Goal: Task Accomplishment & Management: Manage account settings

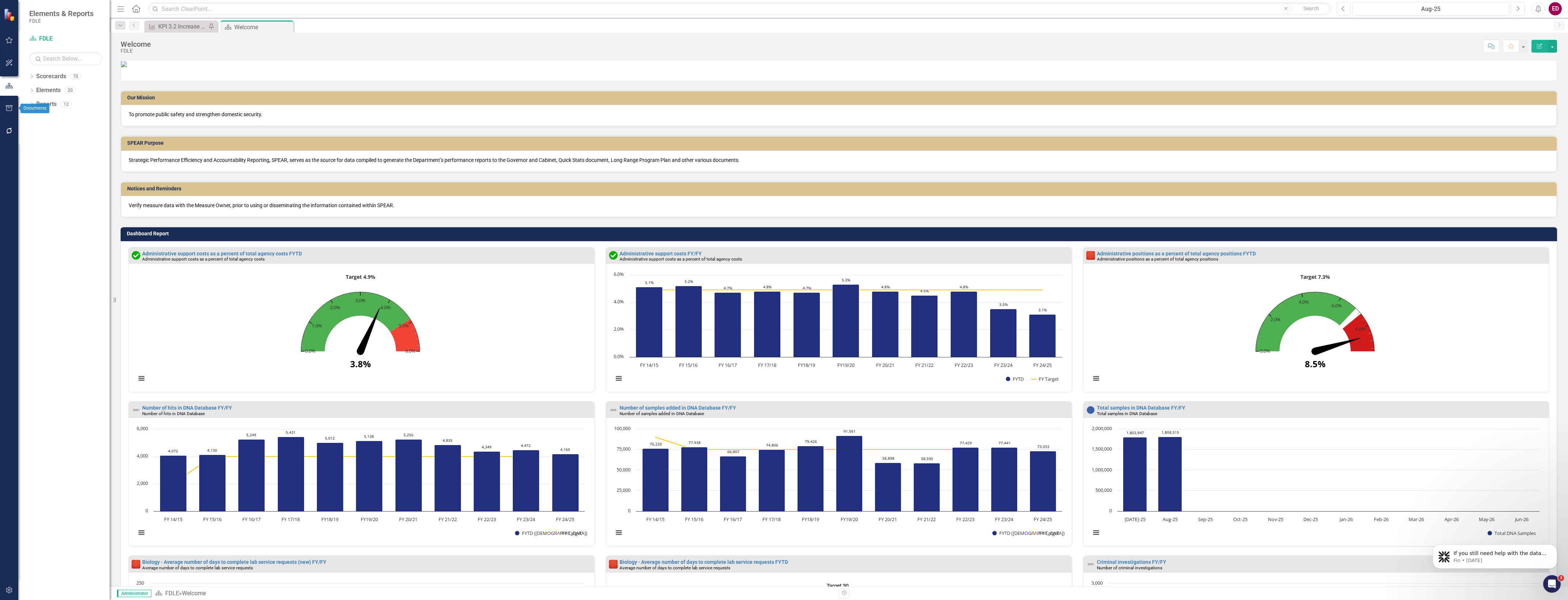
click at [8, 125] on button "button" at bounding box center [9, 131] width 16 height 16
click at [70, 47] on div "Reporting Workflows" at bounding box center [63, 45] width 91 height 8
click at [80, 50] on link "Reporting Workflows" at bounding box center [63, 45] width 91 height 8
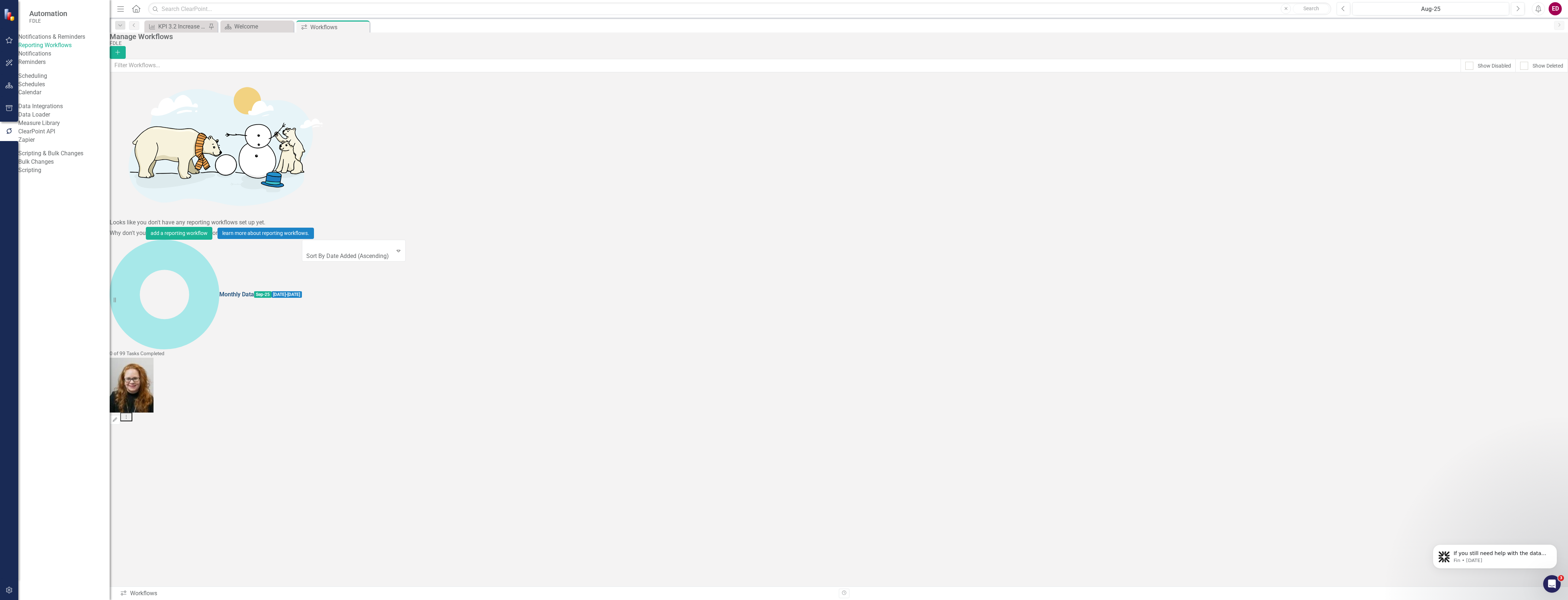
click at [219, 290] on link "Monthly Data" at bounding box center [236, 294] width 34 height 8
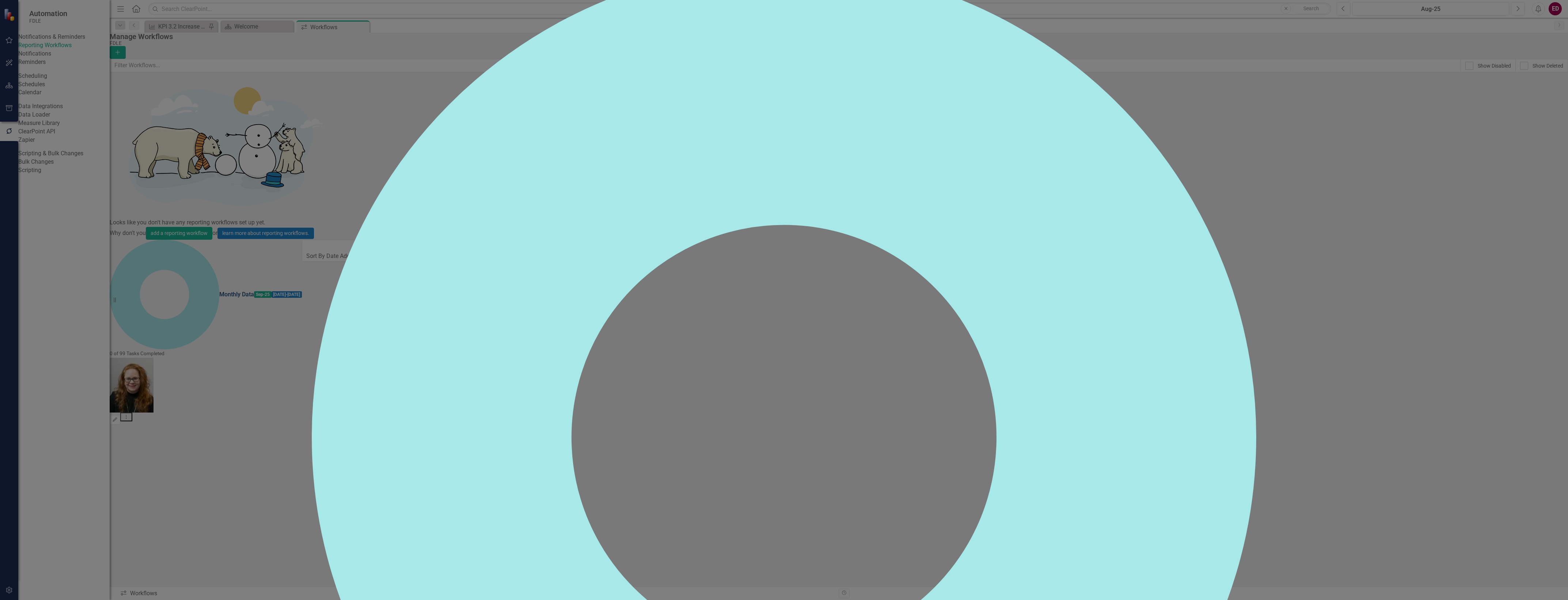
checkbox input "false"
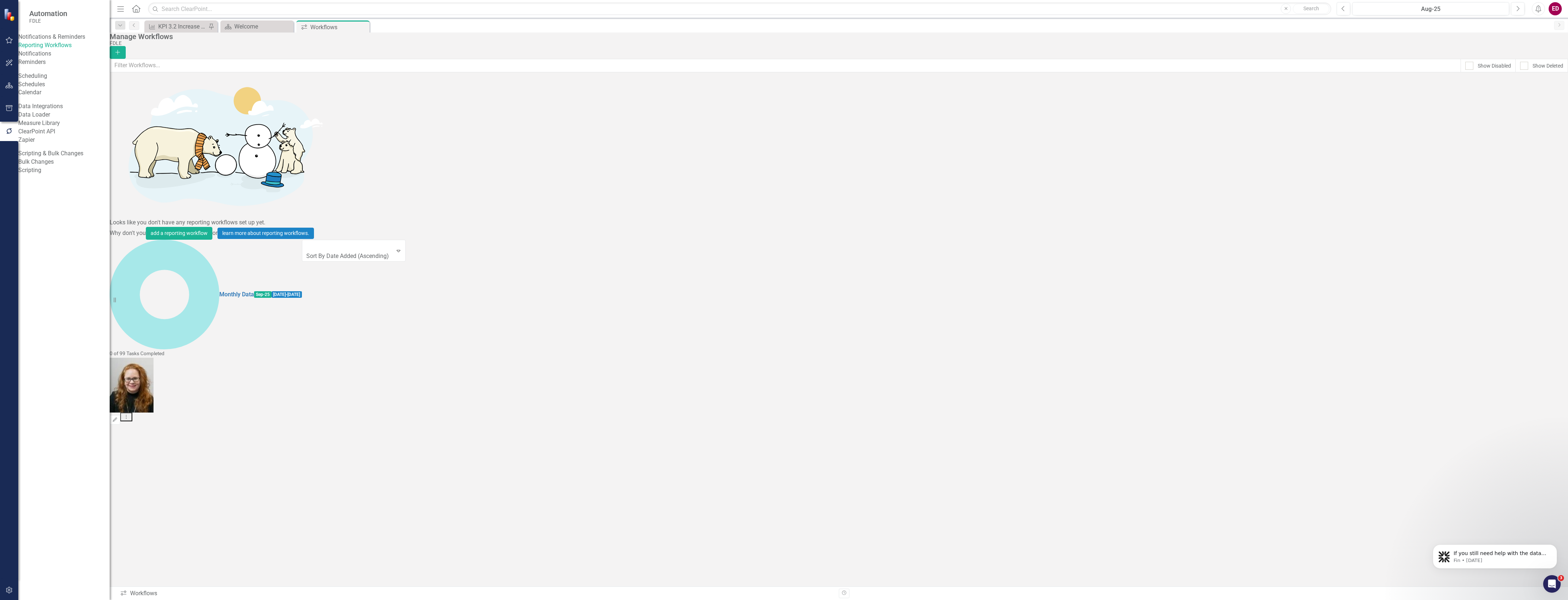
click at [132, 412] on button "Dropdown Menu" at bounding box center [126, 416] width 12 height 9
click at [219, 290] on link "Monthly Data" at bounding box center [236, 294] width 34 height 8
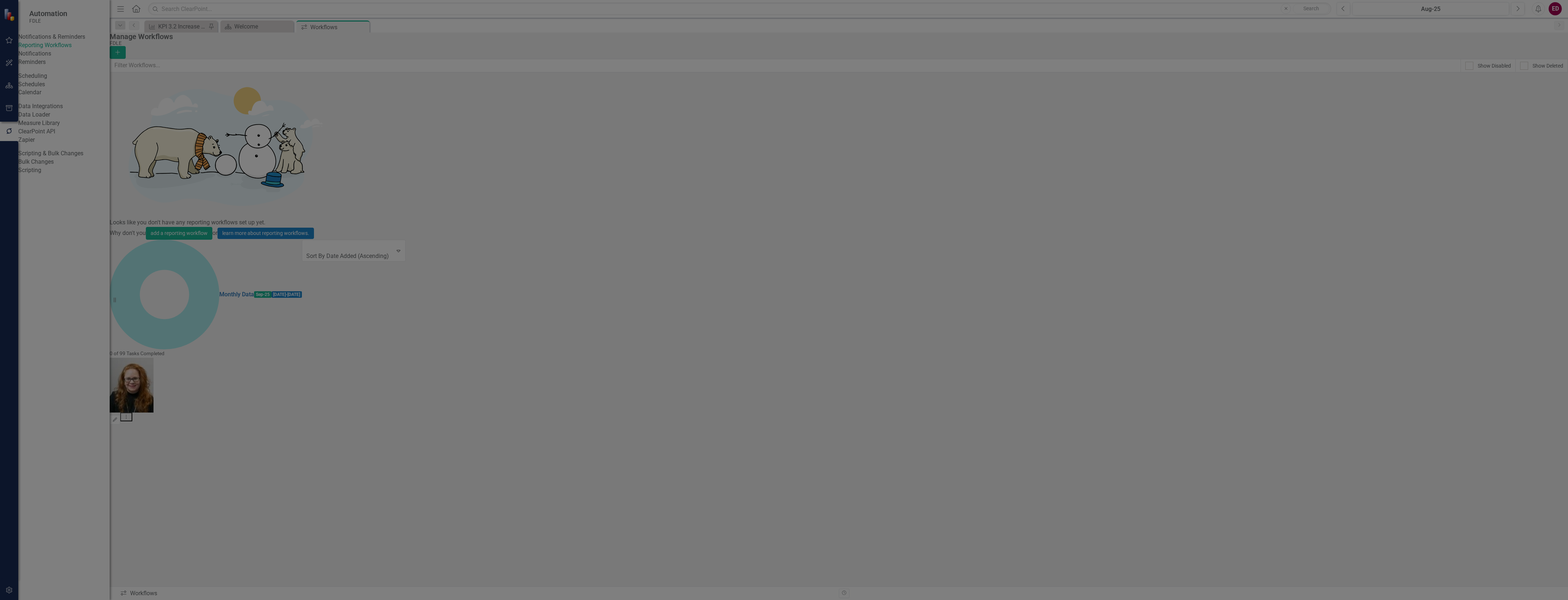
scroll to position [289, 0]
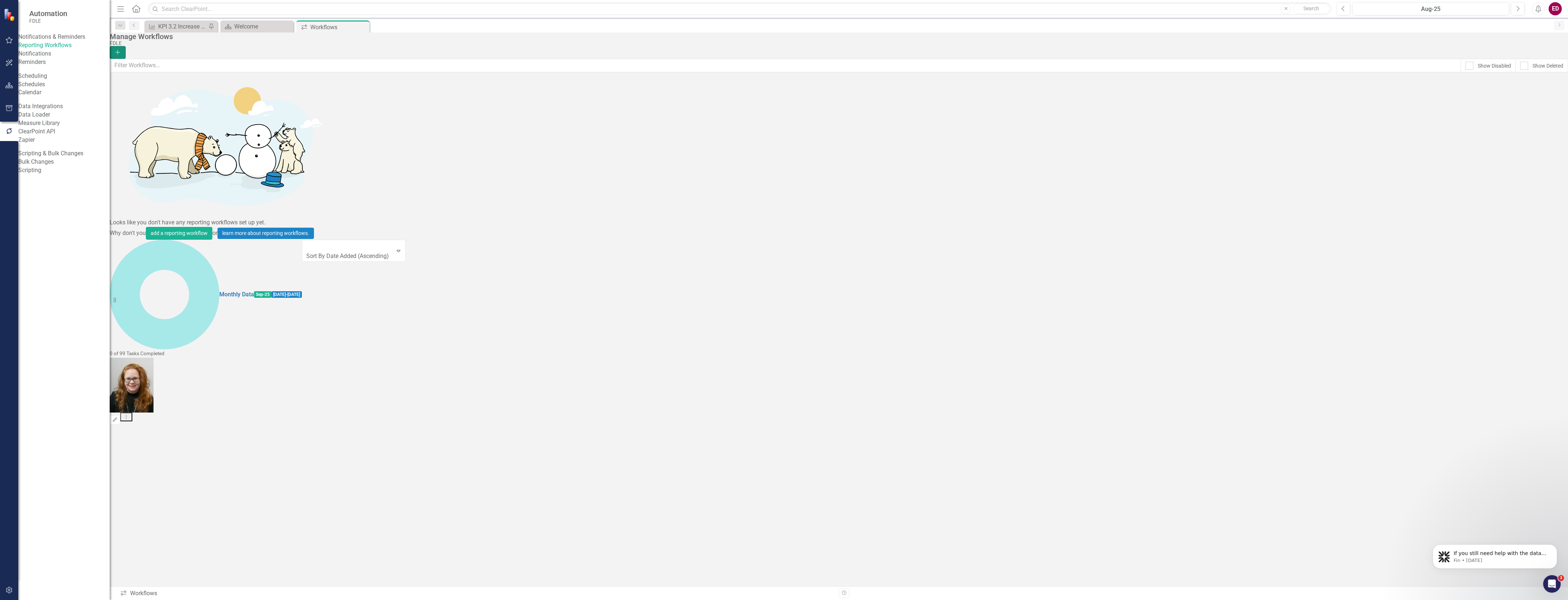
click at [121, 50] on icon "Add" at bounding box center [117, 52] width 7 height 5
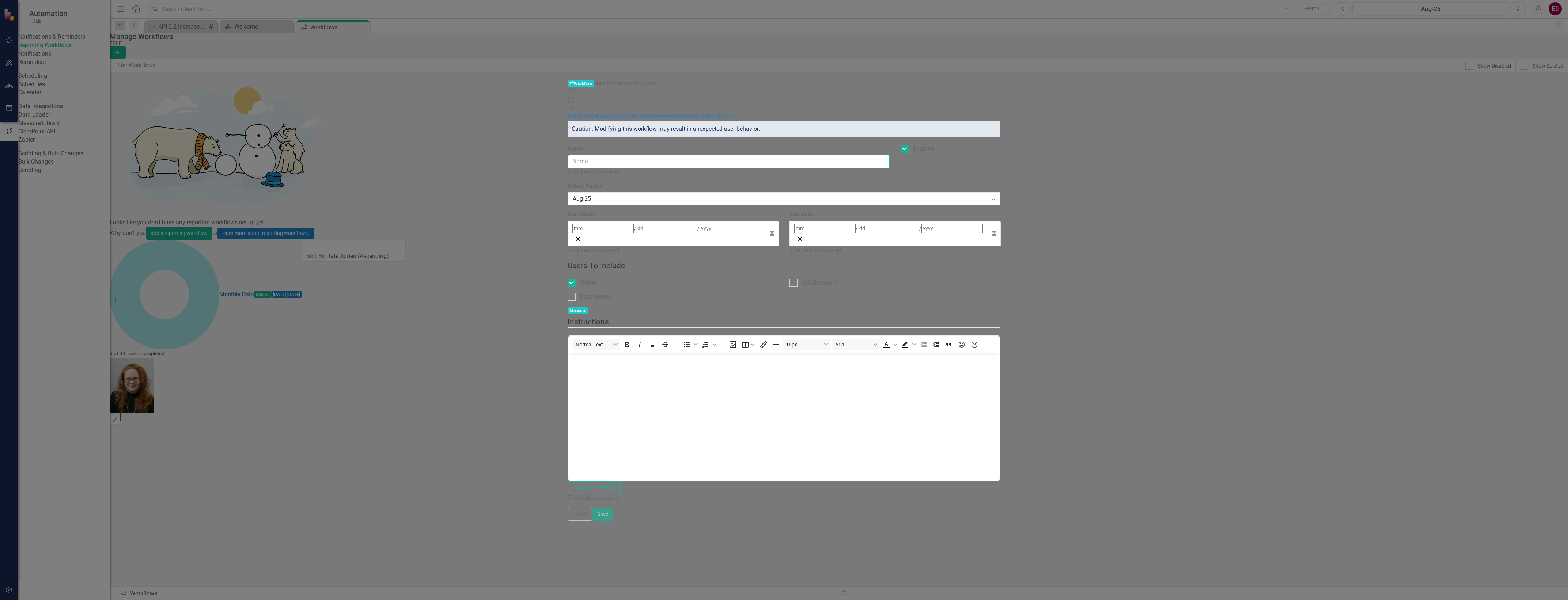
click at [567, 155] on input "Name" at bounding box center [728, 161] width 322 height 13
click at [1006, 144] on div "Name This field is required Enabled" at bounding box center [783, 163] width 444 height 38
click at [987, 195] on div "Aug-25" at bounding box center [780, 199] width 415 height 8
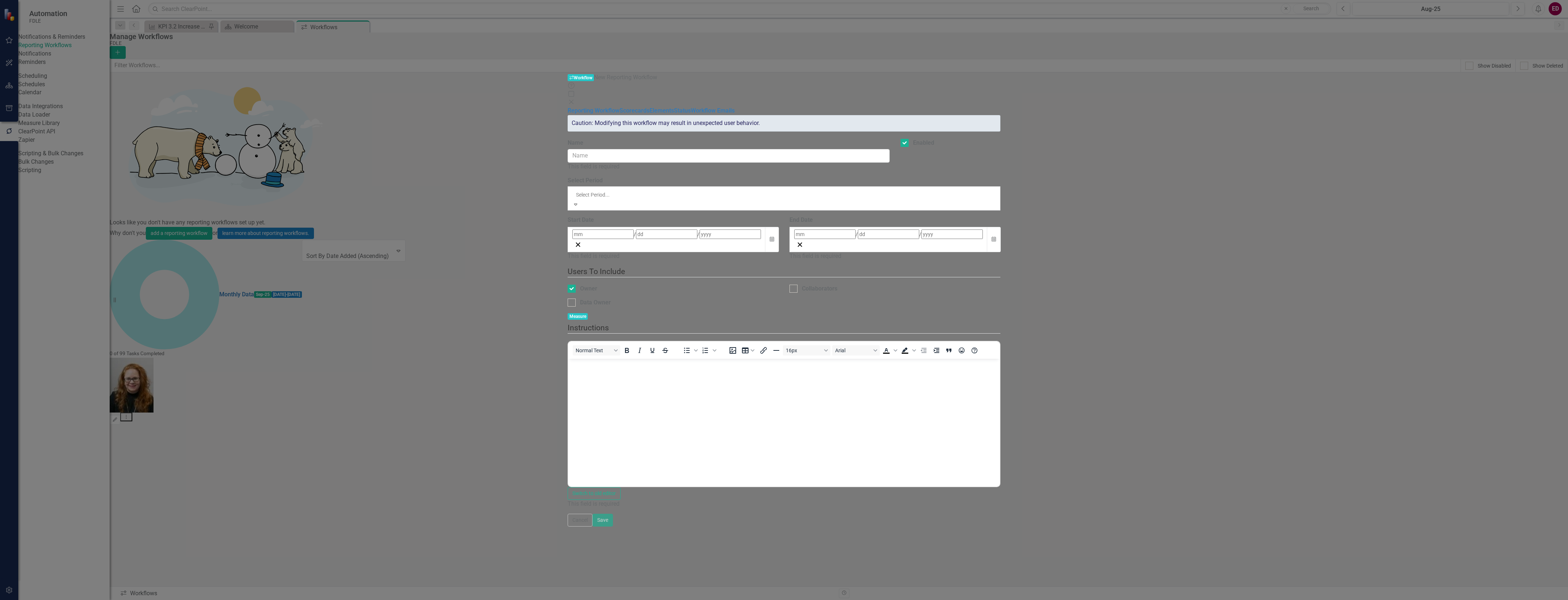
scroll to position [3108, 0]
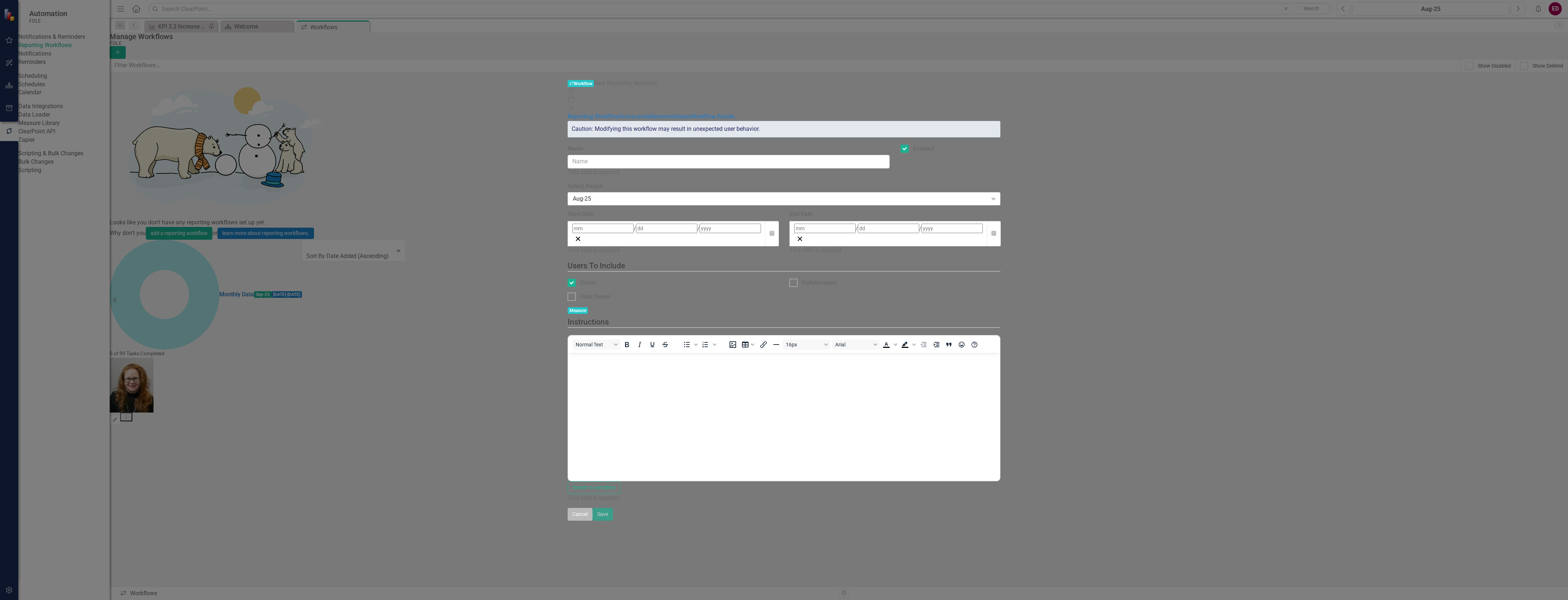
click at [592, 520] on button "Cancel" at bounding box center [580, 514] width 25 height 13
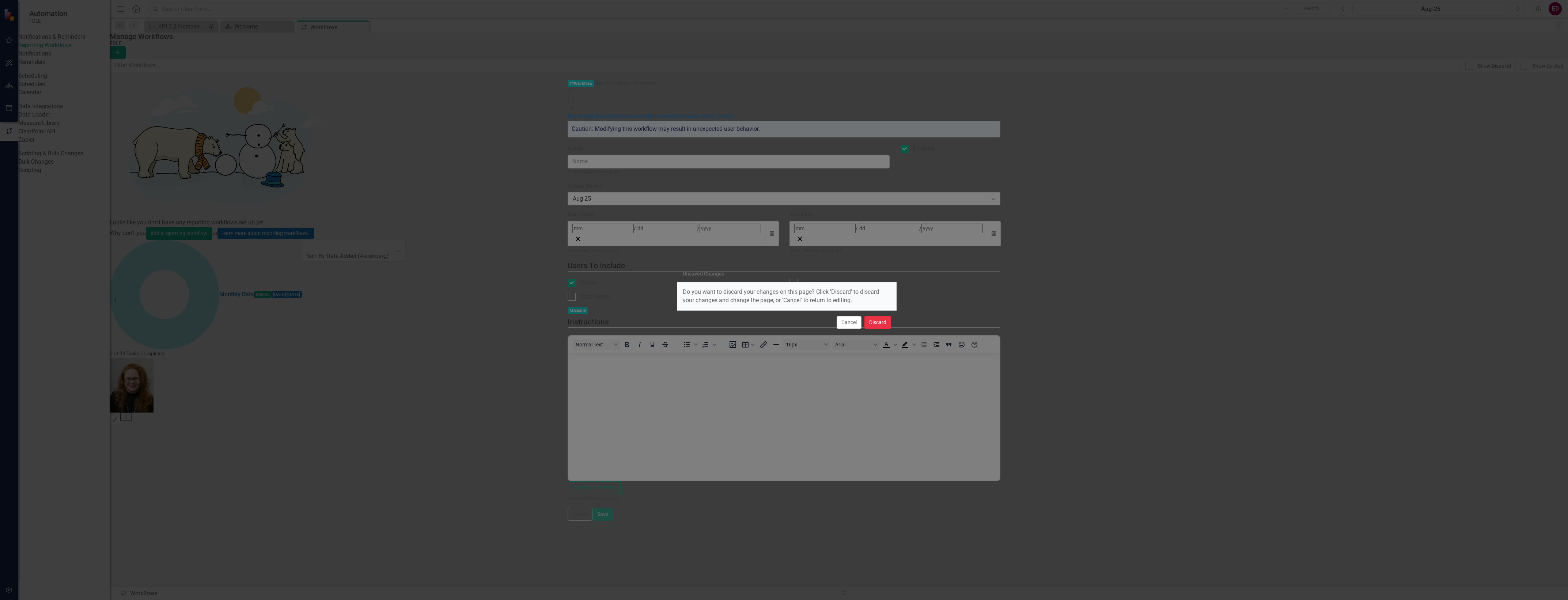
click at [887, 318] on button "Discard" at bounding box center [877, 323] width 27 height 13
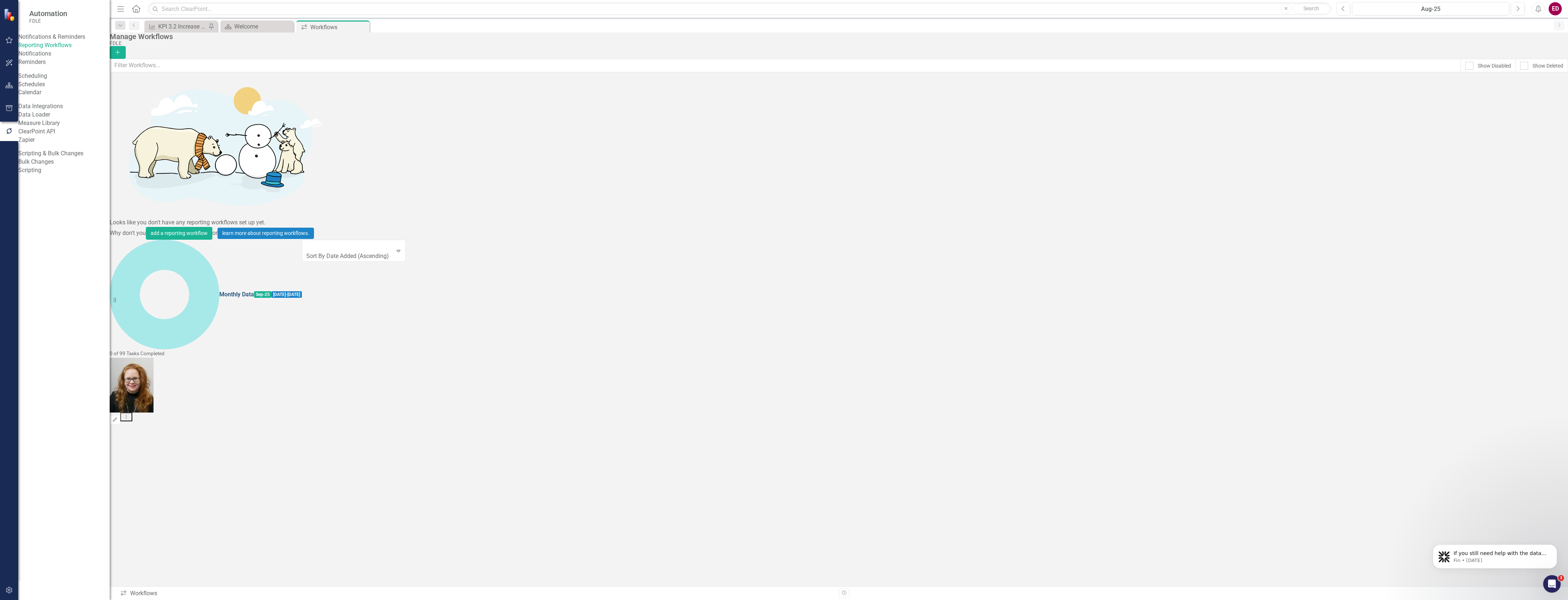
click at [219, 290] on link "Monthly Data" at bounding box center [236, 294] width 34 height 8
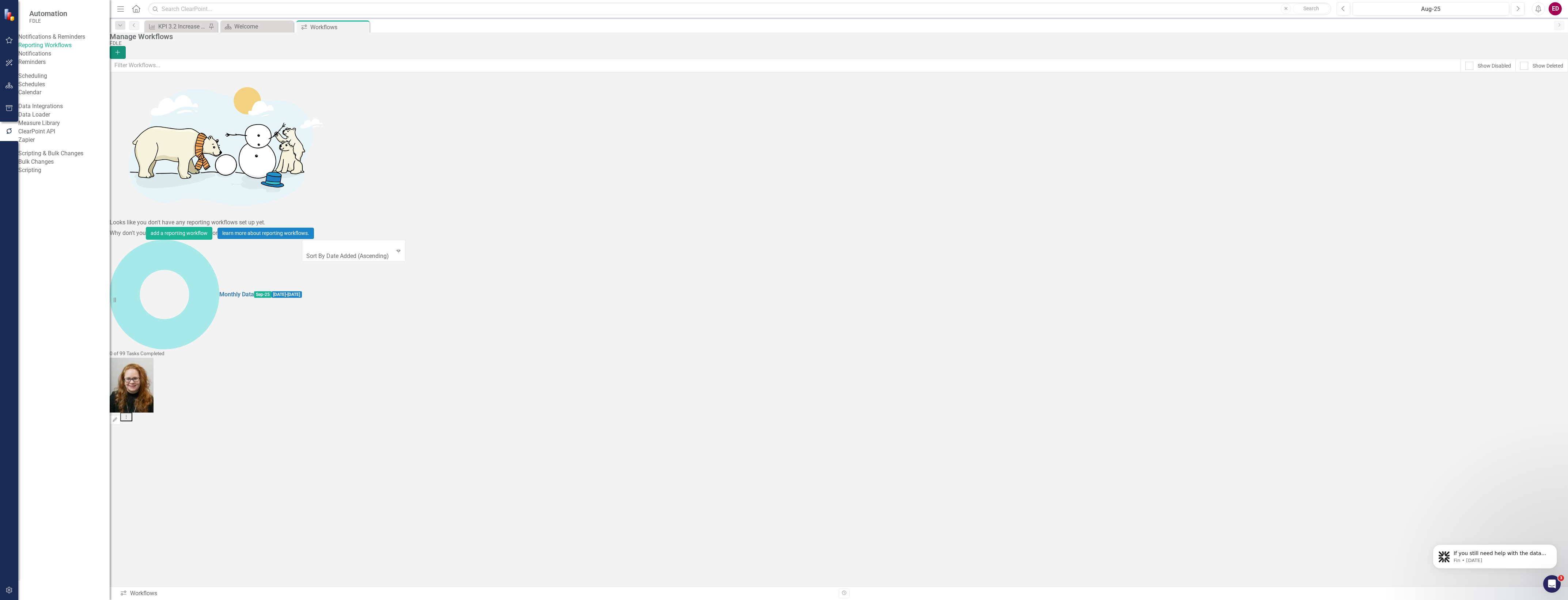
click at [121, 50] on icon "Add" at bounding box center [117, 52] width 7 height 5
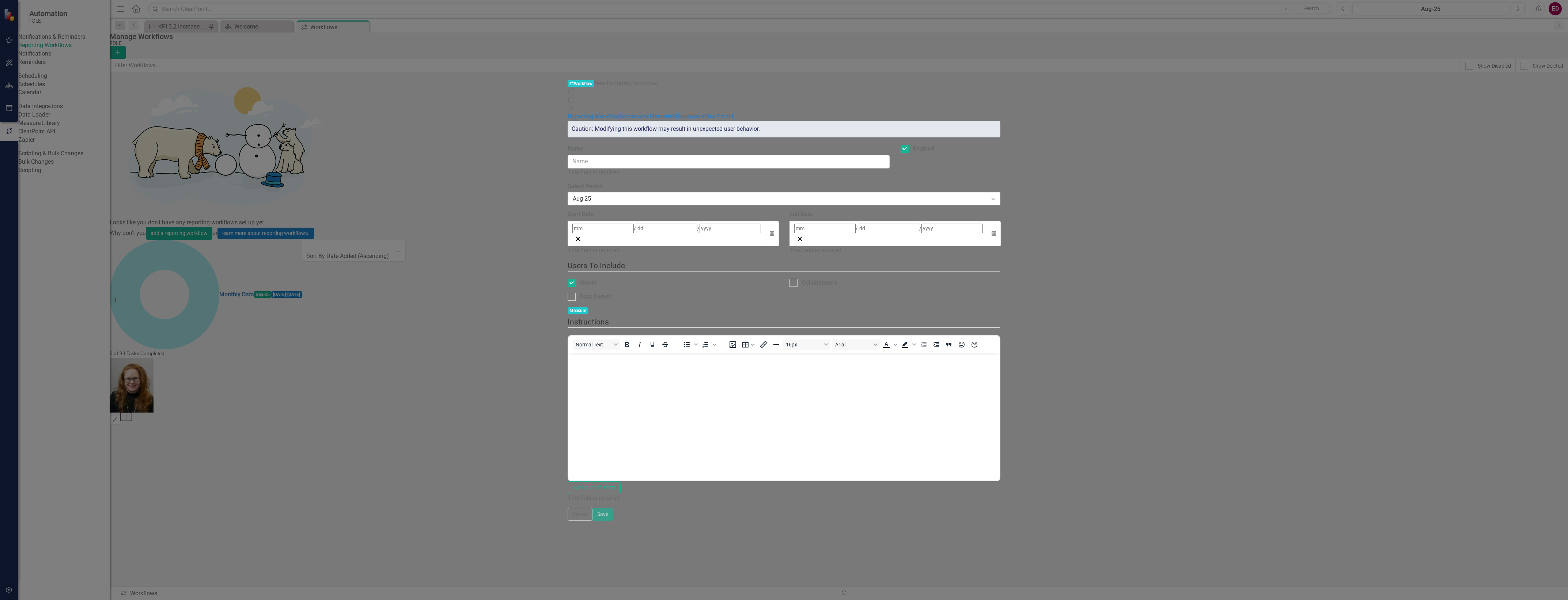
scroll to position [0, 0]
click at [684, 192] on div "Aug-25 Expand" at bounding box center [784, 198] width 433 height 13
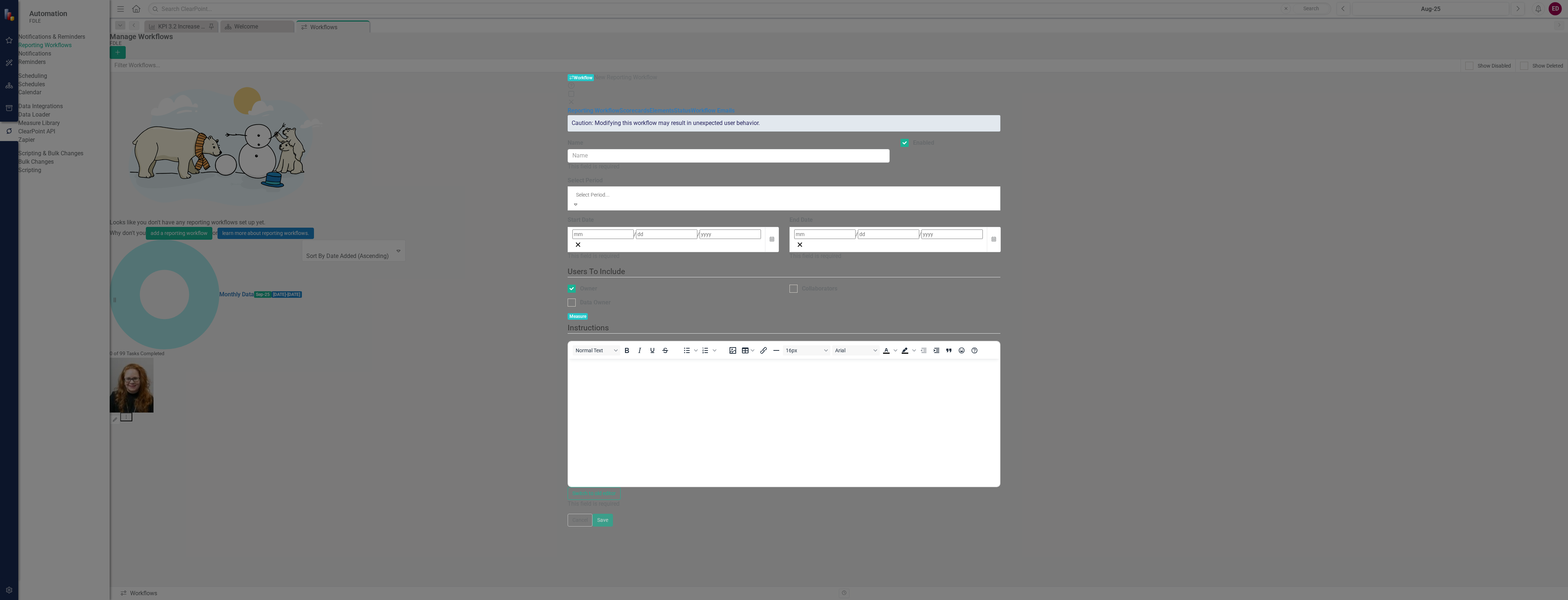
scroll to position [3108, 0]
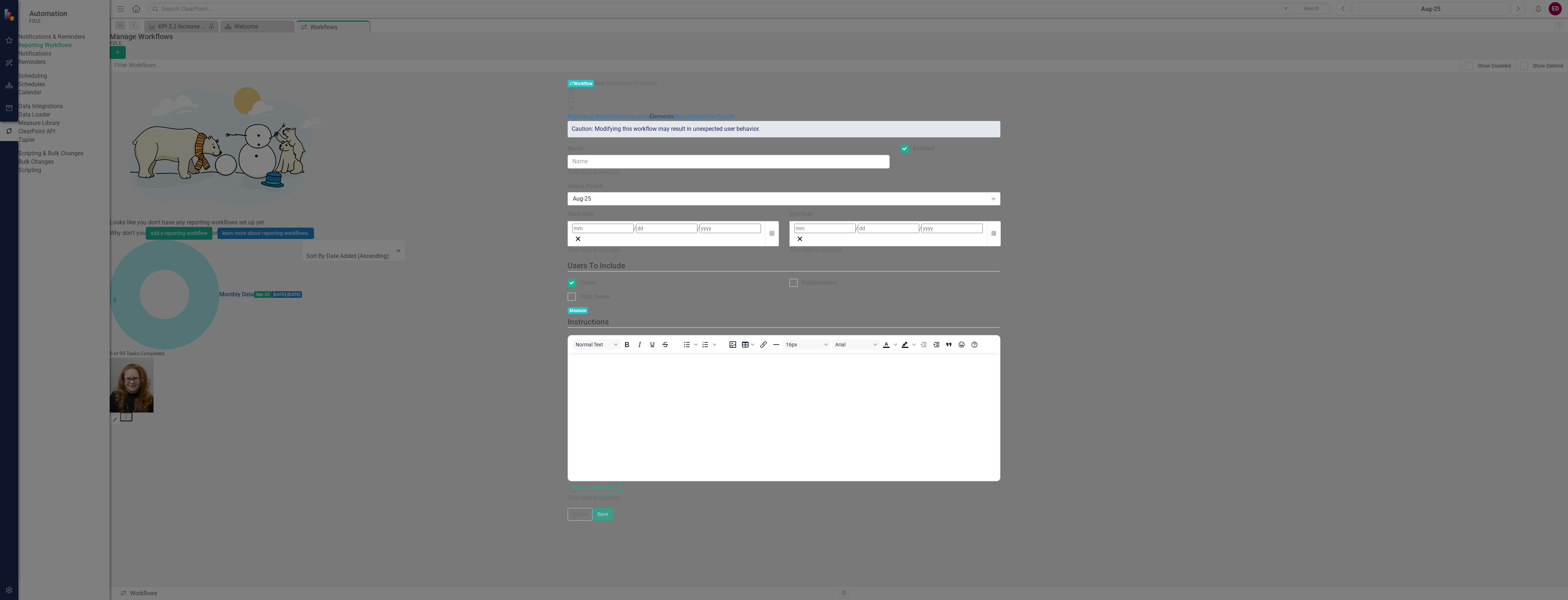
click at [650, 113] on link "Elements" at bounding box center [662, 116] width 25 height 7
click at [619, 113] on link "Scorecards" at bounding box center [634, 116] width 30 height 7
click at [730, 155] on input "Name" at bounding box center [728, 161] width 322 height 13
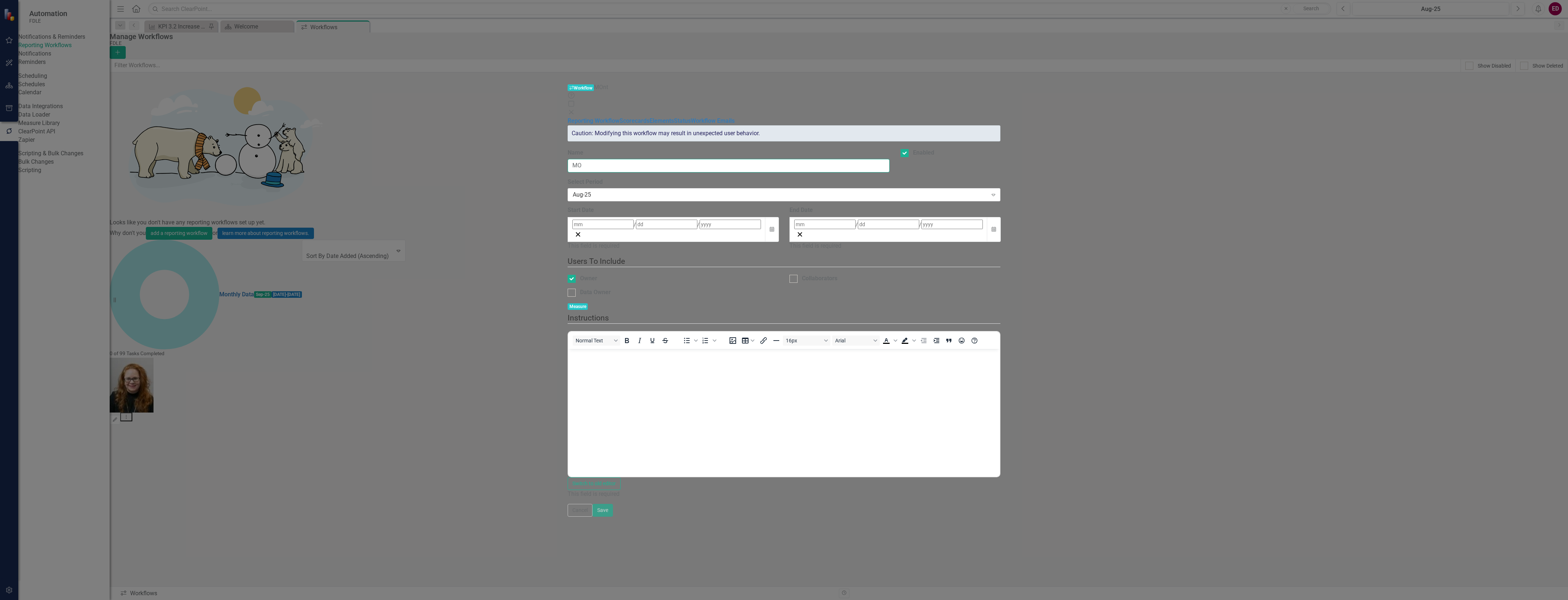
type input "M"
type input "Monthly Data Reminder"
click at [593, 189] on div "Aug-25 Expand" at bounding box center [784, 195] width 433 height 13
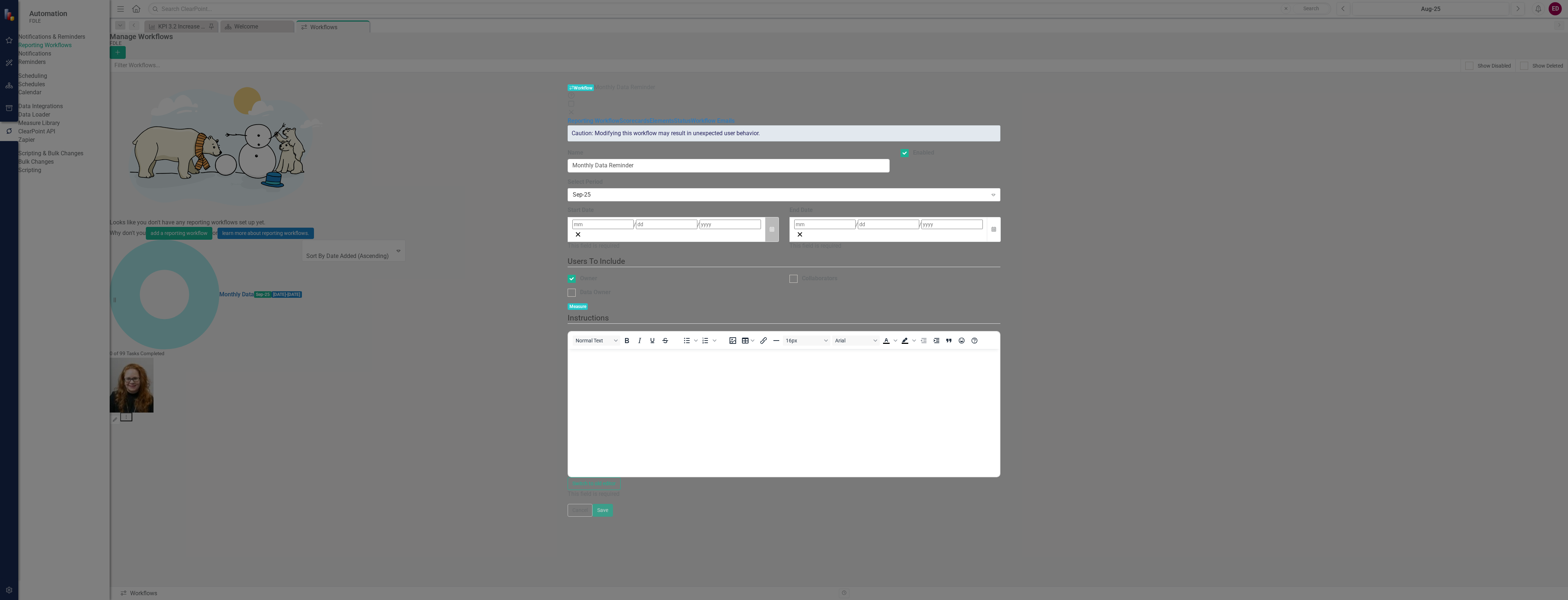
click at [774, 226] on icon "button" at bounding box center [772, 229] width 4 height 5
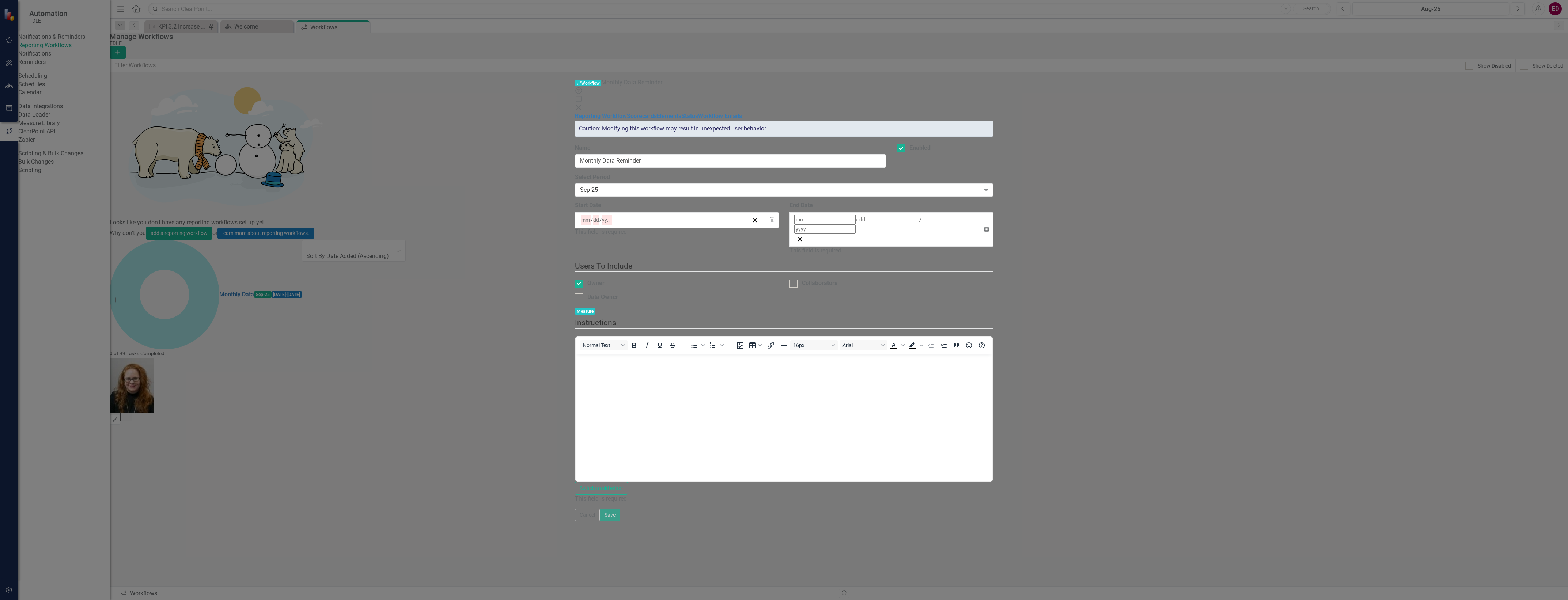
click at [630, 311] on button "30" at bounding box center [621, 318] width 18 height 13
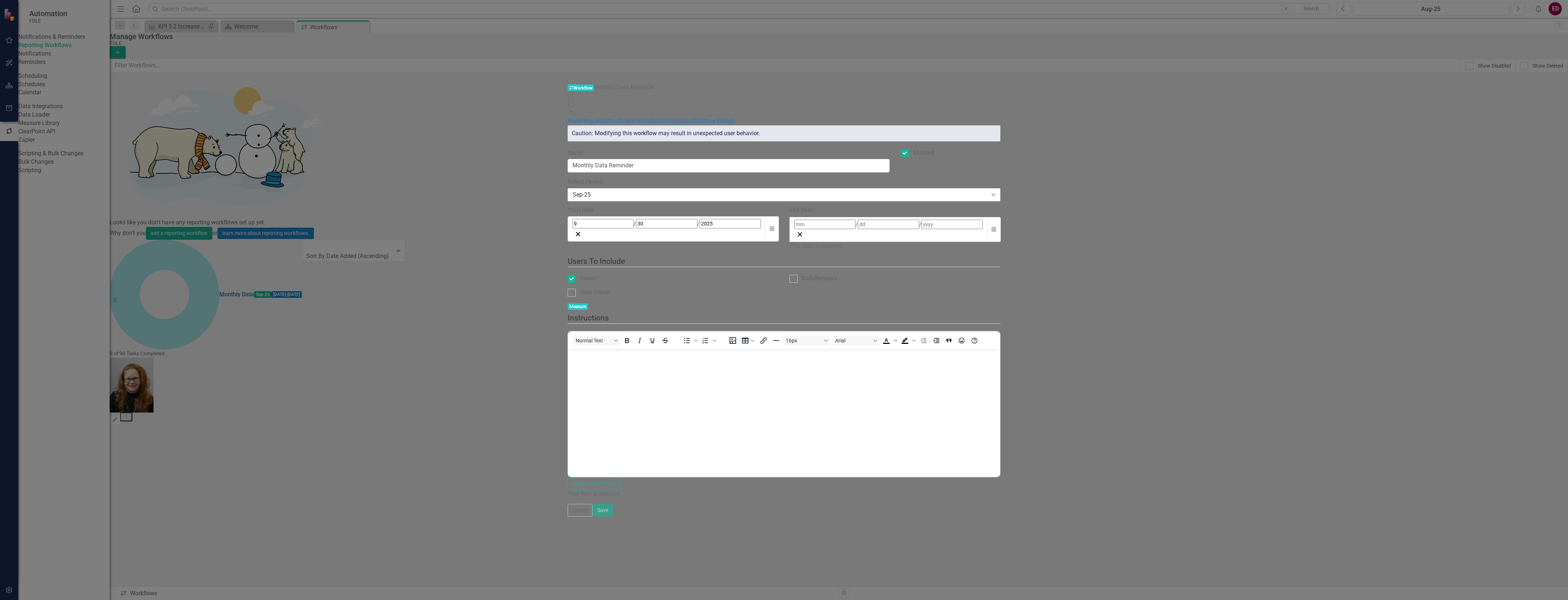
click at [982, 220] on div "/ /" at bounding box center [888, 225] width 189 height 10
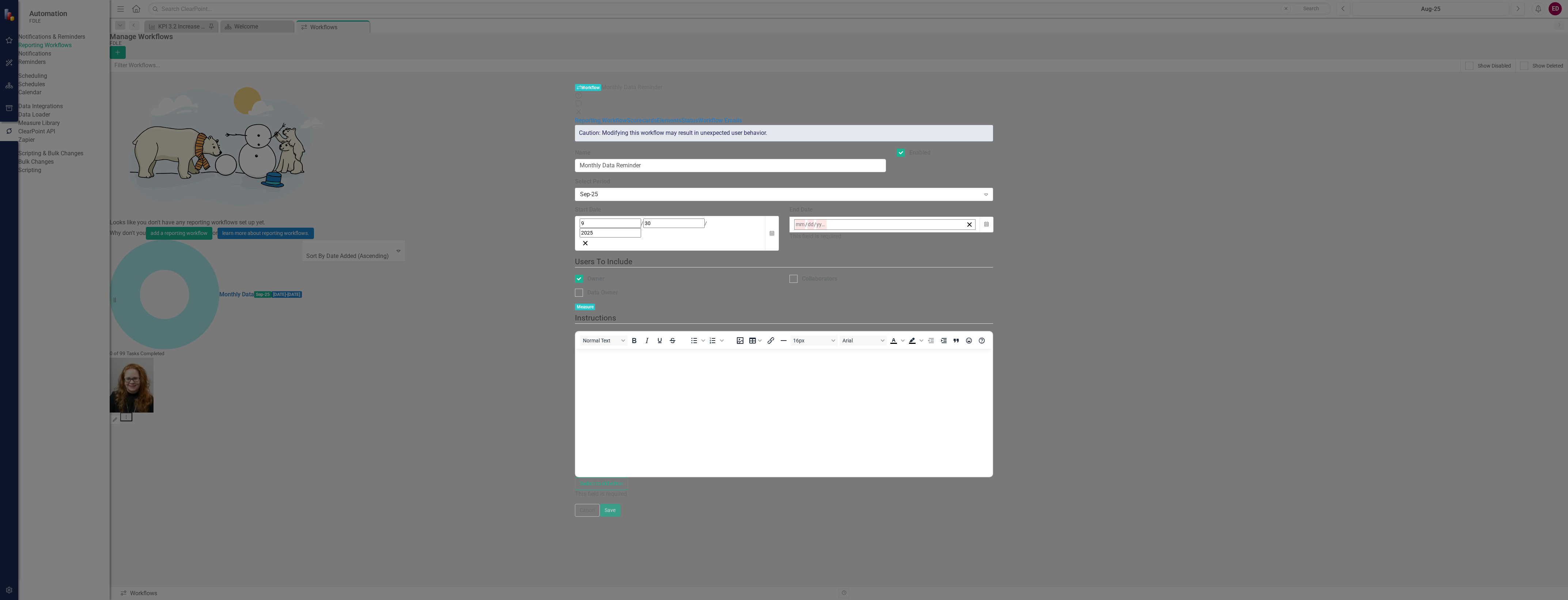
click at [901, 232] on button "›" at bounding box center [893, 240] width 16 height 16
click at [893, 320] on abbr "31" at bounding box center [890, 322] width 6 height 6
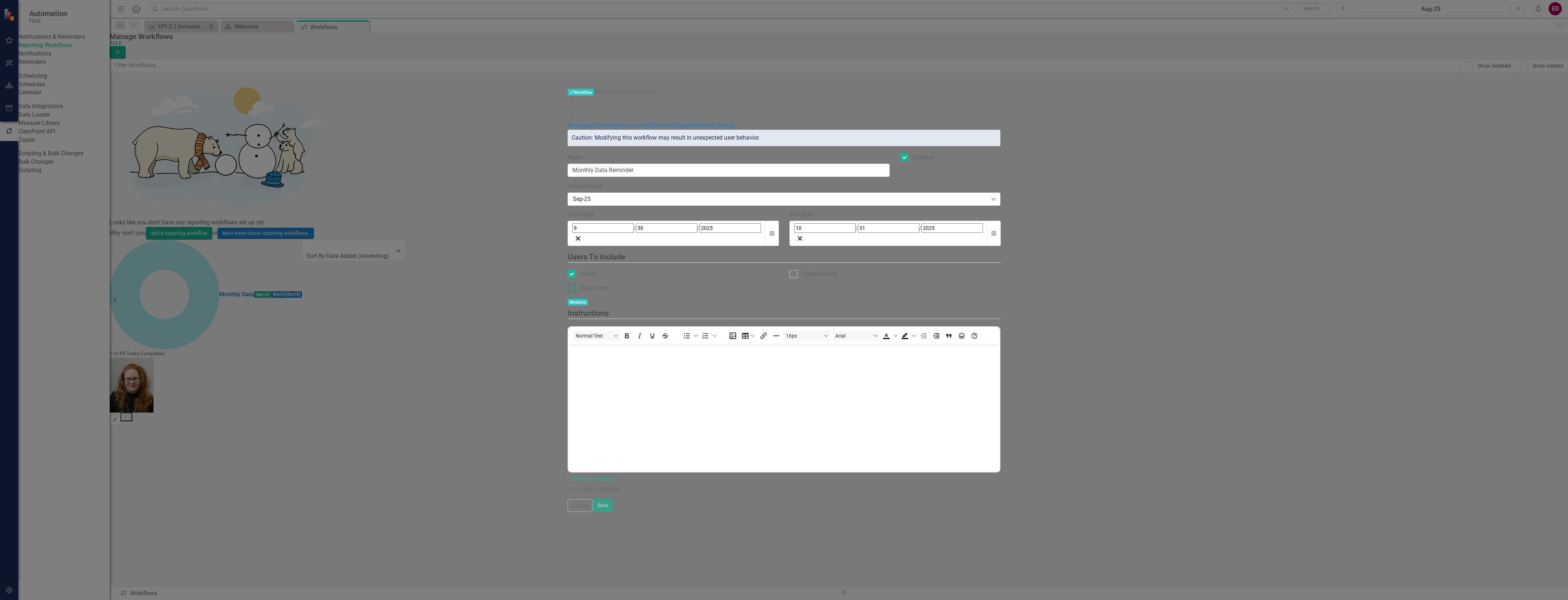
click at [567, 284] on div "Data Owner" at bounding box center [672, 288] width 211 height 8
click at [567, 284] on input "Data Owner" at bounding box center [570, 286] width 5 height 5
click at [567, 284] on div "Data Owner" at bounding box center [672, 288] width 211 height 8
click at [567, 284] on input "Data Owner" at bounding box center [570, 286] width 5 height 5
checkbox input "false"
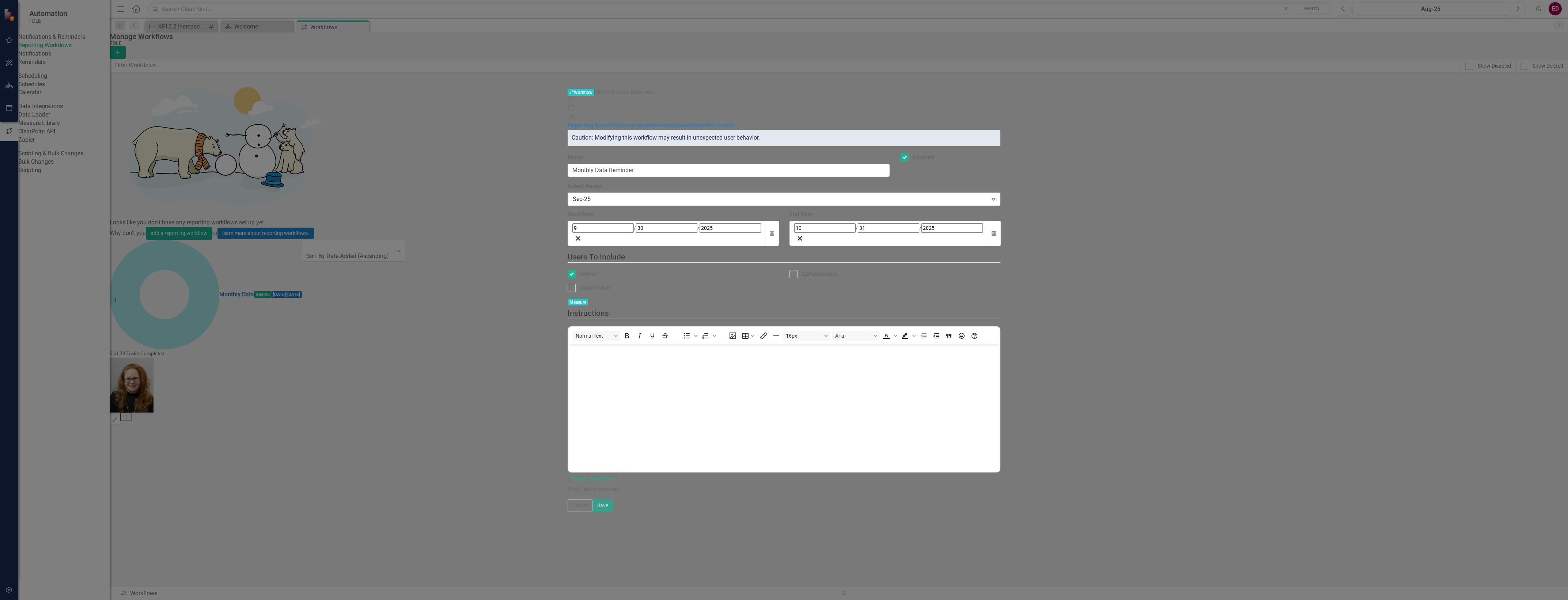
click at [778, 270] on div "Owner" at bounding box center [672, 274] width 211 height 8
click at [602, 398] on body "Rich Text Area. Press ALT-0 for help." at bounding box center [784, 399] width 431 height 110
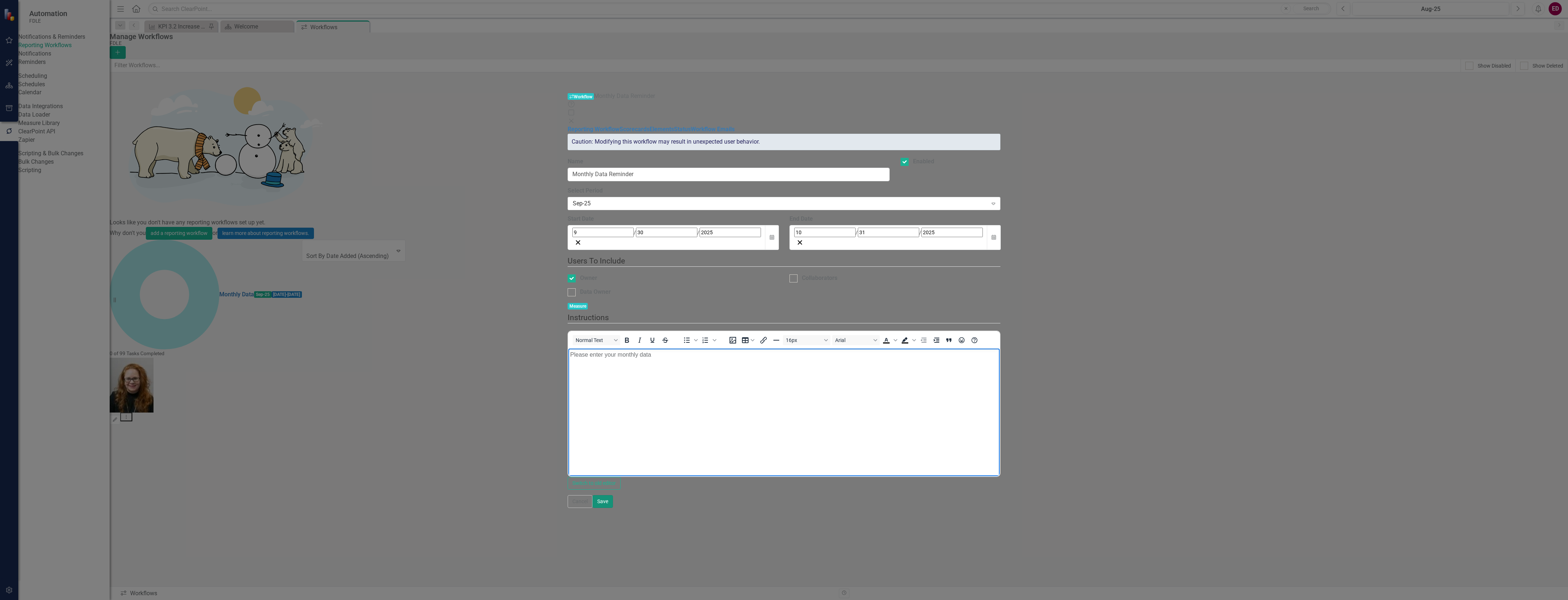
click at [613, 507] on button "Save" at bounding box center [602, 502] width 21 height 13
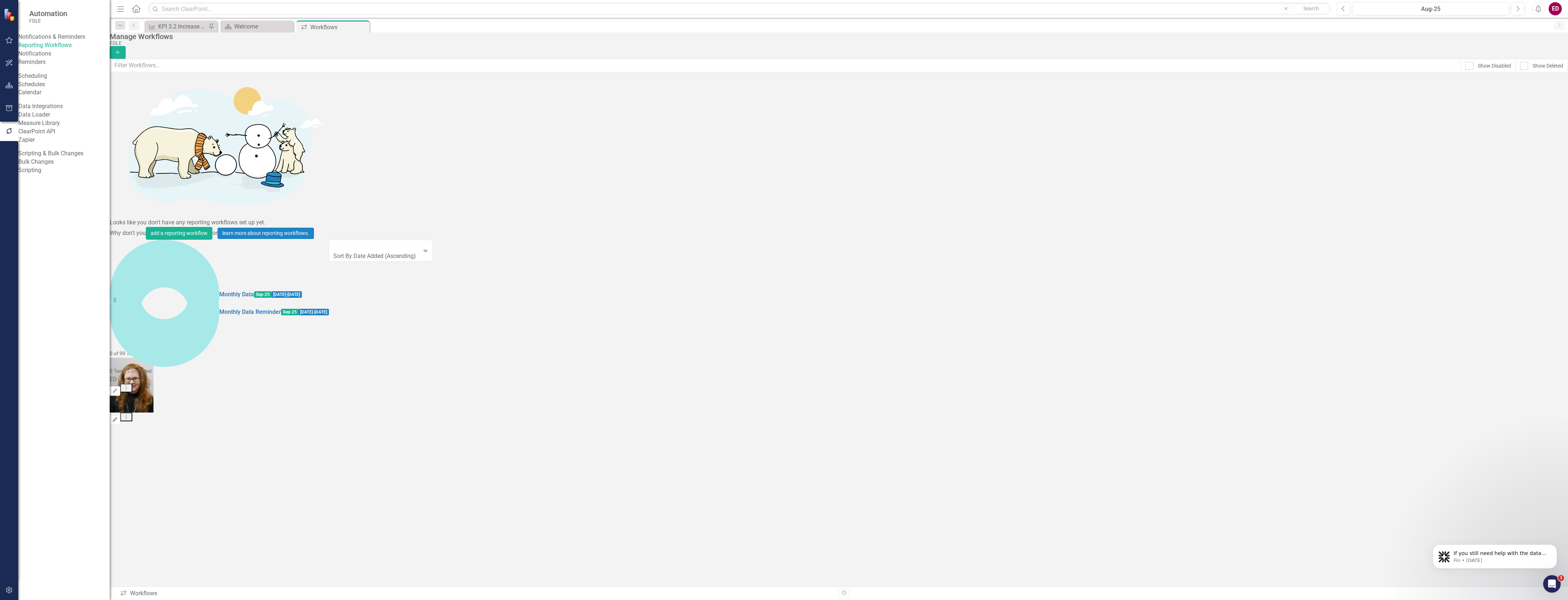
click at [121, 415] on button "Edit" at bounding box center [115, 420] width 11 height 10
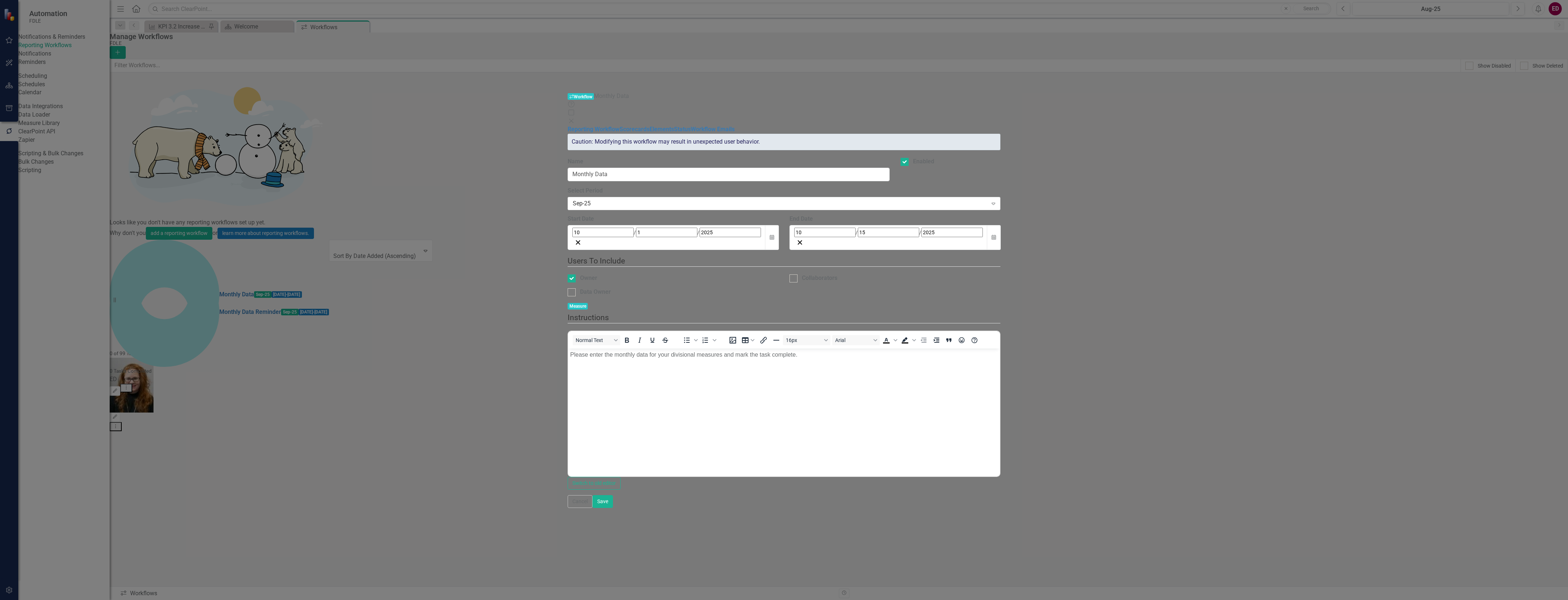
scroll to position [0, 0]
click at [820, 357] on p "Please enter the monthly data for your divisional measures and mark the task co…" at bounding box center [784, 354] width 428 height 9
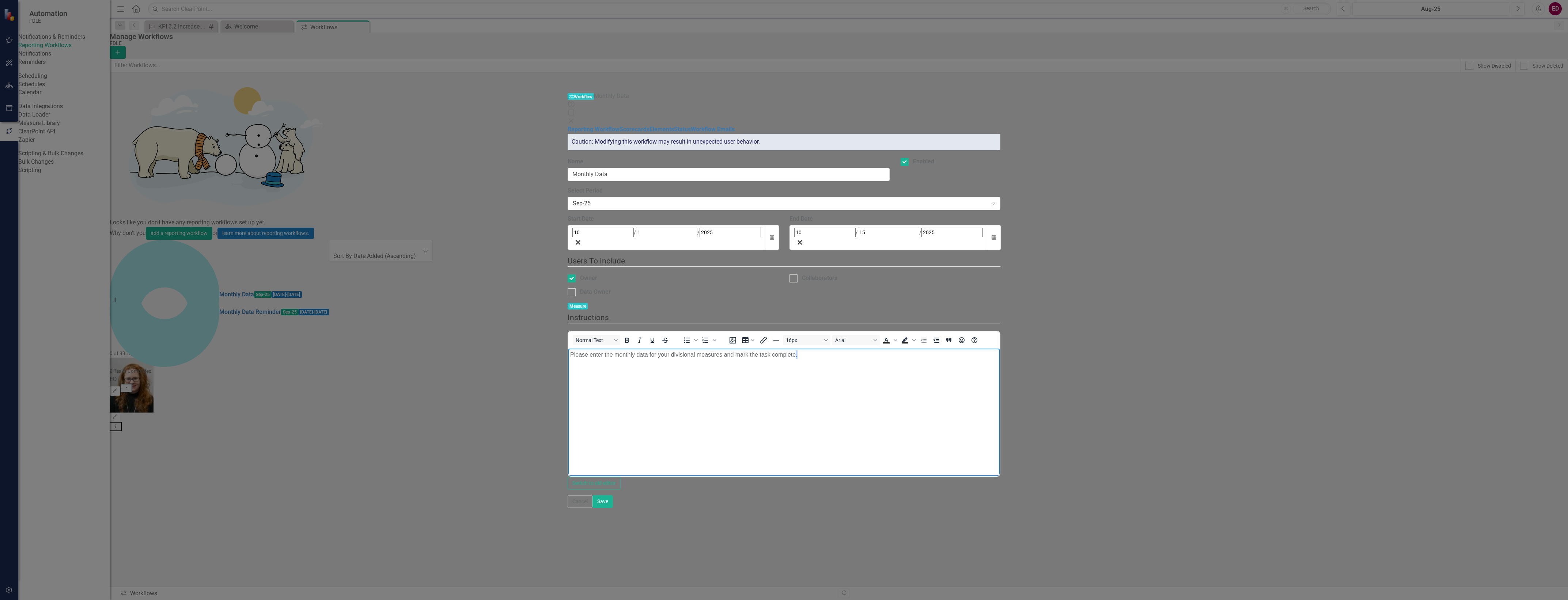
click at [820, 357] on p "Please enter the monthly data for your divisional measures and mark the task co…" at bounding box center [784, 354] width 428 height 9
copy p "Please enter the monthly data for your divisional measures and mark the task co…"
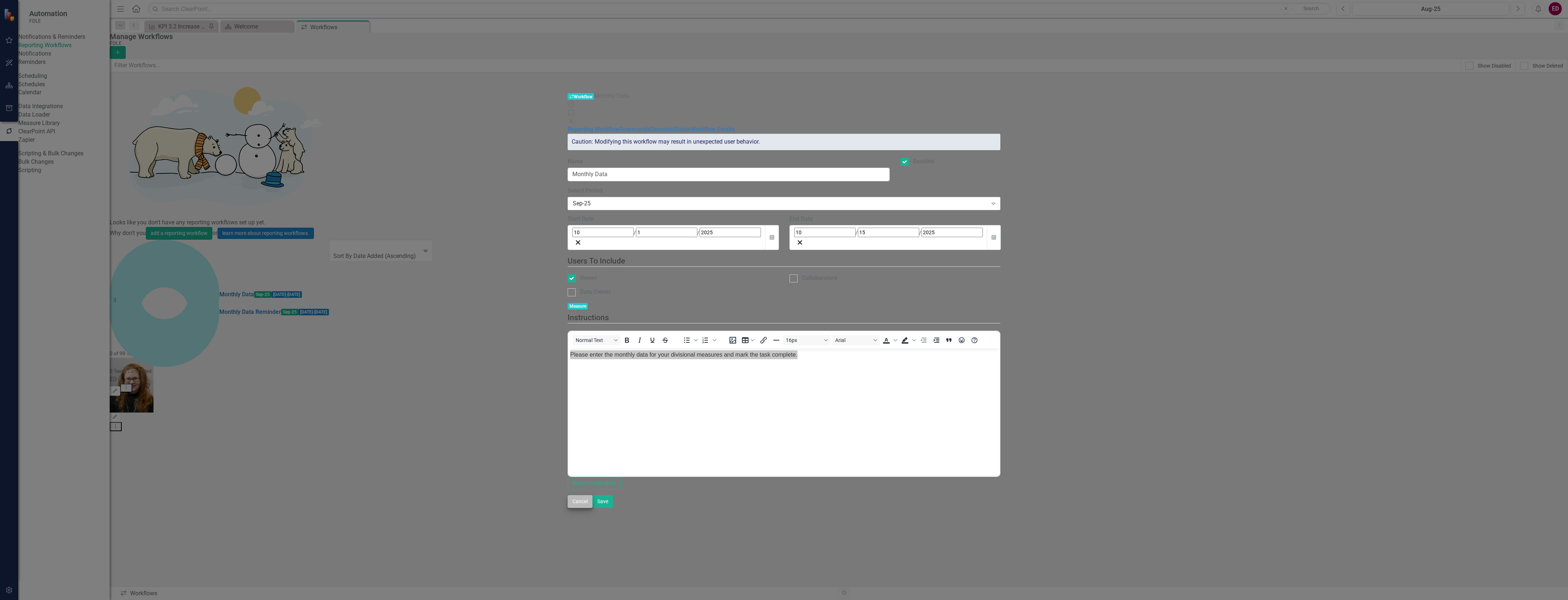
click at [592, 507] on button "Cancel" at bounding box center [580, 502] width 25 height 13
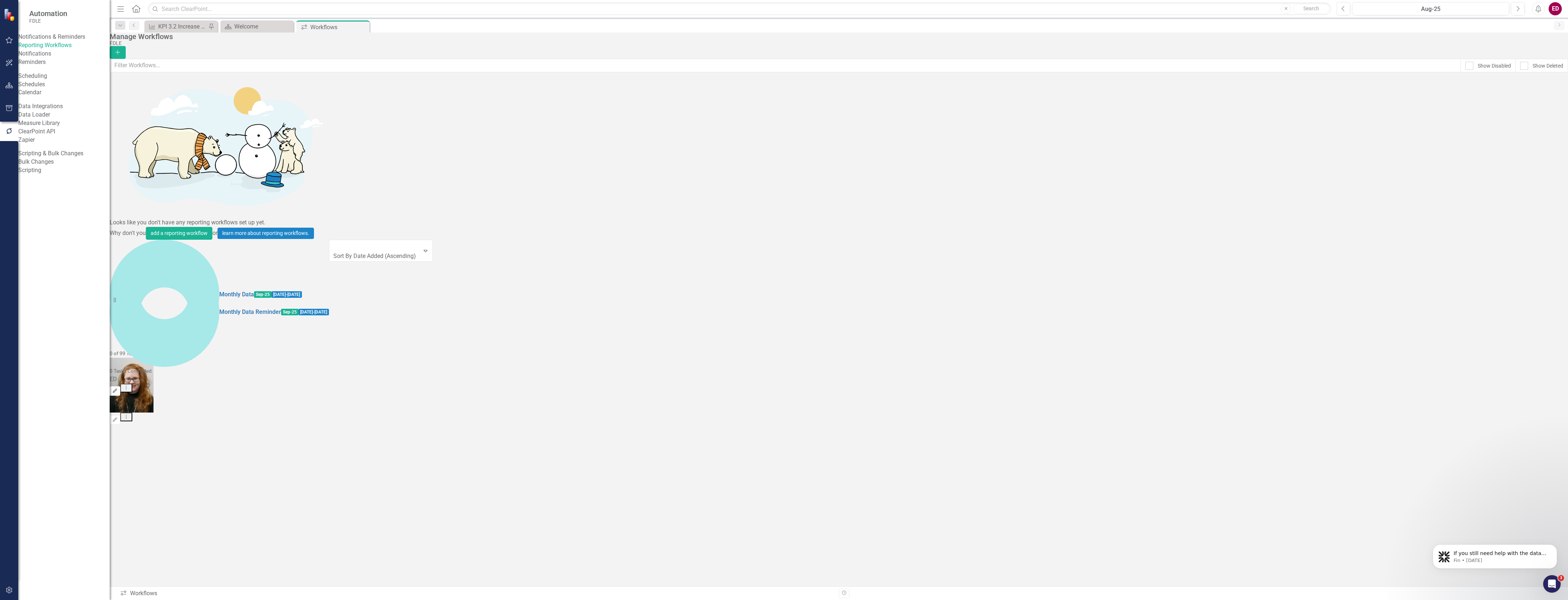
click at [118, 389] on icon "Edit" at bounding box center [115, 390] width 6 height 4
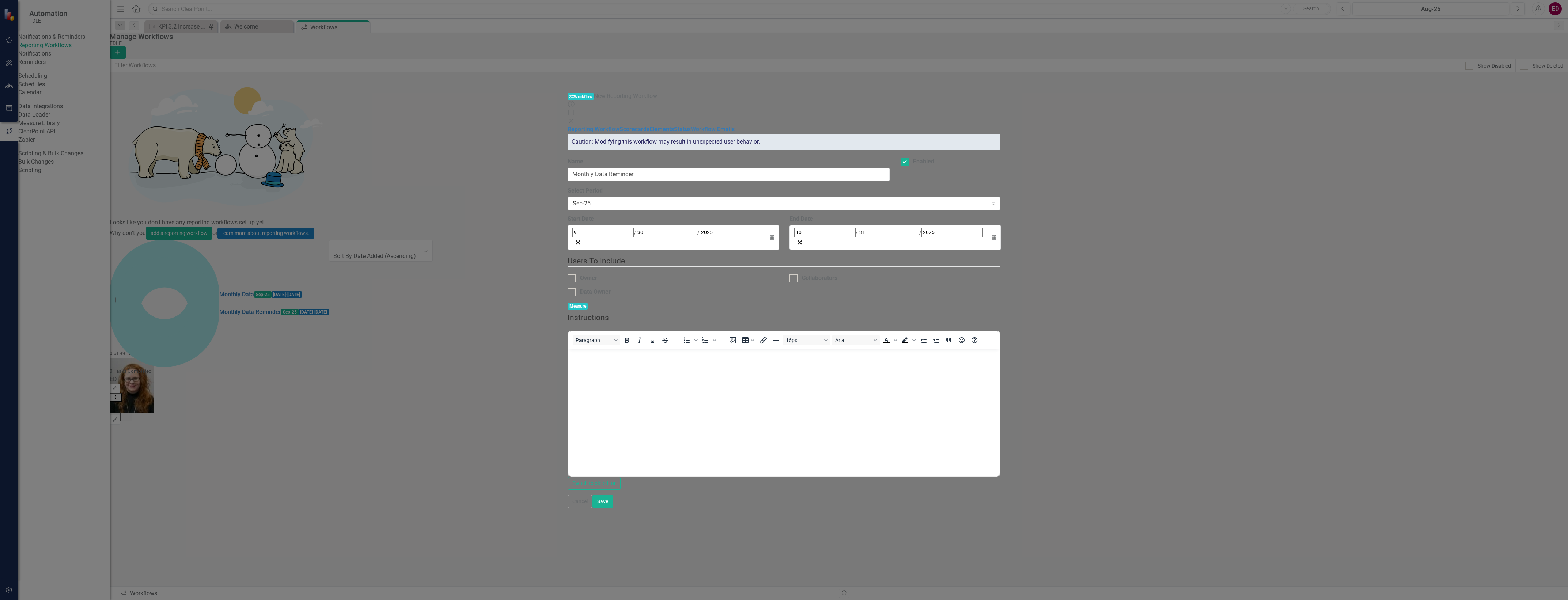
checkbox input "true"
click at [698, 374] on body "Please enter your monthly data" at bounding box center [784, 403] width 431 height 110
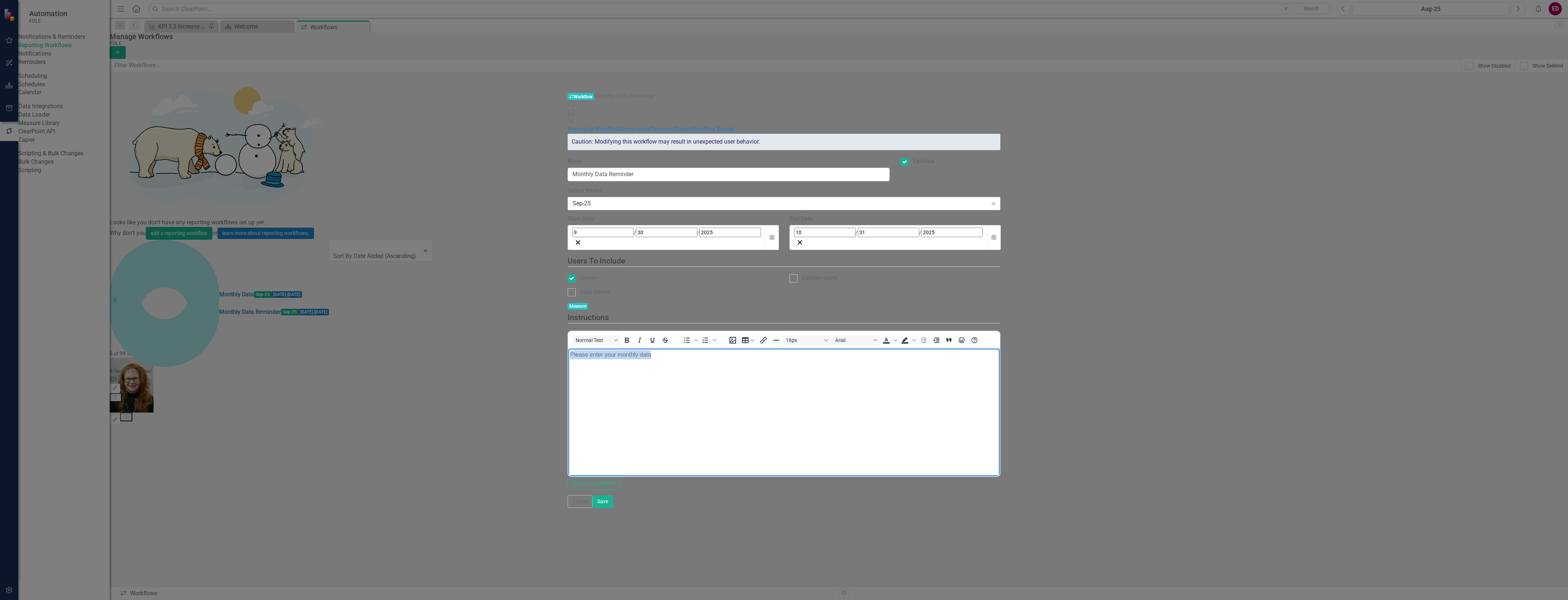
click at [698, 374] on body "Please enter your monthly data" at bounding box center [784, 403] width 431 height 110
click at [996, 234] on icon "button" at bounding box center [993, 237] width 4 height 5
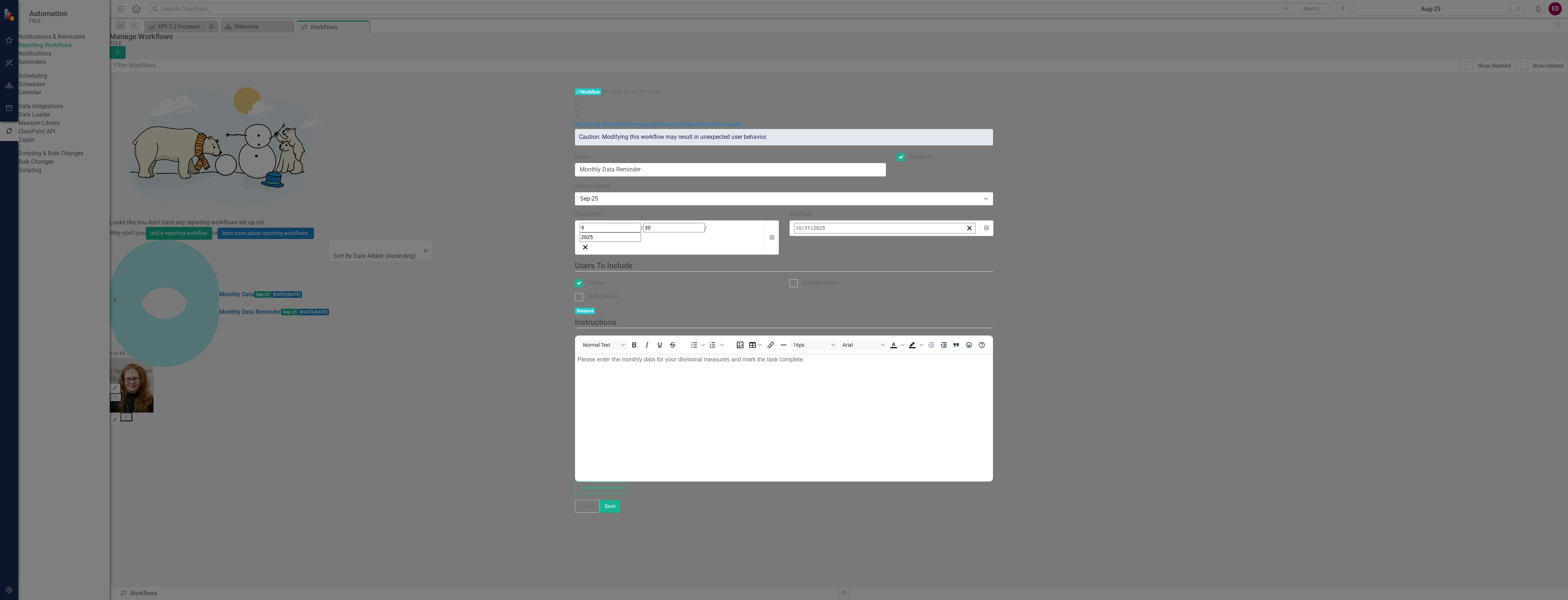
click at [857, 297] on abbr "15" at bounding box center [854, 299] width 6 height 6
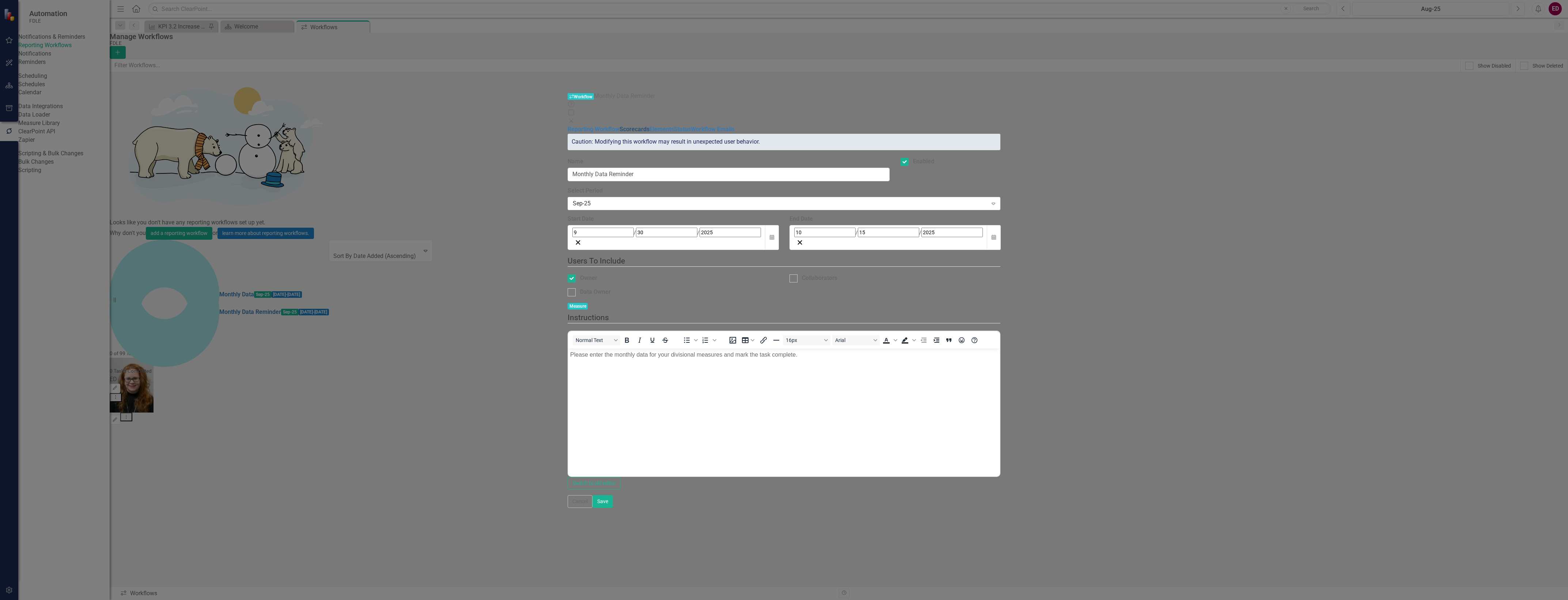
click at [619, 125] on link "Scorecards" at bounding box center [634, 129] width 30 height 7
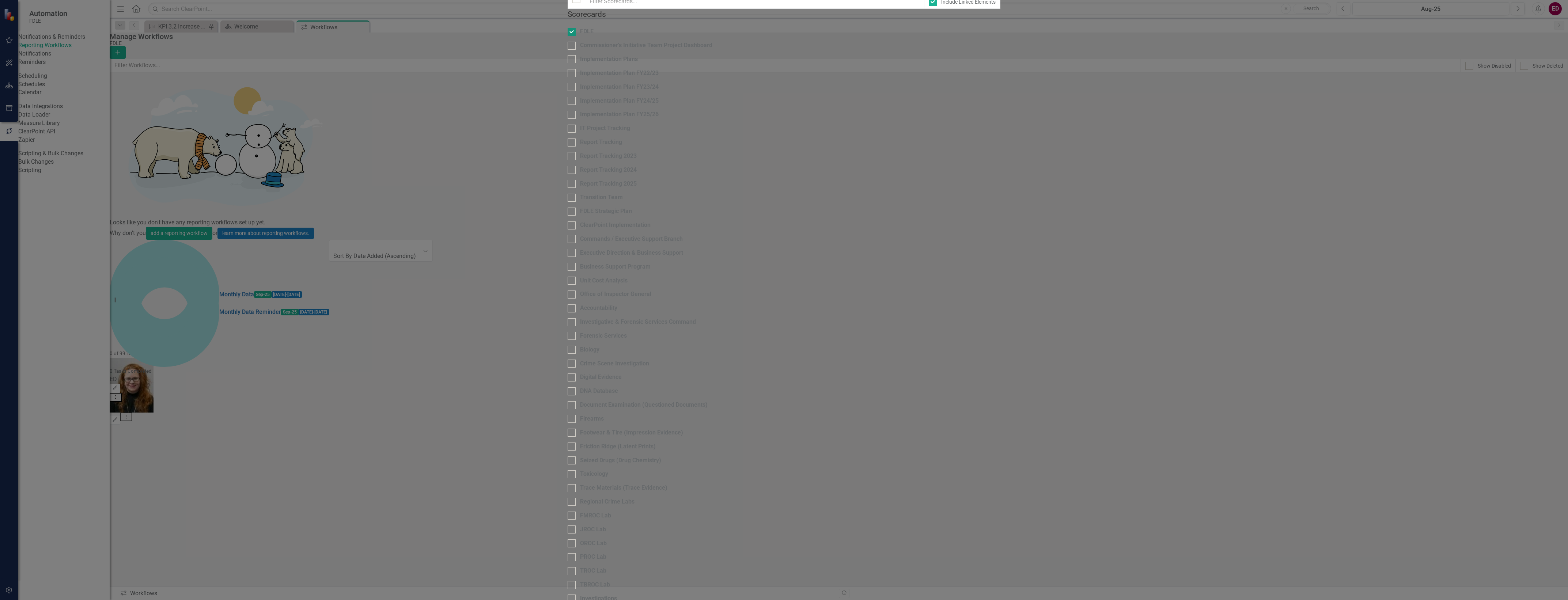
click at [567, 33] on input "FDLE" at bounding box center [570, 30] width 5 height 5
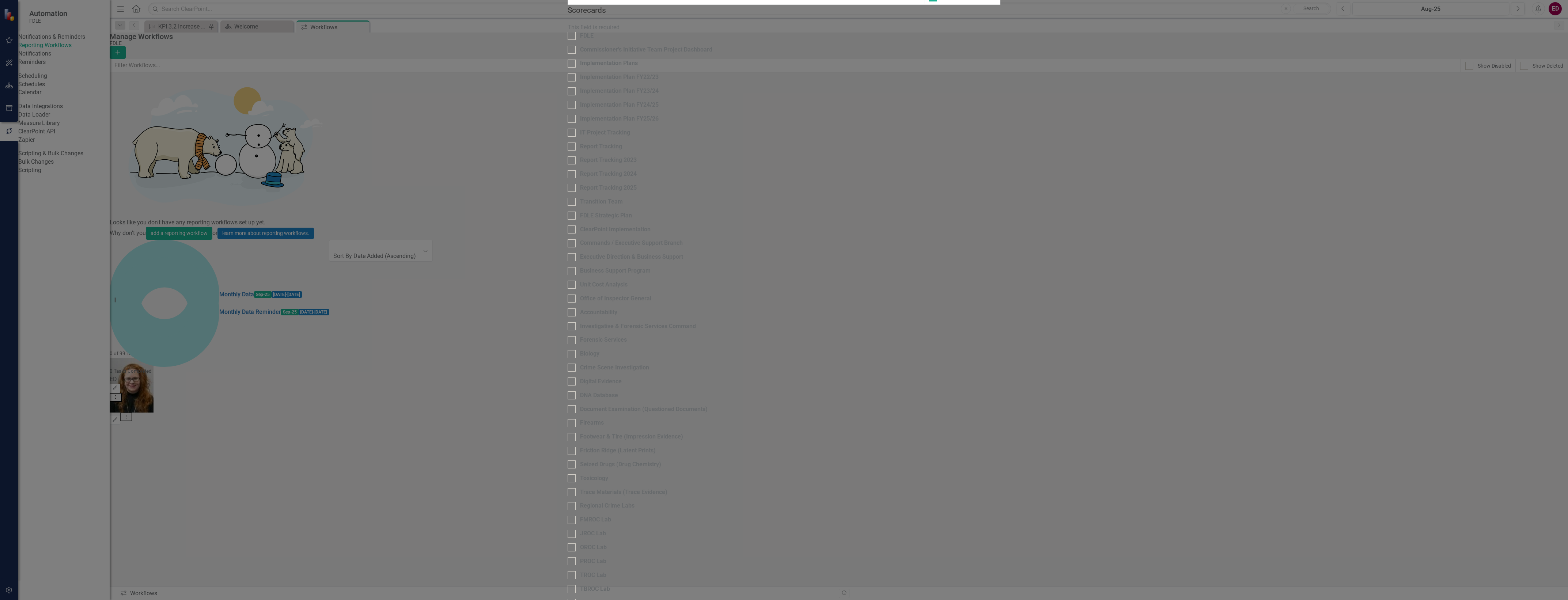
scroll to position [0, 0]
click at [567, 72] on fieldset "Scorecards Please select the scorecards that you want to include in this workfl…" at bounding box center [784, 502] width 433 height 995
click at [567, 78] on fieldset "Scorecards Please select the scorecards that you want to include in this workfl…" at bounding box center [784, 502] width 433 height 995
click at [580, 40] on div "FDLE" at bounding box center [586, 36] width 13 height 8
click at [567, 37] on input "FDLE" at bounding box center [570, 34] width 5 height 5
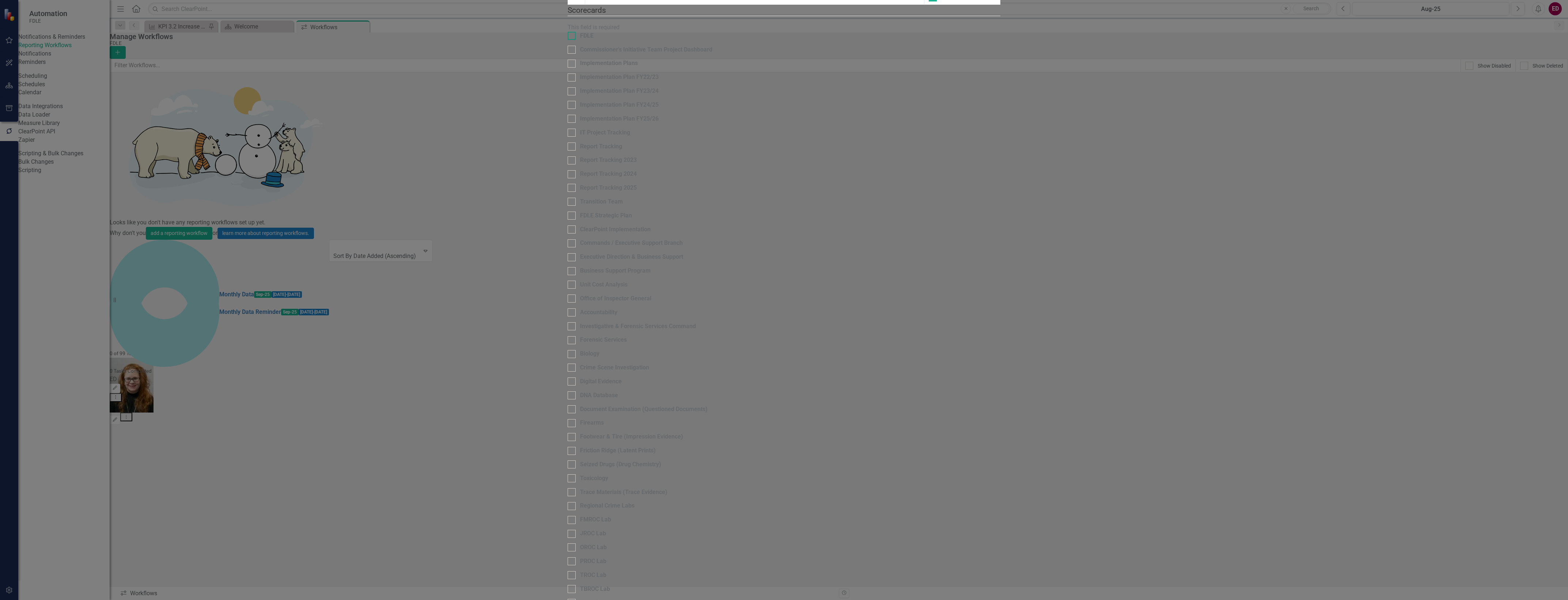
checkbox input "true"
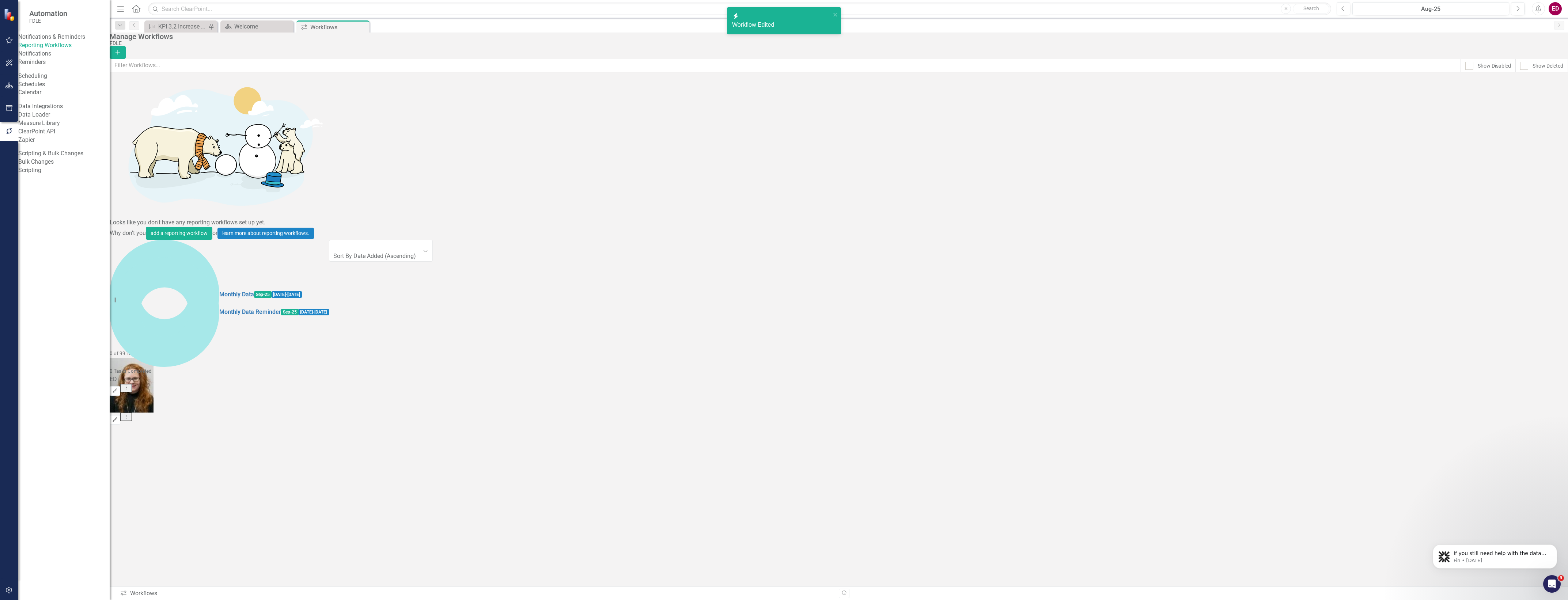
click at [121, 415] on button "Edit" at bounding box center [115, 420] width 11 height 10
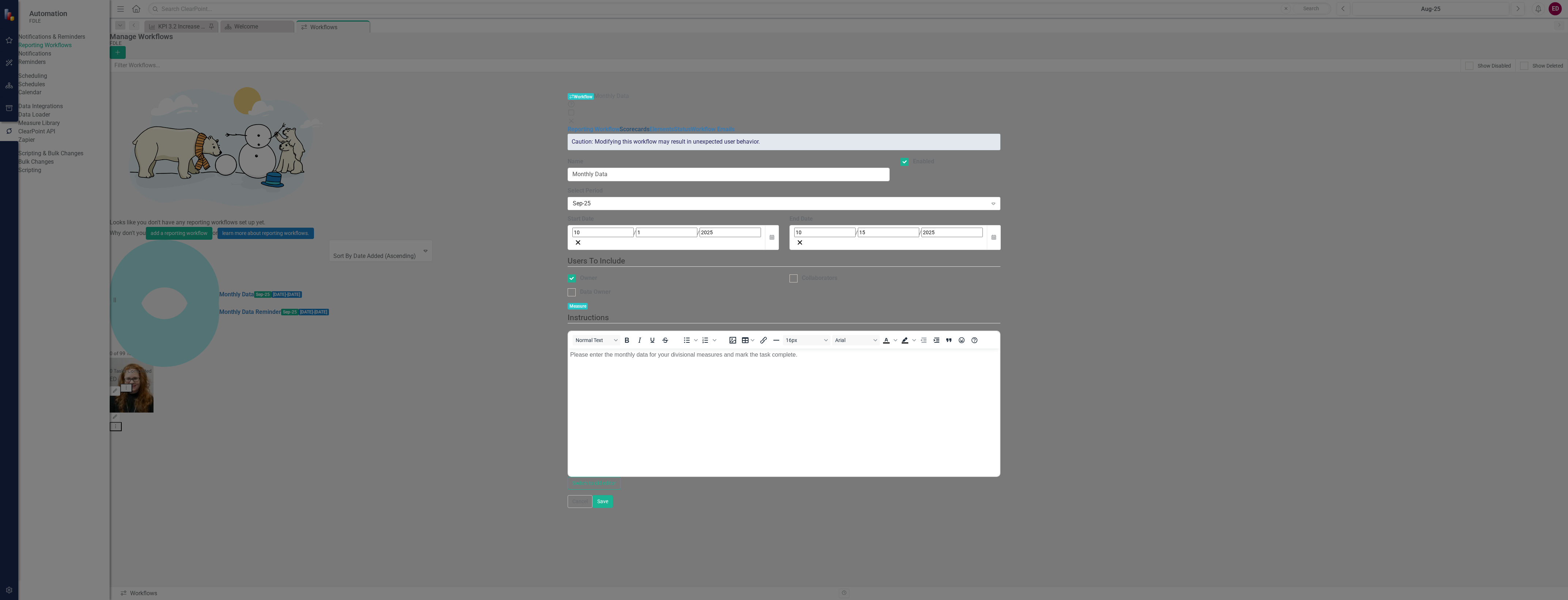
click at [619, 125] on link "Scorecards" at bounding box center [634, 129] width 30 height 7
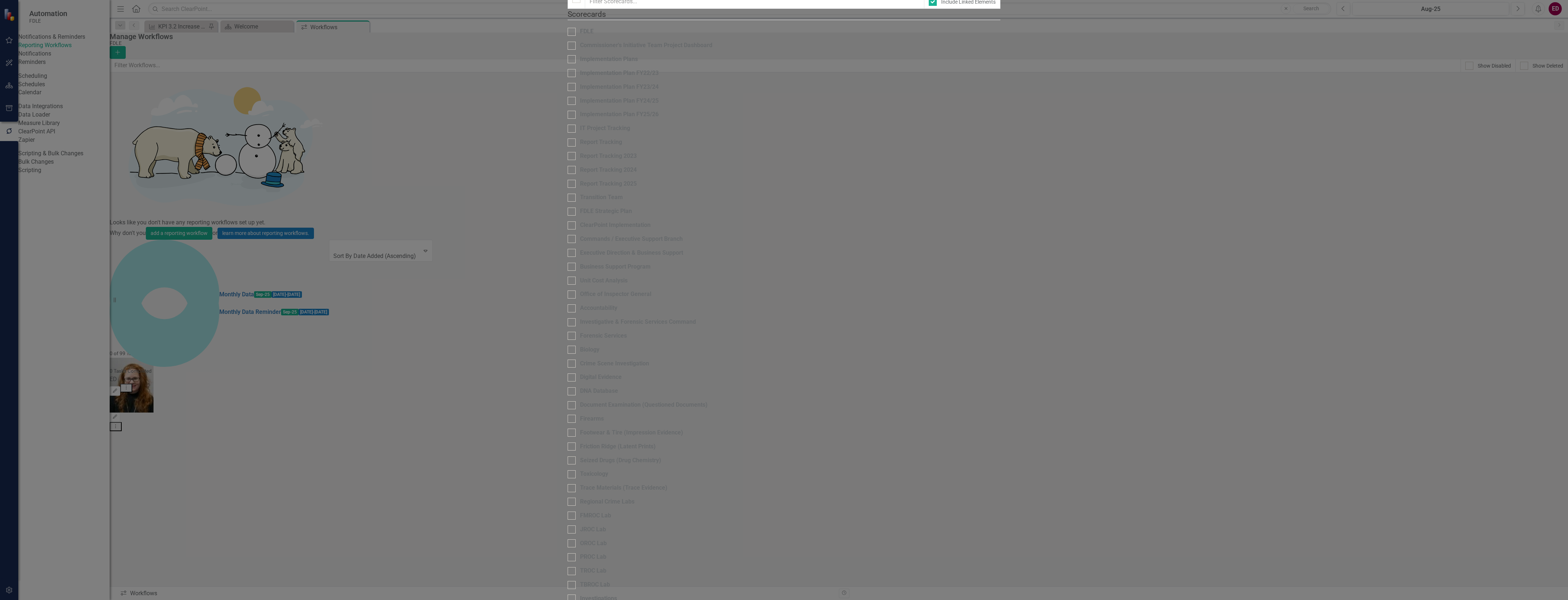
scroll to position [452, 0]
checkbox input "false"
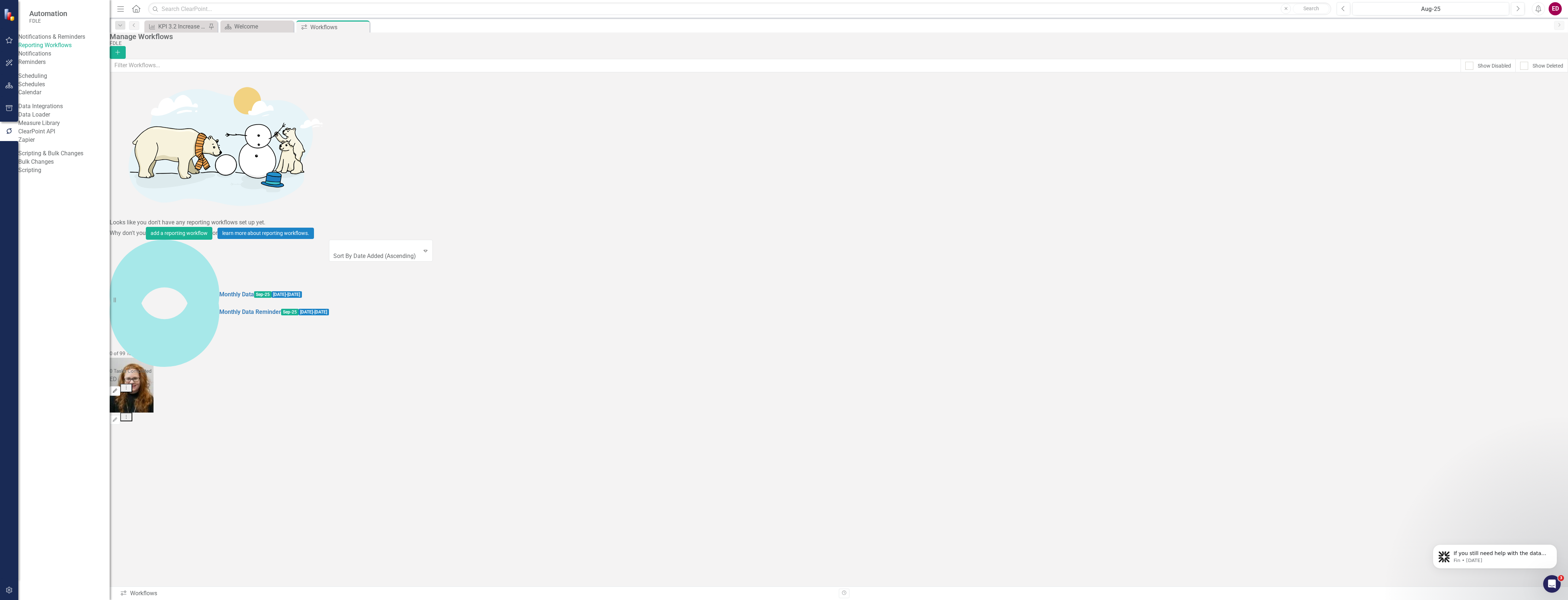
click at [118, 389] on icon "Edit" at bounding box center [115, 390] width 6 height 4
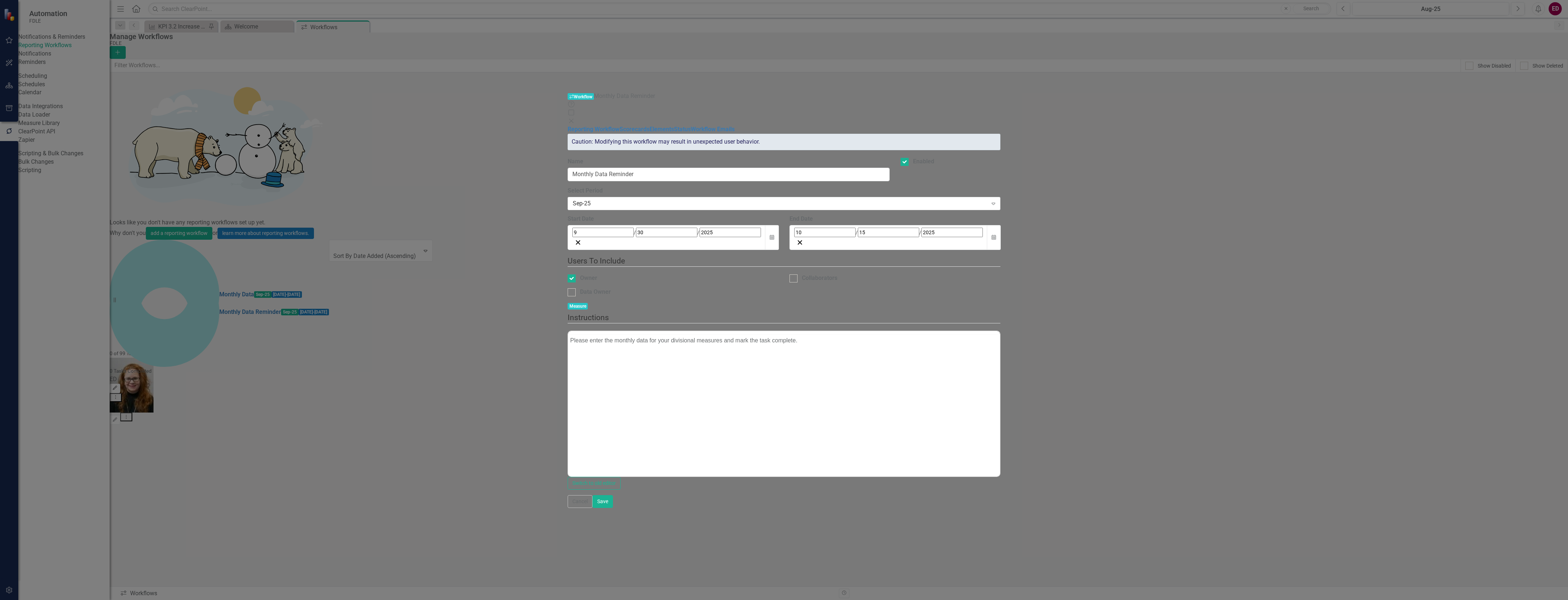
scroll to position [0, 0]
click at [619, 125] on link "Scorecards" at bounding box center [634, 129] width 30 height 7
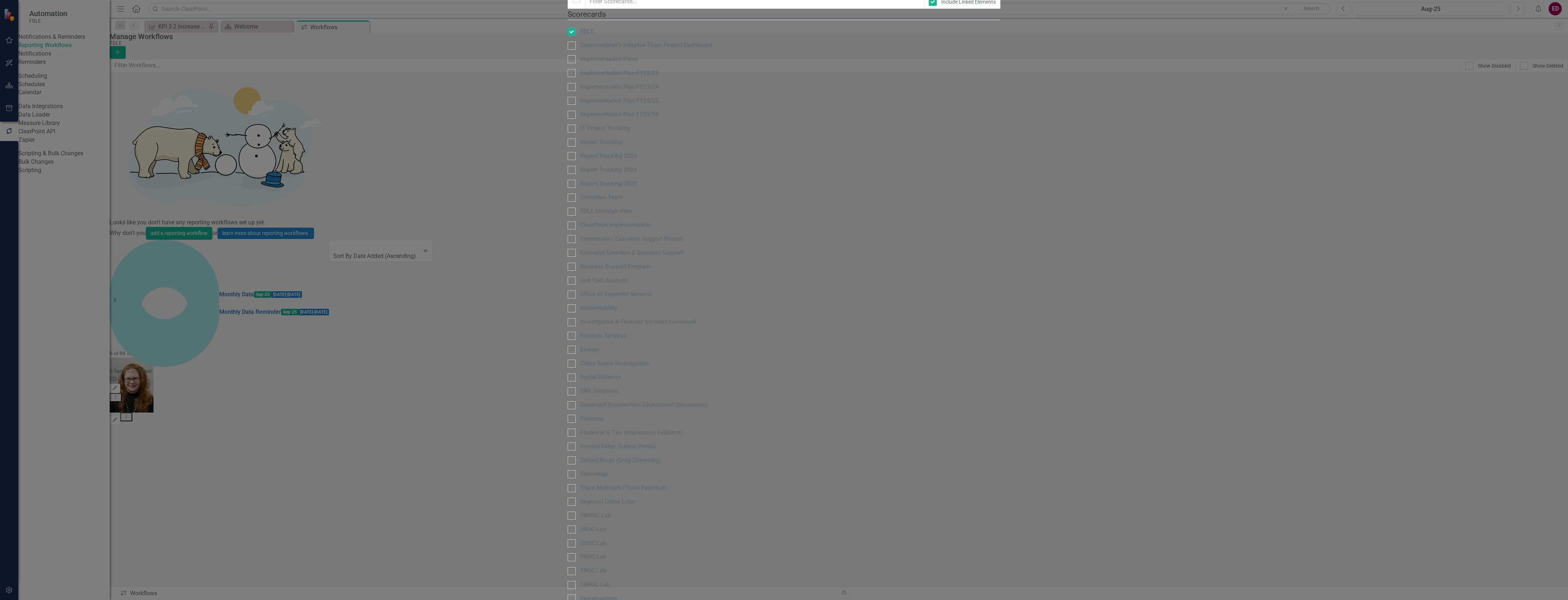
scroll to position [183, 0]
click at [580, 332] on div "Forensic Services" at bounding box center [603, 336] width 47 height 8
click at [567, 332] on input "Forensic Services" at bounding box center [570, 334] width 5 height 5
checkbox input "true"
click at [567, 346] on div "Biology" at bounding box center [784, 350] width 433 height 8
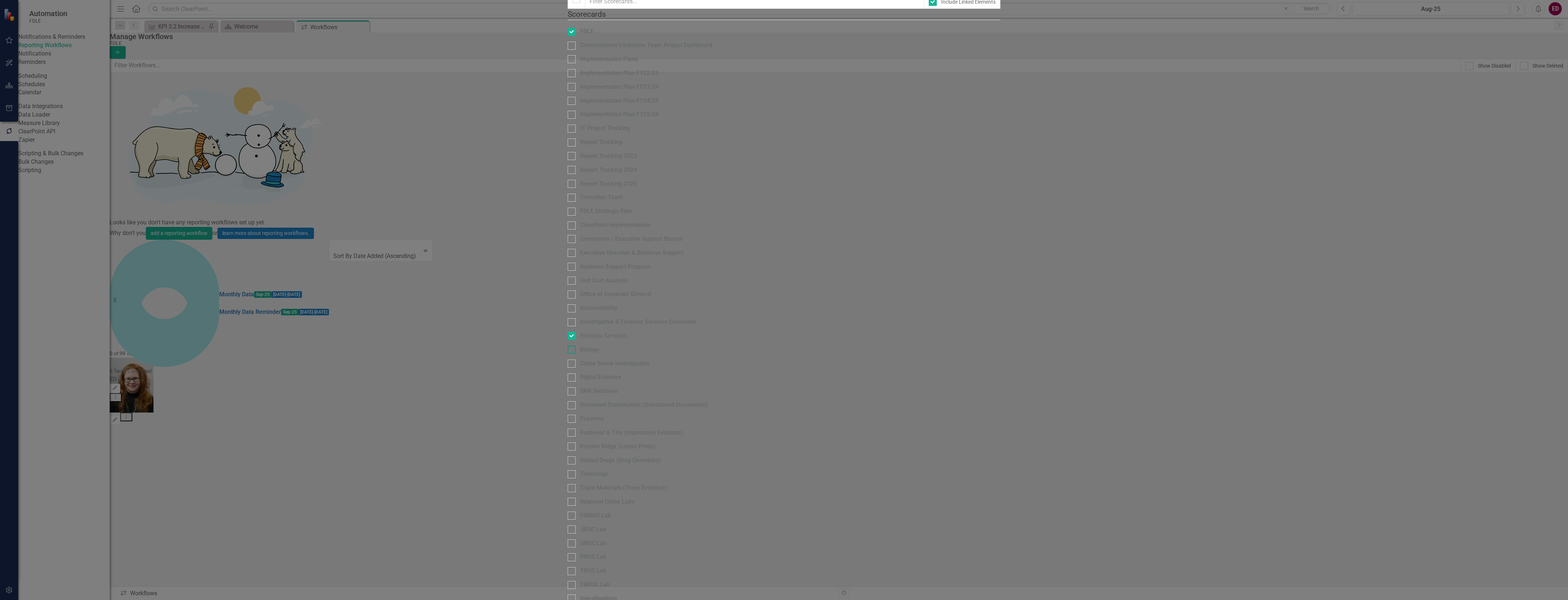
click at [567, 346] on input "Biology" at bounding box center [570, 348] width 5 height 5
click at [580, 346] on div "Biology" at bounding box center [590, 350] width 20 height 8
click at [567, 346] on input "Biology" at bounding box center [570, 348] width 5 height 5
checkbox input "false"
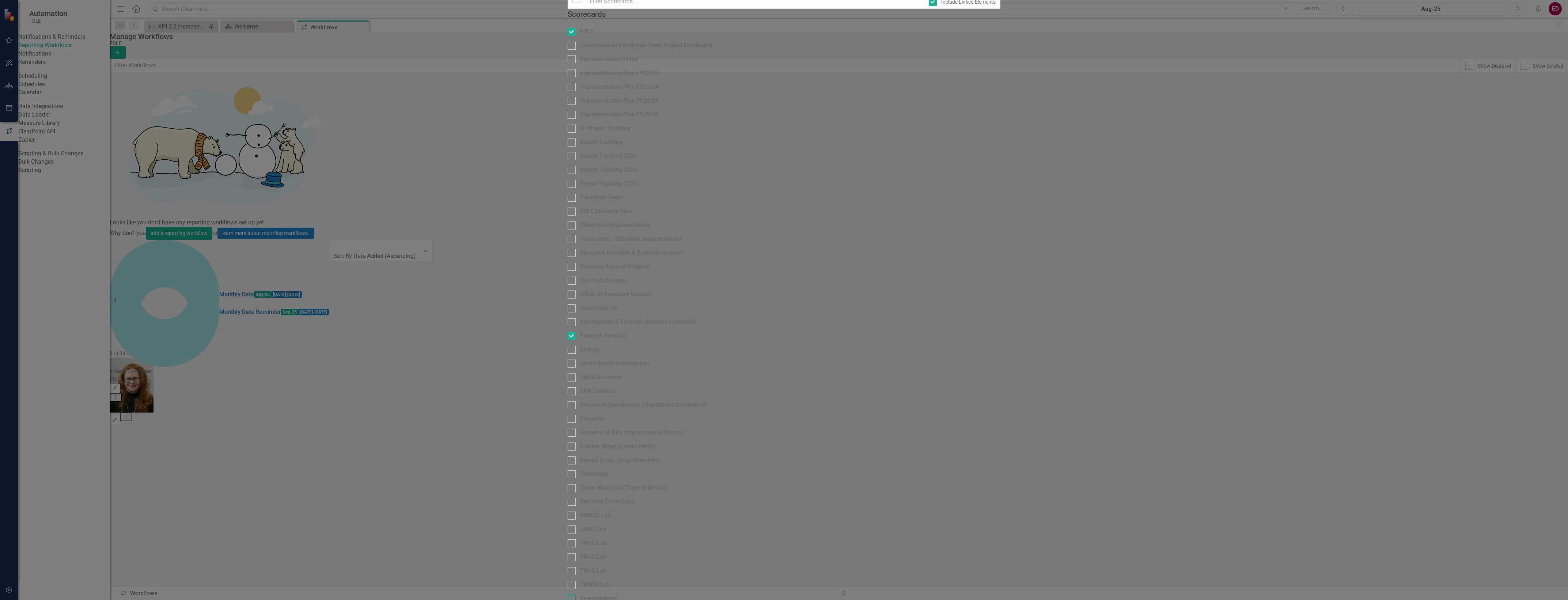
click at [567, 594] on div "Investigations" at bounding box center [784, 598] width 433 height 8
click at [567, 594] on input "Investigations" at bounding box center [570, 597] width 5 height 5
checkbox input "true"
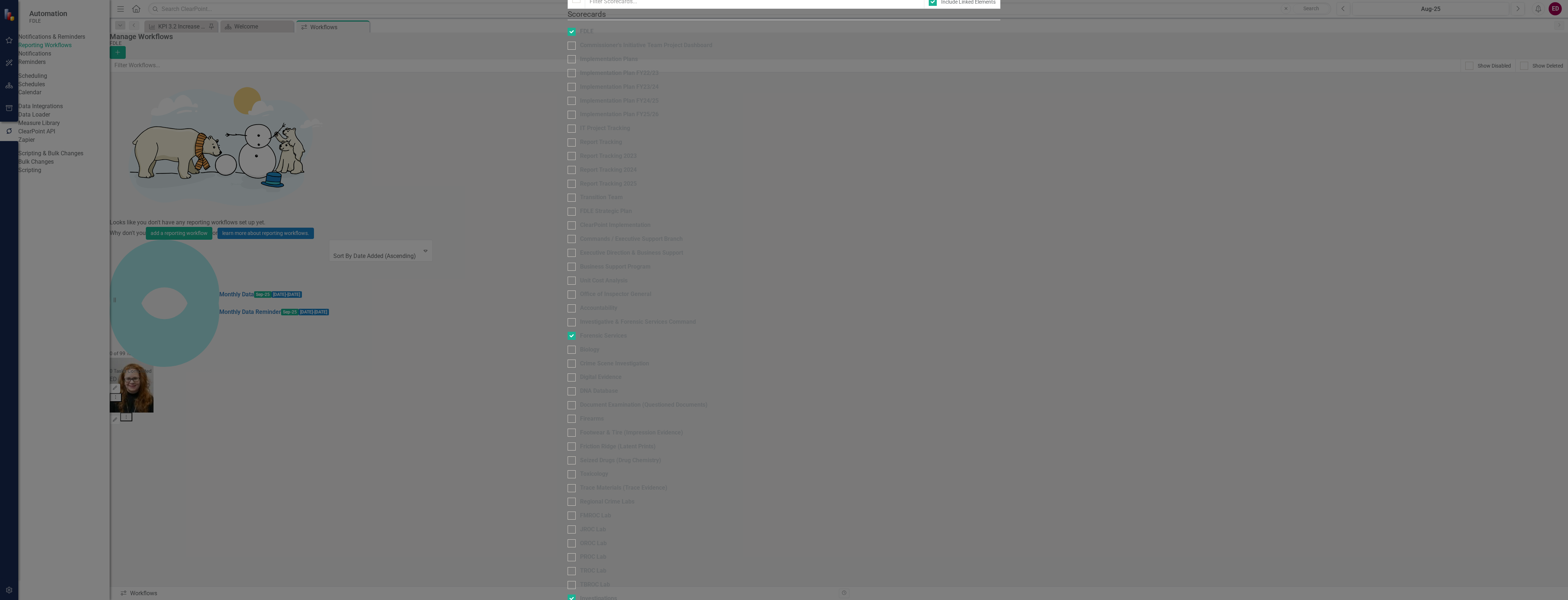
checkbox input "true"
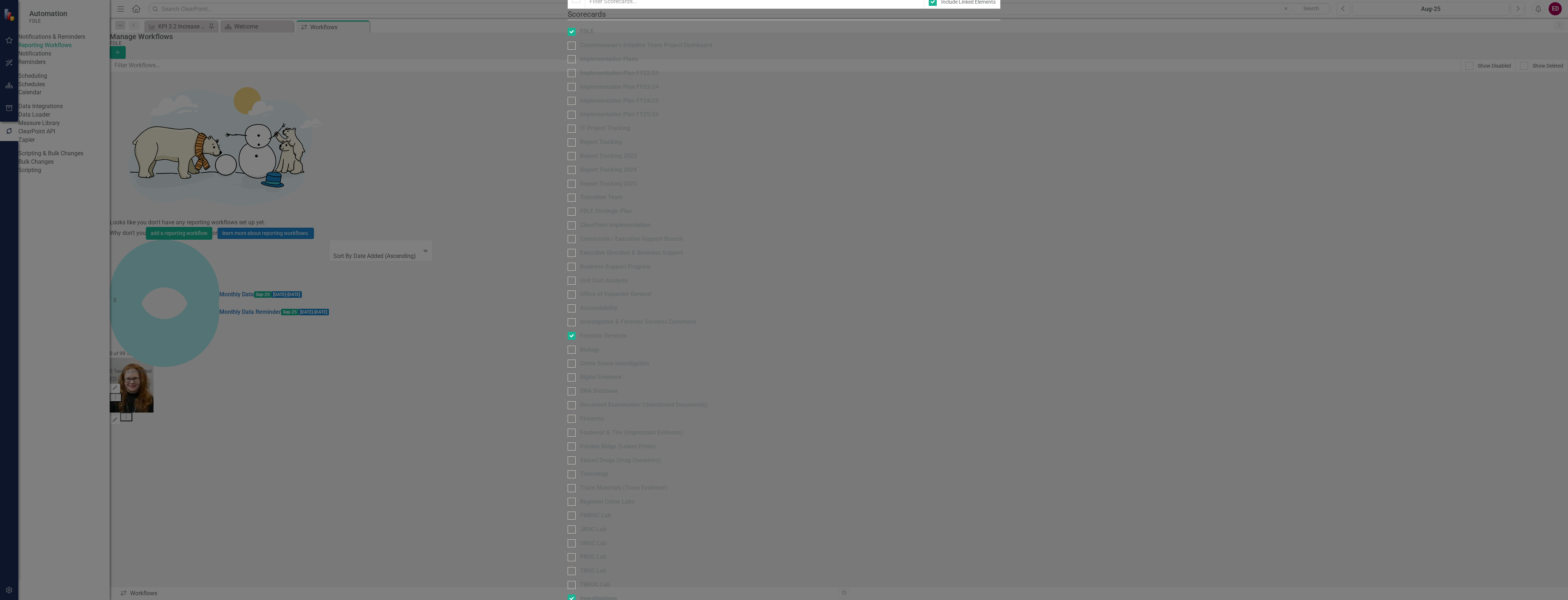
checkbox input "true"
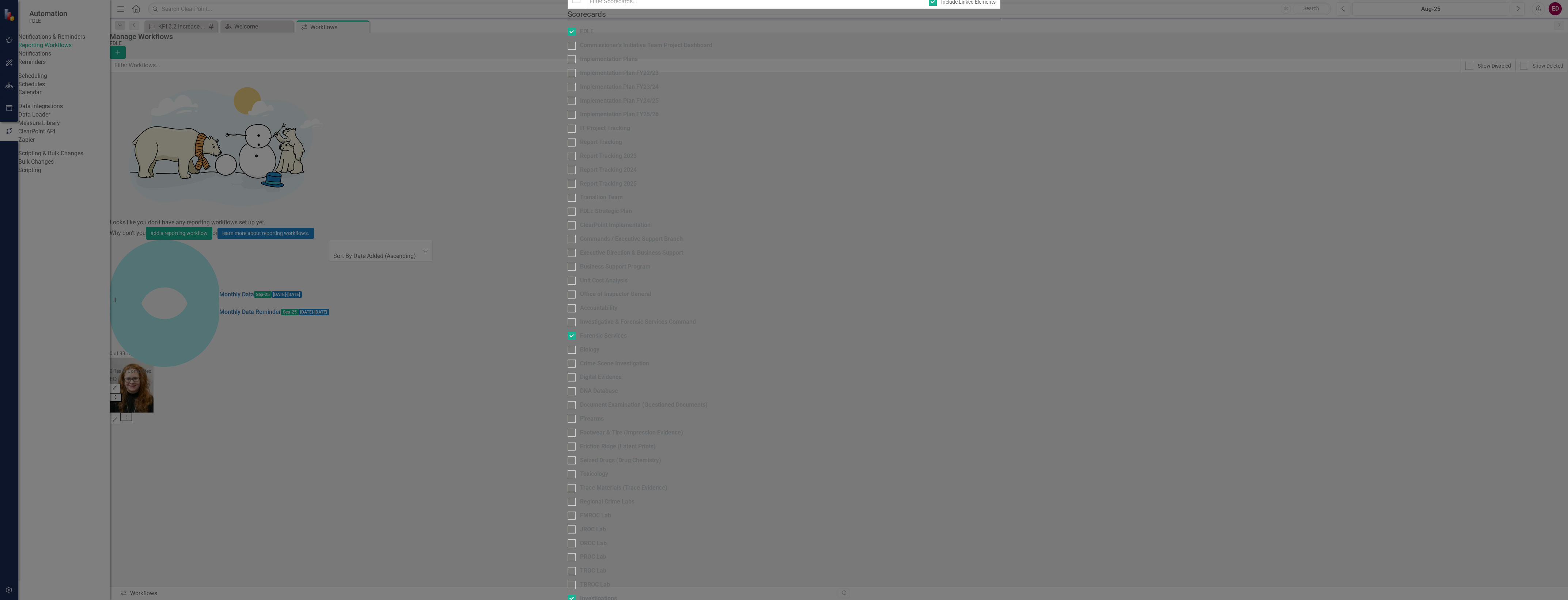
checkbox input "true"
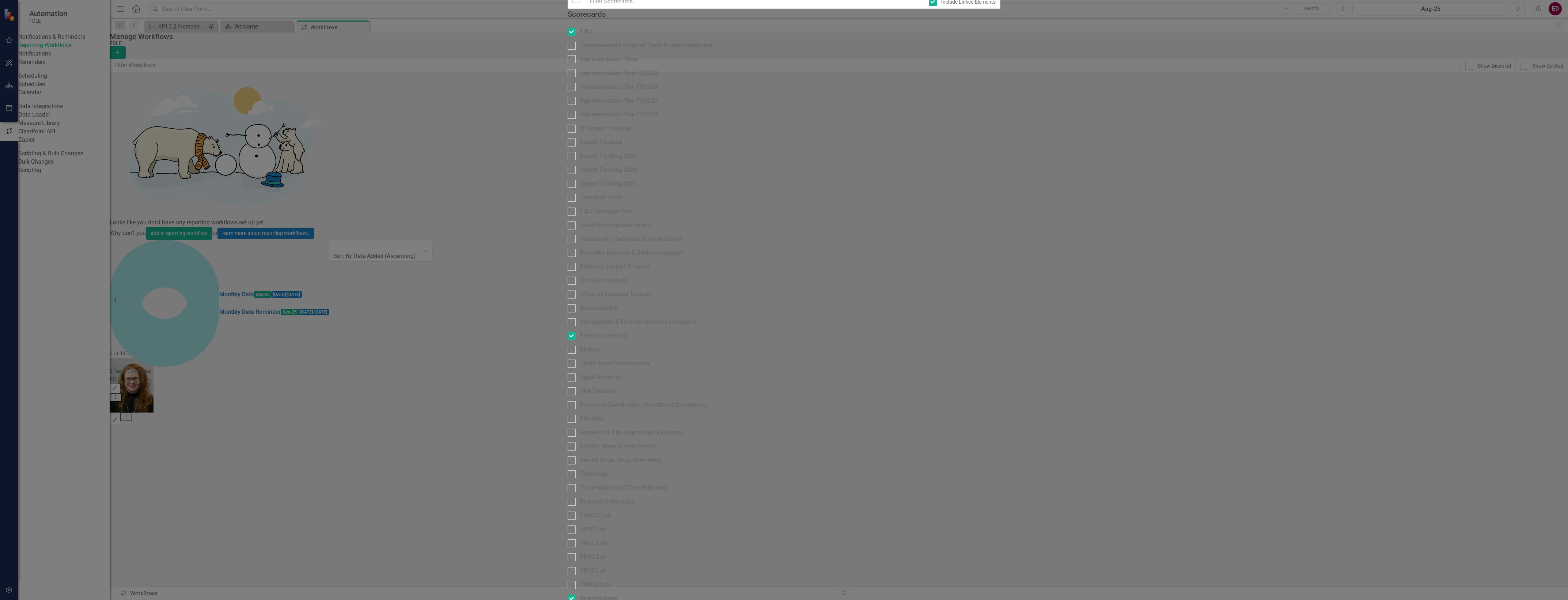
checkbox input "true"
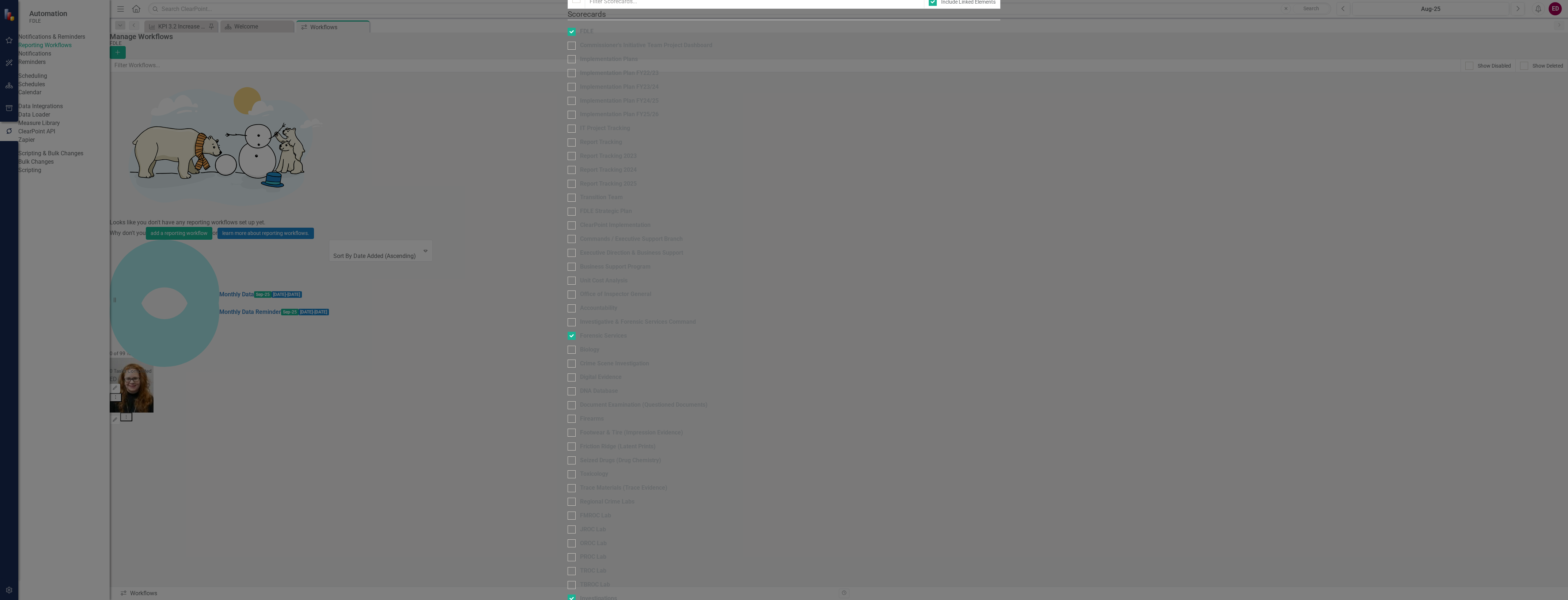
click at [567, 424] on fieldset "Scorecards Please select the scorecards that you want to include in this workfl…" at bounding box center [784, 502] width 433 height 986
checkbox input "true"
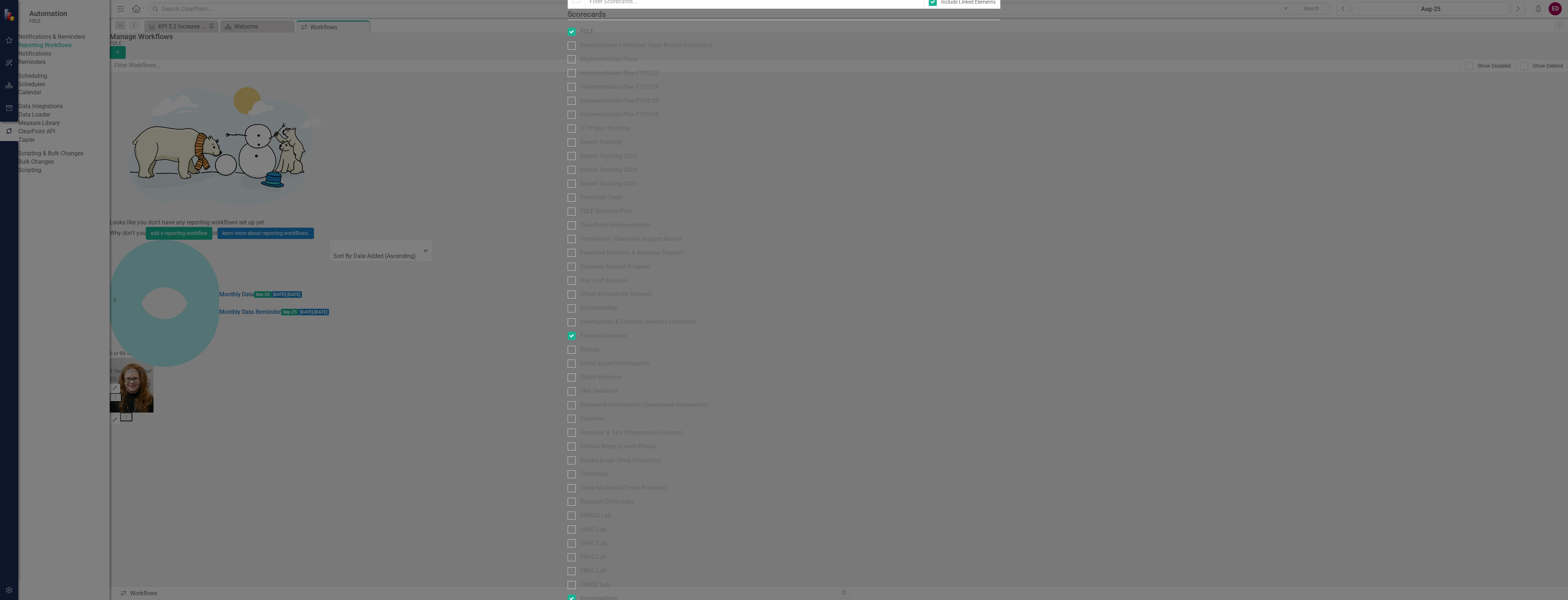
checkbox input "true"
click at [580, 271] on div "Business Support Program" at bounding box center [615, 266] width 71 height 8
click at [567, 267] on input "Business Support Program" at bounding box center [570, 265] width 5 height 5
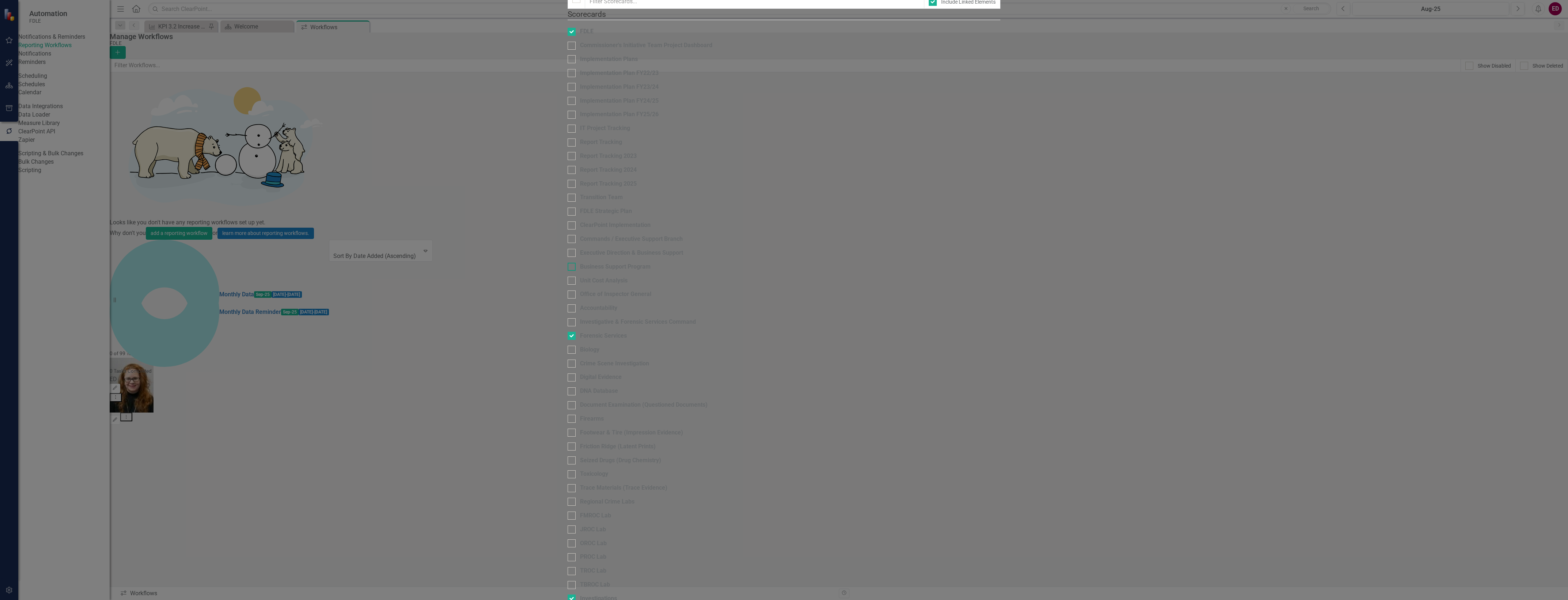
checkbox input "true"
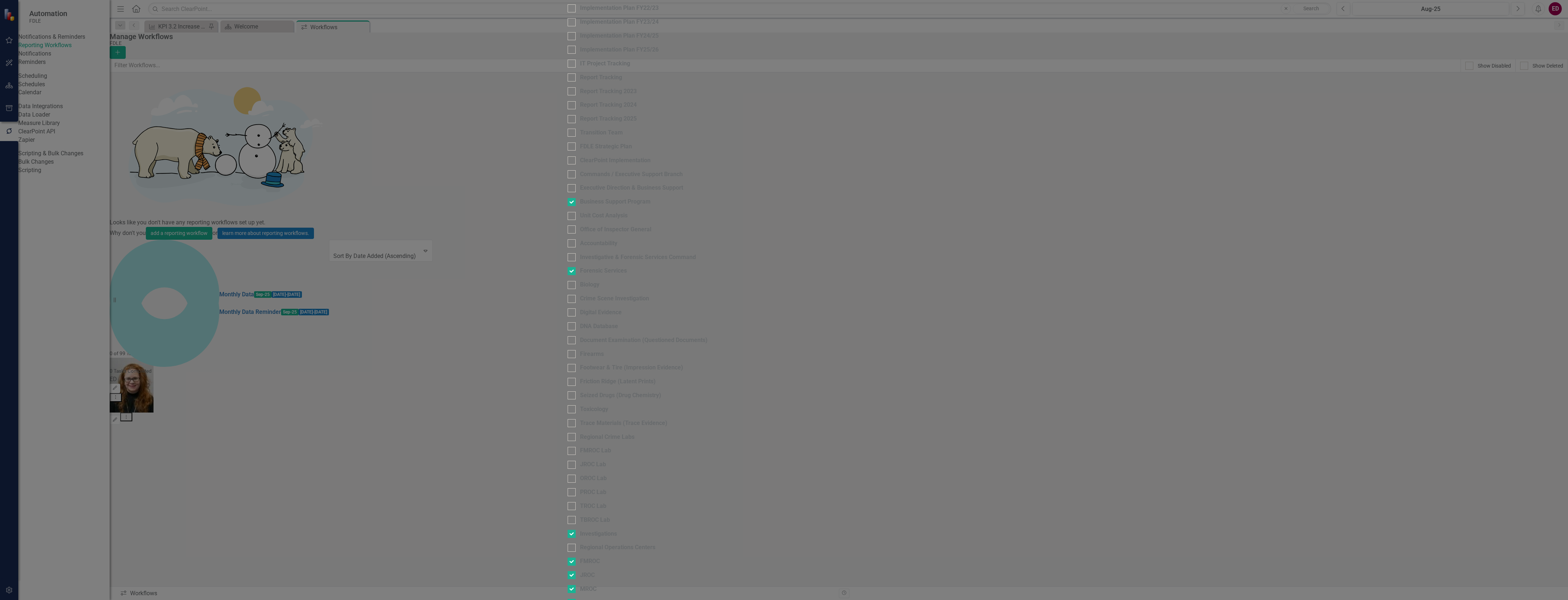
checkbox input "false"
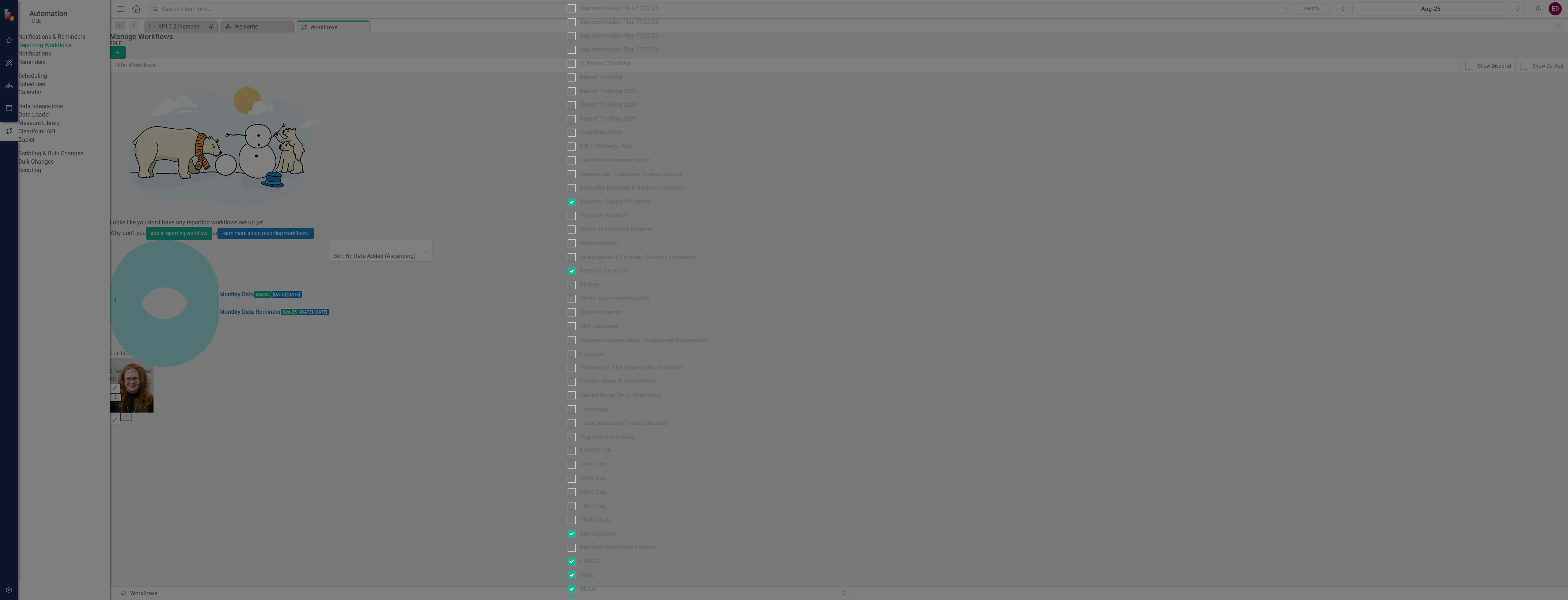
checkbox input "false"
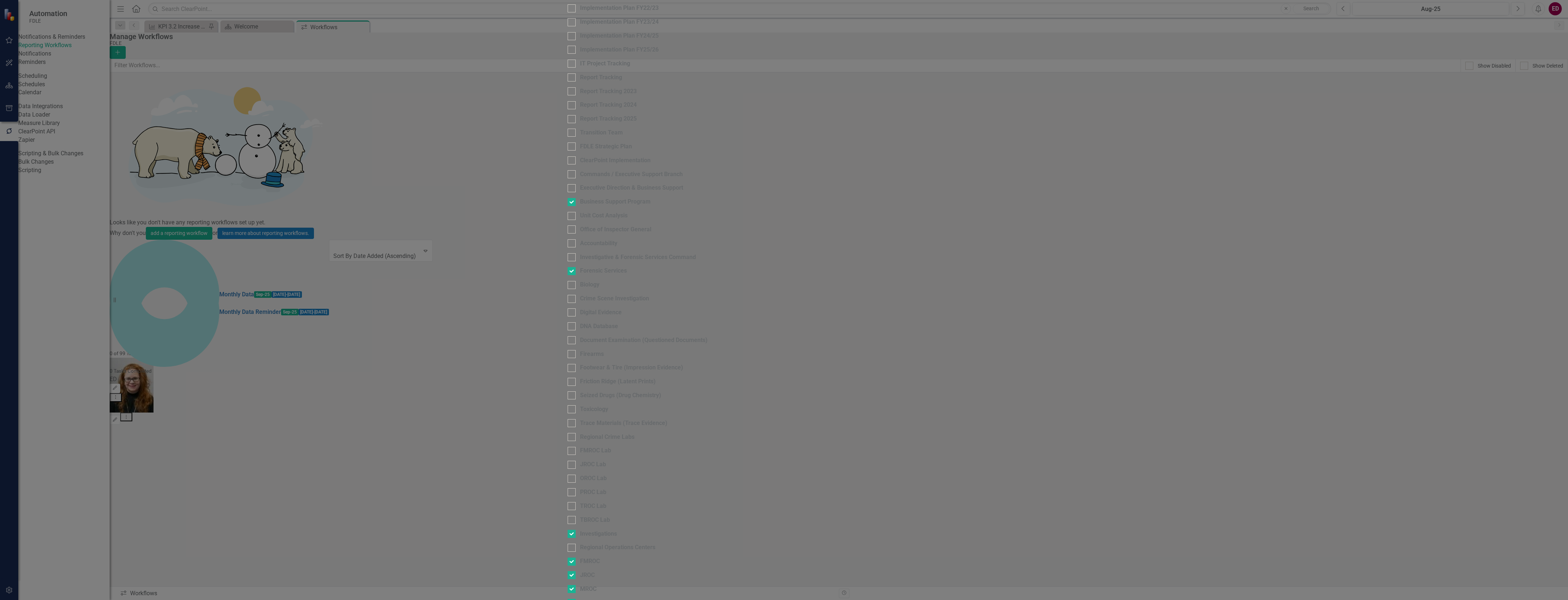
checkbox input "false"
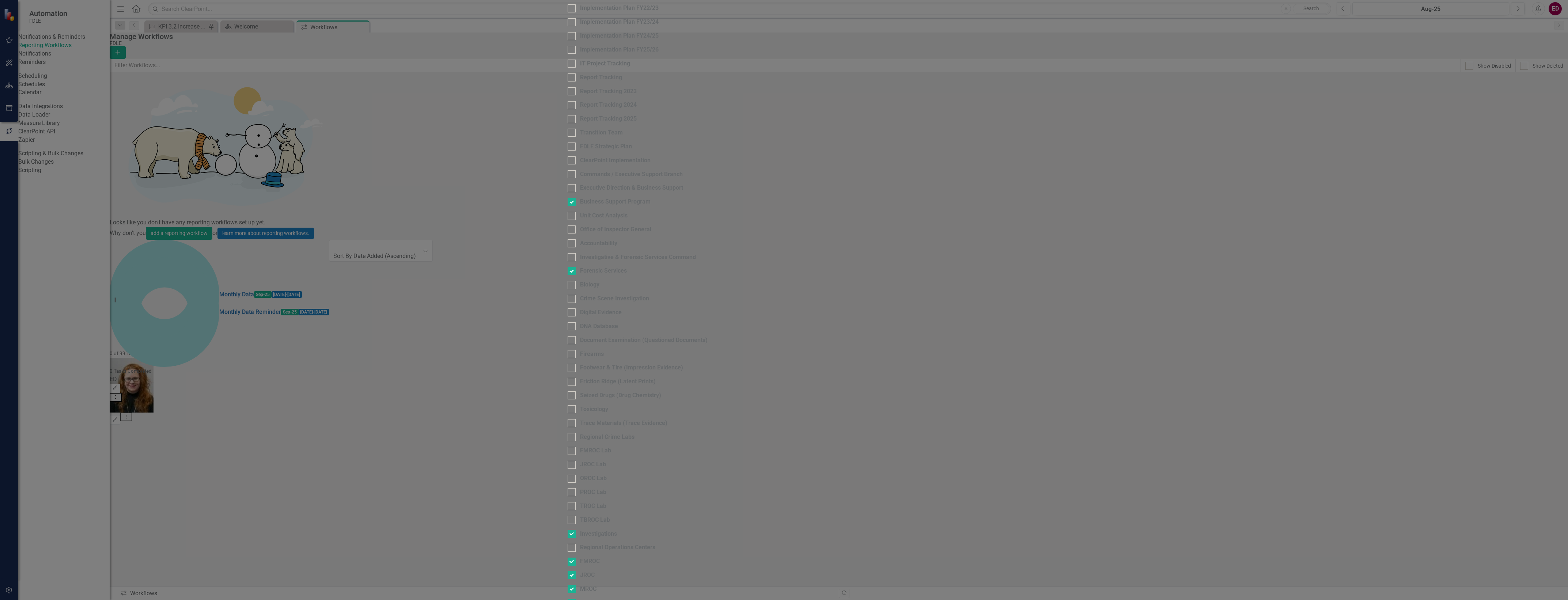
checkbox input "false"
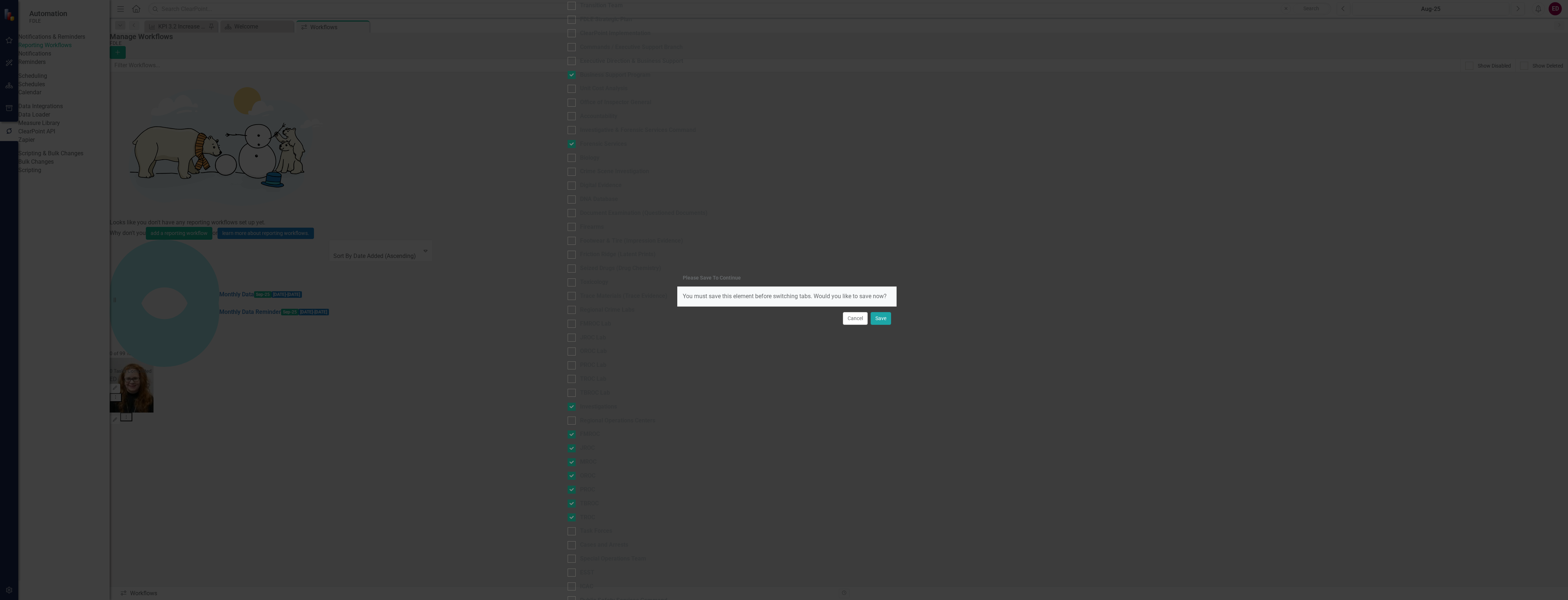
click at [884, 315] on button "Save" at bounding box center [881, 319] width 21 height 13
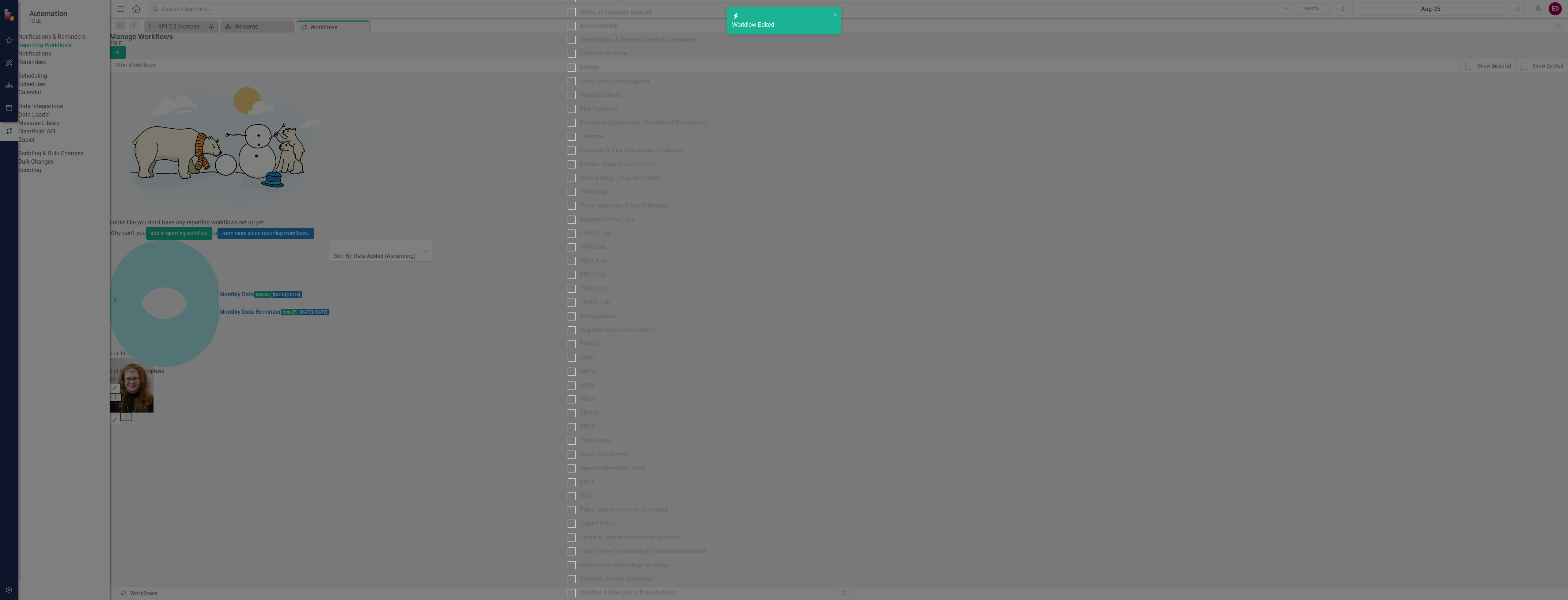
click at [607, 34] on div "Please Save To Continue You must save this element before switching tabs. Would…" at bounding box center [784, 300] width 1568 height 600
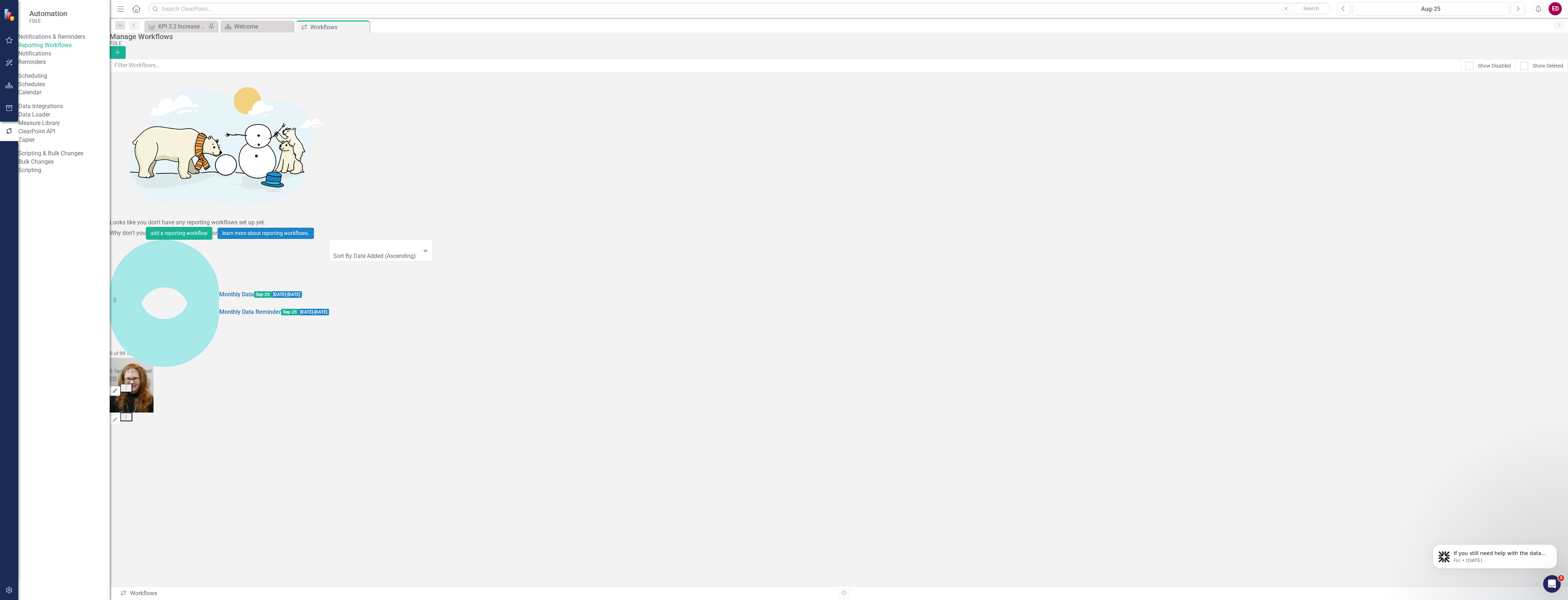
click at [118, 389] on icon "Edit" at bounding box center [115, 390] width 6 height 4
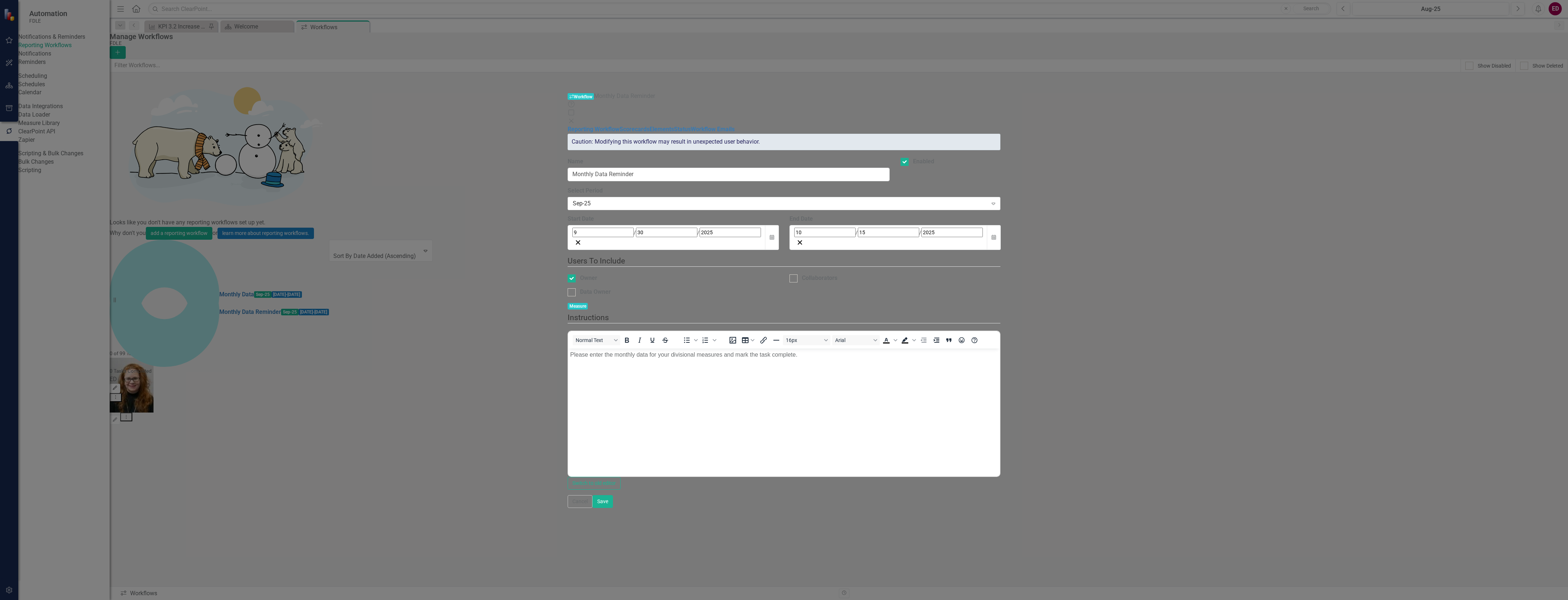
scroll to position [0, 0]
click at [619, 125] on link "Scorecards" at bounding box center [634, 129] width 30 height 7
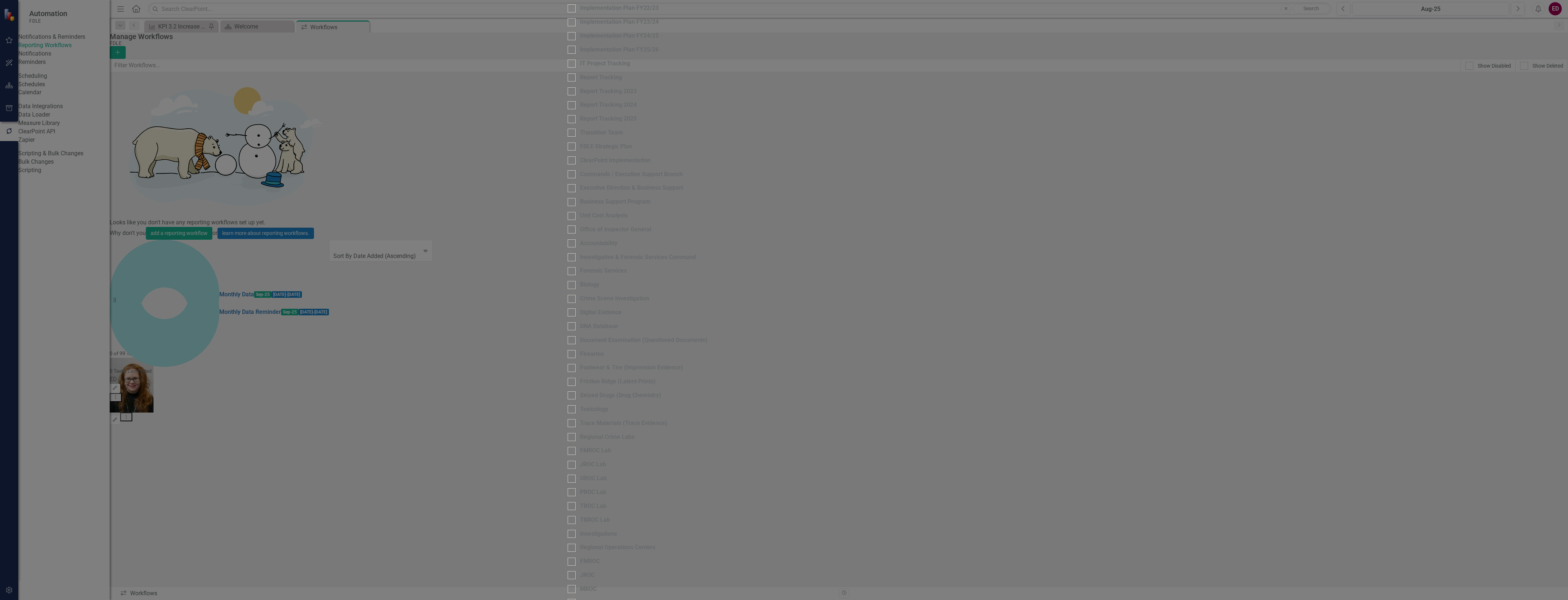
checkbox input "false"
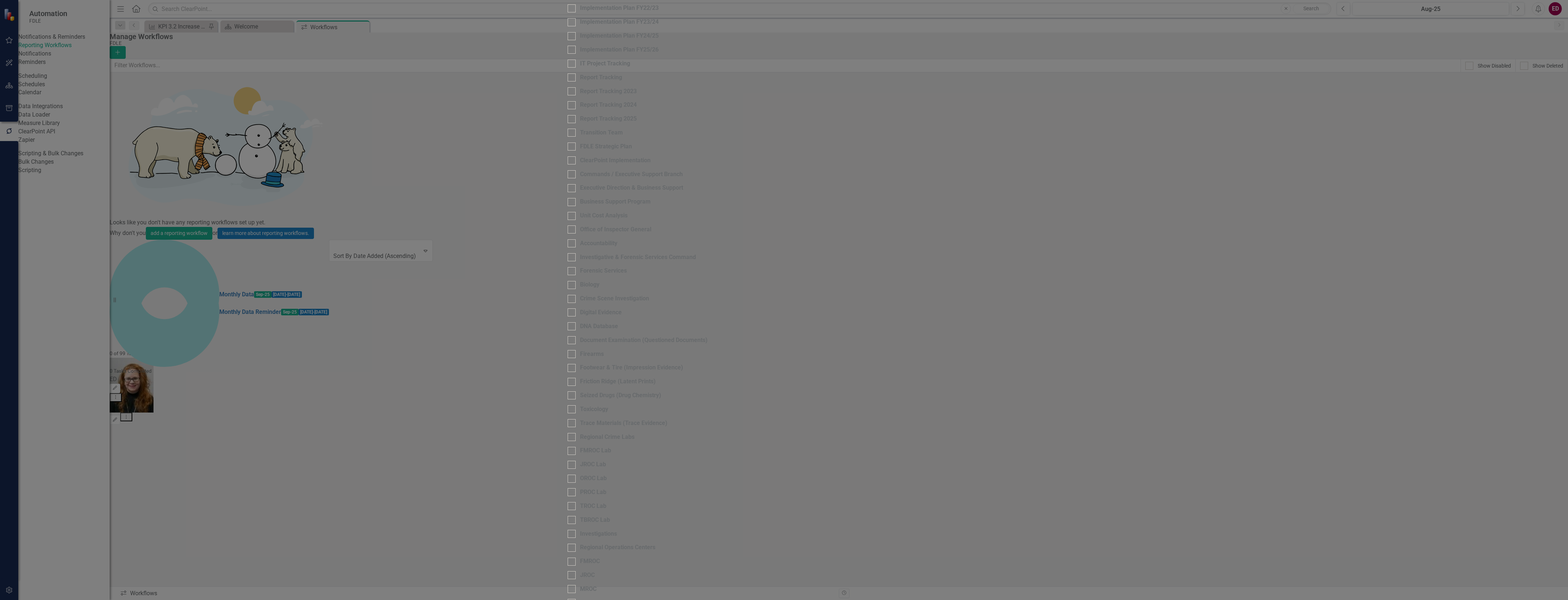
checkbox input "false"
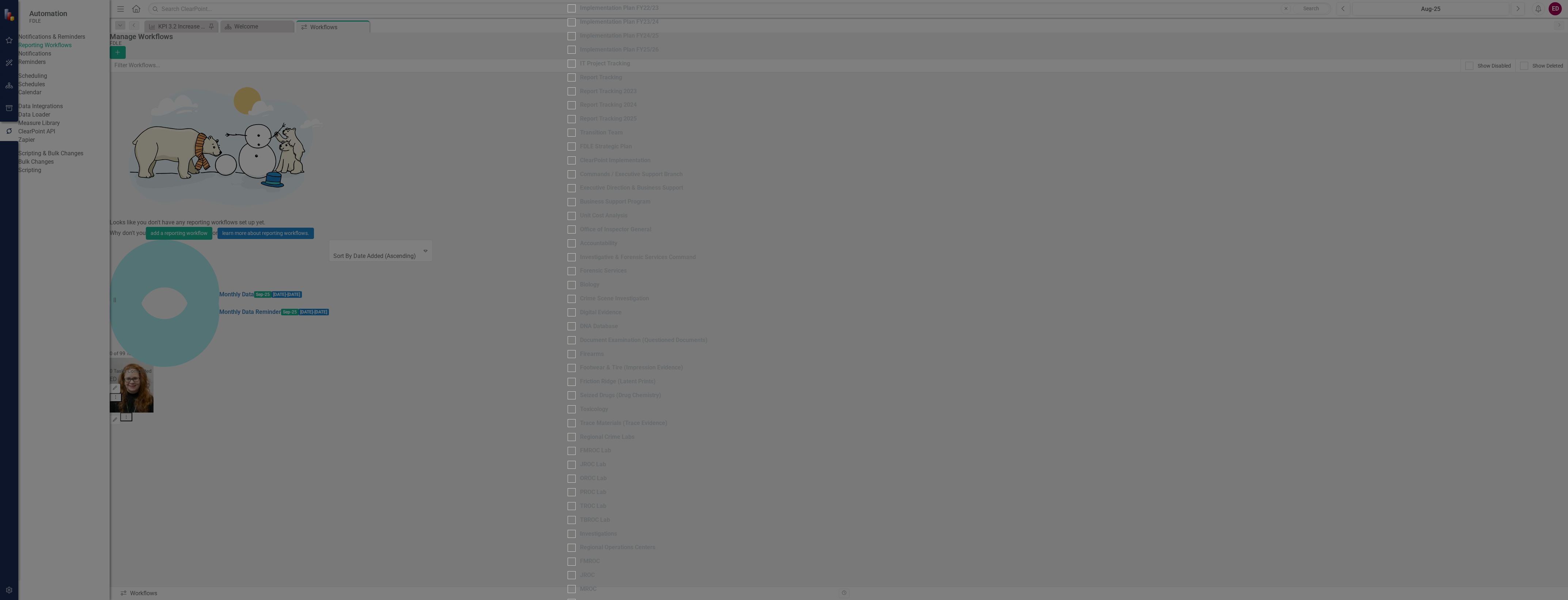
checkbox input "false"
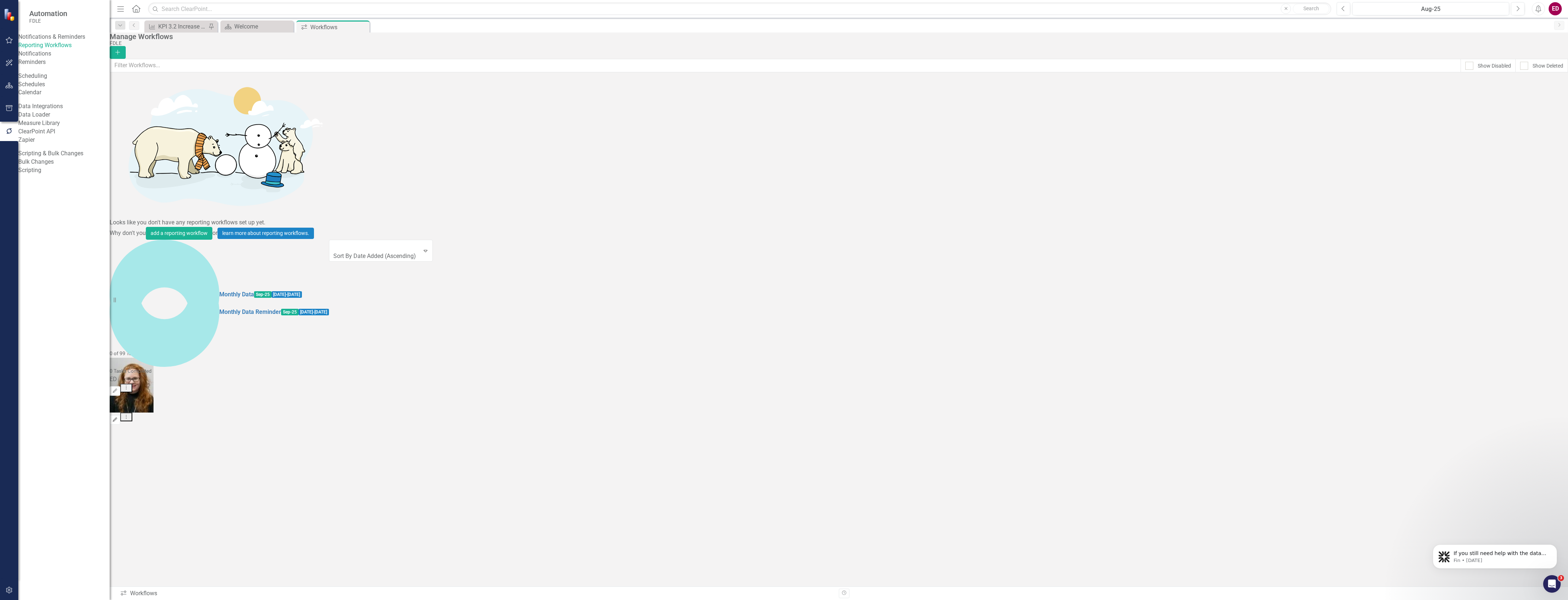
click at [118, 417] on icon "Edit" at bounding box center [115, 419] width 6 height 4
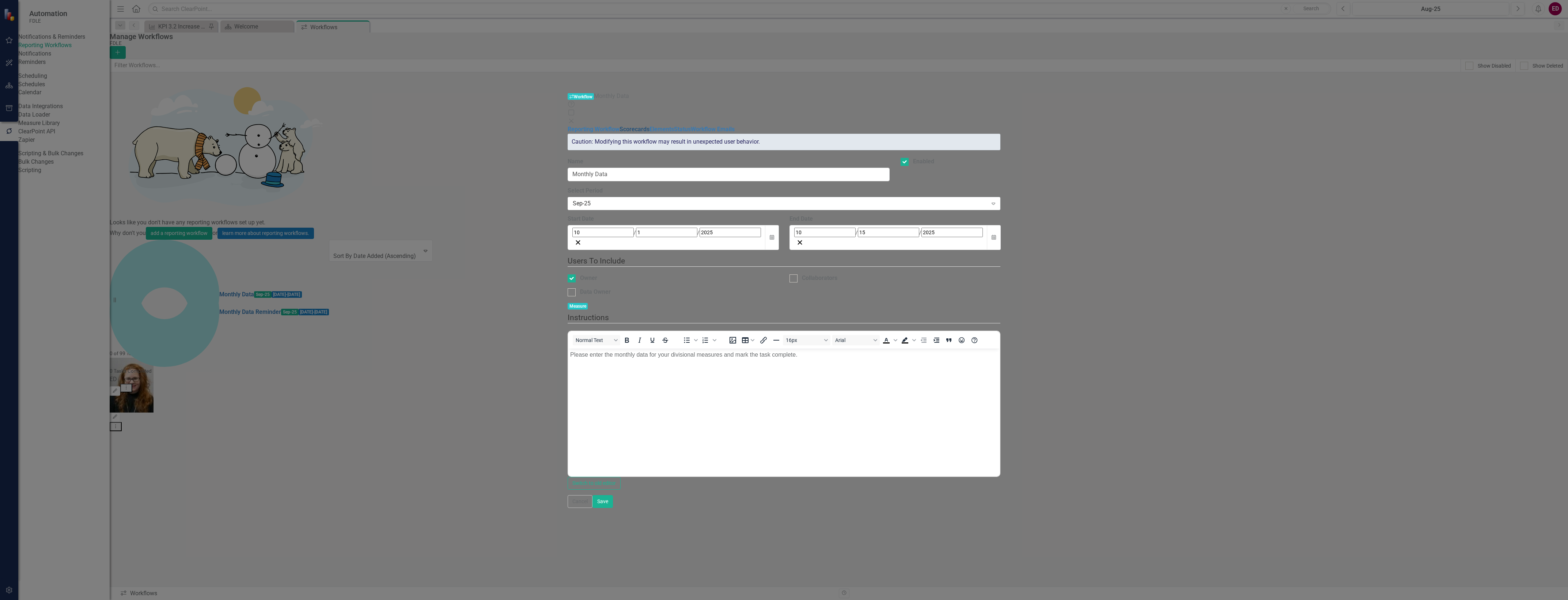
click at [619, 125] on link "Scorecards" at bounding box center [634, 129] width 30 height 7
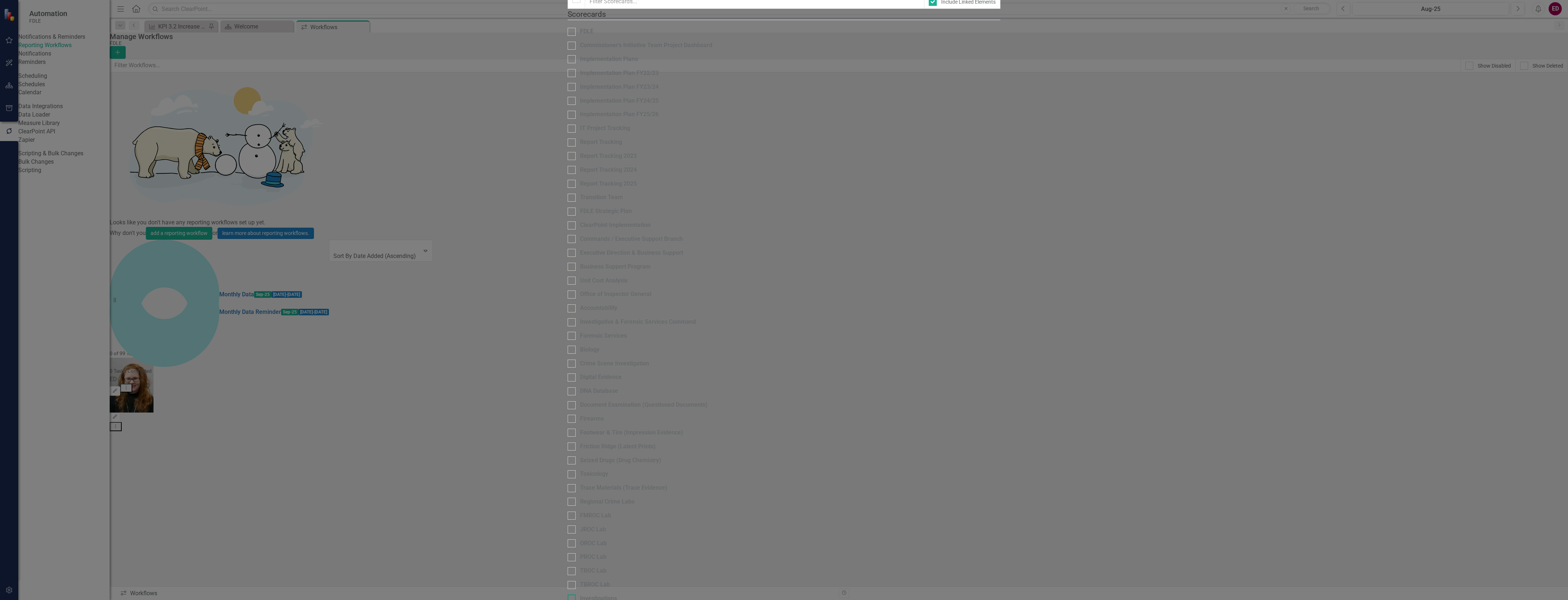
scroll to position [452, 0]
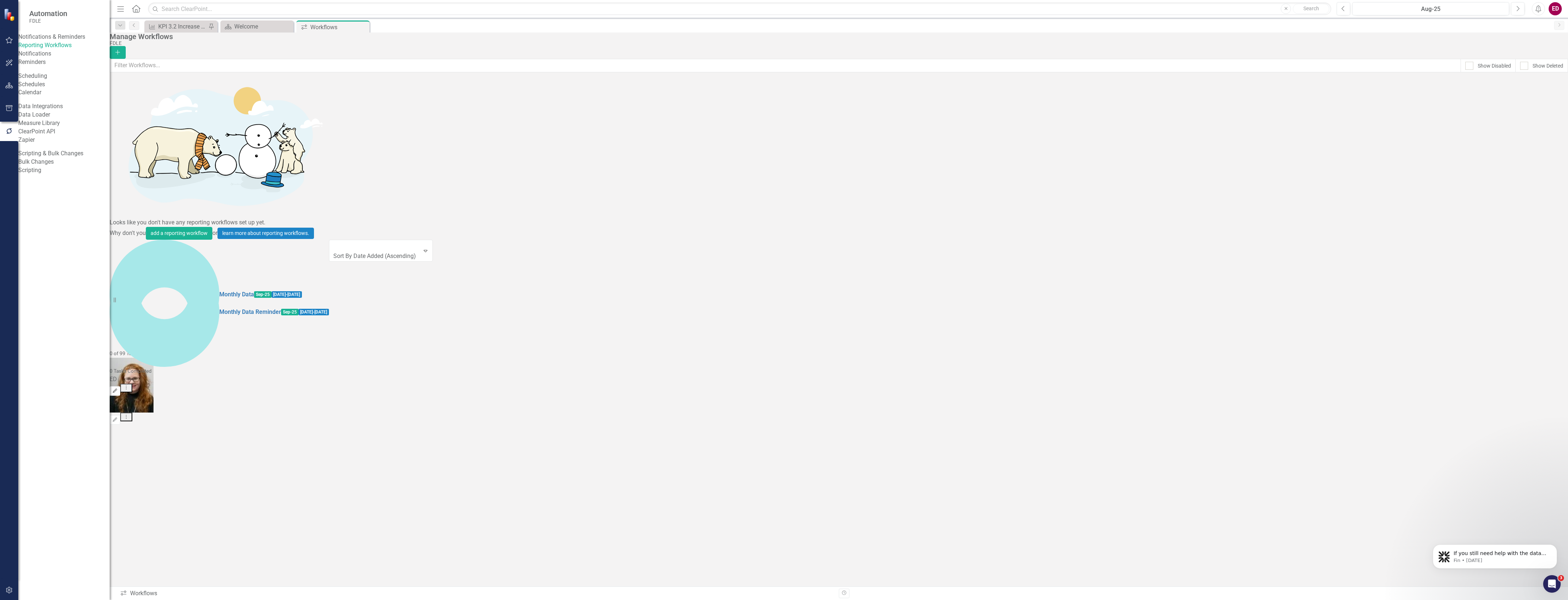
click at [118, 389] on icon "Edit" at bounding box center [115, 390] width 6 height 4
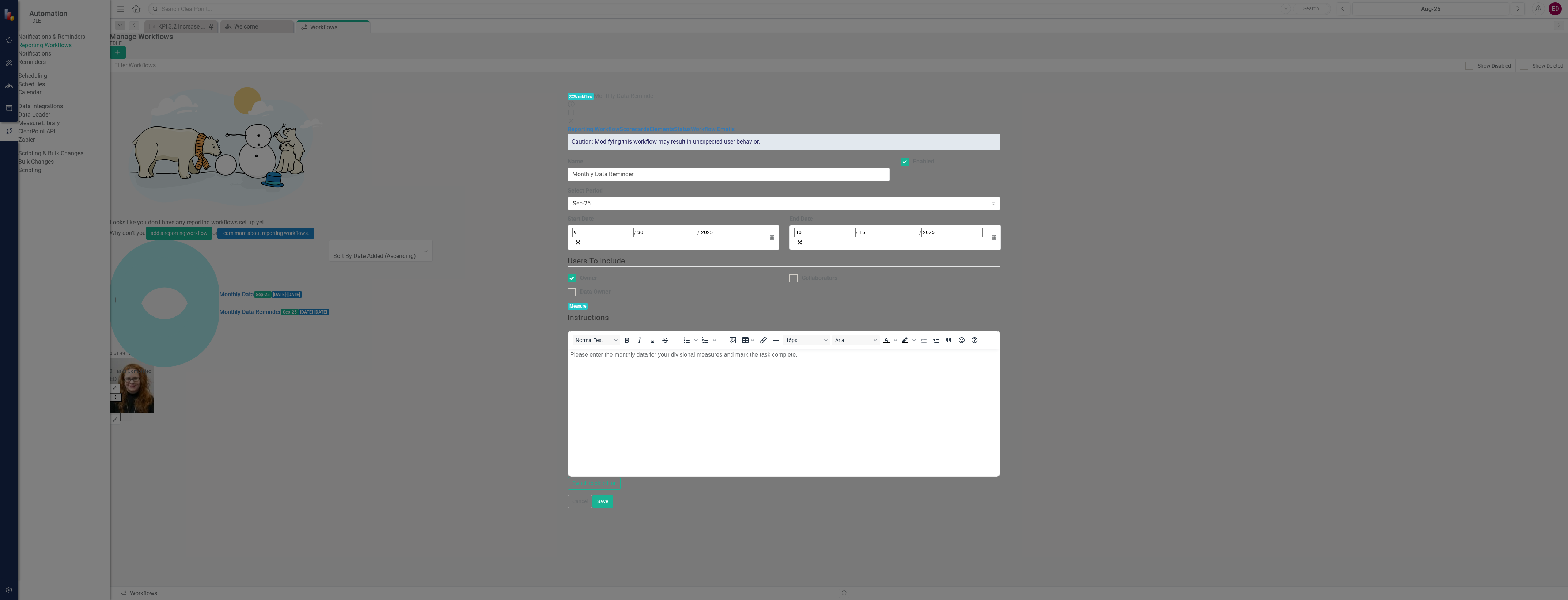
scroll to position [0, 0]
click at [567, 274] on div "Owner" at bounding box center [672, 278] width 211 height 8
click at [567, 288] on div "Data Owner Measure" at bounding box center [672, 299] width 211 height 24
click at [580, 288] on div "Data Owner" at bounding box center [595, 292] width 30 height 8
click at [567, 289] on input "Data Owner" at bounding box center [570, 291] width 5 height 5
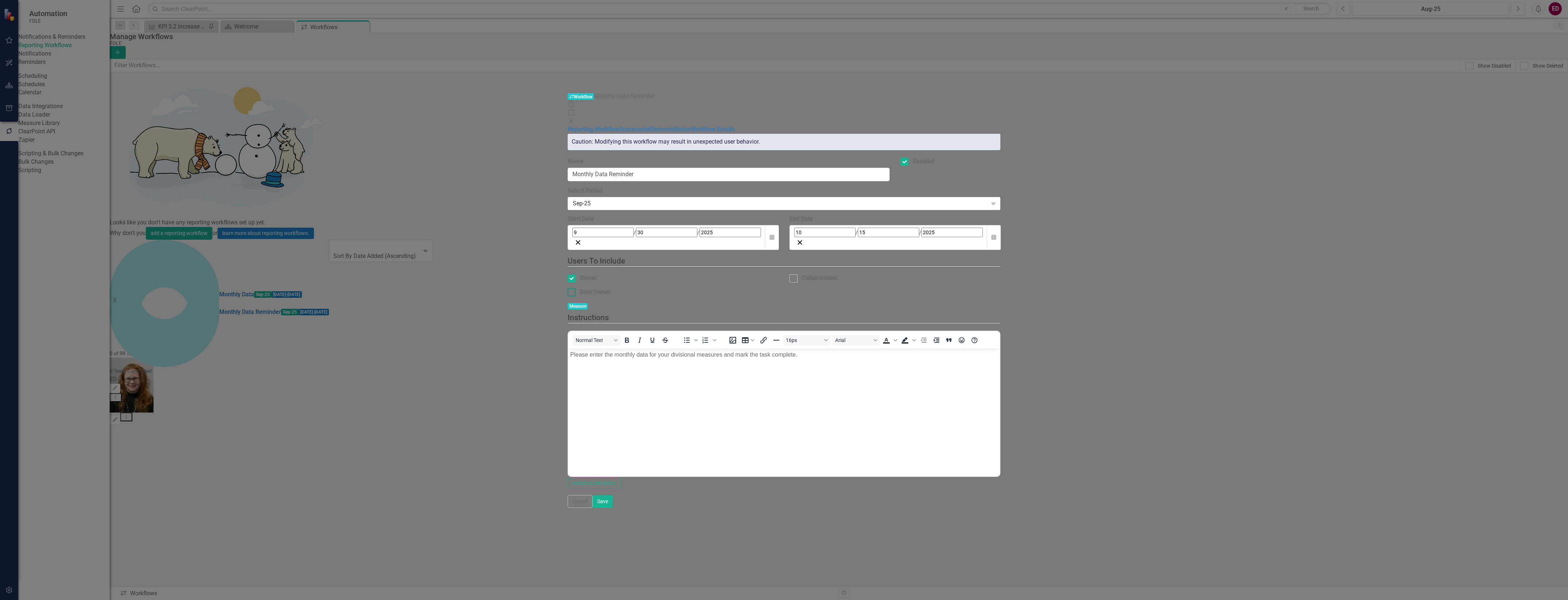
checkbox input "true"
click at [567, 275] on input "Owner" at bounding box center [570, 277] width 5 height 5
checkbox input "false"
click at [613, 507] on button "Save" at bounding box center [602, 502] width 21 height 13
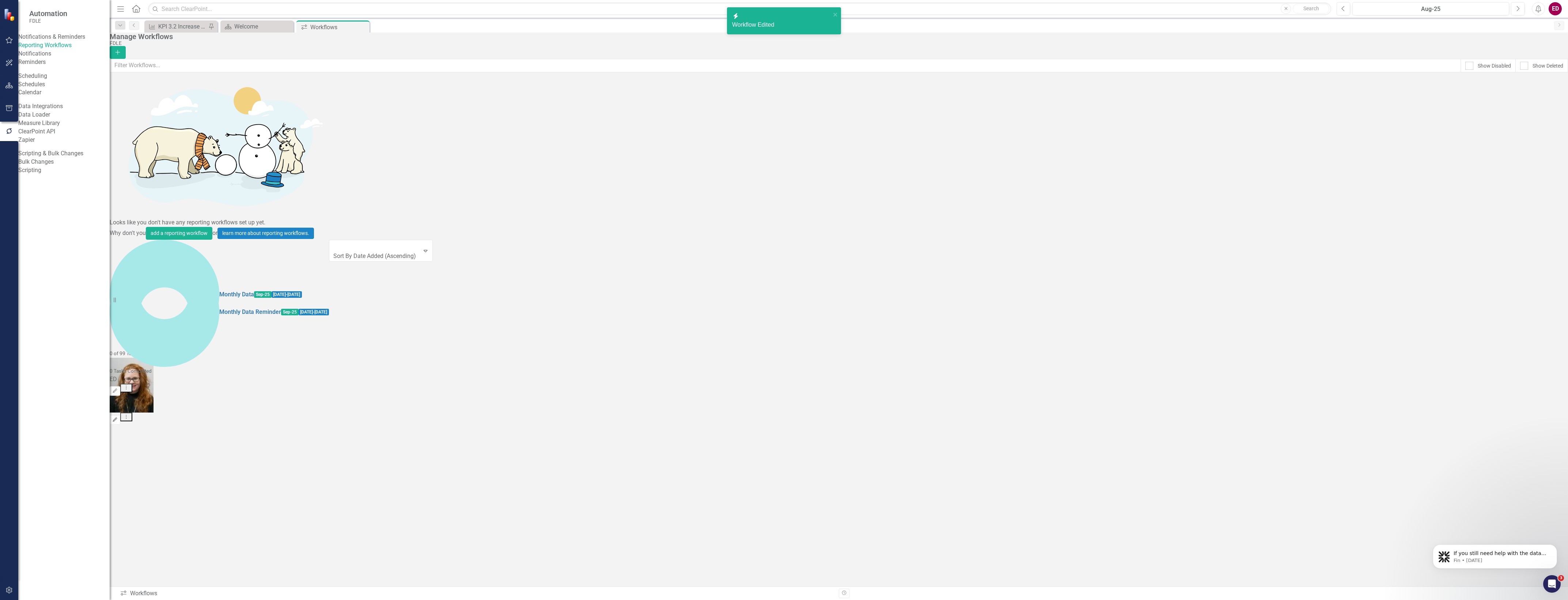
click at [121, 415] on button "Edit" at bounding box center [115, 420] width 11 height 10
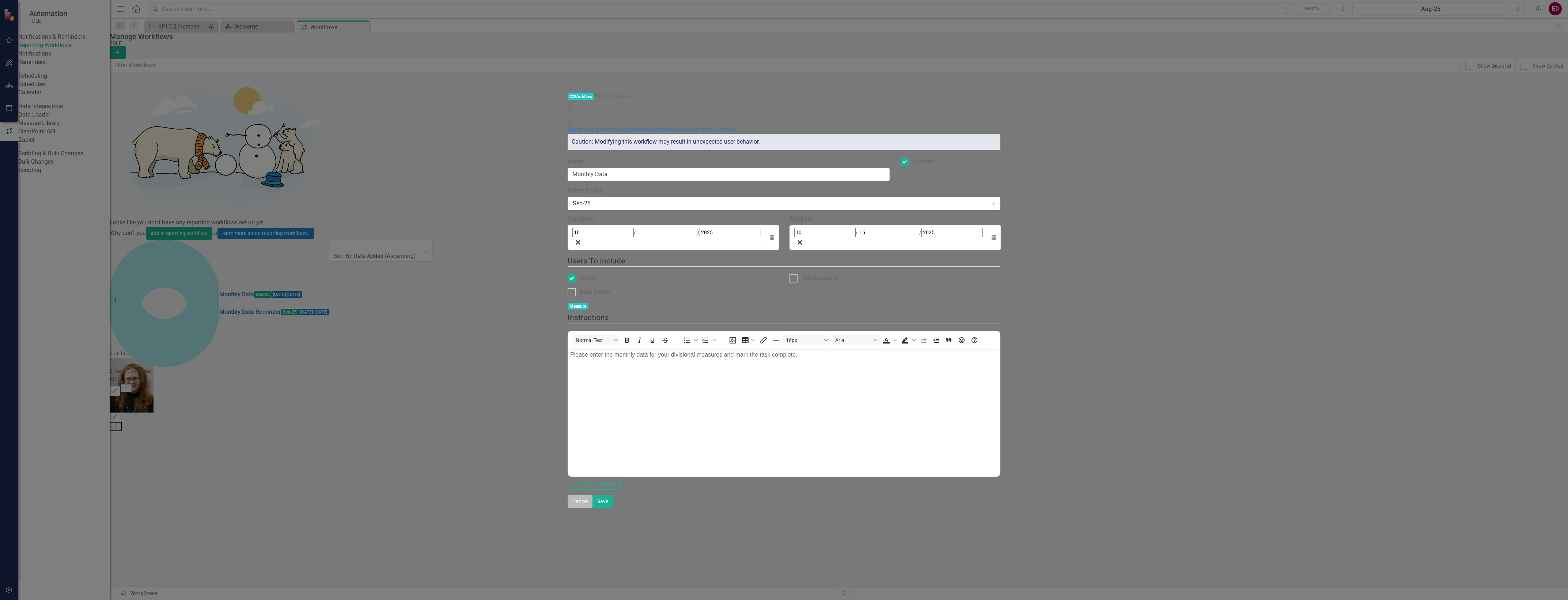
click at [592, 507] on button "Cancel" at bounding box center [580, 502] width 25 height 13
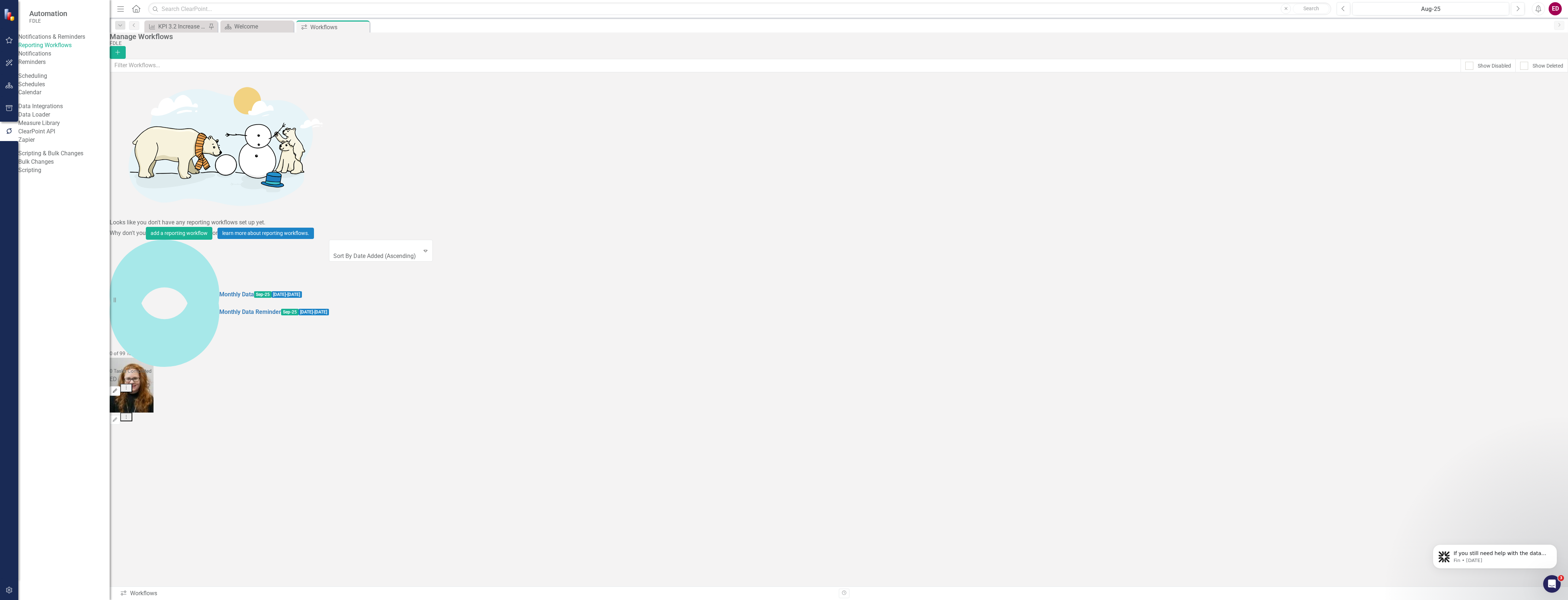
click at [117, 389] on icon "button" at bounding box center [115, 390] width 4 height 4
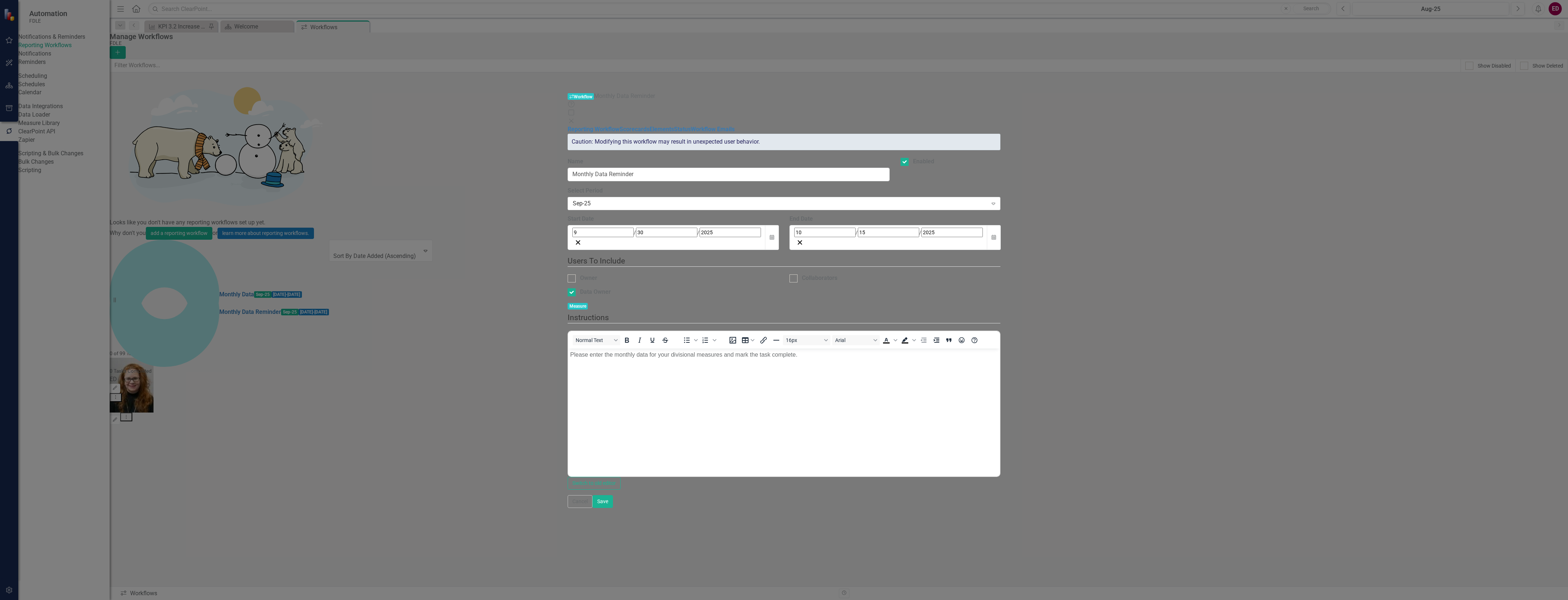
click at [575, 118] on icon "Close" at bounding box center [571, 120] width 7 height 6
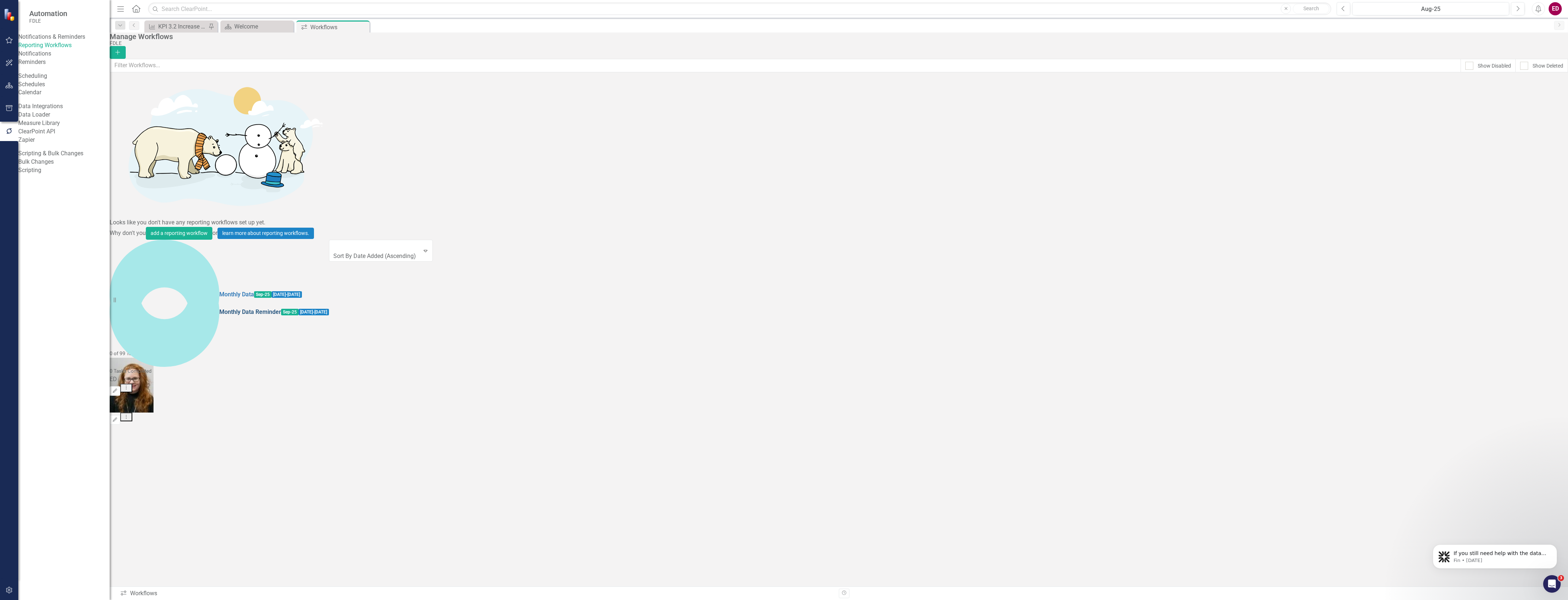
click at [219, 308] on link "Monthly Data Reminder" at bounding box center [249, 312] width 62 height 8
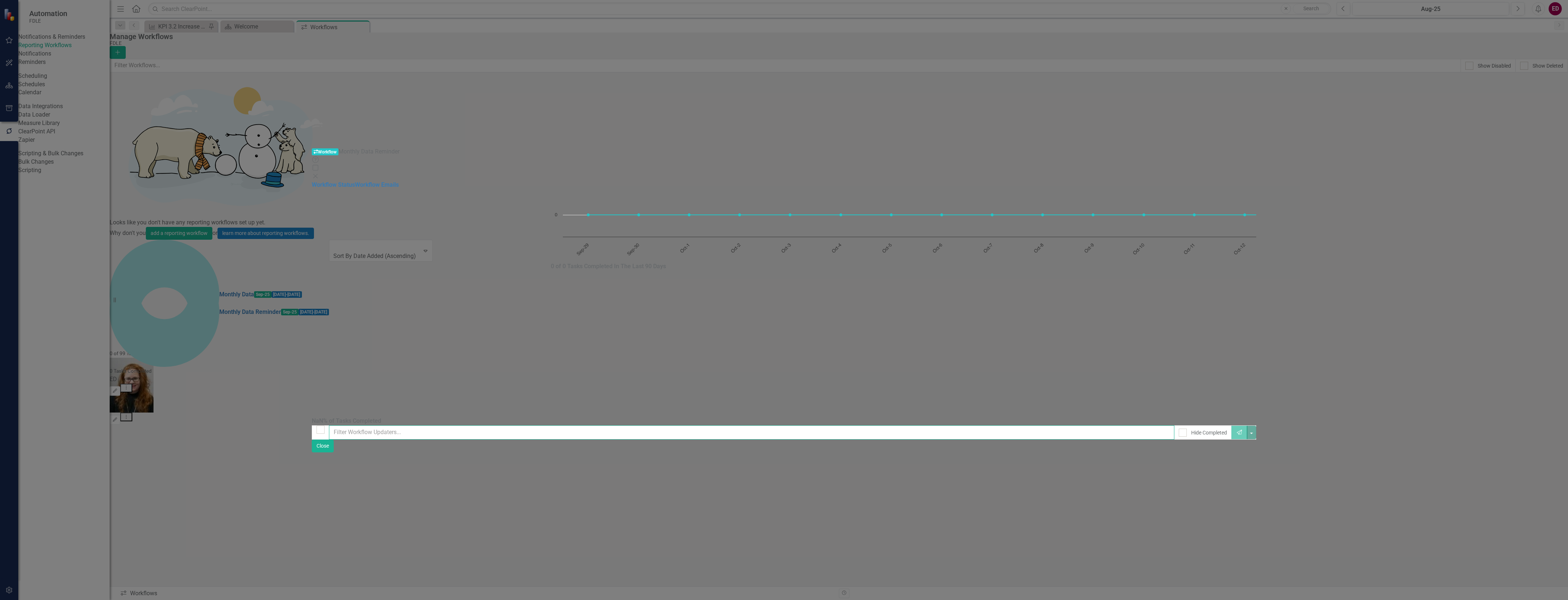
click at [520, 425] on input "text" at bounding box center [751, 432] width 846 height 14
click at [355, 181] on link "Workflow Emails" at bounding box center [376, 184] width 43 height 7
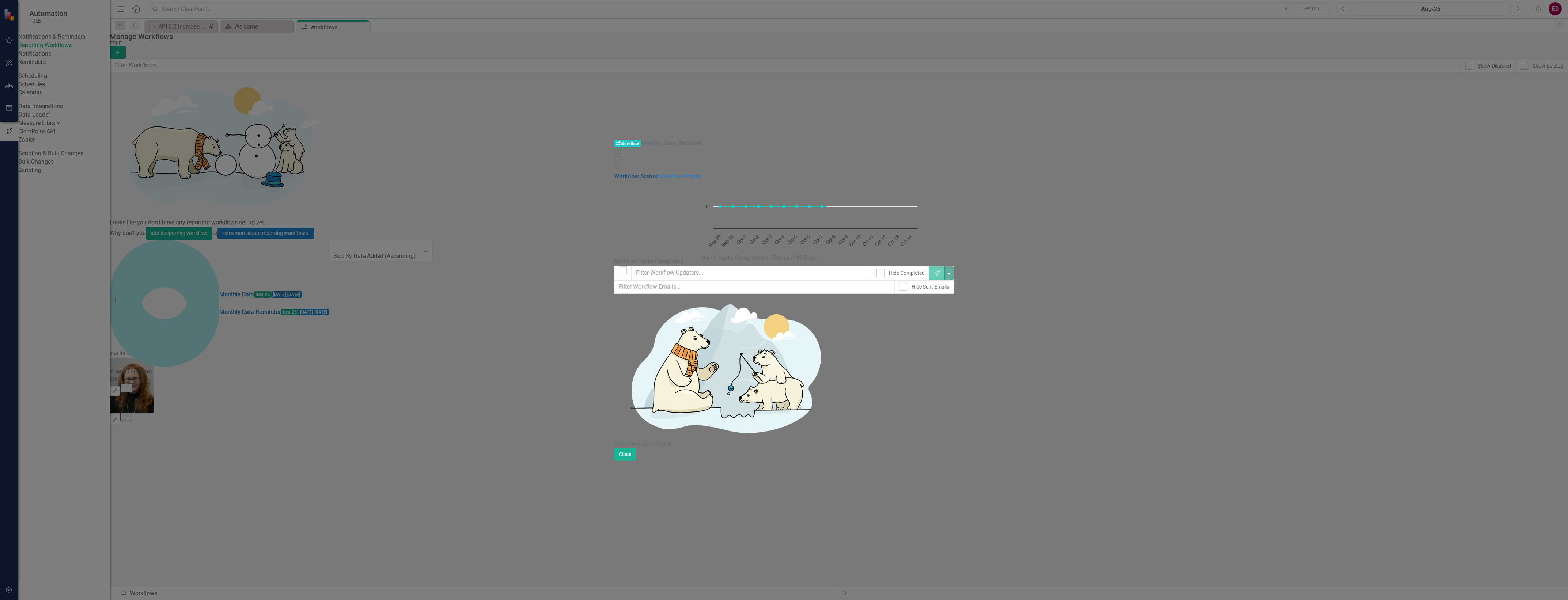
click at [614, 173] on link "Workflow Status" at bounding box center [636, 176] width 43 height 7
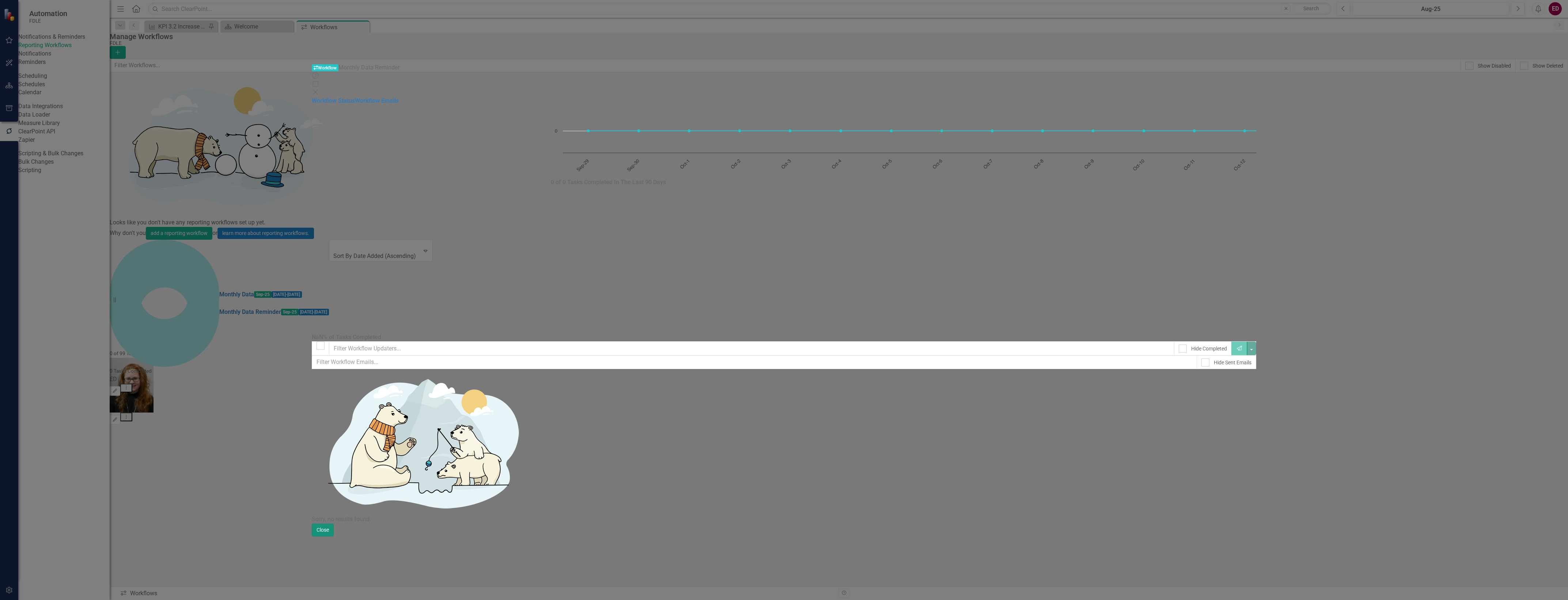
click at [334, 536] on button "Close" at bounding box center [322, 530] width 22 height 13
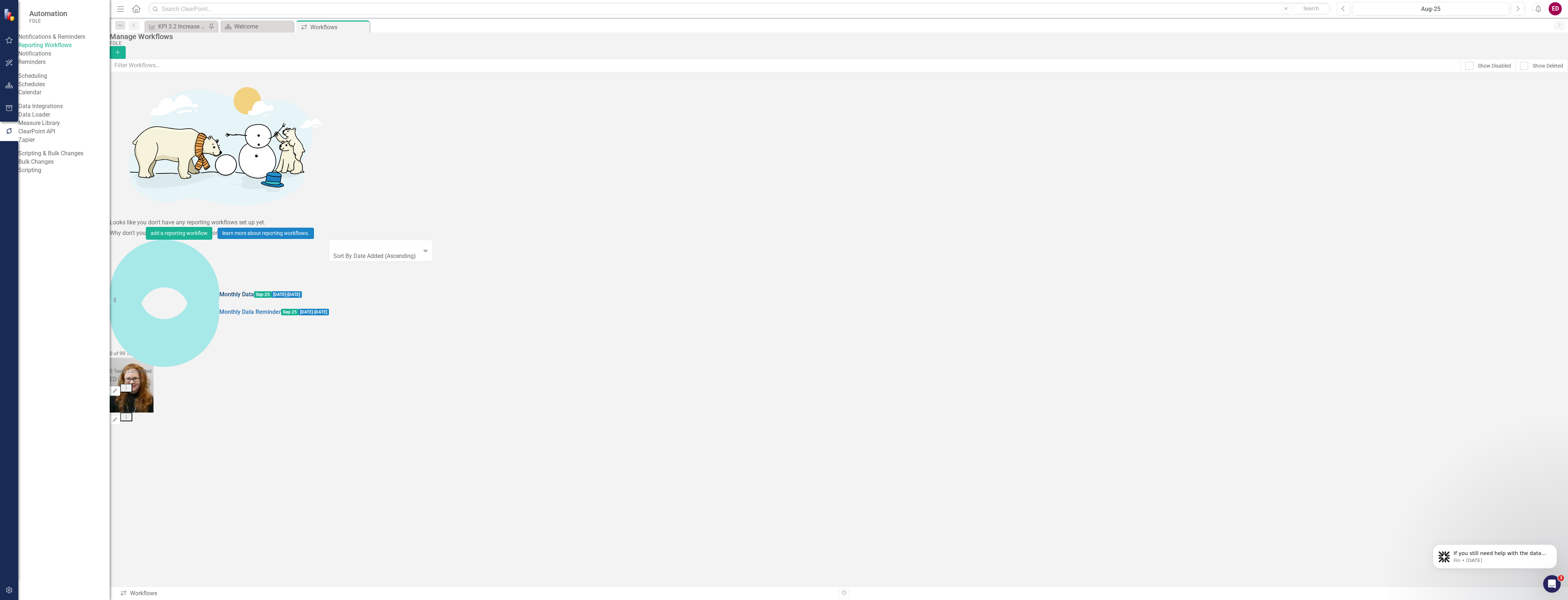
click at [219, 290] on link "Monthly Data" at bounding box center [236, 294] width 34 height 8
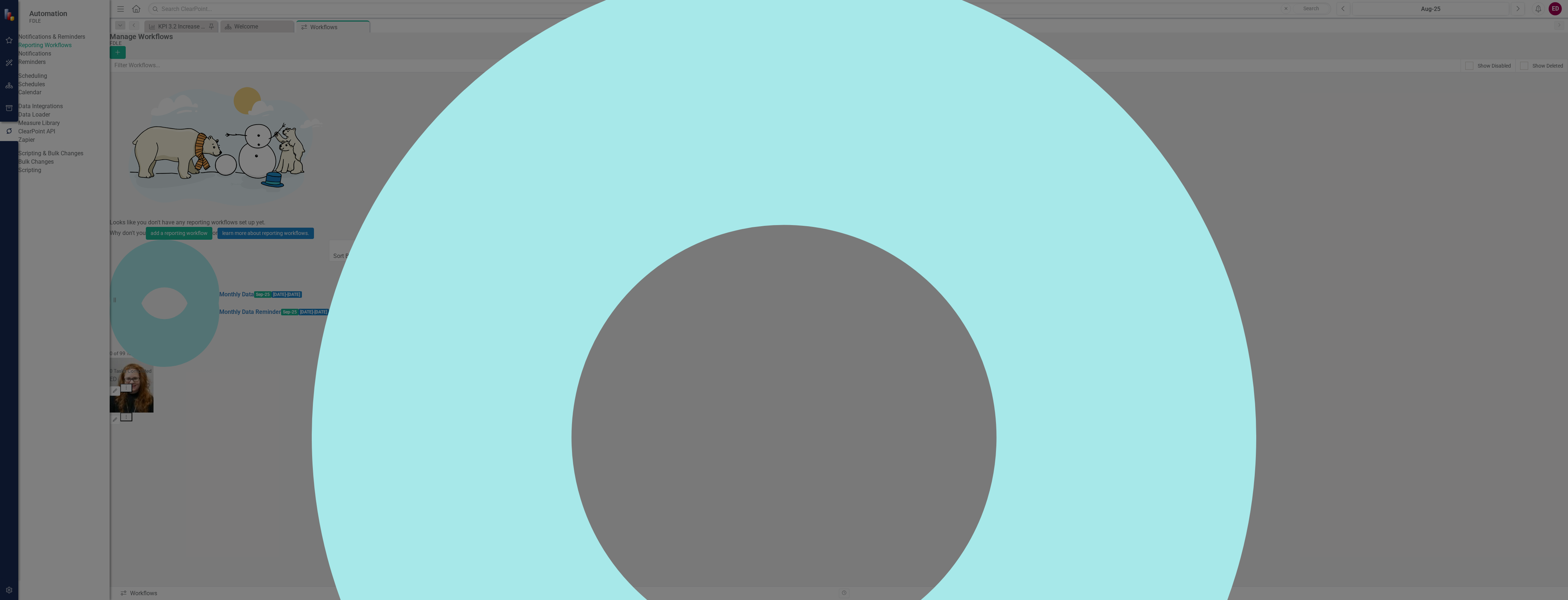
click at [1256, 459] on div "0% of Tasks Completed Chart Chart with 15 data points. The chart has 1 X axis d…" at bounding box center [784, 314] width 945 height 5127
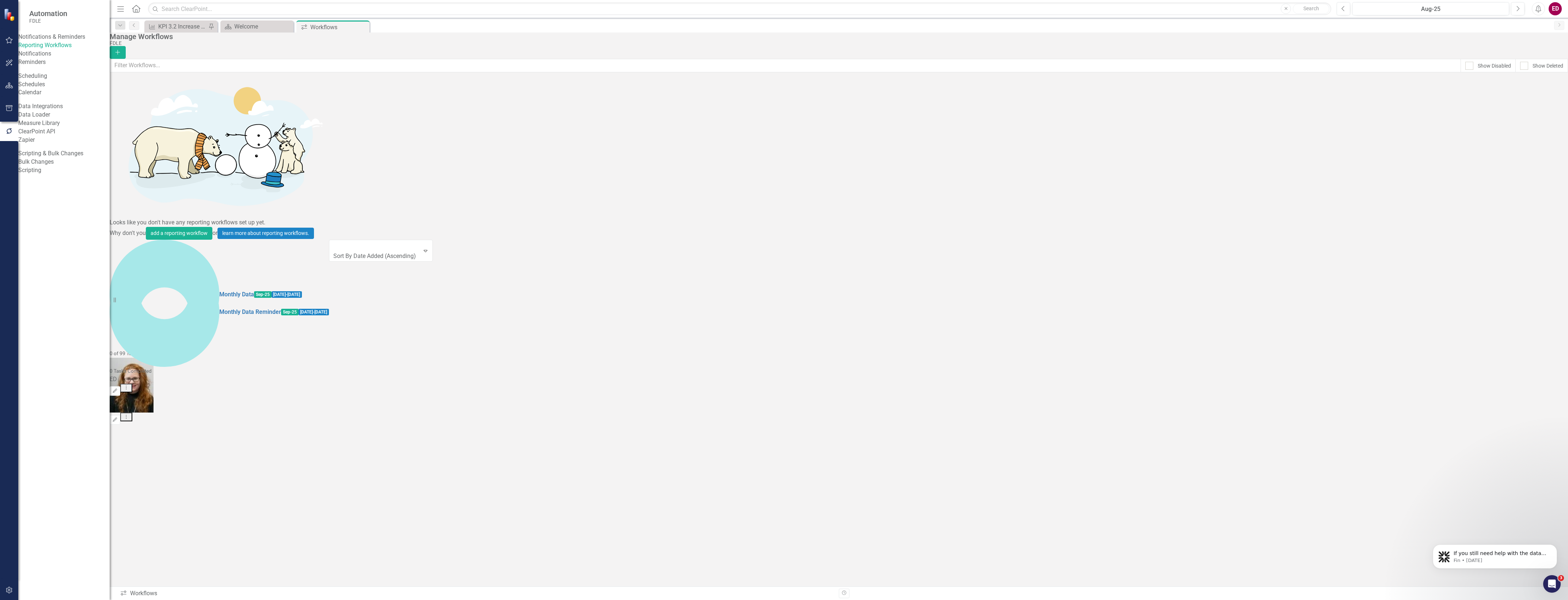
click at [130, 414] on icon "Dropdown Menu" at bounding box center [126, 416] width 7 height 5
click at [1550, 127] on link "Copy Duplicate Workflow" at bounding box center [1517, 132] width 67 height 13
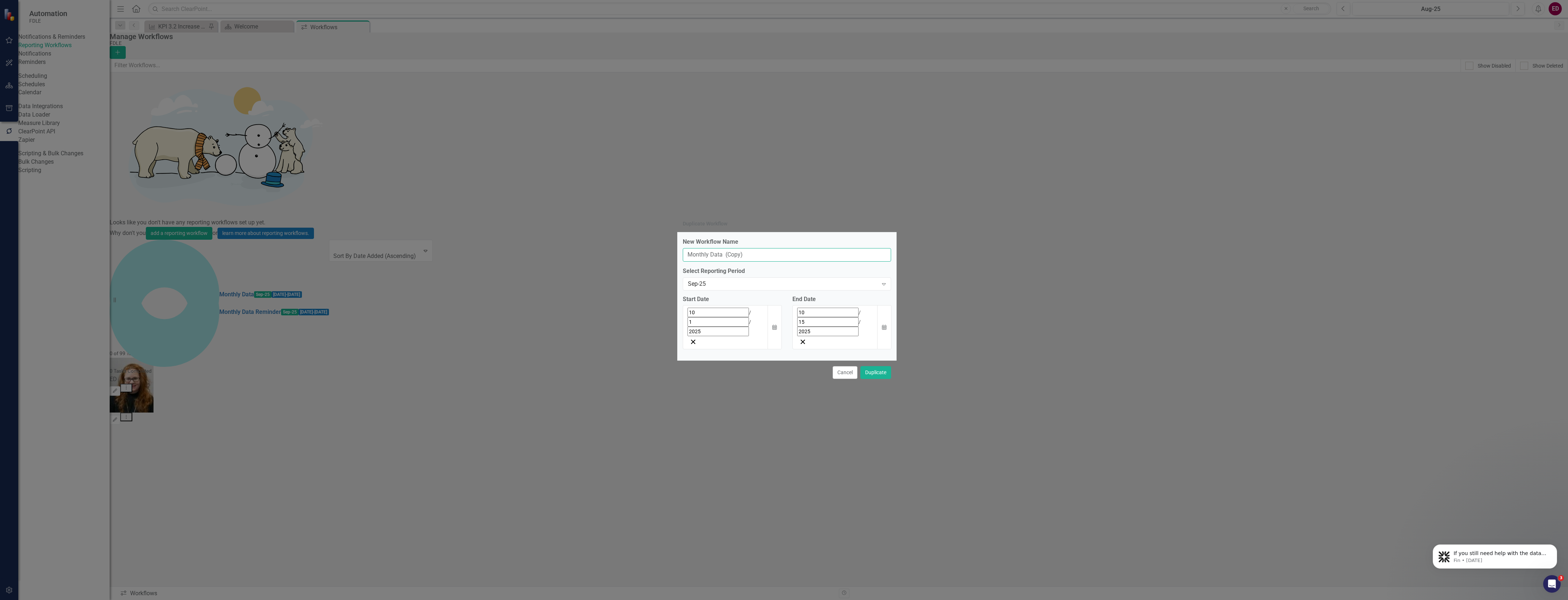
drag, startPoint x: 727, startPoint y: 268, endPoint x: 818, endPoint y: 276, distance: 91.4
click at [818, 261] on input "Monthly Data (Copy)" at bounding box center [787, 255] width 208 height 13
type input "Monthly Data"
click at [861, 366] on button "Duplicate" at bounding box center [875, 373] width 30 height 13
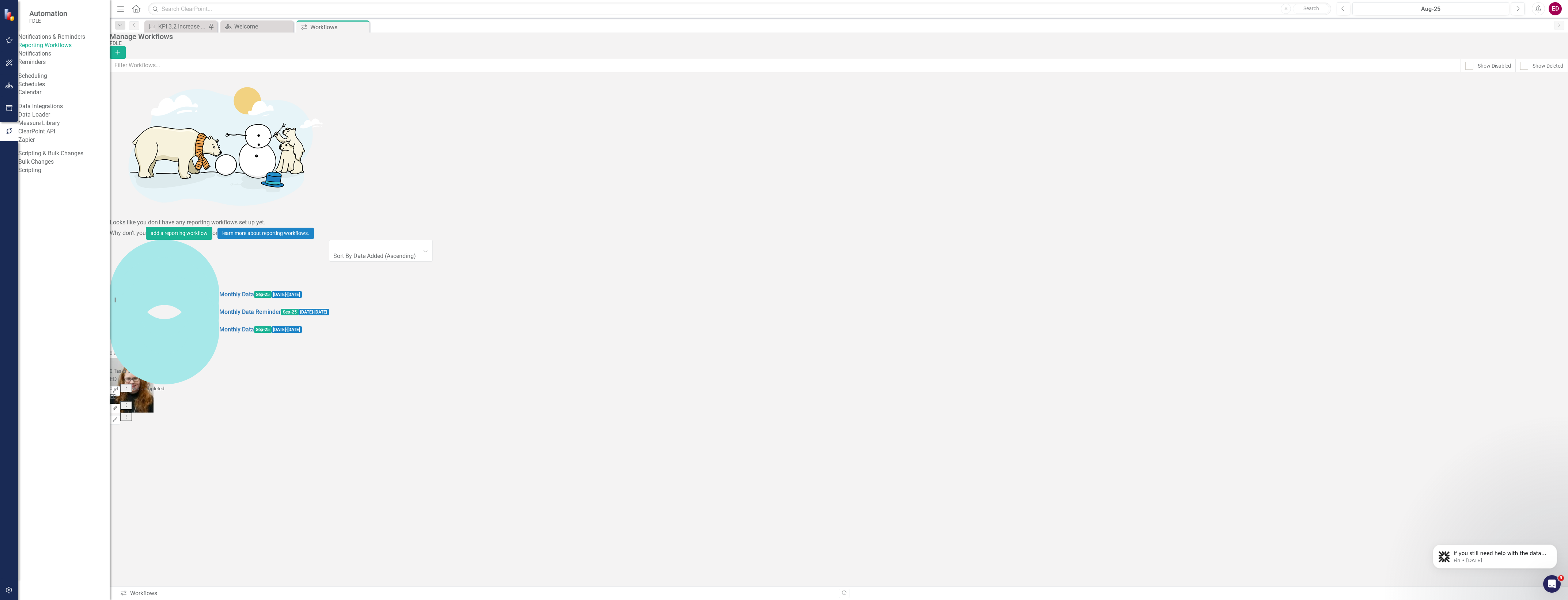
click at [118, 407] on icon "Edit" at bounding box center [115, 408] width 6 height 4
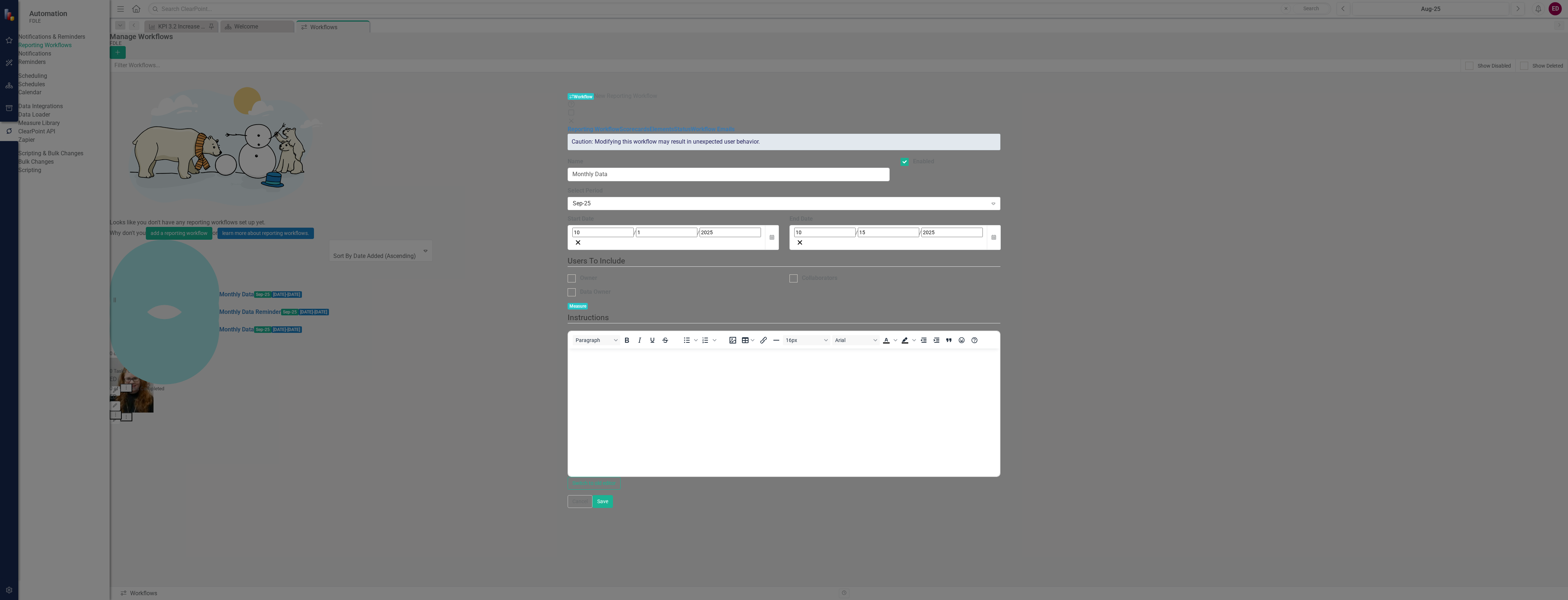
checkbox input "true"
click at [650, 125] on link "Elements" at bounding box center [662, 129] width 25 height 7
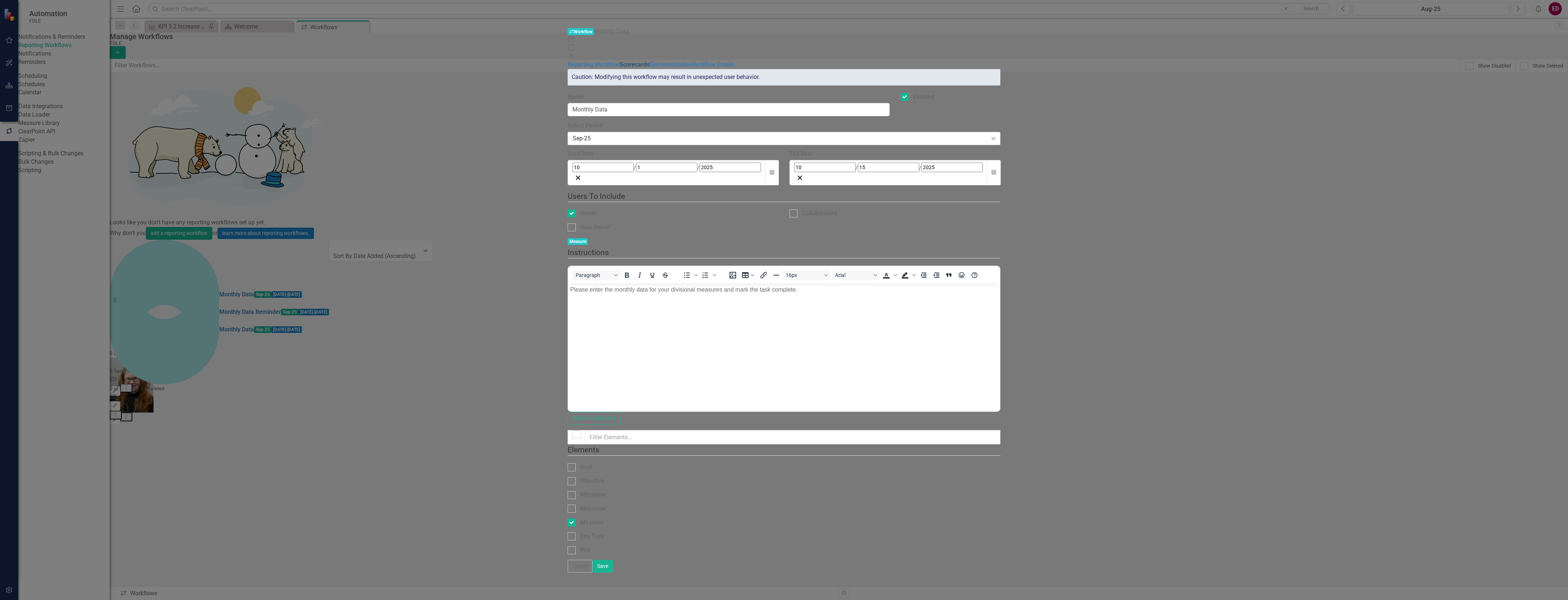
click at [619, 61] on link "Scorecards" at bounding box center [634, 64] width 30 height 7
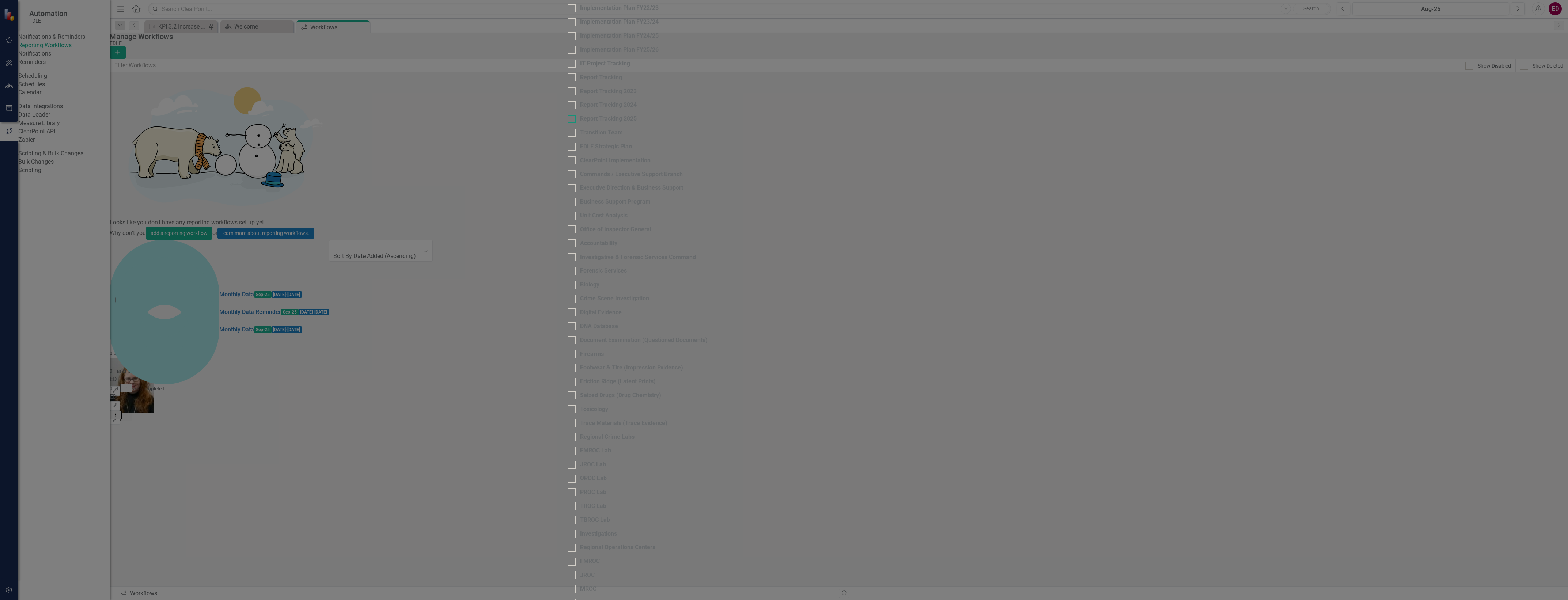
scroll to position [452, 0]
checkbox input "false"
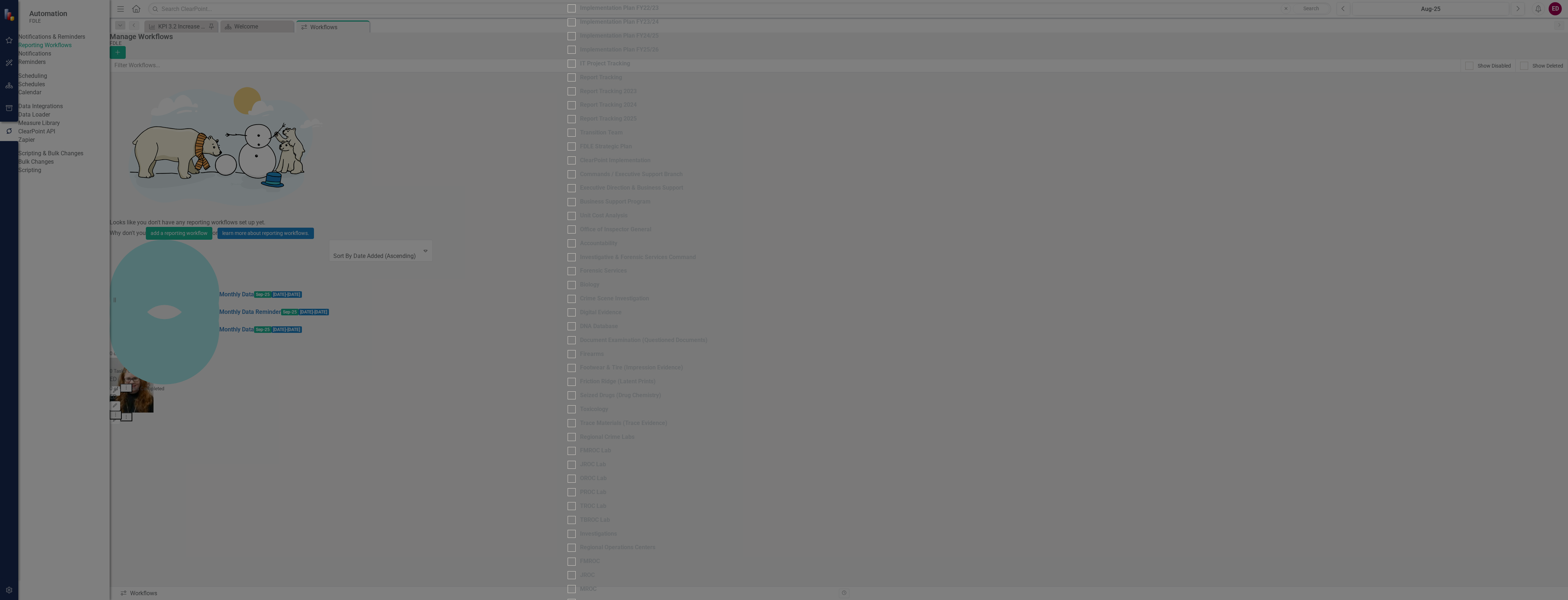
checkbox input "false"
click at [567, 464] on fieldset "Scorecards Please select the scorecards that you want to include in this workfl…" at bounding box center [784, 437] width 433 height 986
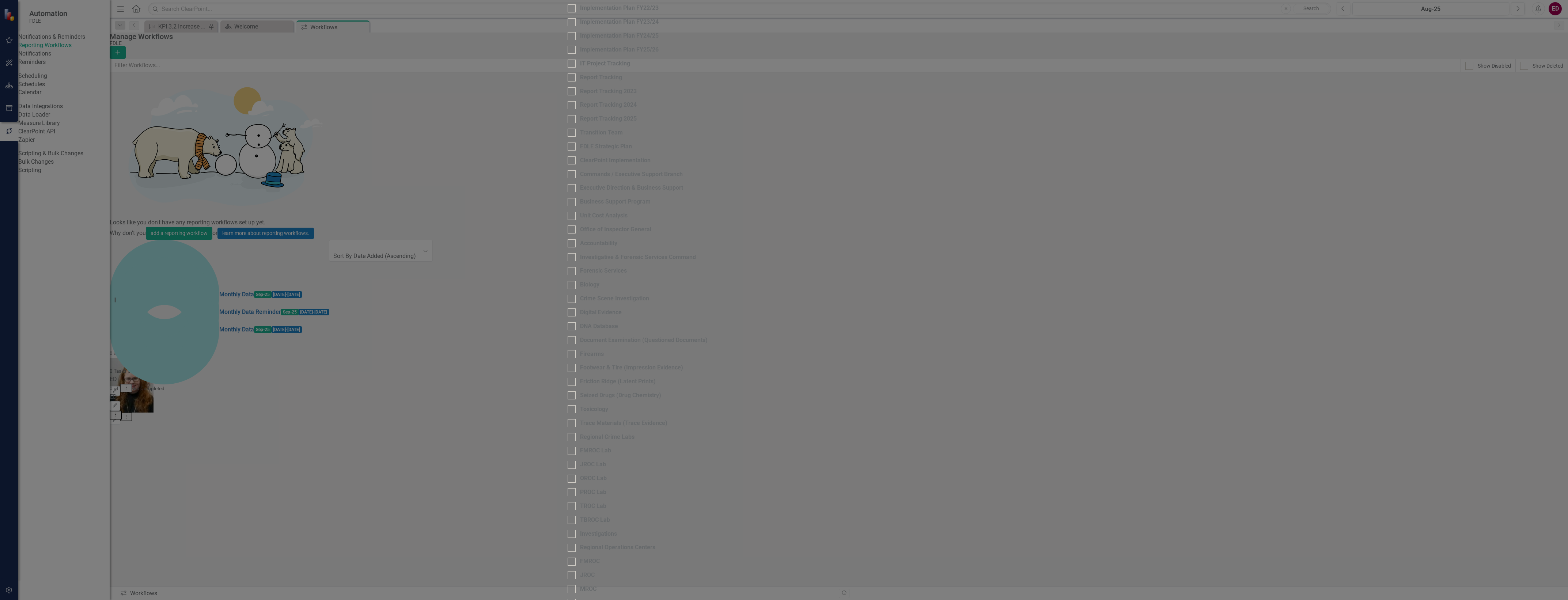
checkbox input "false"
click at [567, 516] on fieldset "Scorecards Please select the scorecards that you want to include in this workfl…" at bounding box center [784, 437] width 433 height 986
checkbox input "false"
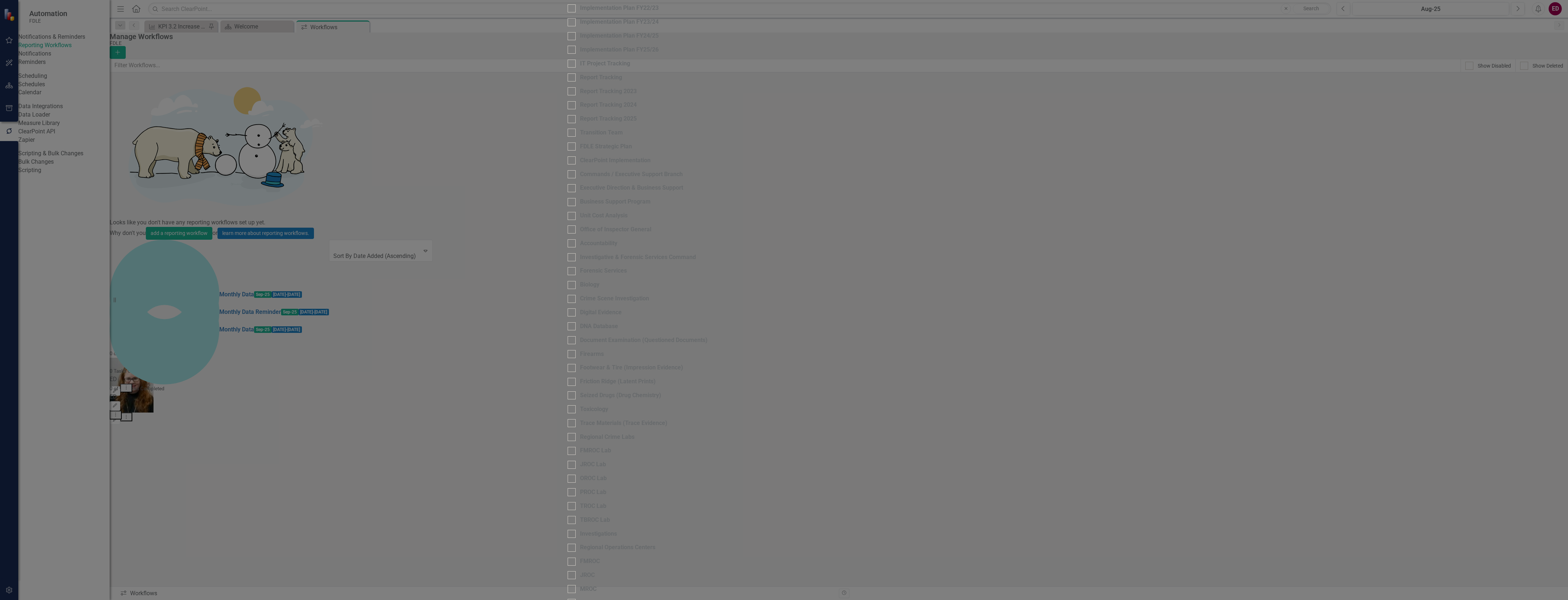
checkbox input "false"
click at [574, 211] on div "Business Support Program" at bounding box center [784, 206] width 433 height 8
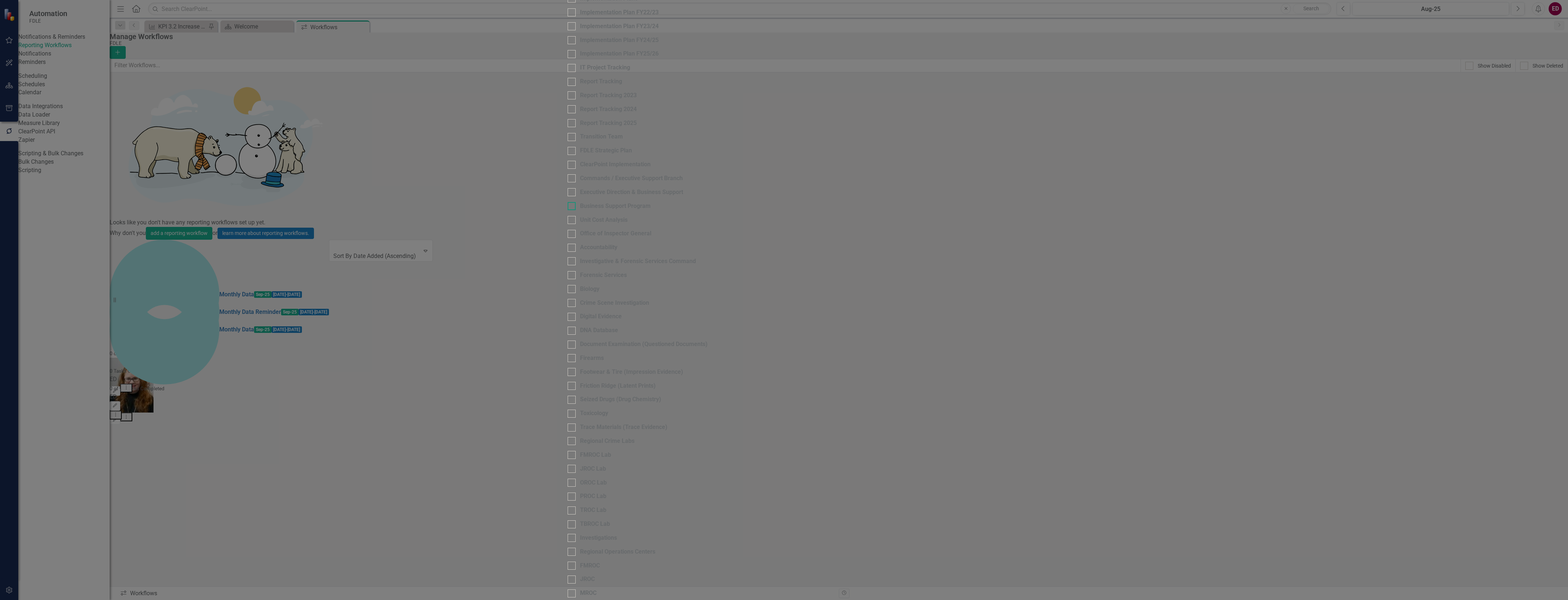
click at [572, 207] on input "Business Support Program" at bounding box center [570, 204] width 5 height 5
checkbox input "true"
click at [580, 275] on div "Forensic Services" at bounding box center [603, 270] width 47 height 8
click at [567, 272] on input "Forensic Services" at bounding box center [570, 270] width 5 height 5
checkbox input "true"
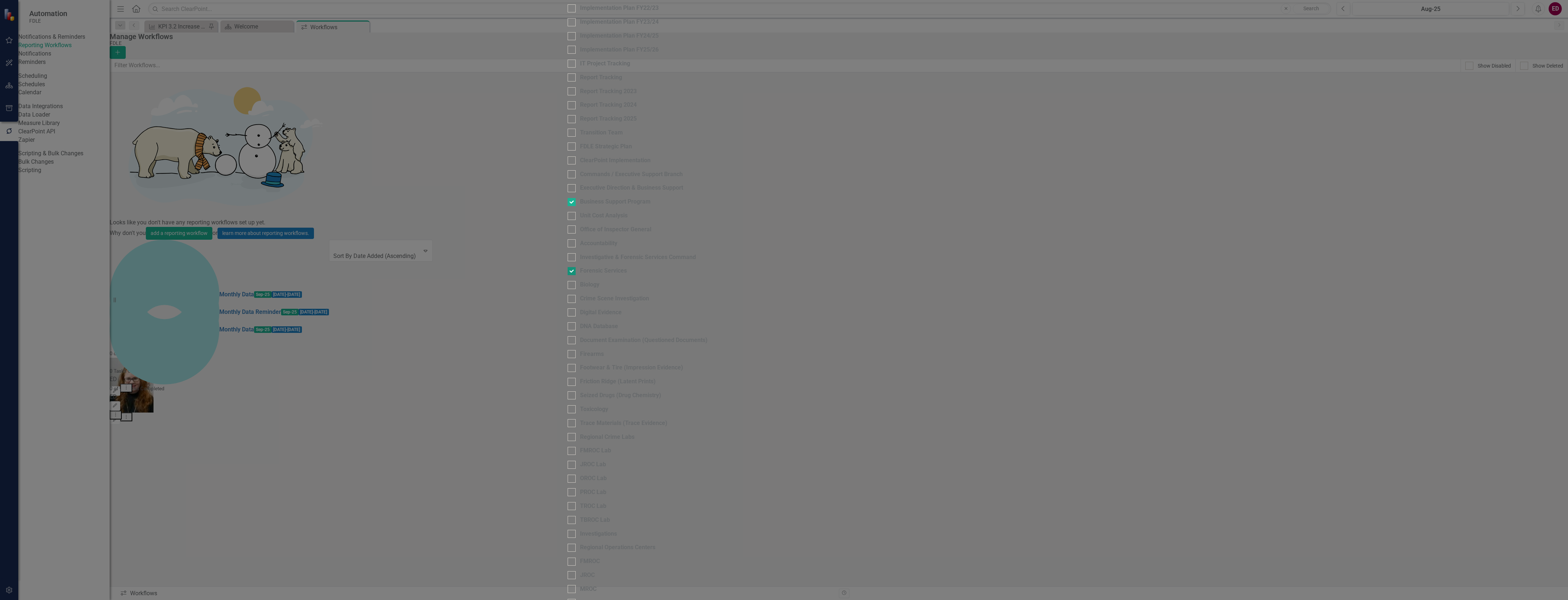
scroll to position [274, 0]
click at [567, 530] on div "Investigations" at bounding box center [784, 534] width 433 height 8
click at [567, 530] on input "Investigations" at bounding box center [570, 532] width 5 height 5
checkbox input "true"
click at [567, 557] on div "FMROC" at bounding box center [784, 561] width 433 height 8
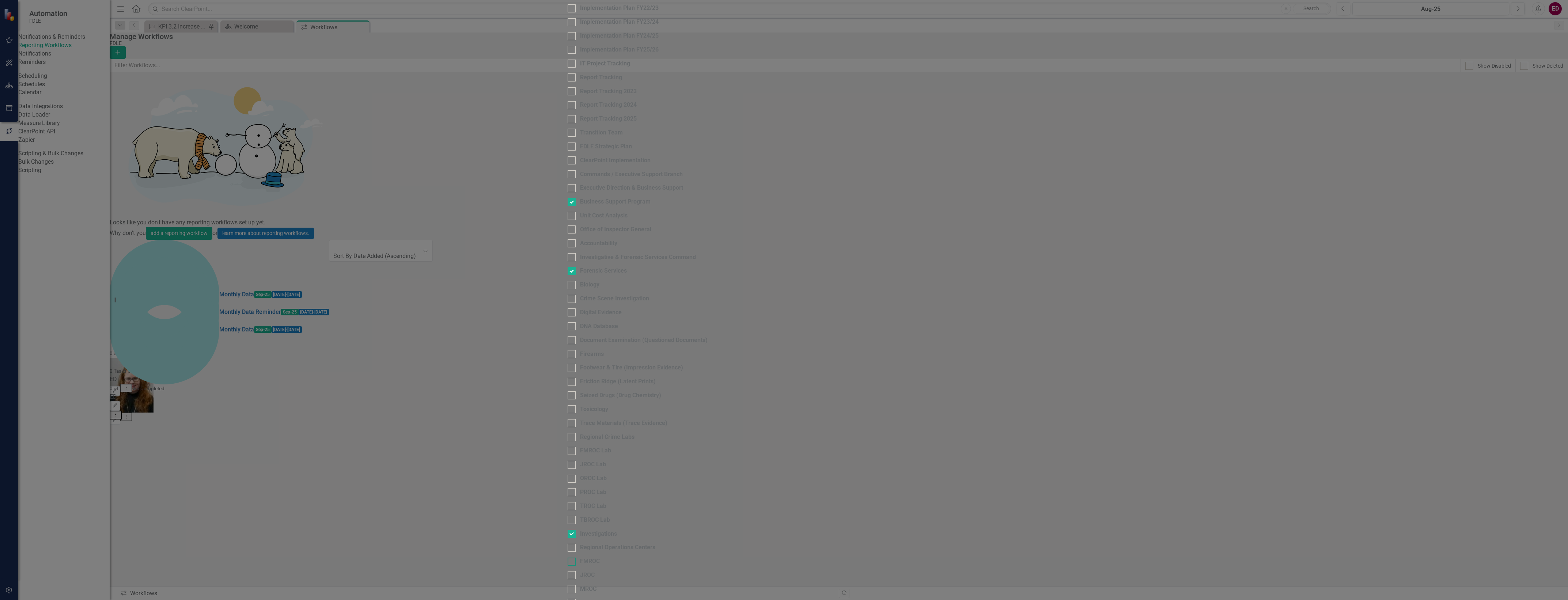
click at [567, 557] on input "FMROC" at bounding box center [570, 560] width 5 height 5
checkbox input "true"
click at [567, 571] on div "JROC" at bounding box center [784, 575] width 433 height 8
click at [567, 571] on input "JROC" at bounding box center [570, 574] width 5 height 5
checkbox input "true"
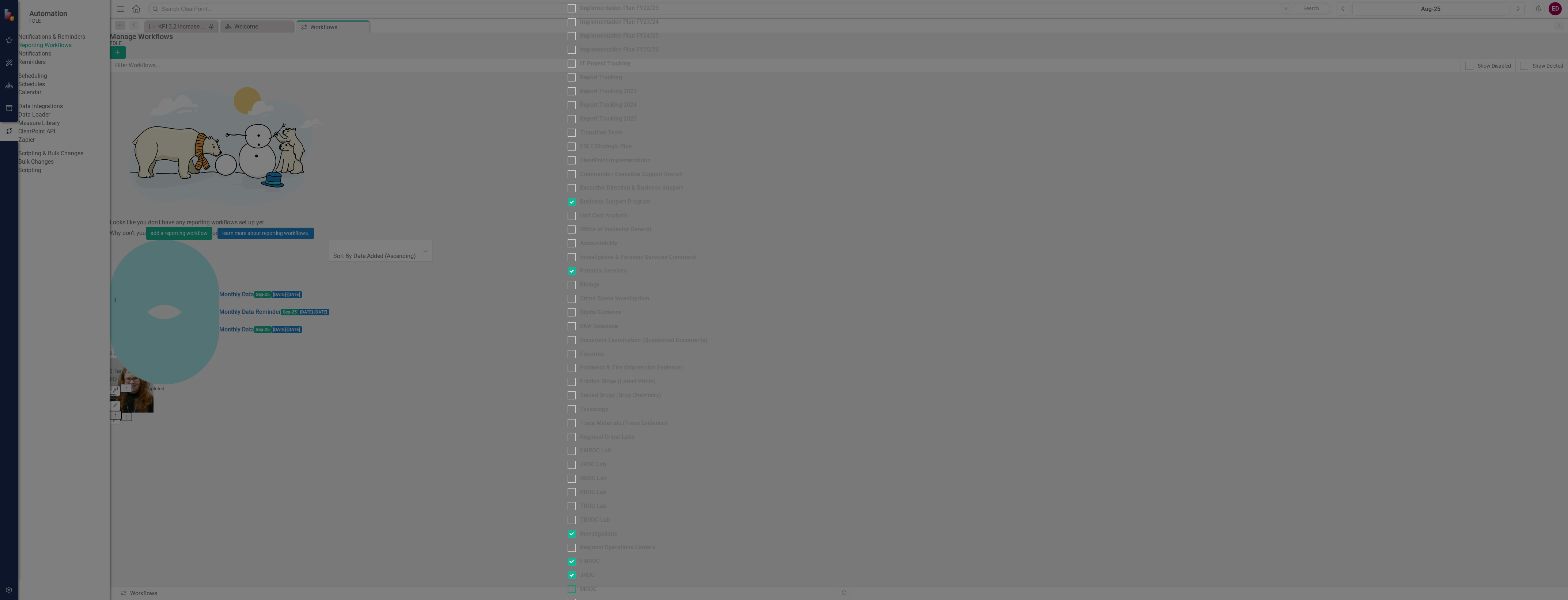
click at [567, 585] on div "MROC" at bounding box center [784, 589] width 433 height 8
click at [567, 585] on input "MROC" at bounding box center [570, 588] width 5 height 5
checkbox input "true"
click at [567, 598] on div "OROC" at bounding box center [784, 602] width 433 height 8
click at [567, 598] on input "OROC" at bounding box center [570, 601] width 5 height 5
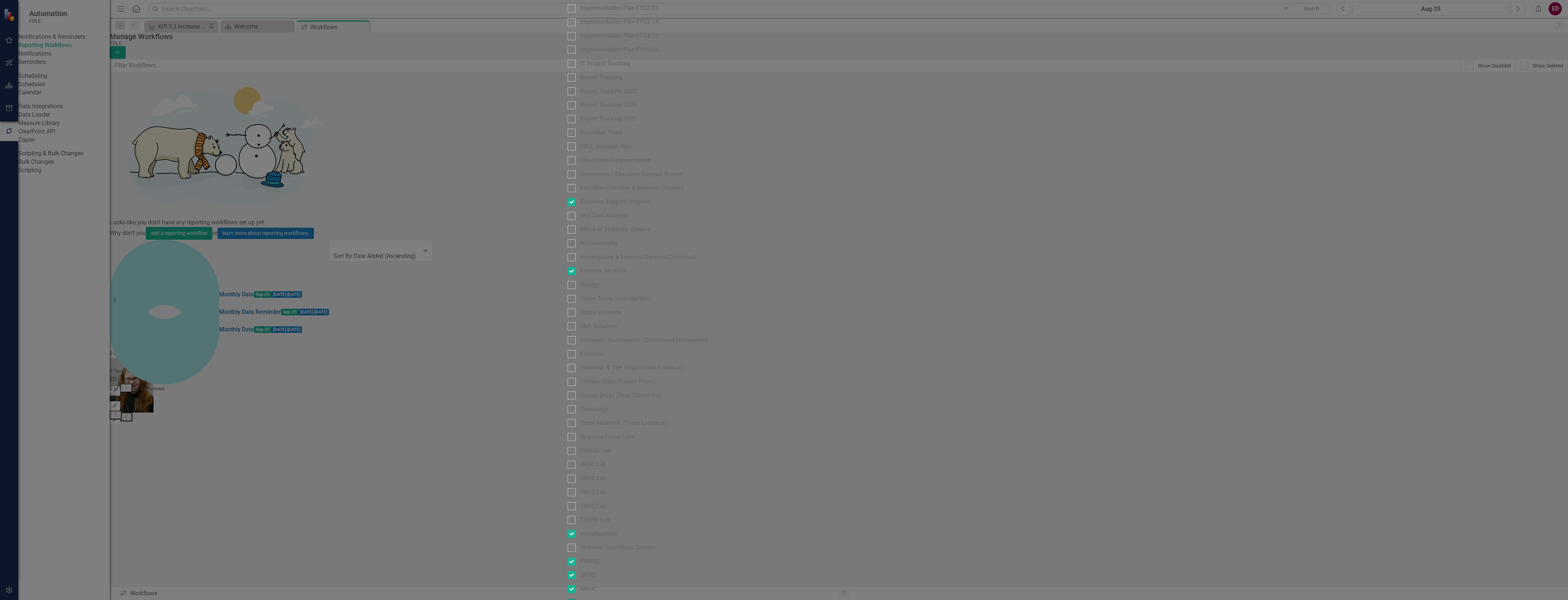
checkbox input "true"
click at [567, 463] on fieldset "Scorecards Please select the scorecards that you want to include in this workfl…" at bounding box center [784, 437] width 433 height 986
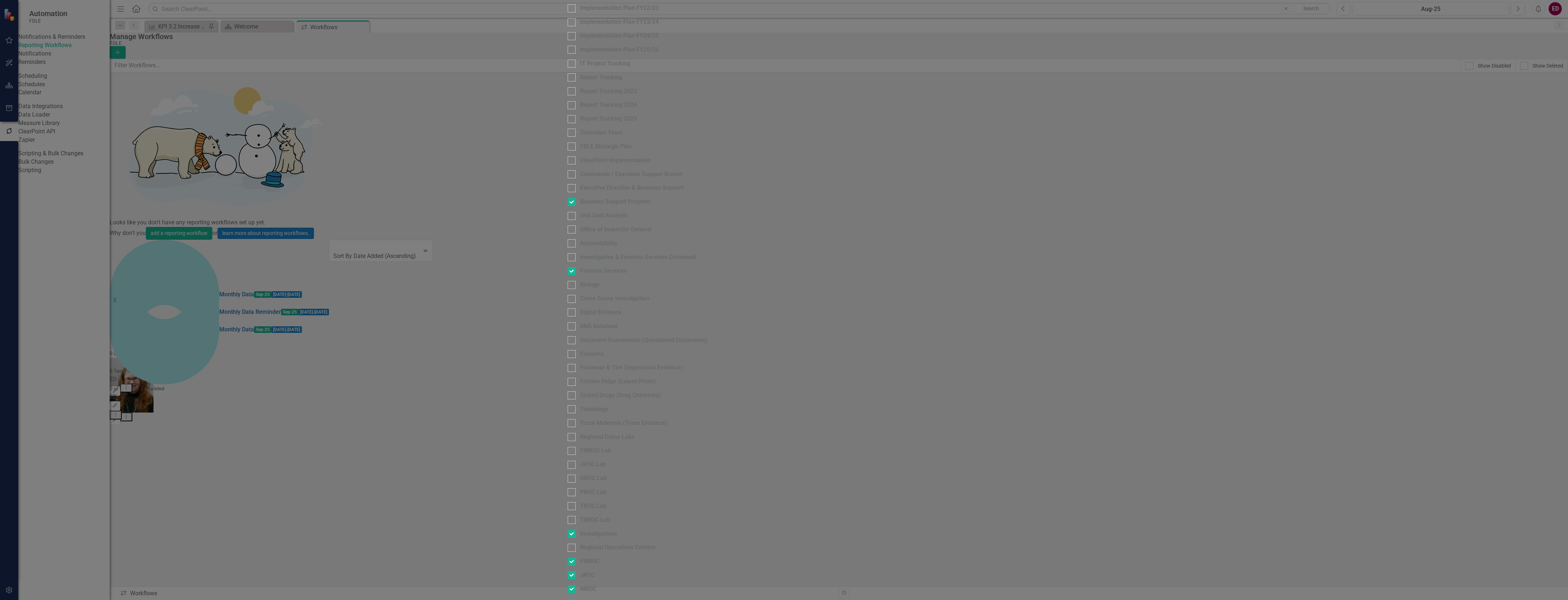
checkbox input "true"
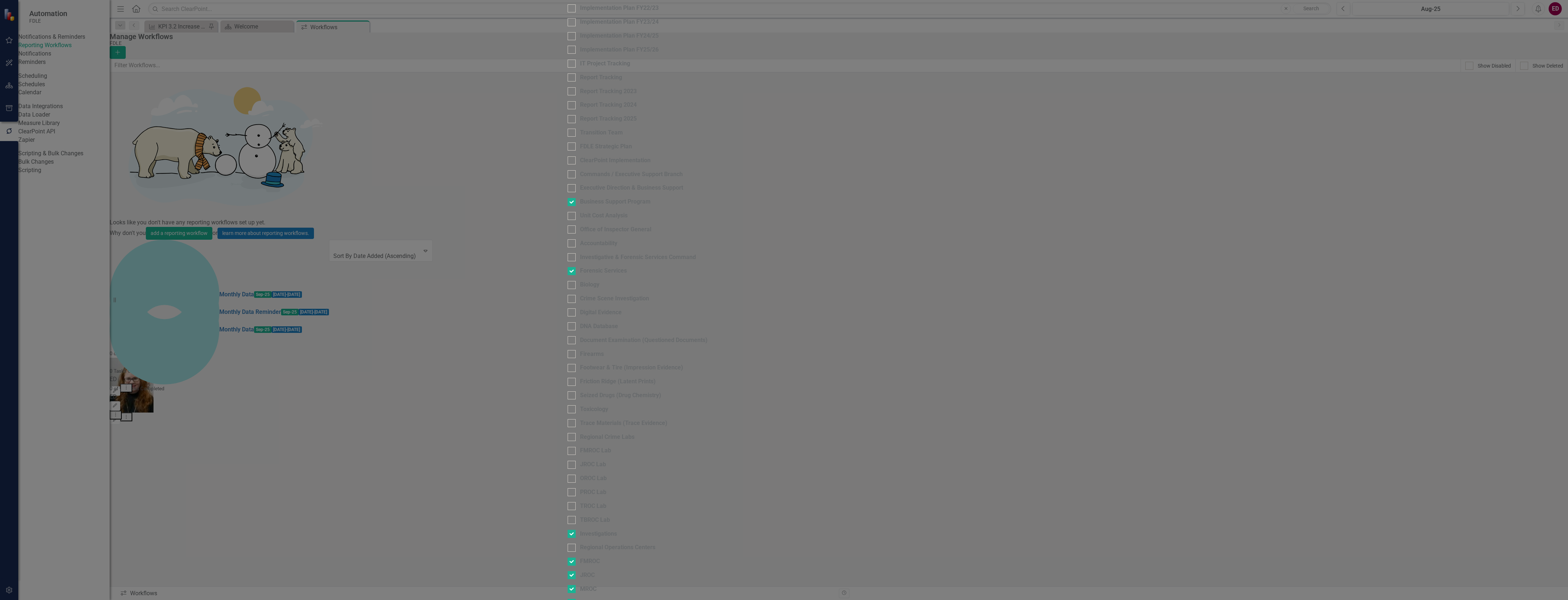
checkbox input "true"
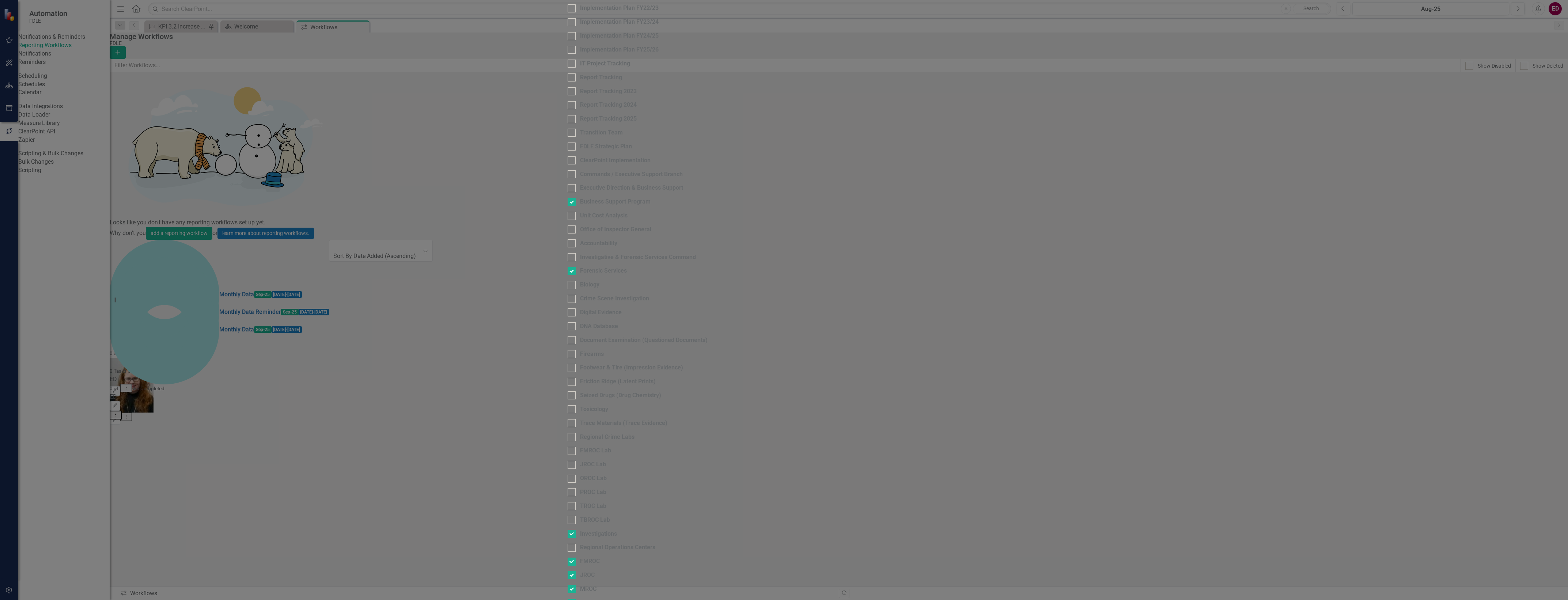
checkbox input "true"
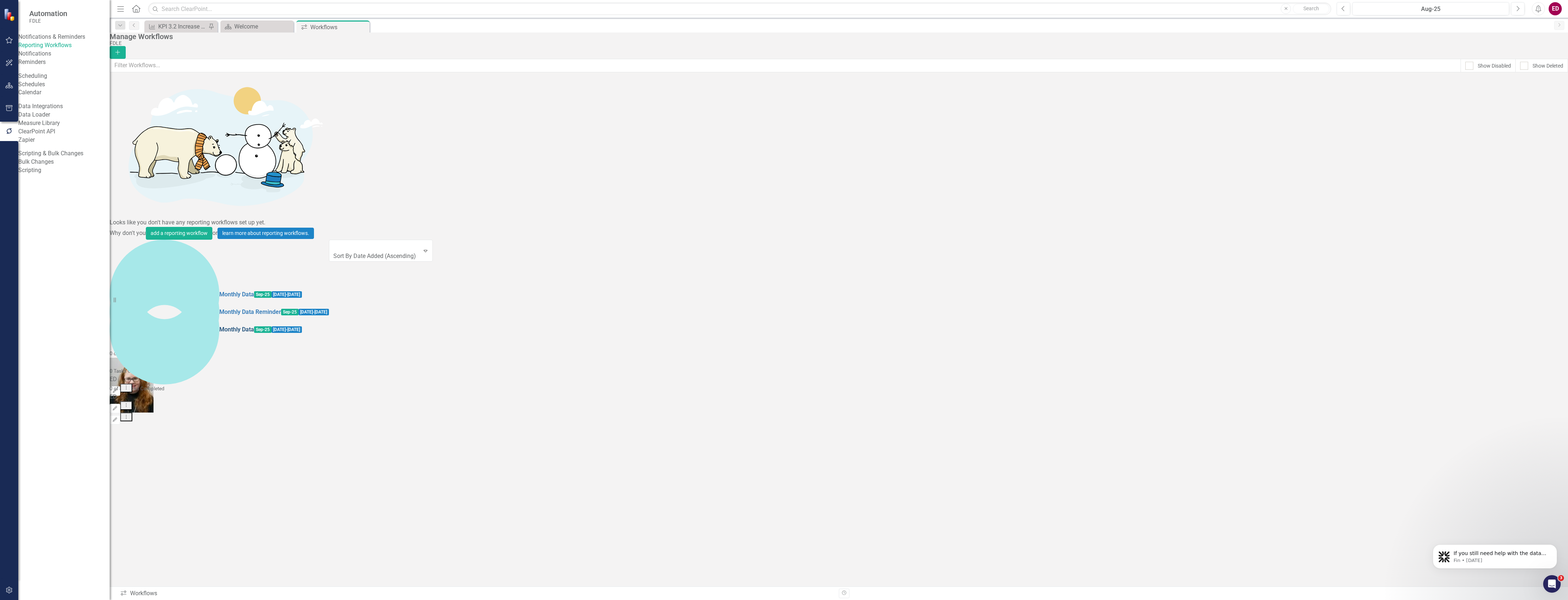
click at [219, 325] on link "Monthly Data" at bounding box center [236, 330] width 34 height 8
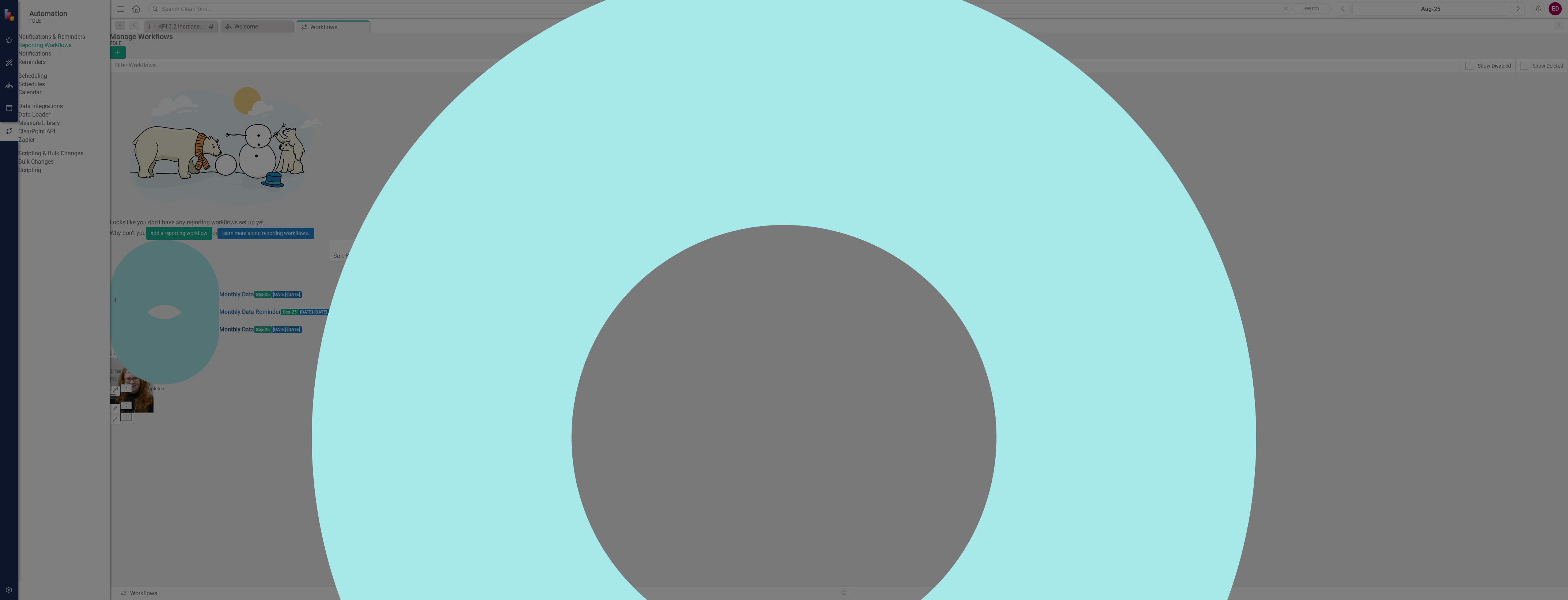
checkbox input "false"
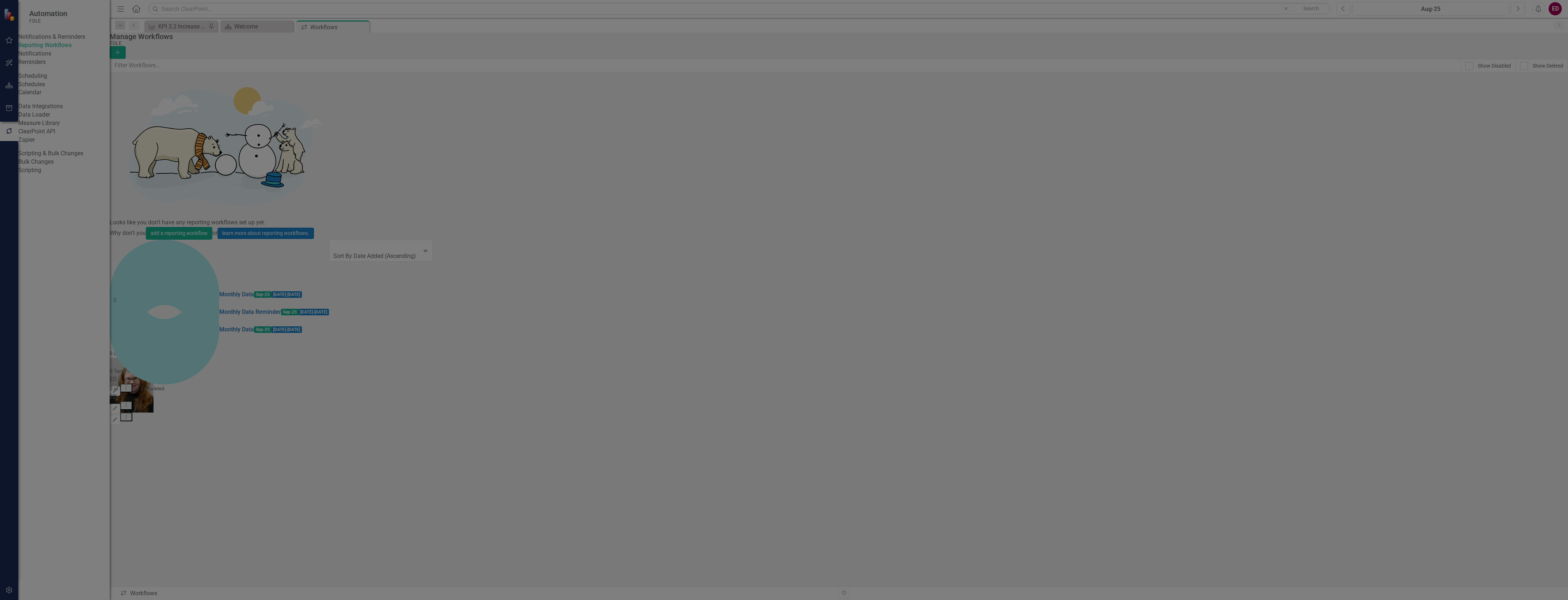
scroll to position [0, 0]
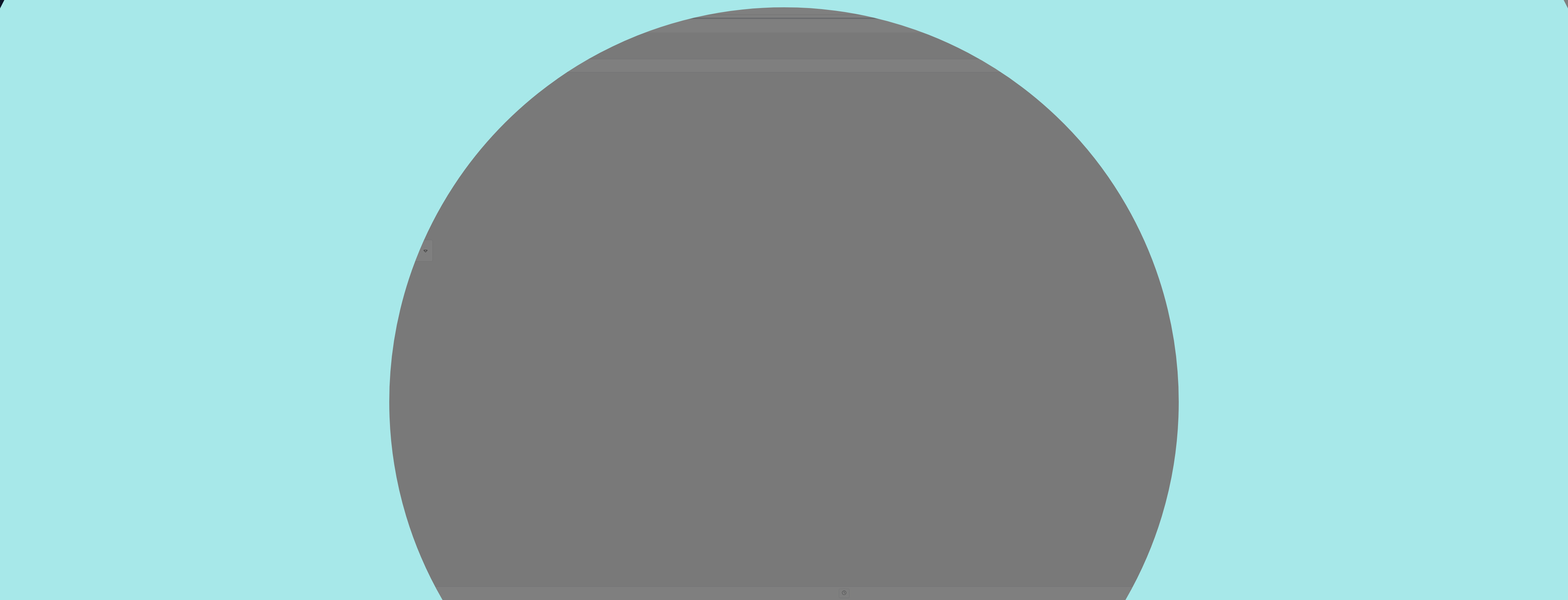
click at [1551, 174] on div "[PERSON_NAME] (Capitol Police) 0 of 9 Tasks Completed Send Dropdown Menu Expand…" at bounding box center [783, 404] width 1754 height 1785
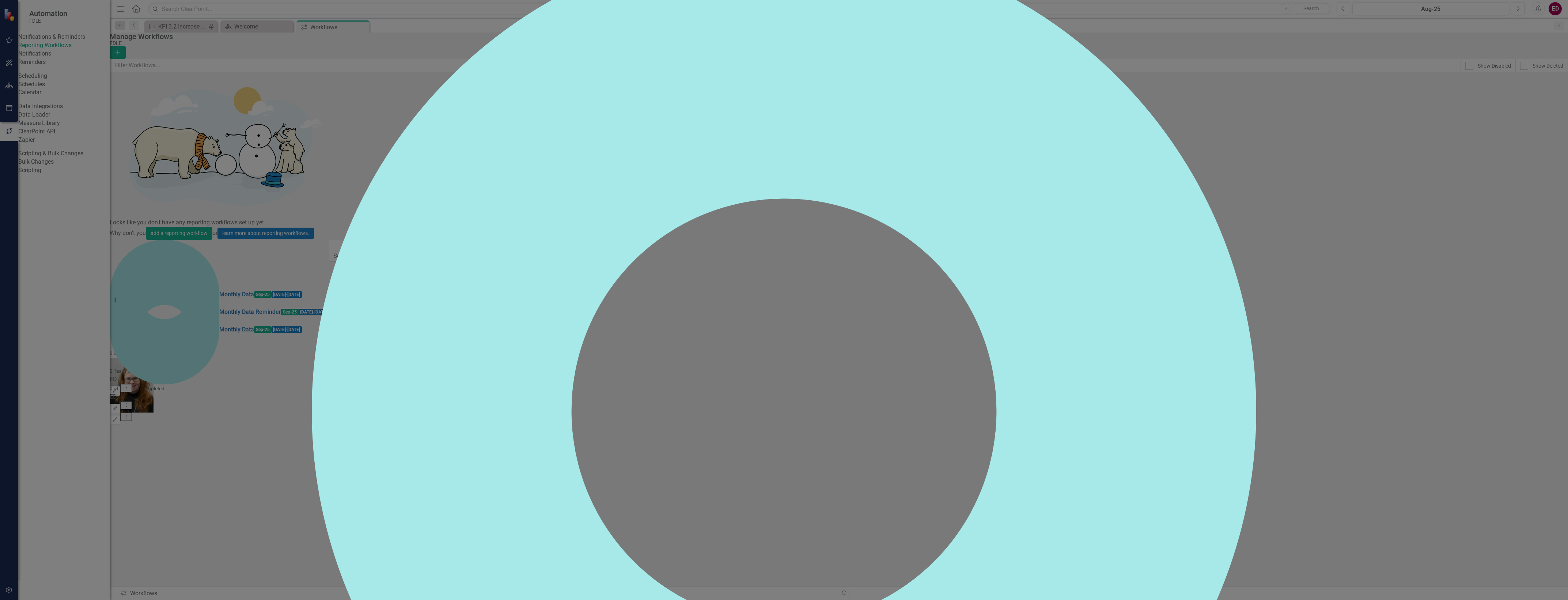
scroll to position [0, 0]
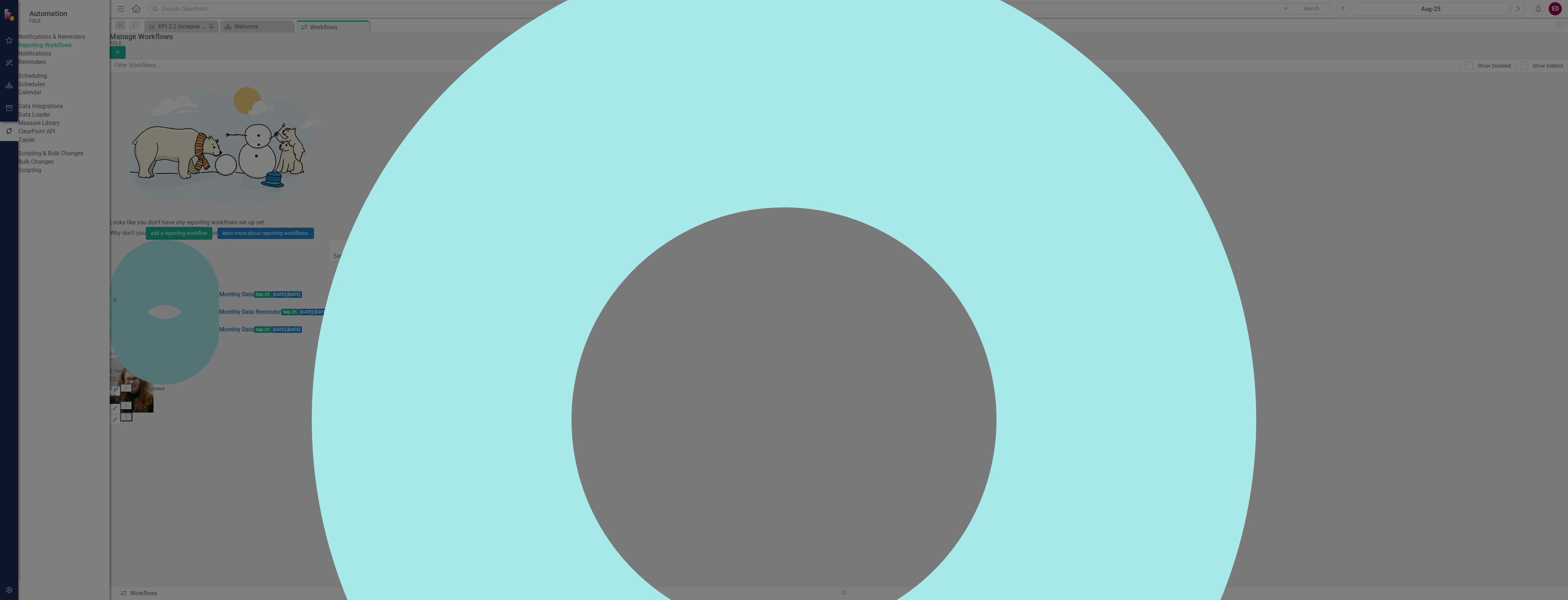
click at [1256, 502] on div "0% of Tasks Completed Chart Chart with 15 data points. The chart has 1 X axis d…" at bounding box center [784, 315] width 945 height 7113
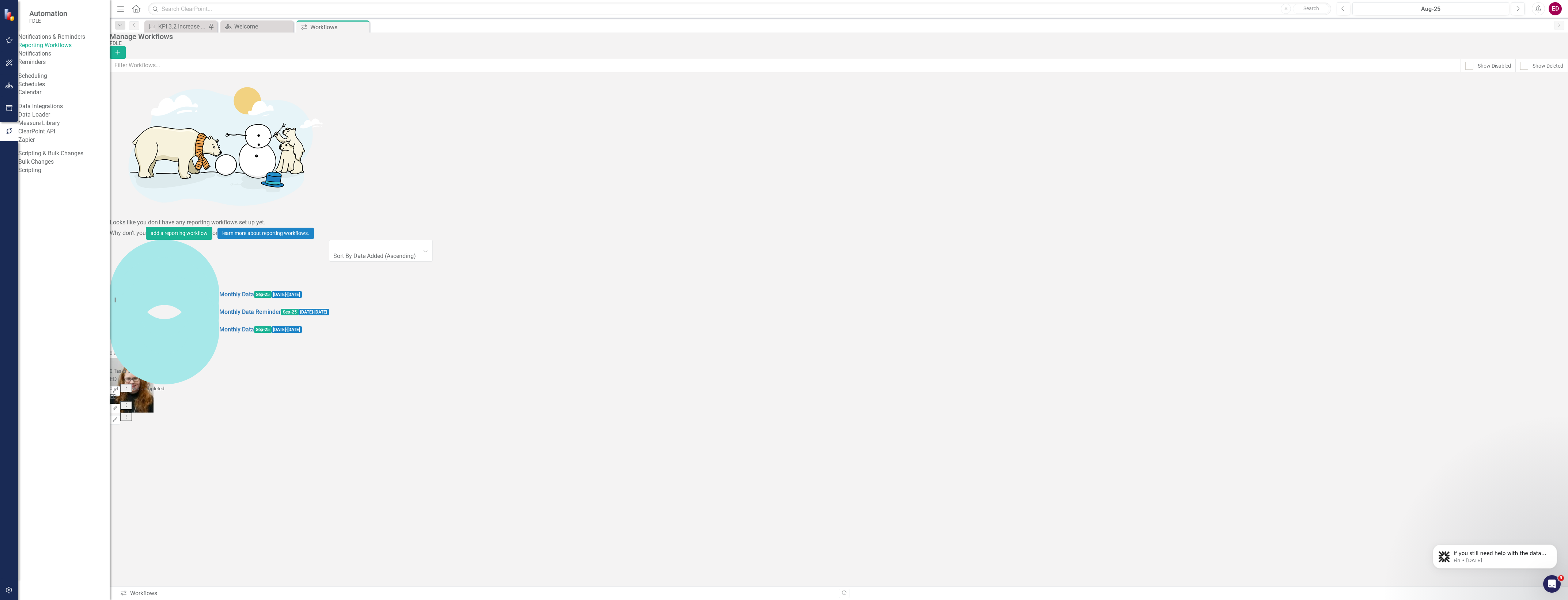
click at [127, 403] on icon at bounding box center [126, 405] width 1 height 3
click at [1535, 169] on link "Edit Edit Workflow" at bounding box center [1517, 164] width 67 height 13
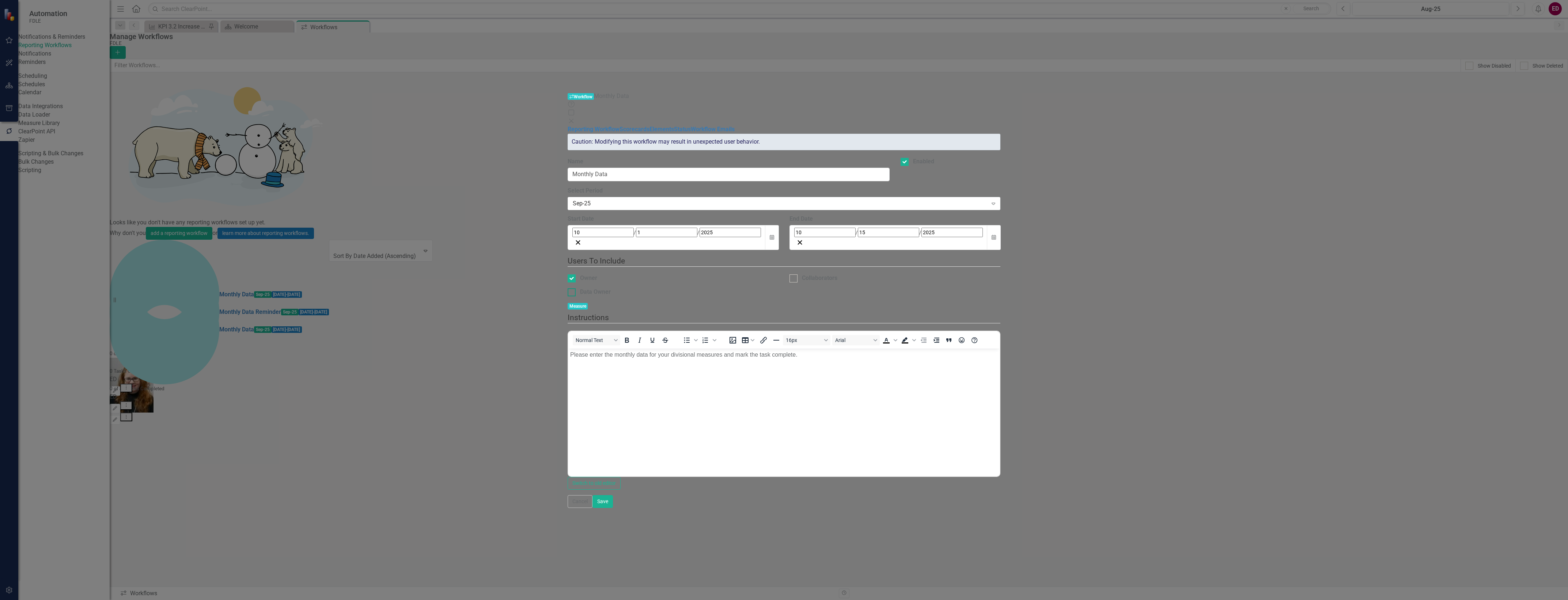
click at [580, 288] on div "Data Owner" at bounding box center [595, 292] width 30 height 8
click at [567, 289] on input "Data Owner" at bounding box center [570, 291] width 5 height 5
checkbox input "true"
click at [567, 256] on fieldset "Users To Include Owner Collaborators Data Owner Measure" at bounding box center [784, 284] width 433 height 57
click at [580, 274] on div "Owner" at bounding box center [588, 278] width 17 height 8
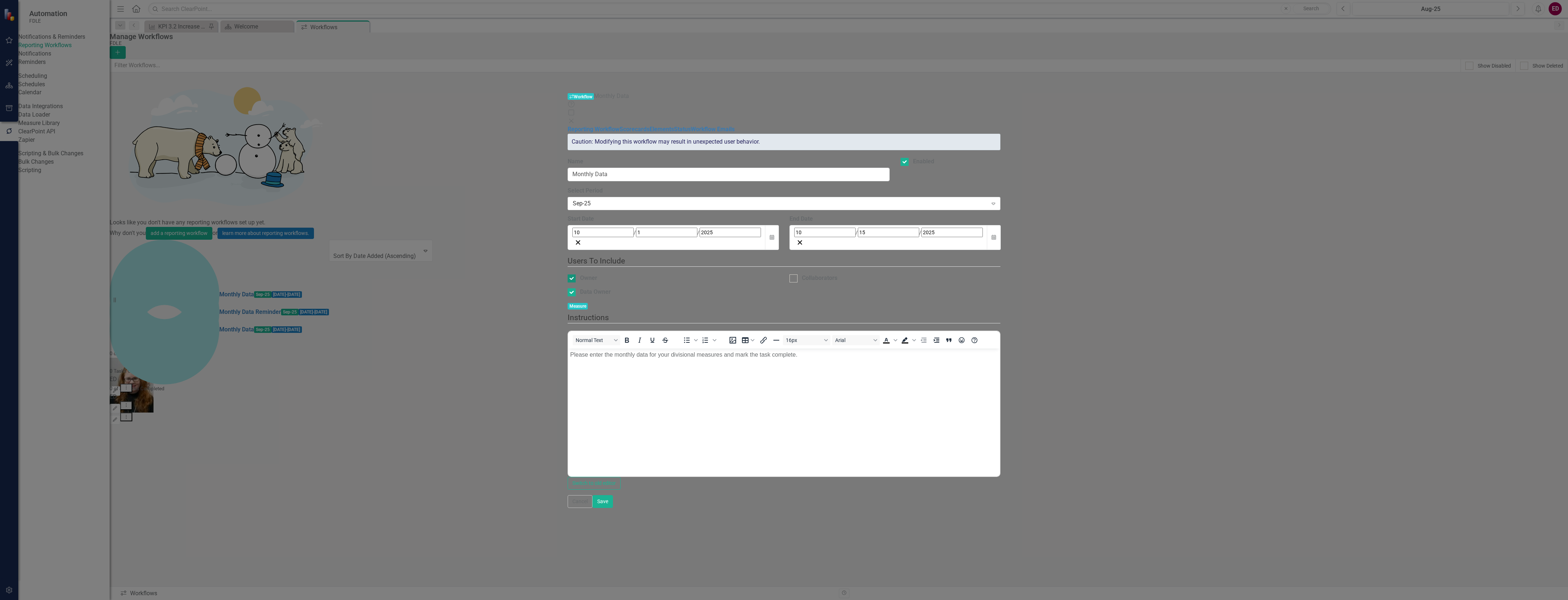
click at [567, 275] on input "Owner" at bounding box center [570, 277] width 5 height 5
checkbox input "false"
click at [650, 125] on link "Elements" at bounding box center [662, 129] width 25 height 7
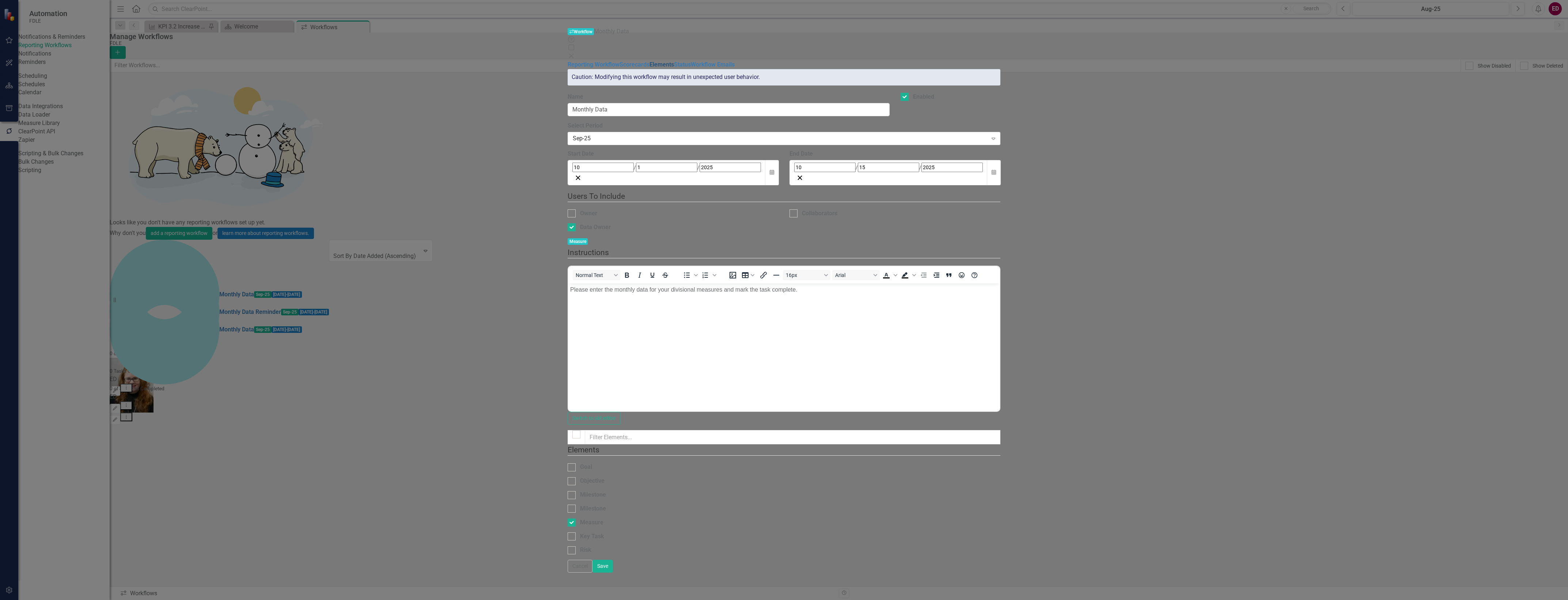
click at [650, 61] on link "Elements" at bounding box center [662, 64] width 25 height 7
click at [674, 68] on link "Status" at bounding box center [682, 64] width 17 height 7
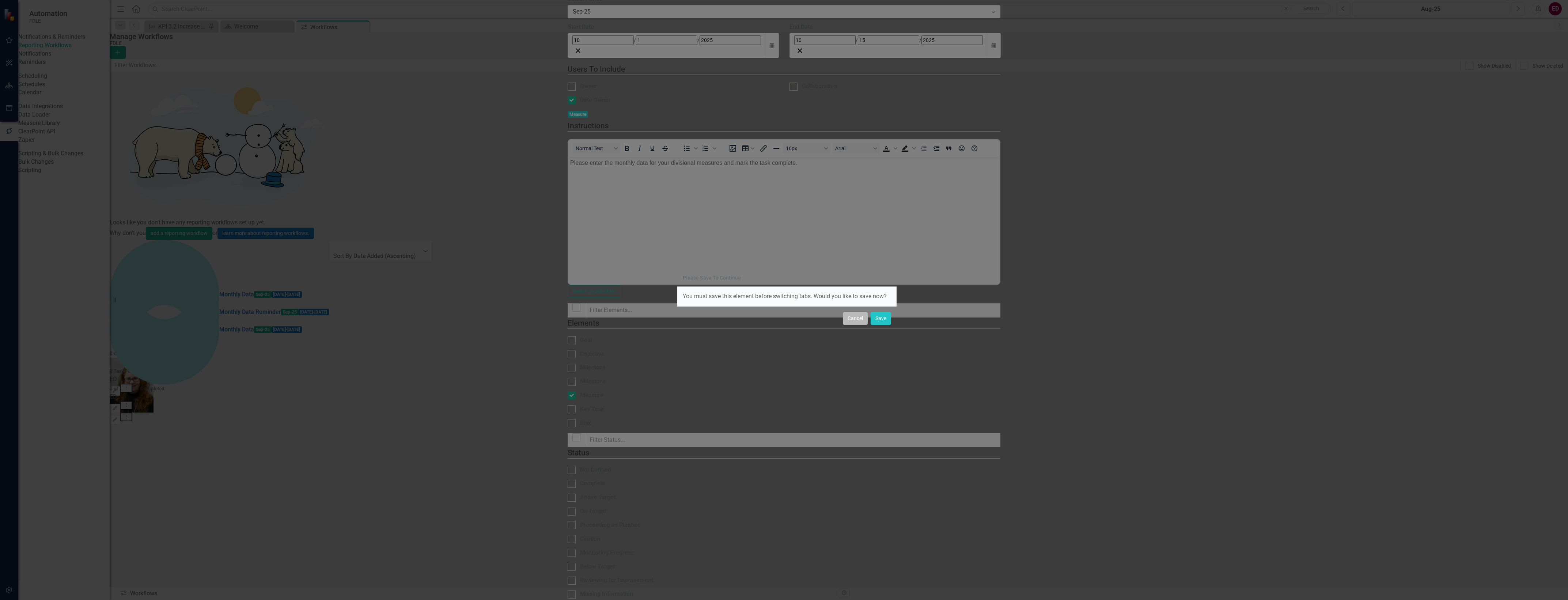
click at [861, 321] on button "Cancel" at bounding box center [855, 319] width 25 height 13
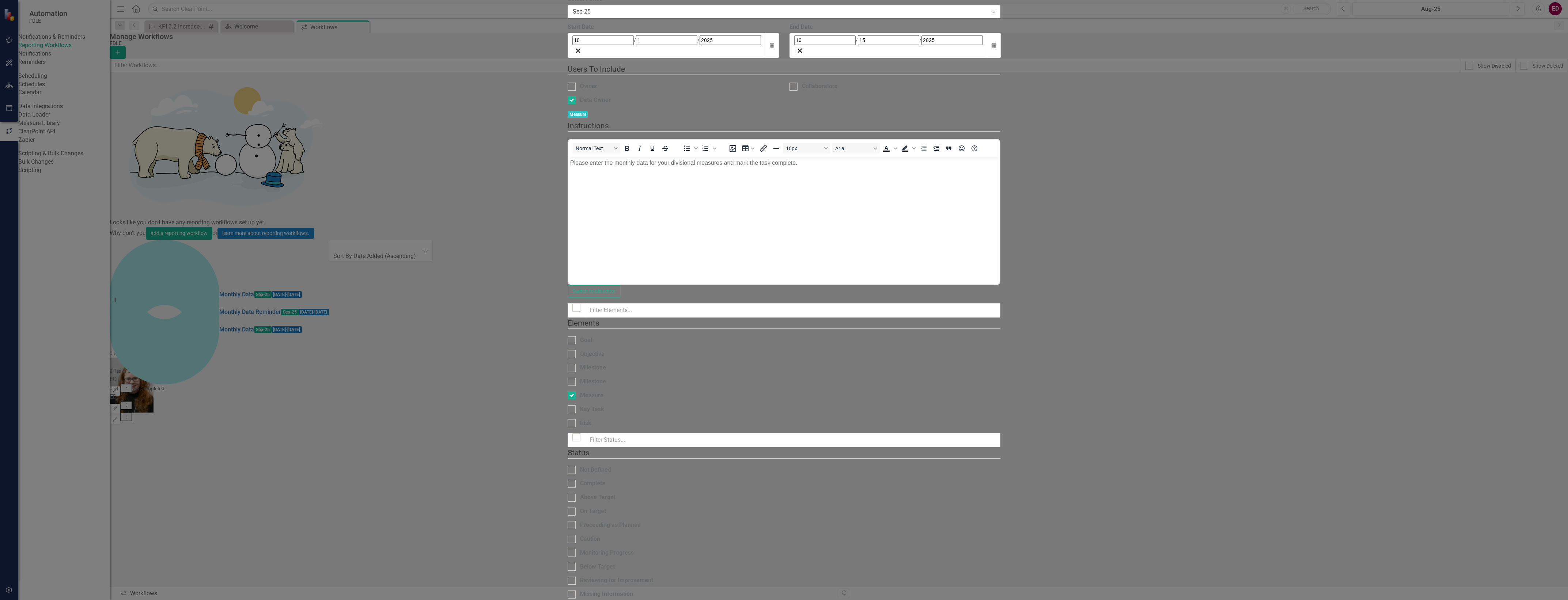
click at [1552, 593] on div "Please Save To Continue You must save this element before switching tabs. Would…" at bounding box center [784, 300] width 1568 height 600
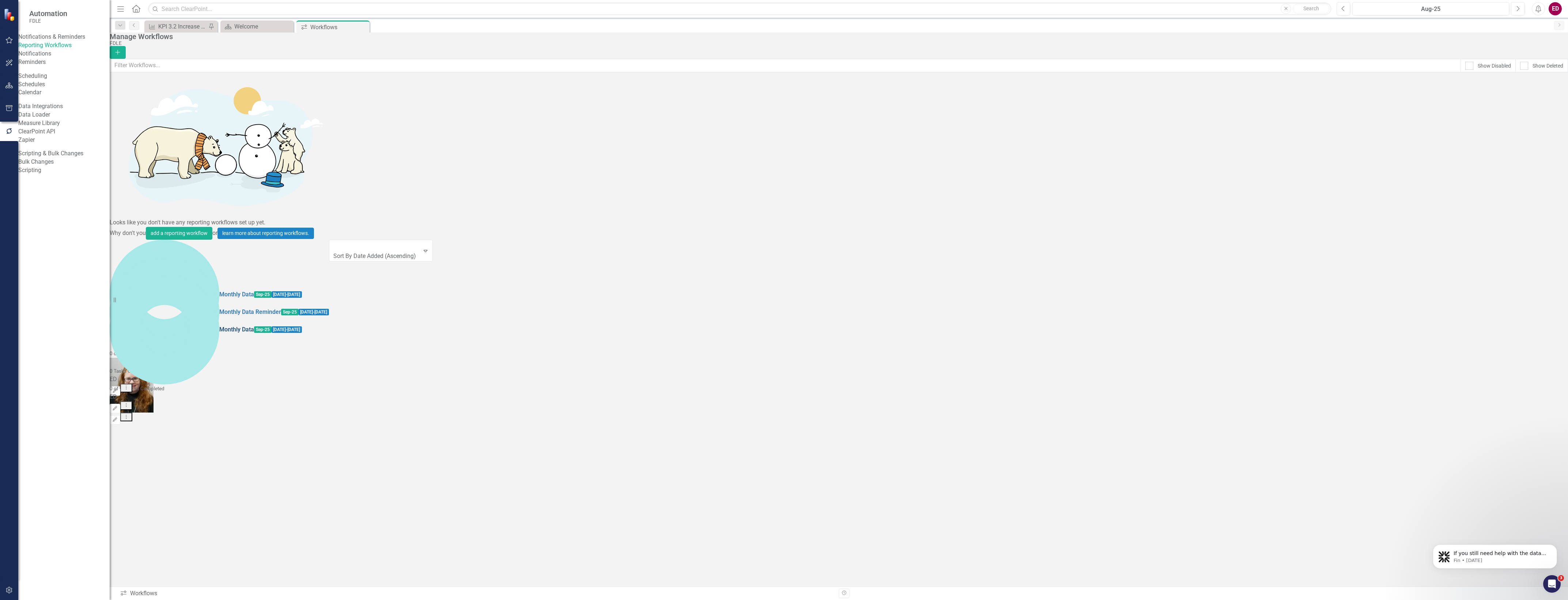
click at [219, 325] on link "Monthly Data" at bounding box center [236, 330] width 34 height 8
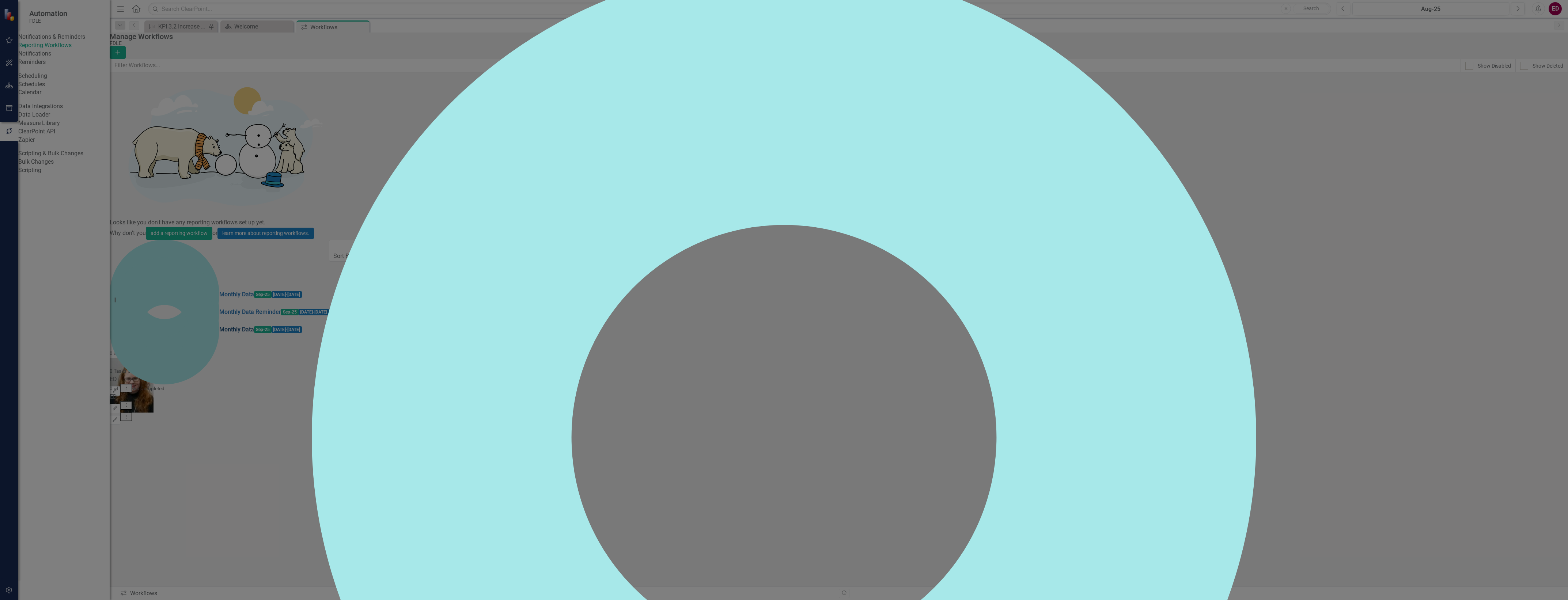
checkbox input "false"
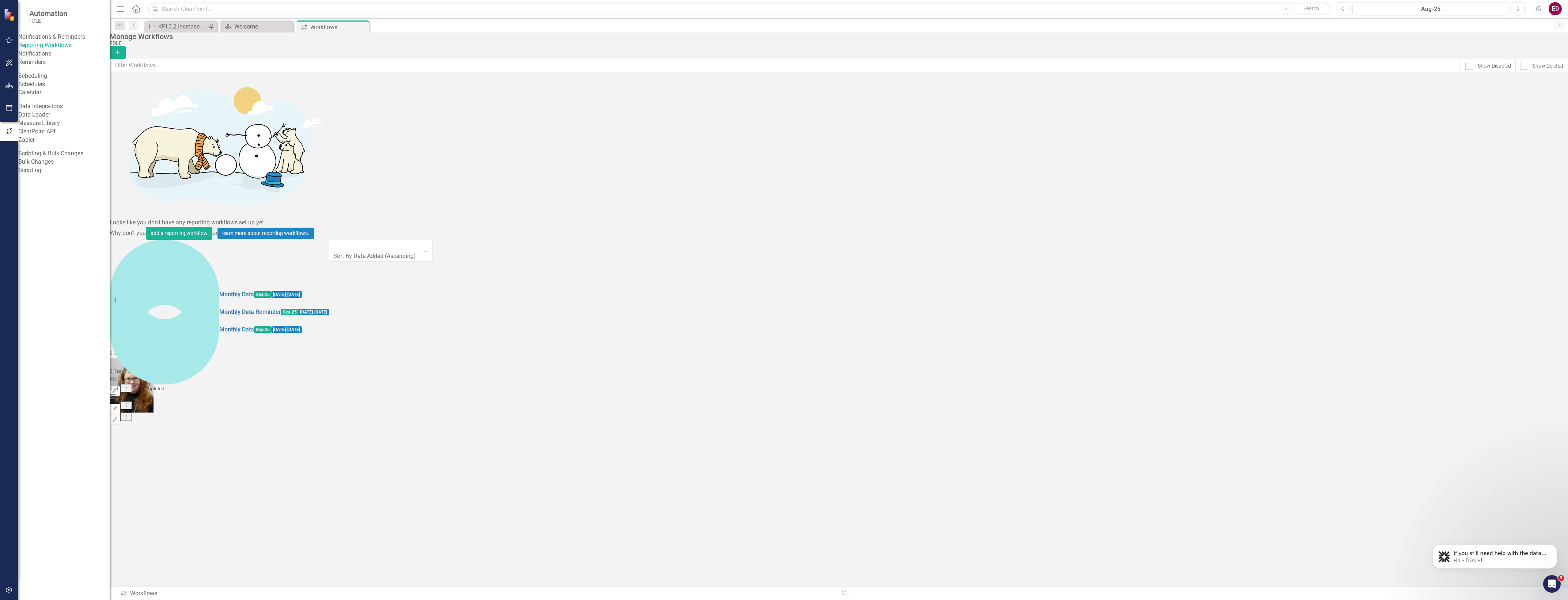
click at [130, 402] on icon "Dropdown Menu" at bounding box center [126, 405] width 7 height 5
click at [1538, 166] on link "Edit Edit Workflow" at bounding box center [1517, 164] width 67 height 13
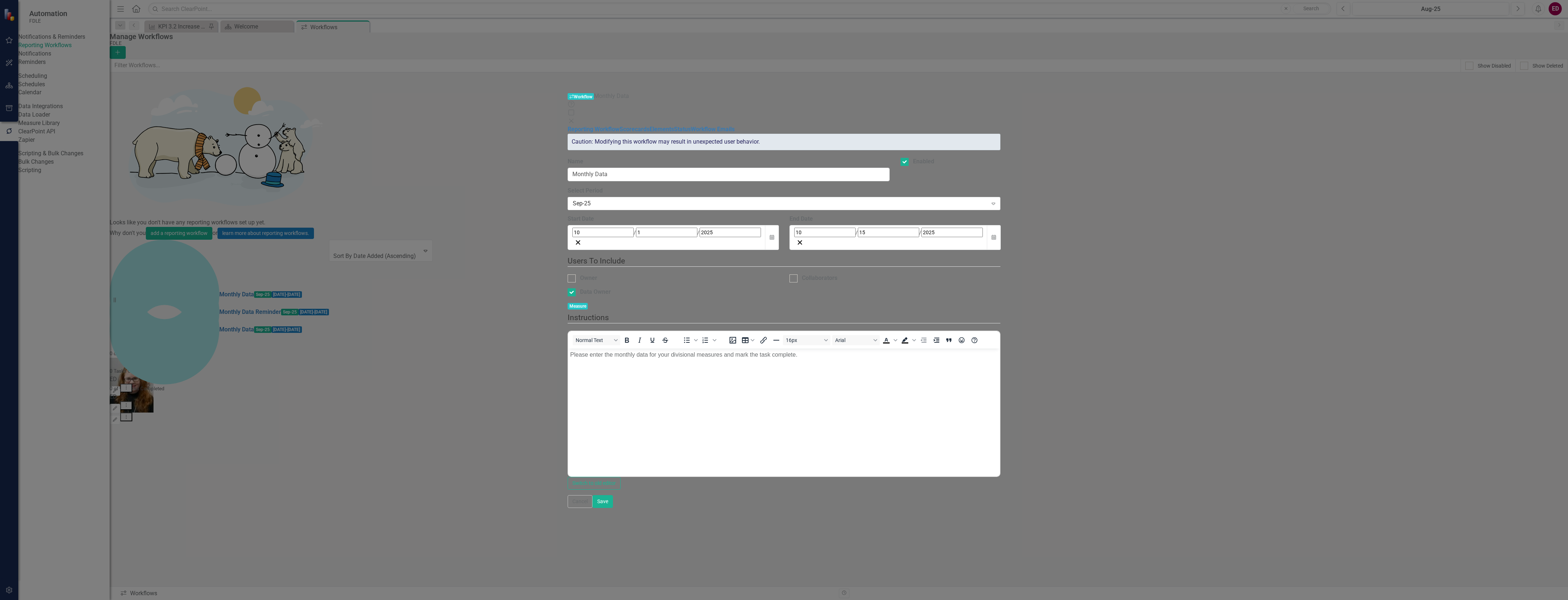
click at [567, 256] on legend "Users To Include" at bounding box center [784, 261] width 433 height 11
click at [580, 274] on div "Owner" at bounding box center [588, 278] width 17 height 8
click at [567, 275] on input "Owner" at bounding box center [570, 277] width 5 height 5
checkbox input "true"
click at [580, 288] on div "Data Owner" at bounding box center [595, 292] width 30 height 8
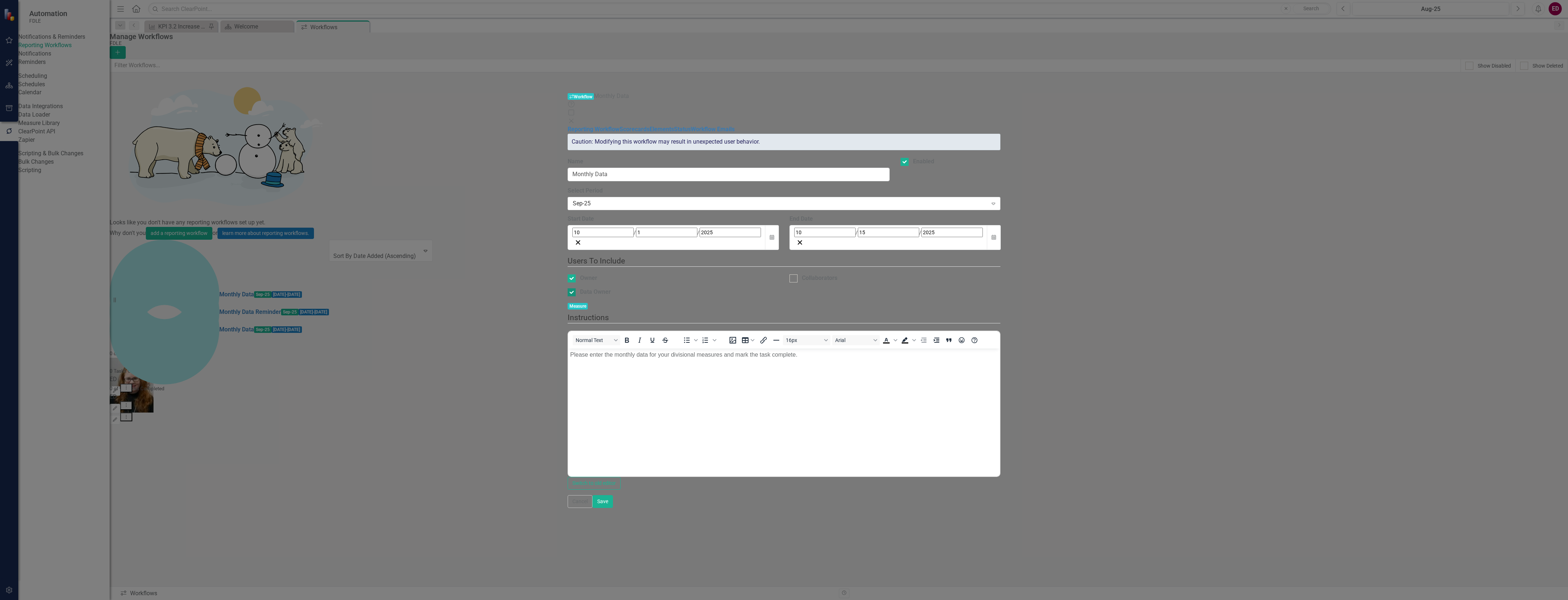
click at [567, 289] on input "Data Owner" at bounding box center [570, 291] width 5 height 5
checkbox input "false"
click at [567, 125] on link "Reporting Workflow" at bounding box center [593, 129] width 52 height 7
click at [619, 125] on link "Scorecards" at bounding box center [634, 129] width 30 height 7
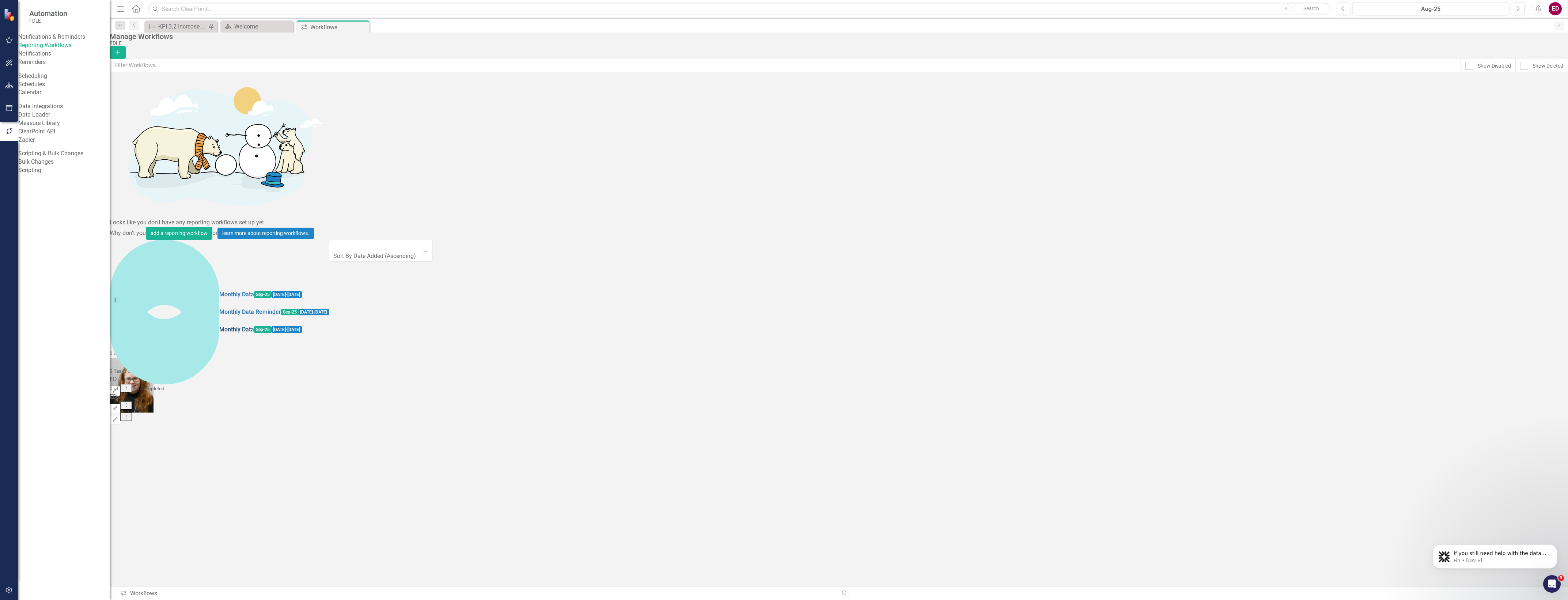
click at [219, 325] on link "Monthly Data" at bounding box center [236, 330] width 34 height 8
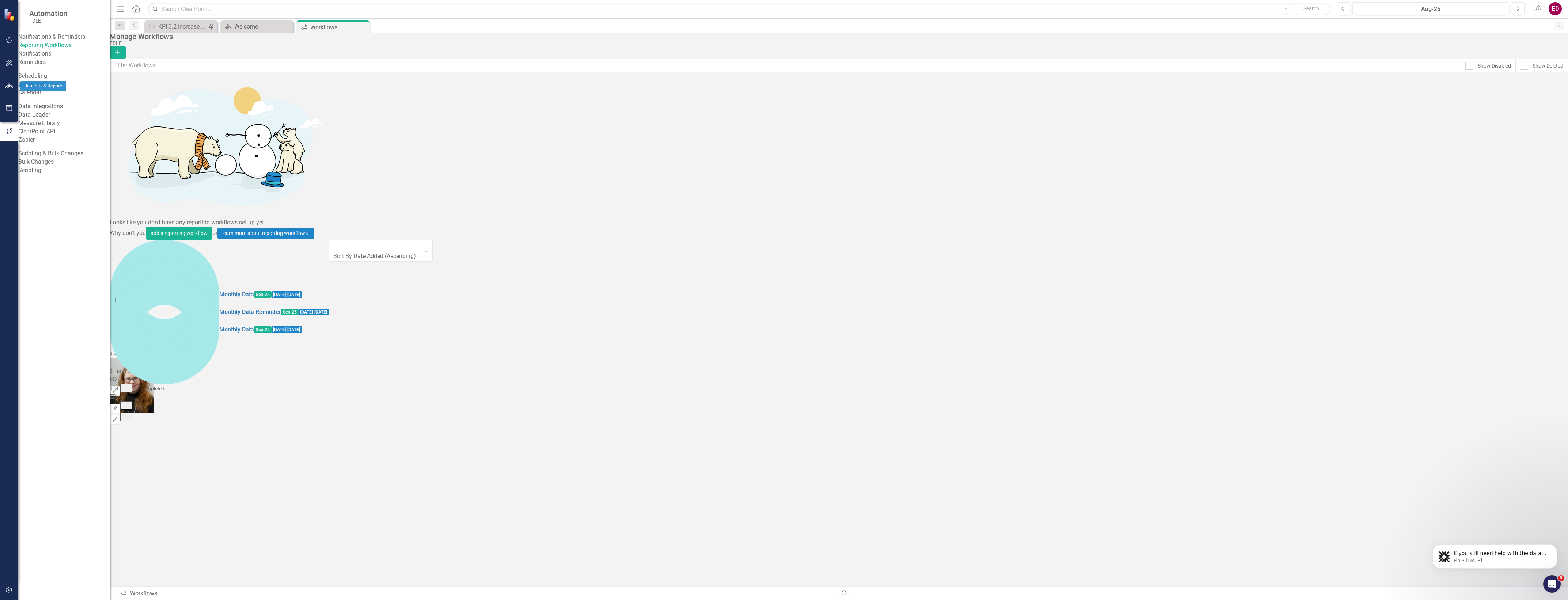
click at [6, 86] on icon "button" at bounding box center [9, 85] width 7 height 6
click at [34, 89] on div "Dropdown" at bounding box center [32, 91] width 5 height 7
click at [29, 75] on div "Dropdown Scorecards 70 Dropdown FDLE Commissioner's Initiative Team Project Das…" at bounding box center [63, 335] width 91 height 530
click at [32, 74] on div "Dropdown" at bounding box center [32, 77] width 5 height 7
click at [27, 129] on div "Dropdown" at bounding box center [25, 132] width 6 height 7
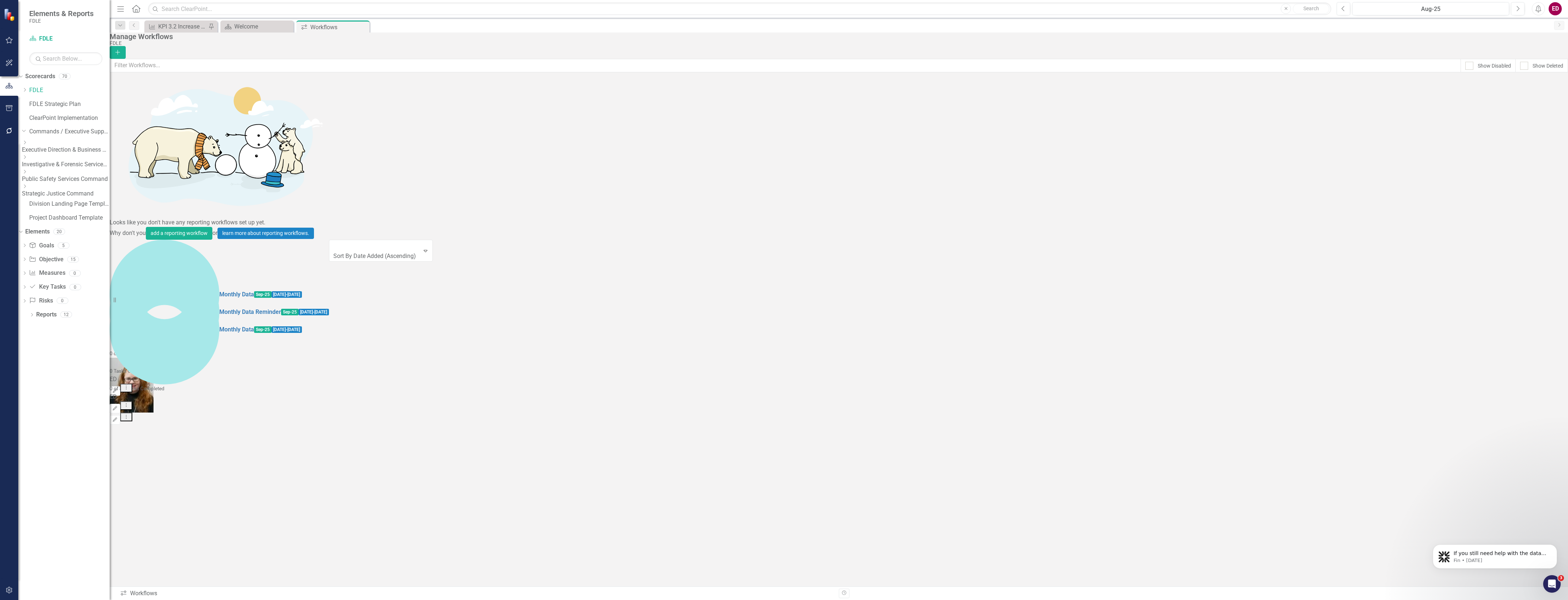
click at [27, 171] on icon "Dropdown" at bounding box center [25, 171] width 6 height 4
click at [89, 206] on link "Cyber Crime Technology & Telecommunications" at bounding box center [70, 202] width 80 height 8
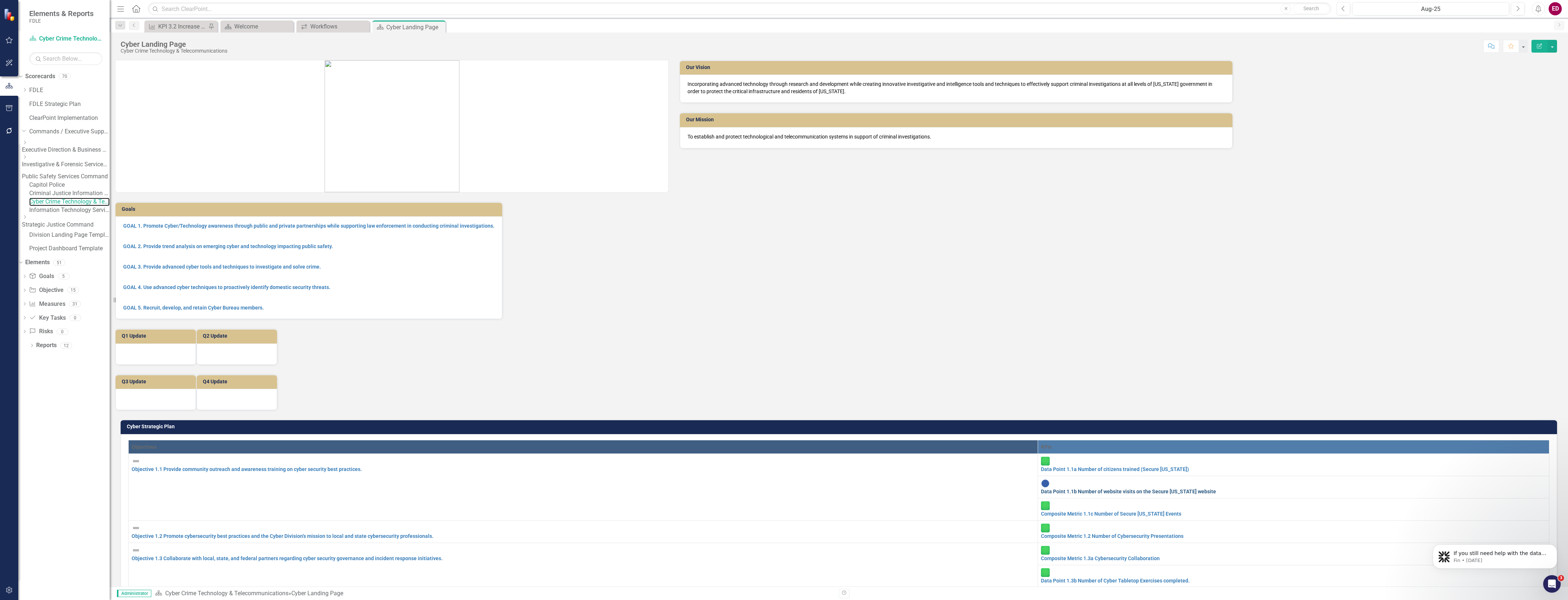
scroll to position [366, 0]
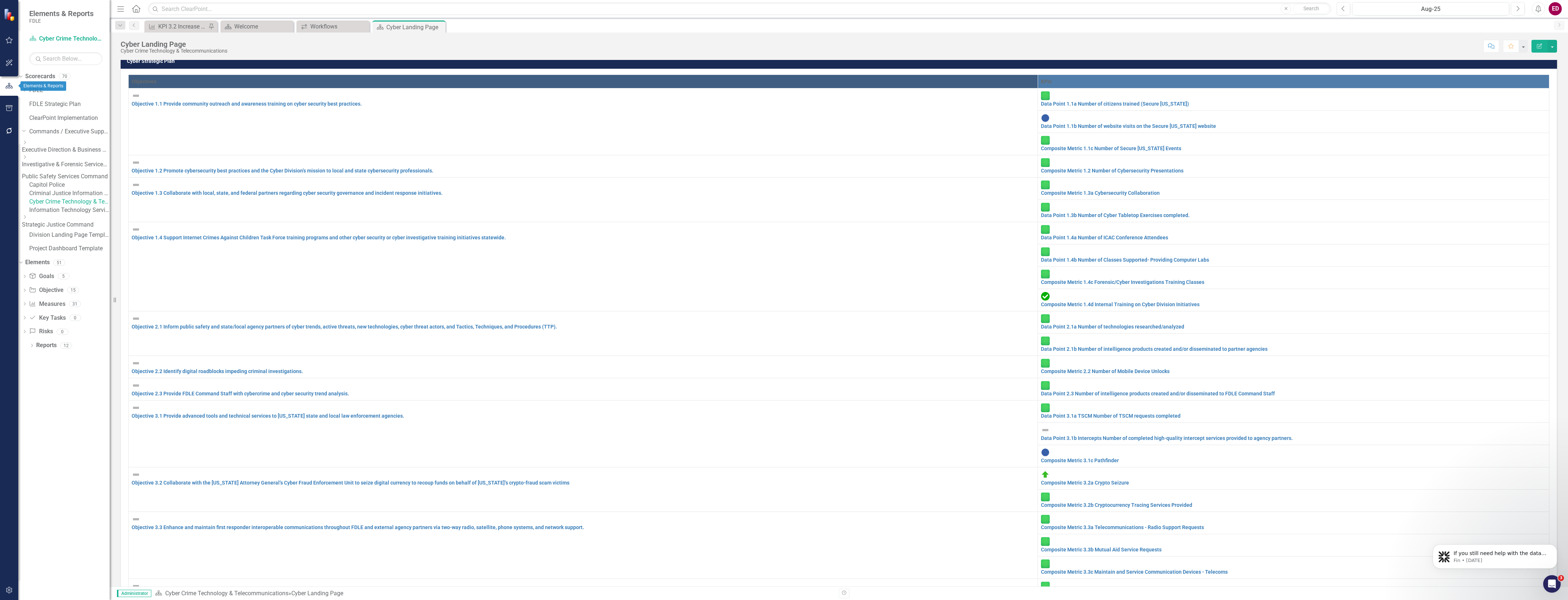
click at [10, 125] on button "button" at bounding box center [9, 131] width 16 height 16
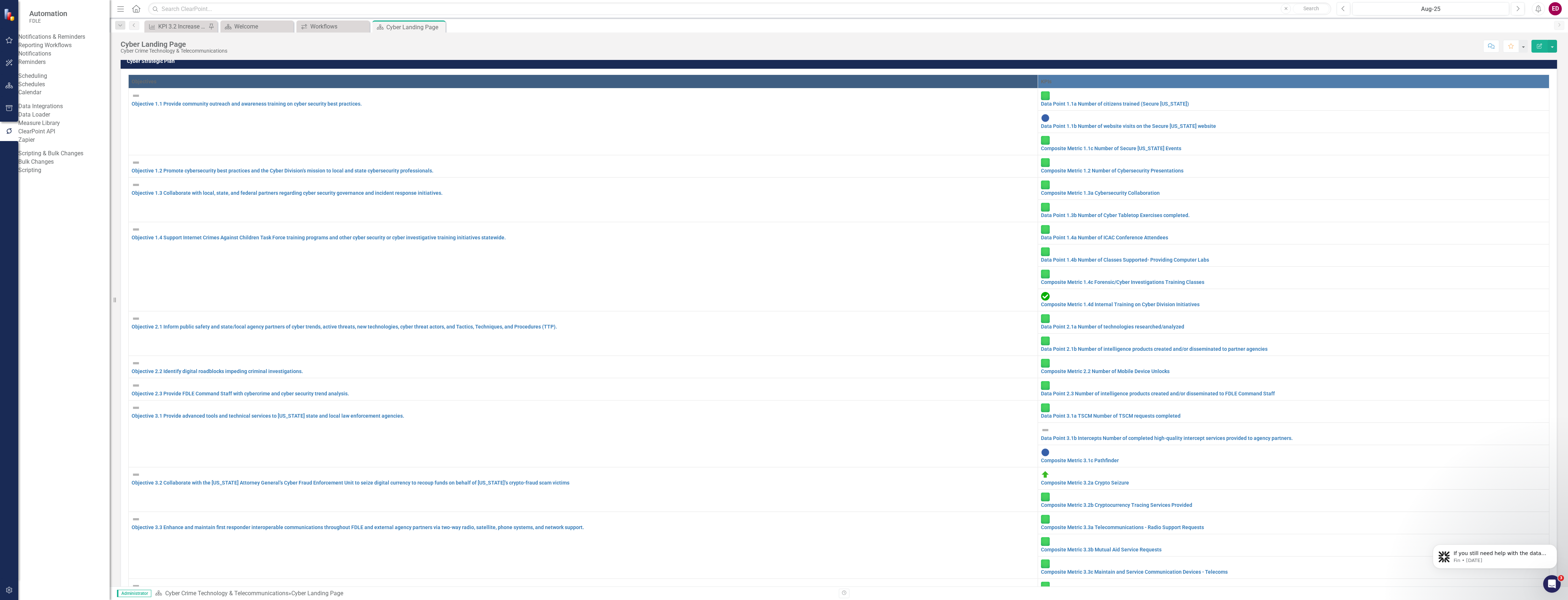
click at [81, 59] on div "Notifications & Reminders Reporting Workflows Notifications Reminders" at bounding box center [63, 49] width 91 height 34
click at [89, 49] on link "Reporting Workflows" at bounding box center [63, 45] width 91 height 8
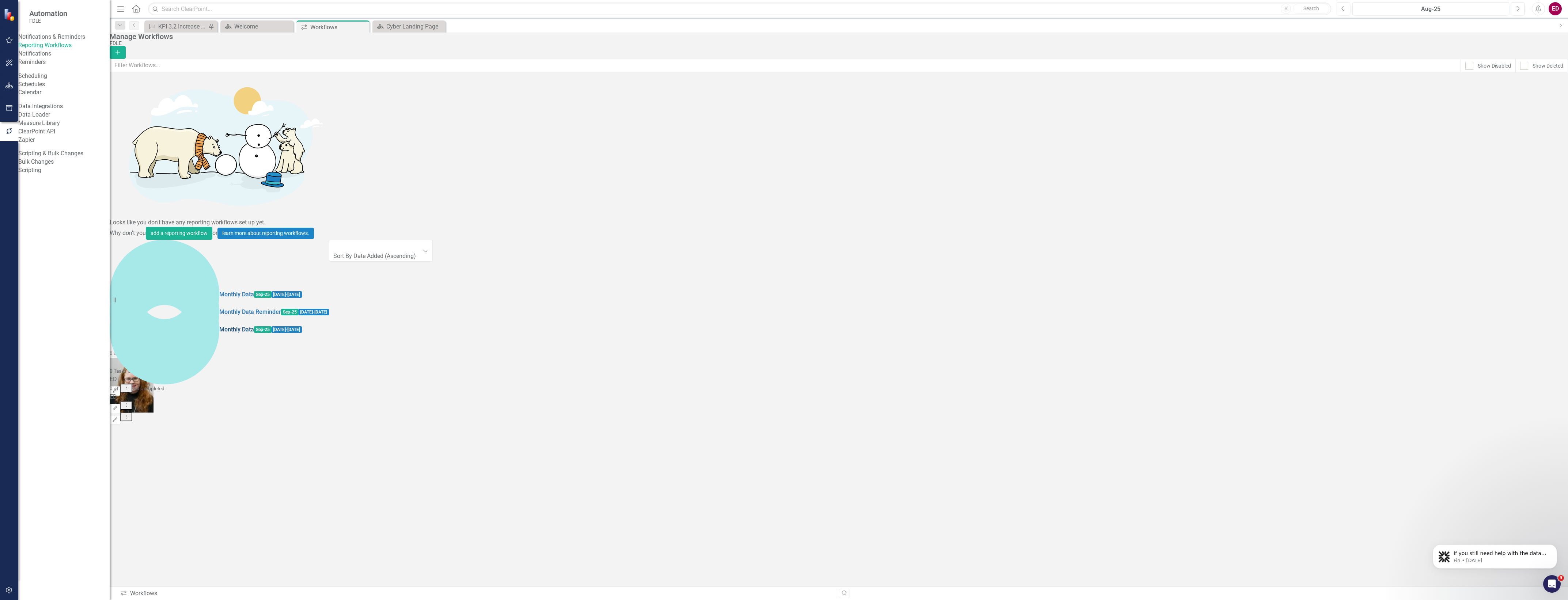
click at [219, 325] on link "Monthly Data" at bounding box center [236, 330] width 34 height 8
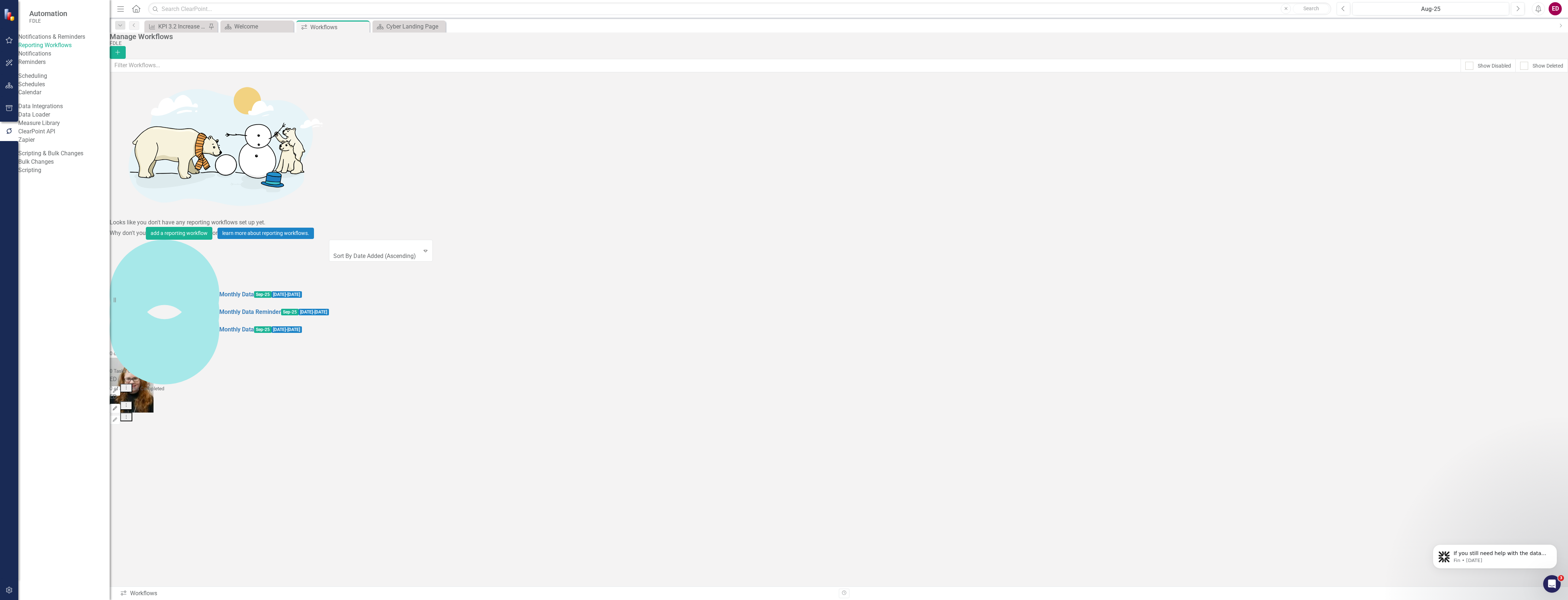
click at [121, 403] on button "Edit" at bounding box center [115, 408] width 11 height 10
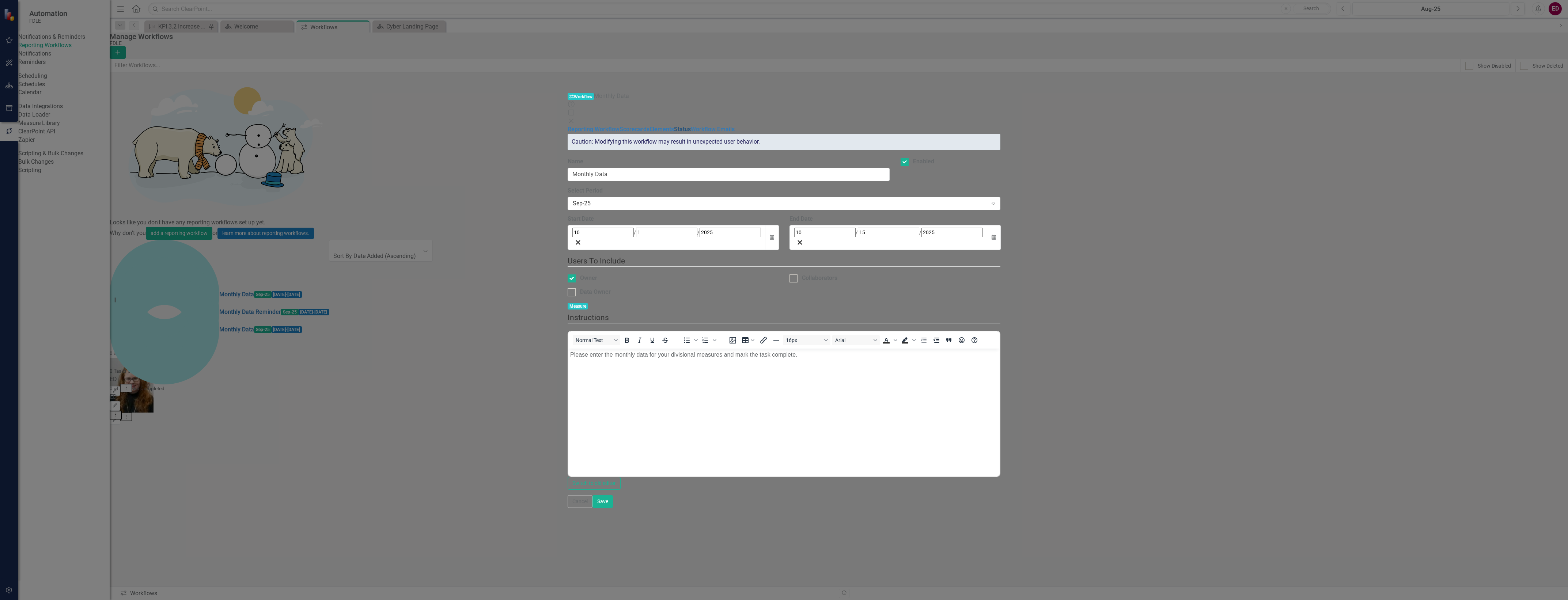
click at [674, 125] on link "Status" at bounding box center [682, 129] width 17 height 7
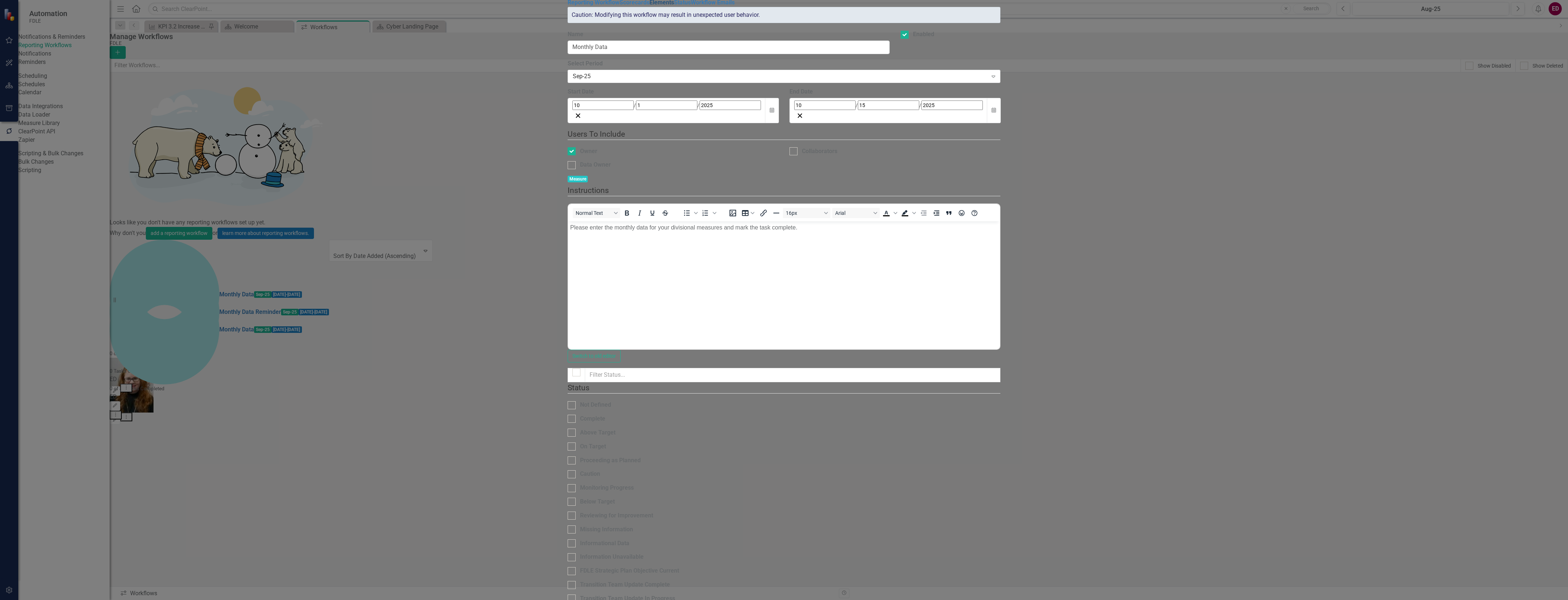
click at [650, 6] on link "Elements" at bounding box center [662, 2] width 25 height 7
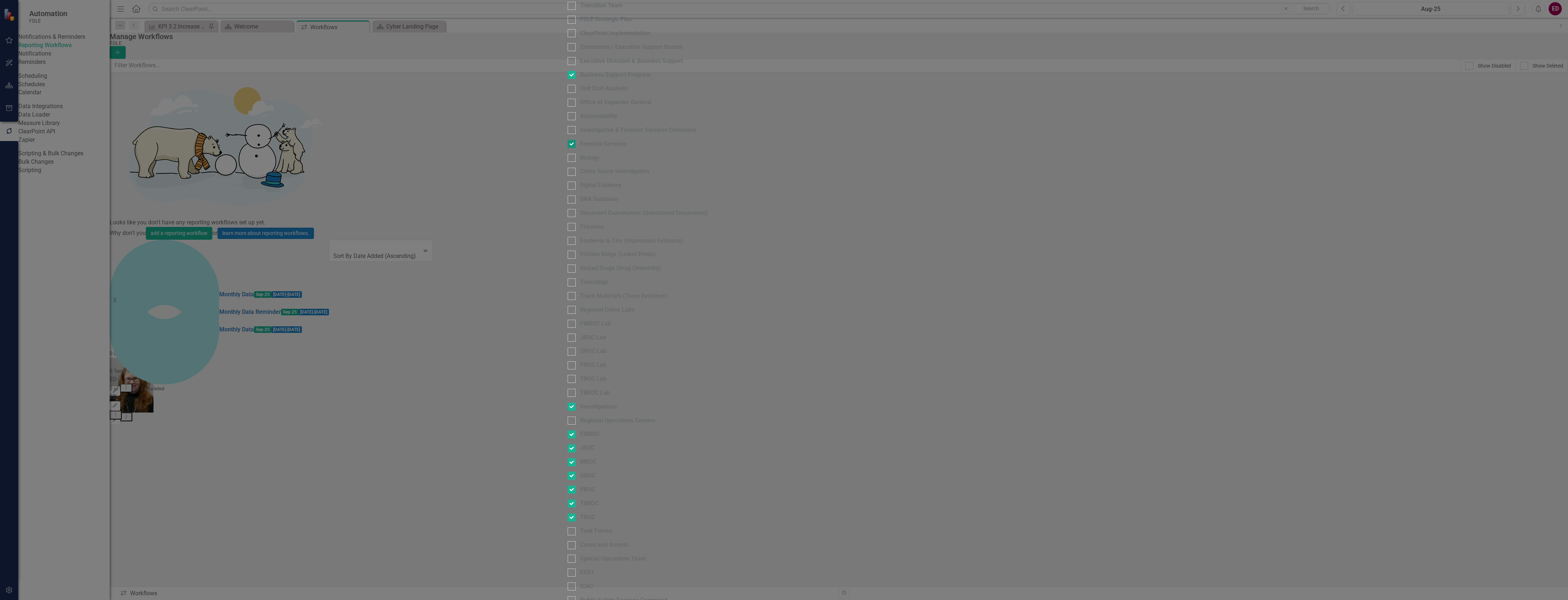
scroll to position [46, 0]
click at [580, 148] on div "Forensic Services" at bounding box center [603, 144] width 47 height 8
click at [567, 144] on input "Forensic Services" at bounding box center [570, 143] width 5 height 5
checkbox input "false"
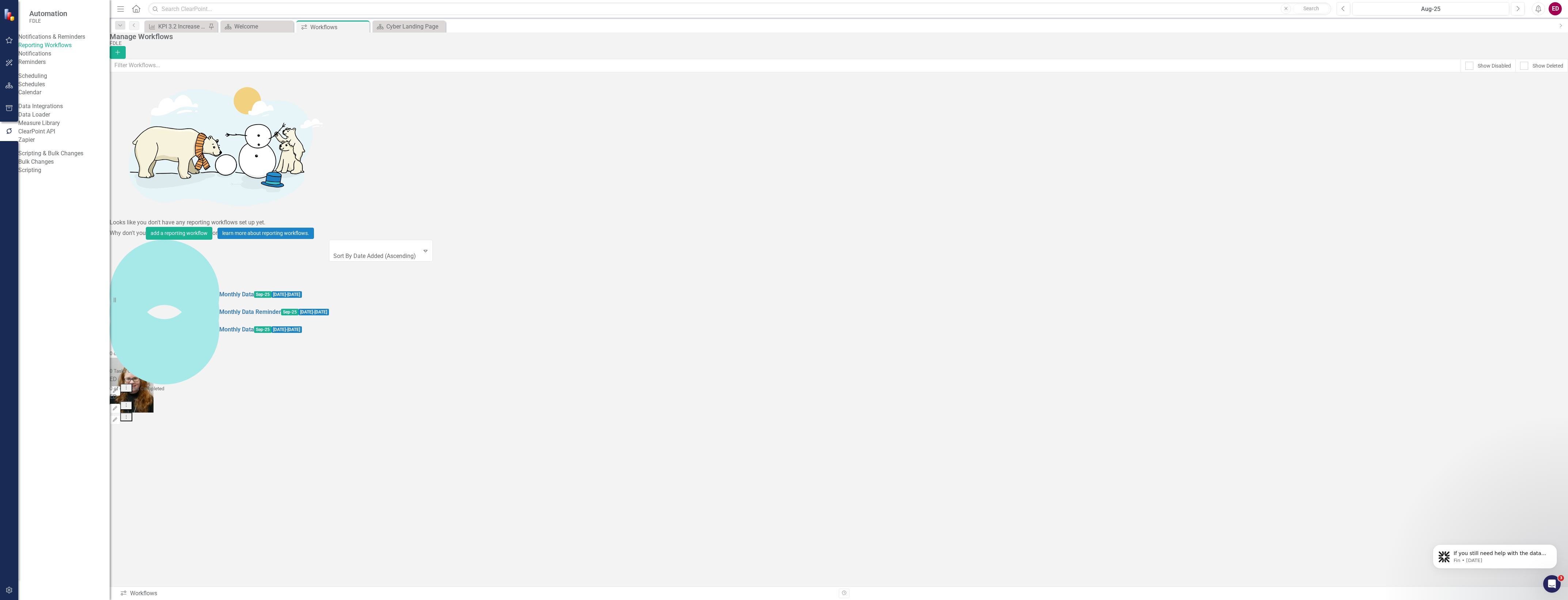
click at [7, 84] on icon "button" at bounding box center [9, 85] width 7 height 6
click at [33, 90] on icon "Dropdown" at bounding box center [32, 91] width 5 height 4
click at [34, 75] on icon "Dropdown" at bounding box center [32, 77] width 5 height 4
click at [27, 130] on icon "Dropdown" at bounding box center [25, 131] width 6 height 4
click at [42, 161] on div "Dropdown" at bounding box center [65, 157] width 86 height 7
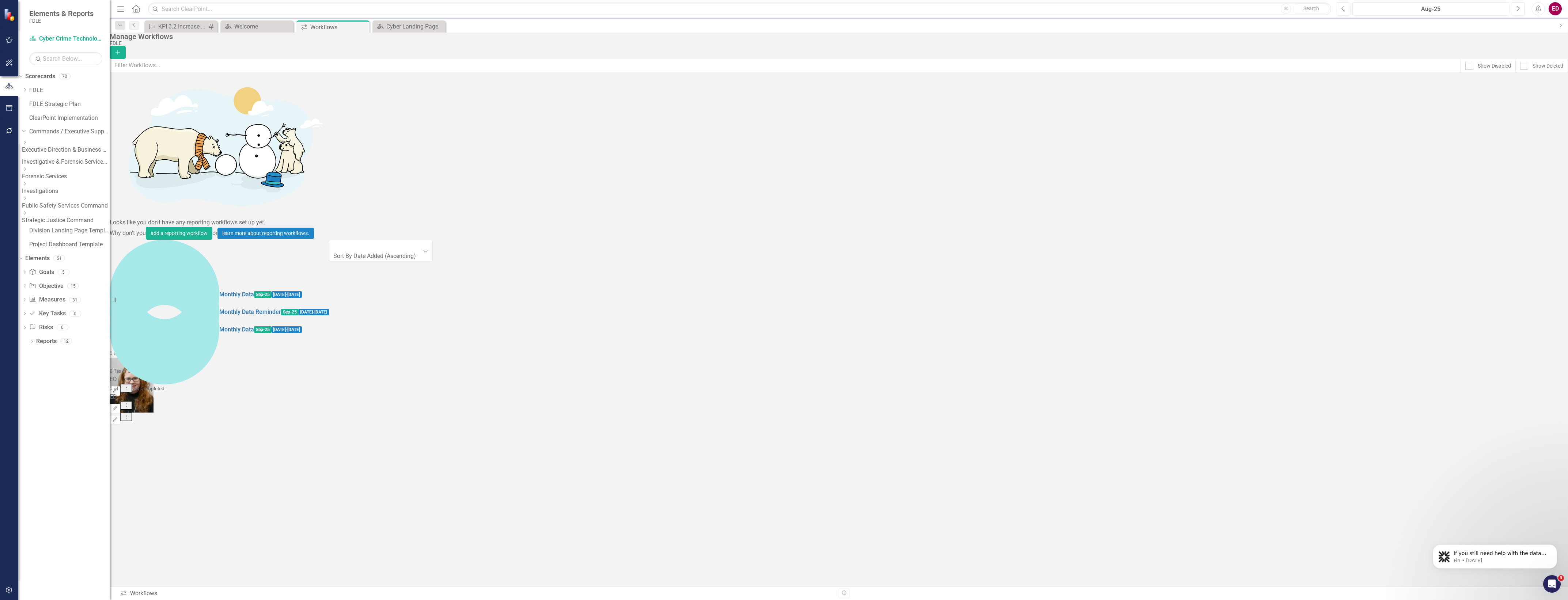
click at [27, 186] on icon "Dropdown" at bounding box center [25, 184] width 6 height 4
click at [81, 189] on link "Investigations" at bounding box center [66, 189] width 88 height 8
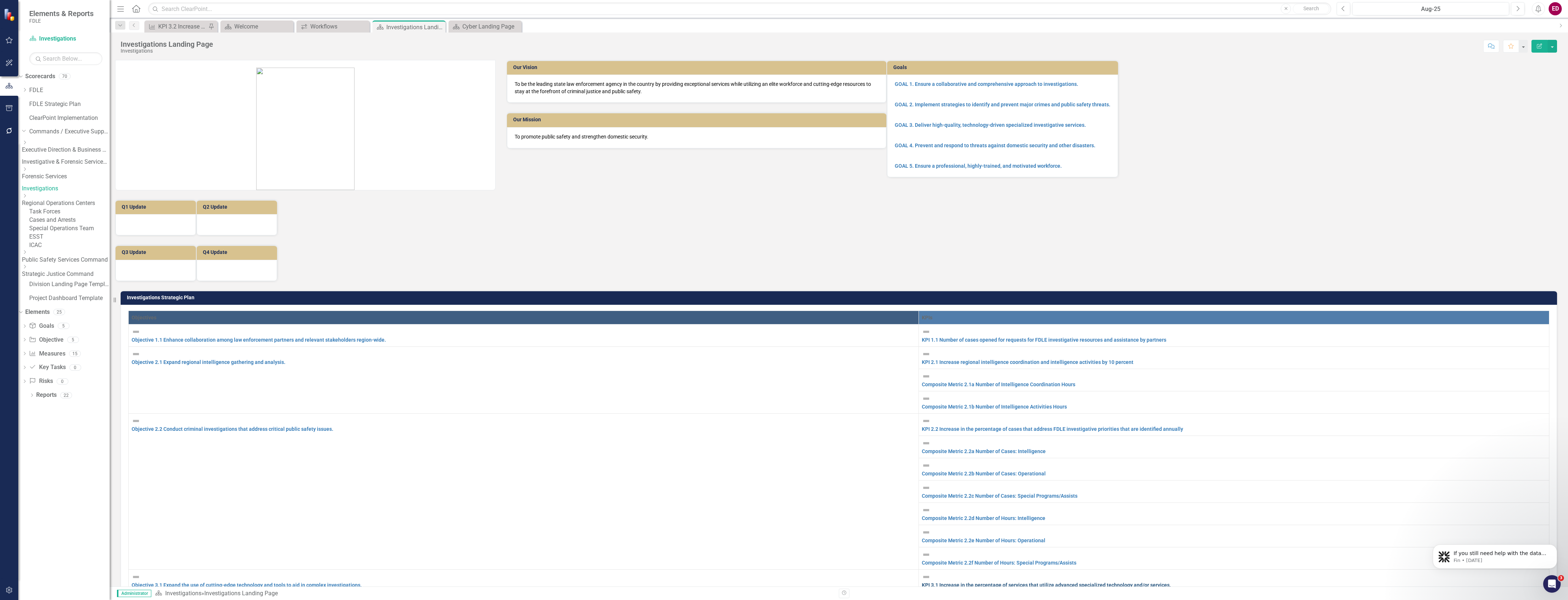
click at [922, 582] on link "KPI 3.1 Increase in the percentage of services that utilize advanced specialize…" at bounding box center [1046, 584] width 249 height 6
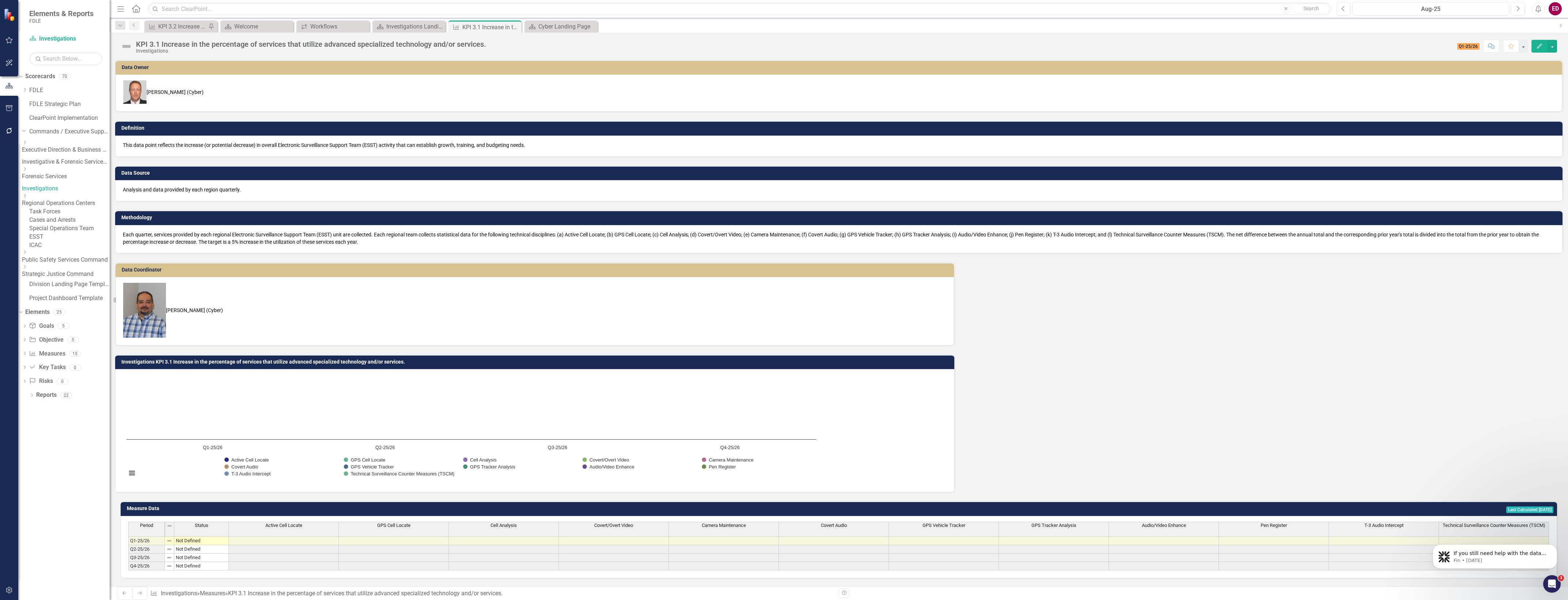
click at [898, 545] on td at bounding box center [944, 549] width 110 height 8
click at [953, 504] on td "Last Calculated [DATE]" at bounding box center [1132, 509] width 843 height 11
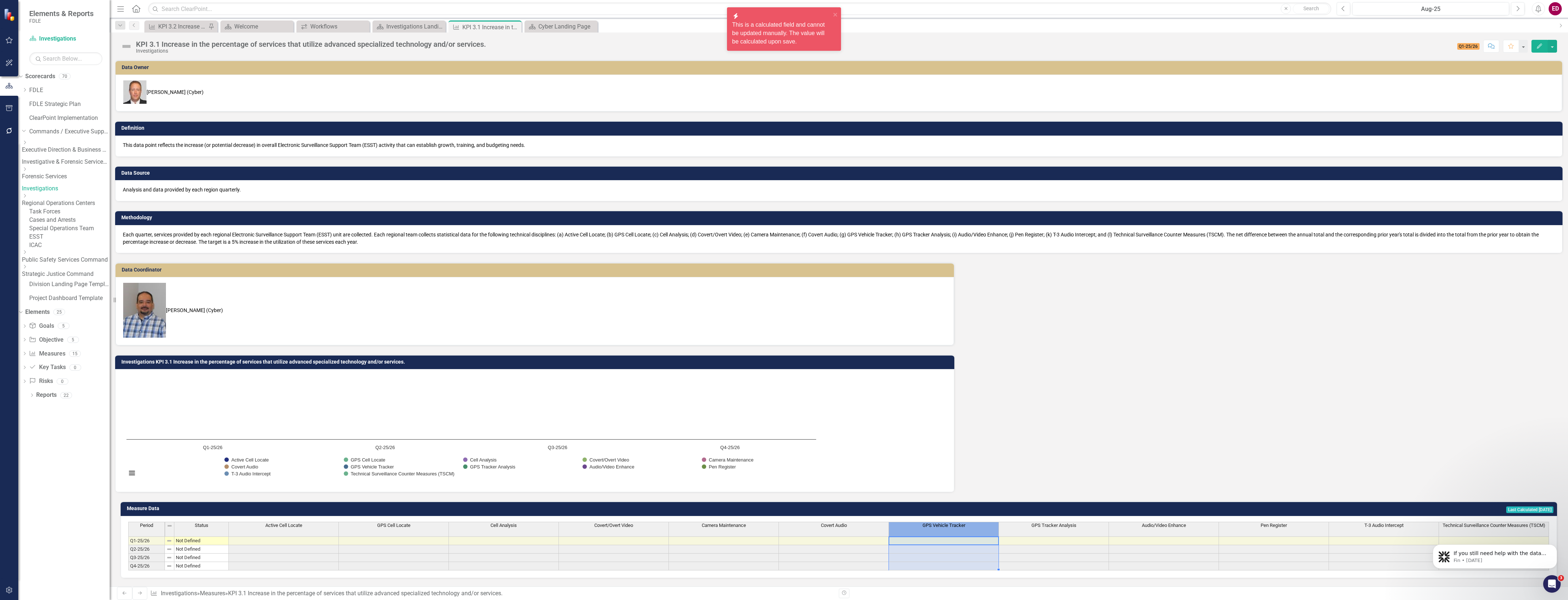
click at [950, 523] on span "GPS Vehicle Tracker" at bounding box center [944, 525] width 43 height 5
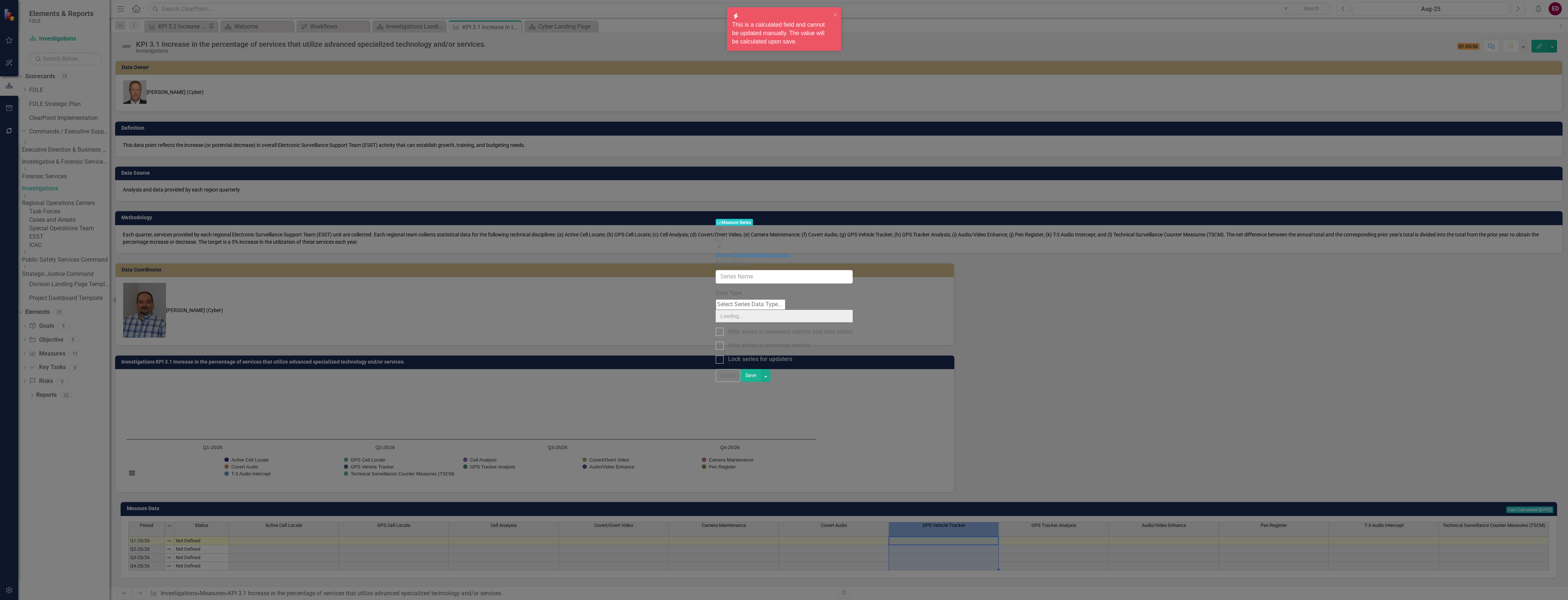
type input "GPS Vehicle Tracker"
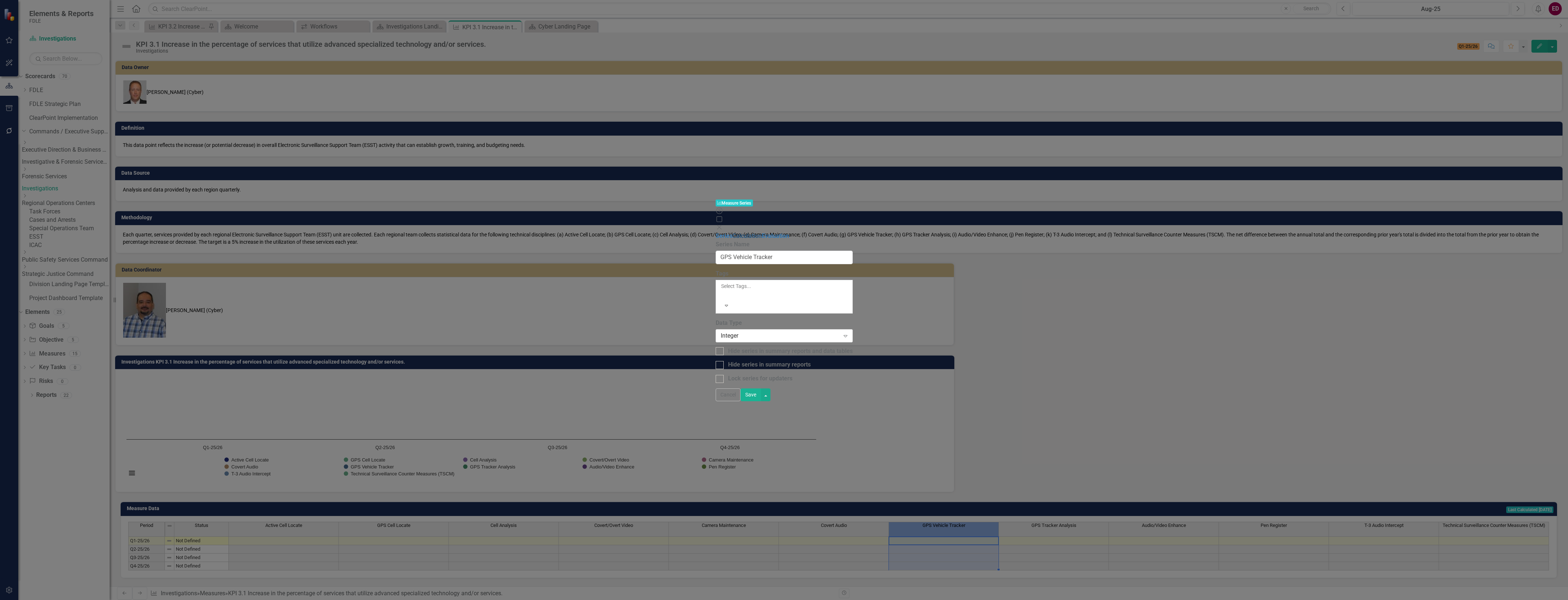
click at [732, 232] on link "Calculation" at bounding box center [747, 235] width 30 height 7
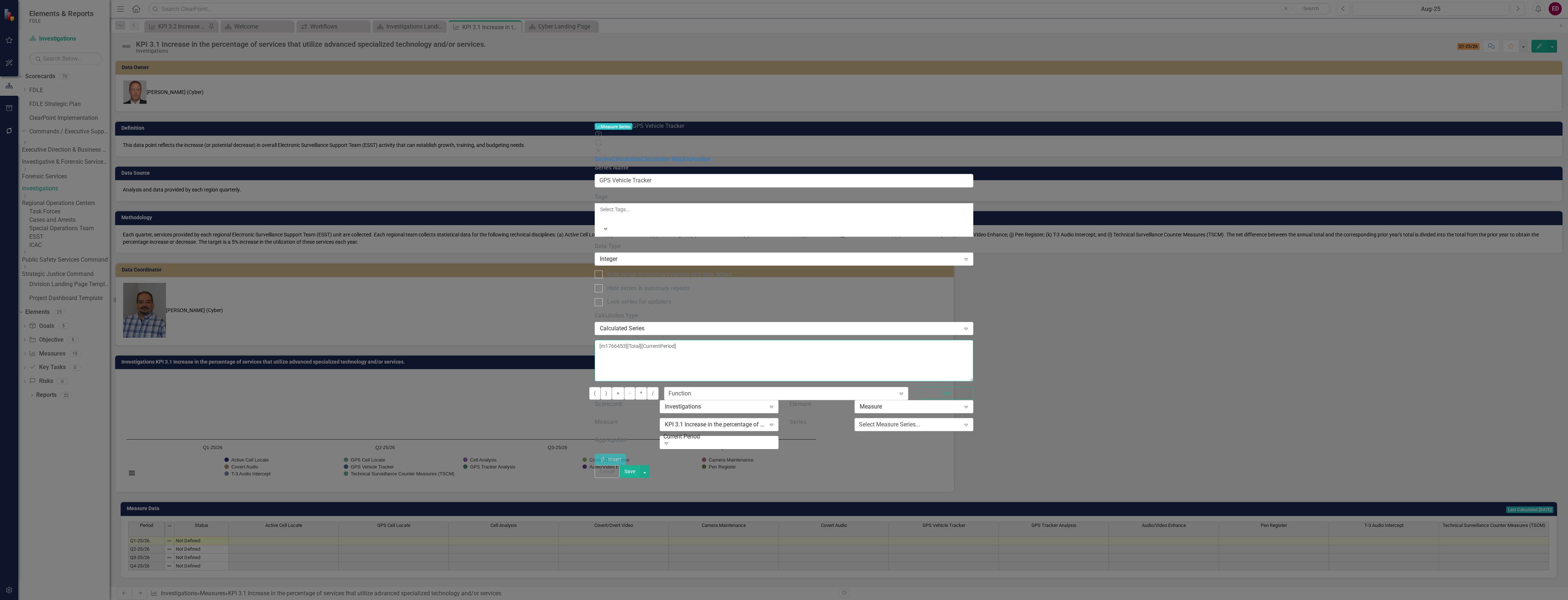
click at [595, 339] on textarea "[m1766453][Total][CurrentPeriod]" at bounding box center [783, 360] width 378 height 42
click at [595, 164] on div "Series Calculation Calculation Map Evaluation" at bounding box center [783, 159] width 378 height 8
click at [612, 156] on link "Calculation" at bounding box center [627, 159] width 30 height 7
click at [683, 156] on link "Evaluation" at bounding box center [696, 159] width 27 height 7
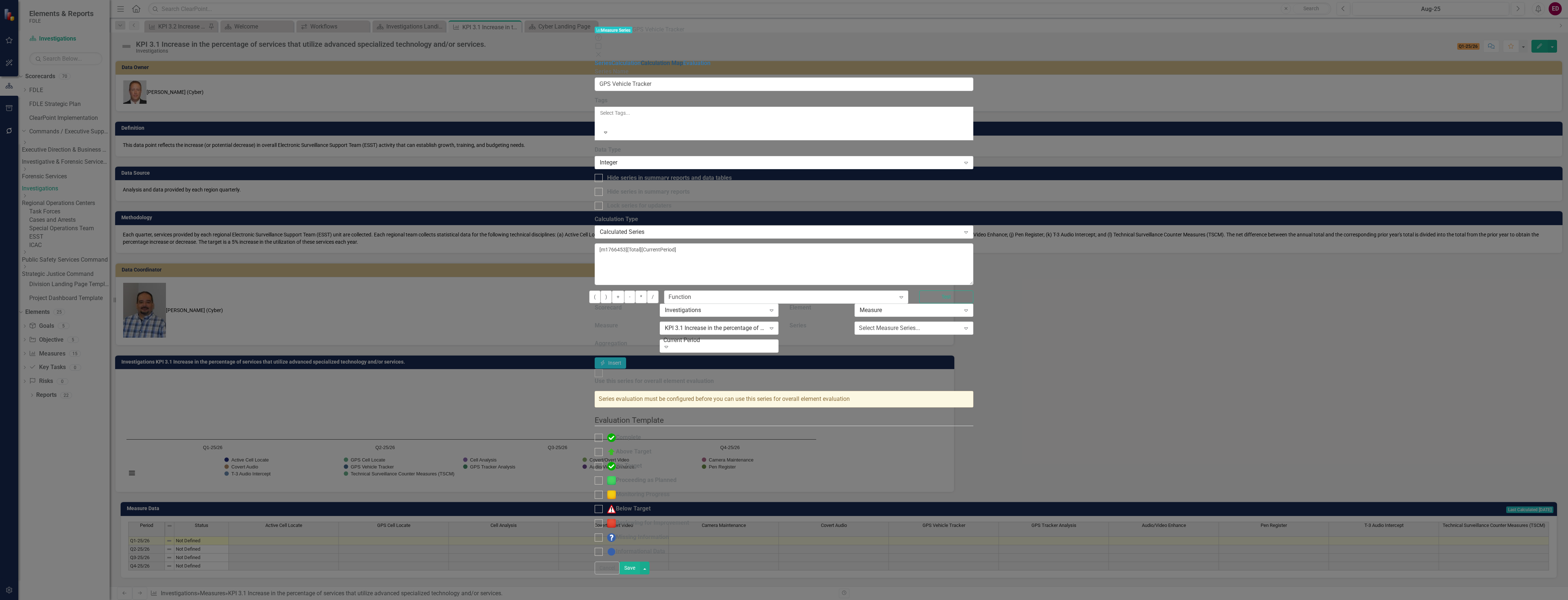
click at [640, 61] on link "Calculation Map" at bounding box center [662, 63] width 43 height 7
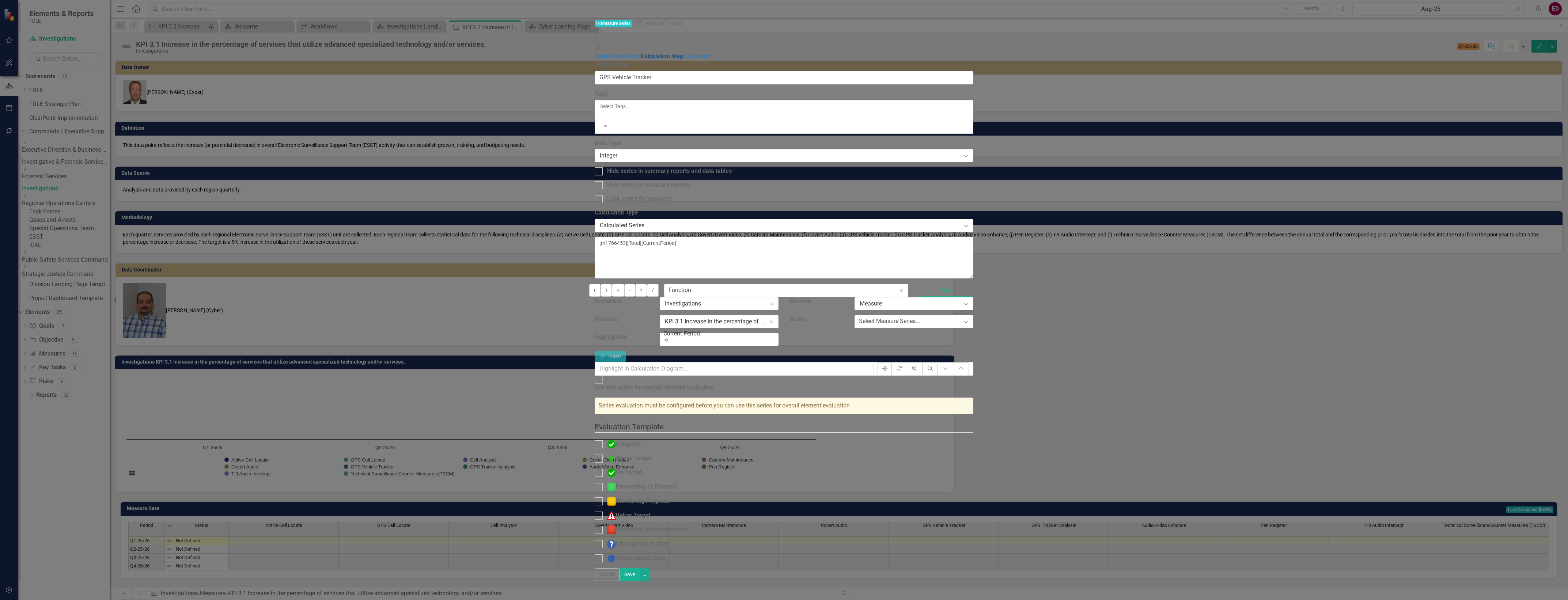
click at [640, 58] on link "Calculation Map" at bounding box center [662, 56] width 43 height 7
click at [683, 60] on link "Evaluation" at bounding box center [696, 56] width 27 height 7
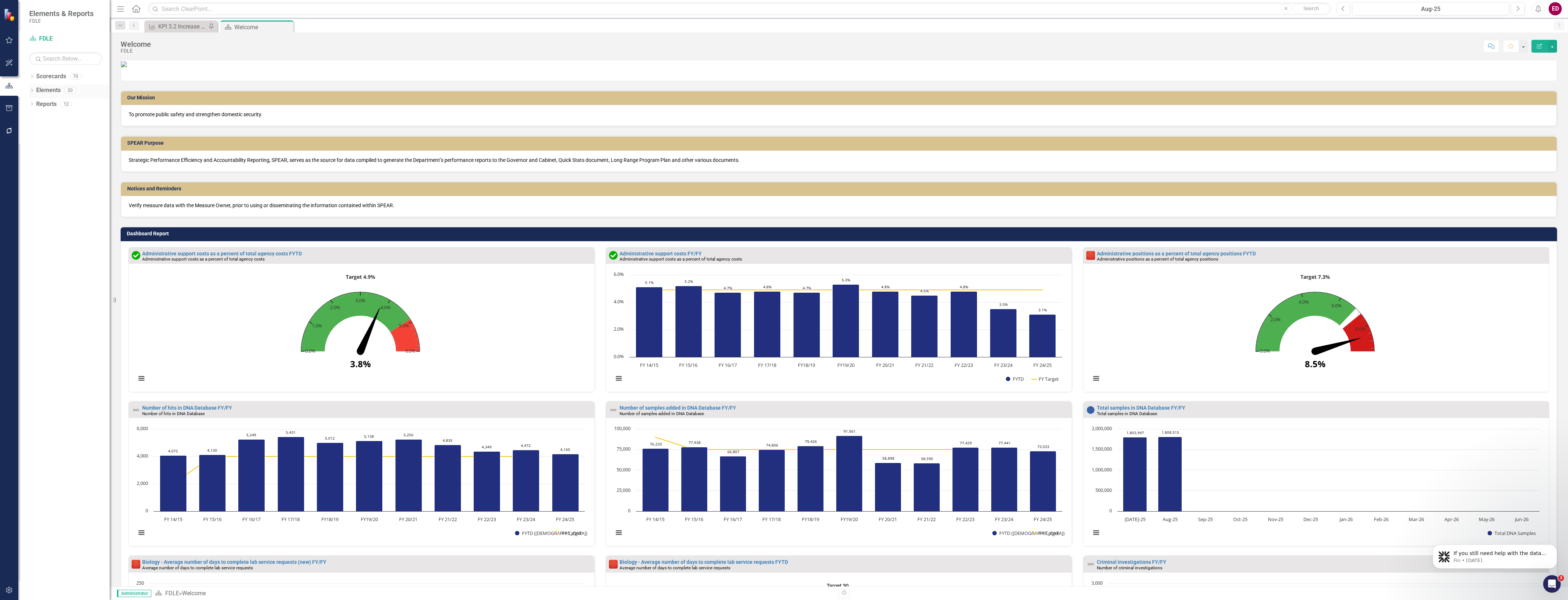
click at [33, 88] on div "Dropdown Elements 20" at bounding box center [70, 91] width 80 height 14
click at [31, 75] on icon "Dropdown" at bounding box center [32, 77] width 5 height 4
click at [27, 134] on div "Dropdown" at bounding box center [25, 132] width 6 height 7
click at [27, 159] on icon "Dropdown" at bounding box center [25, 157] width 6 height 4
click at [56, 187] on link "Investigations" at bounding box center [66, 191] width 88 height 8
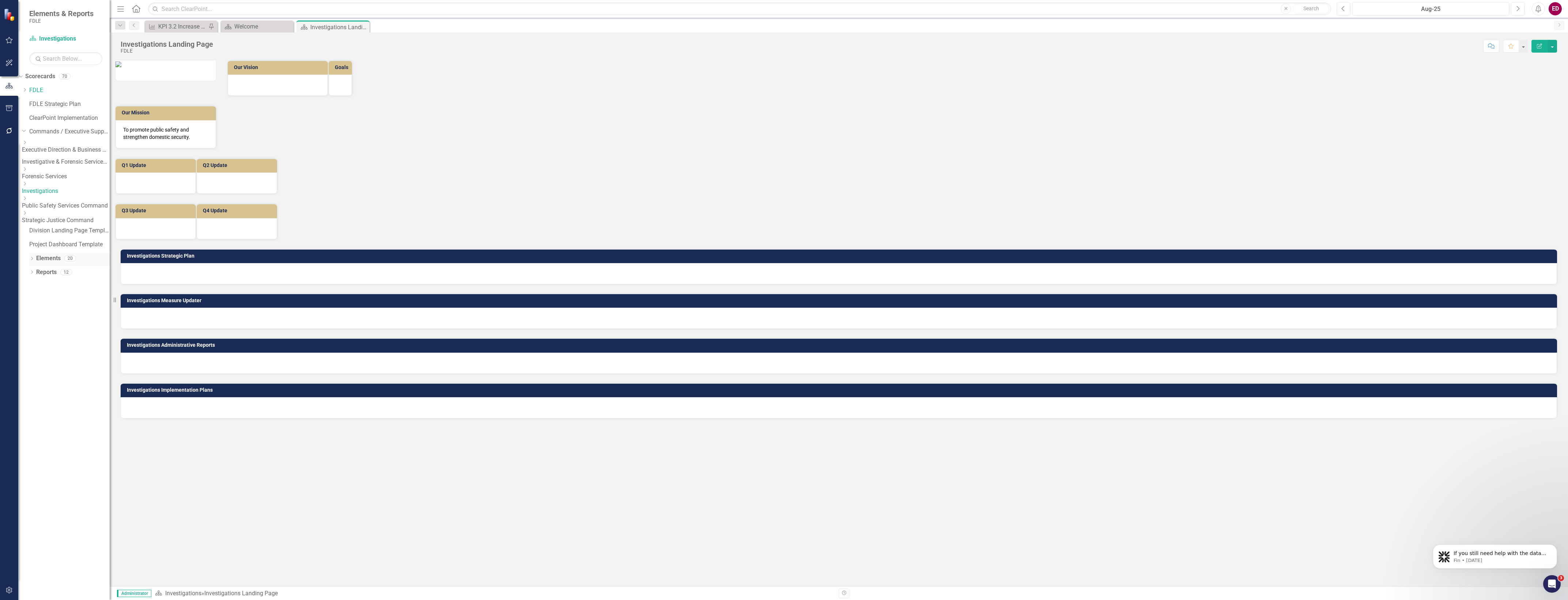
click at [34, 259] on div "Dropdown" at bounding box center [32, 259] width 5 height 7
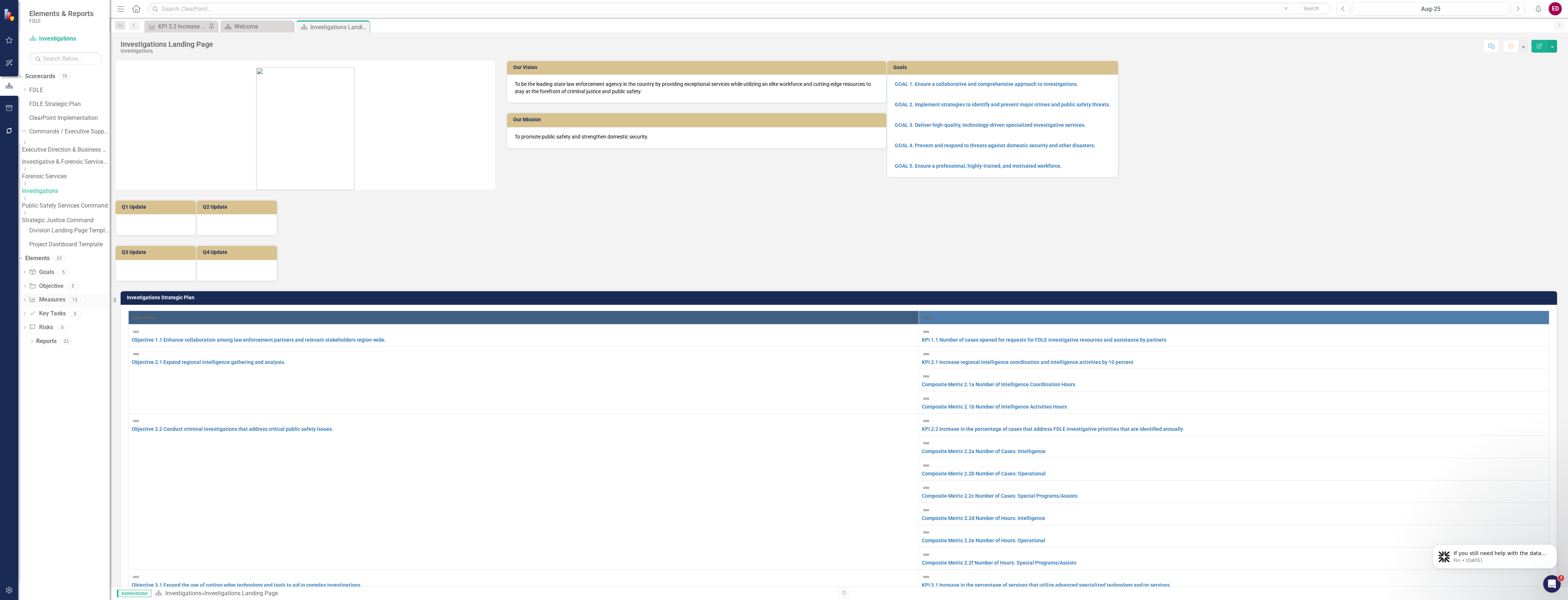
click at [36, 299] on icon "Measure" at bounding box center [32, 298] width 7 height 6
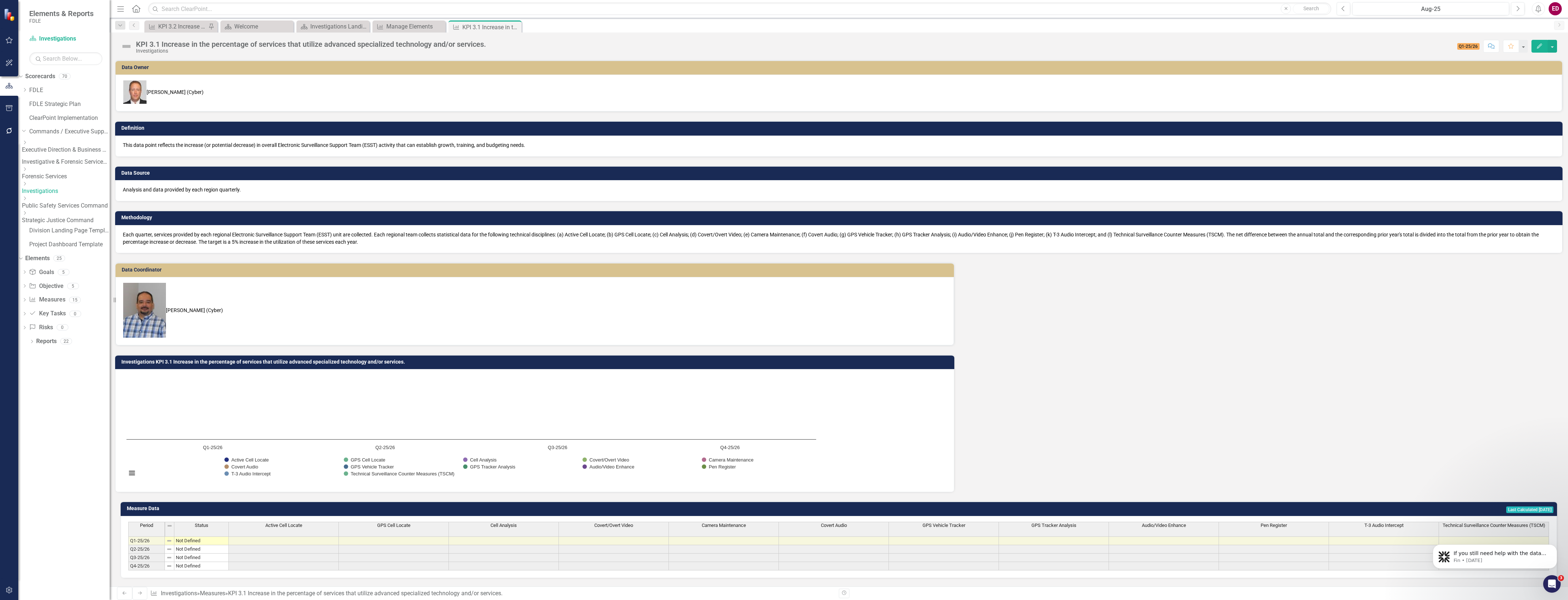
click at [1536, 42] on button "Edit" at bounding box center [1539, 47] width 16 height 13
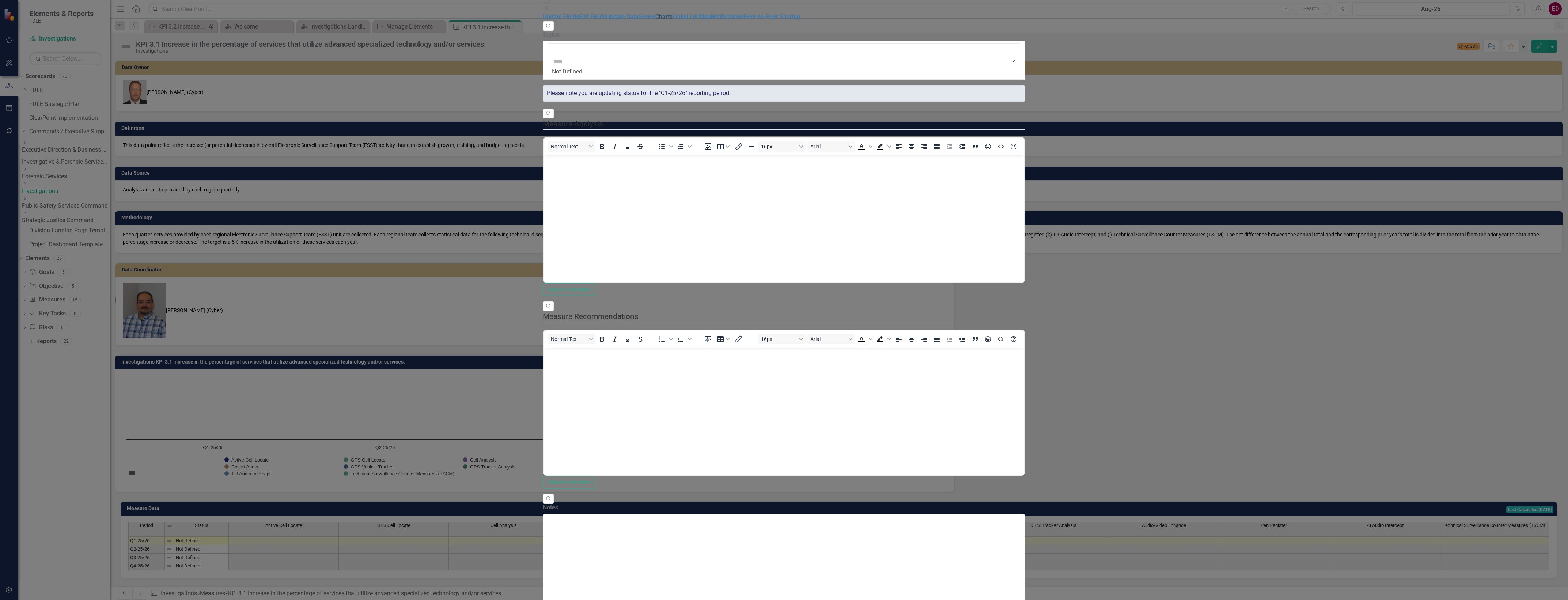
click at [655, 20] on link "Charts" at bounding box center [663, 16] width 17 height 7
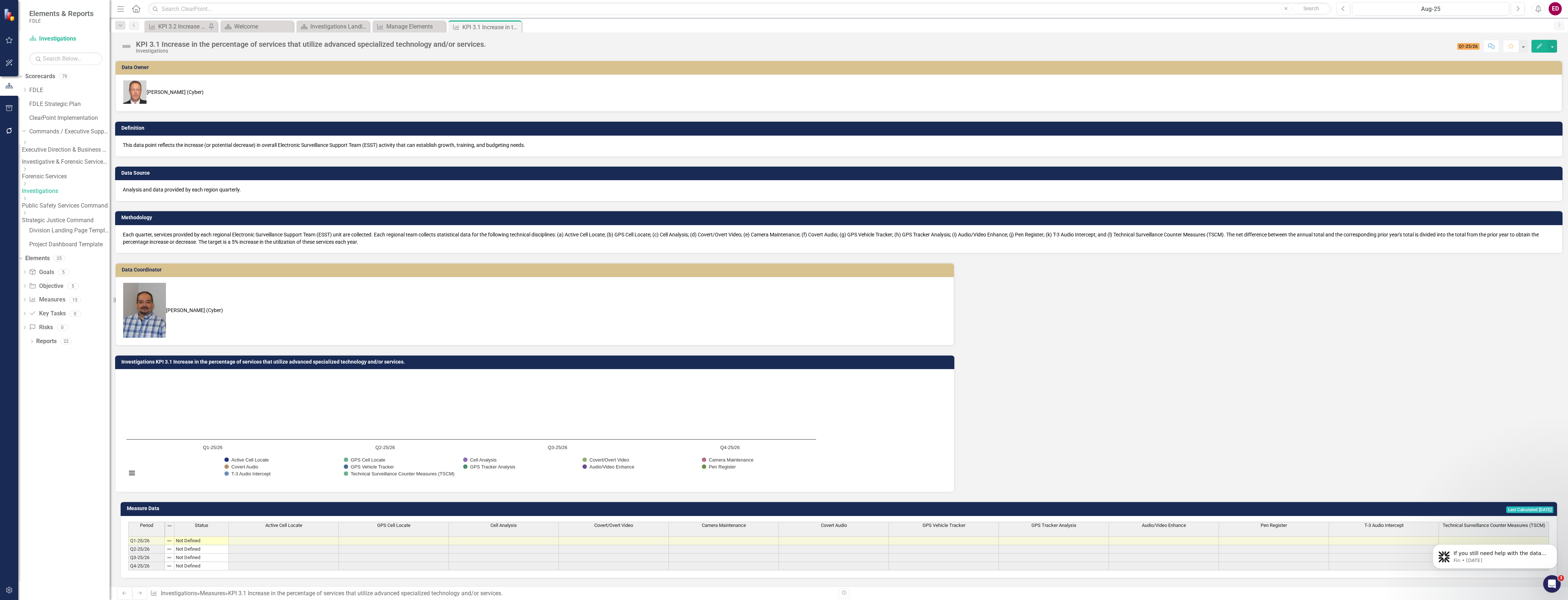
click at [722, 523] on span "Camera Maintenance" at bounding box center [724, 525] width 44 height 5
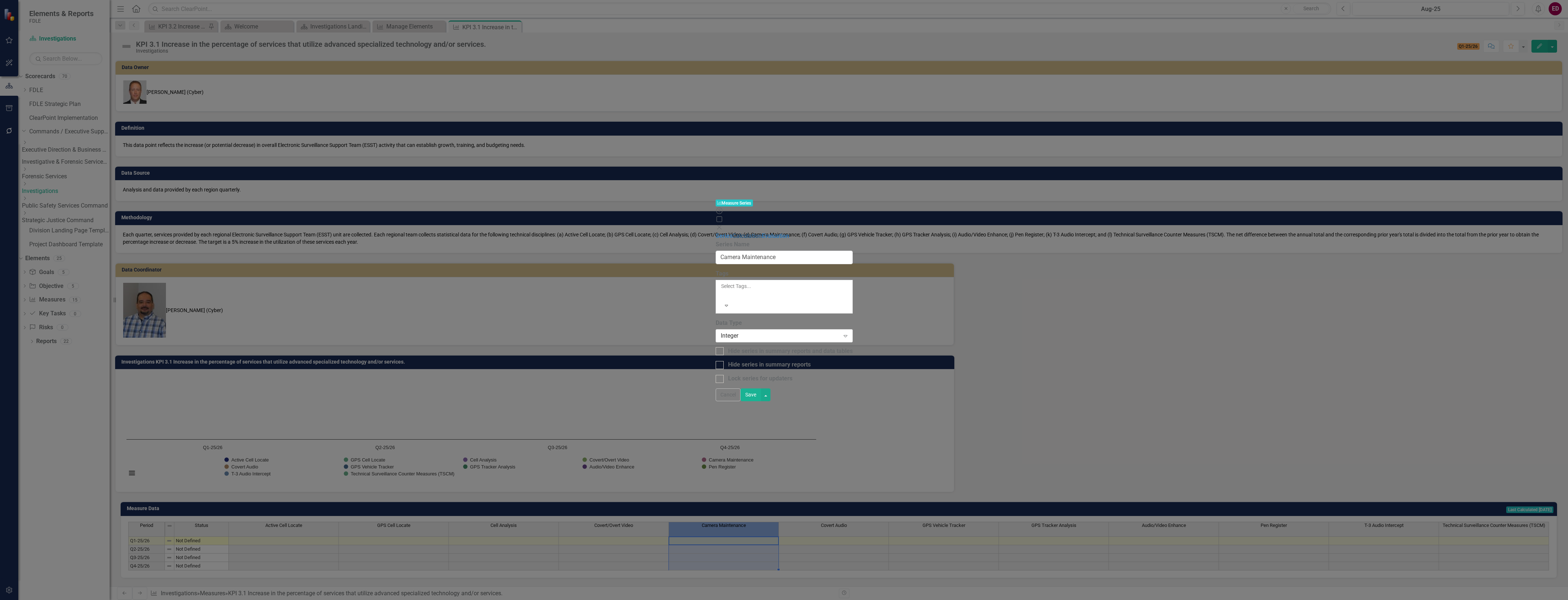
click at [732, 232] on link "Calculation" at bounding box center [747, 235] width 30 height 7
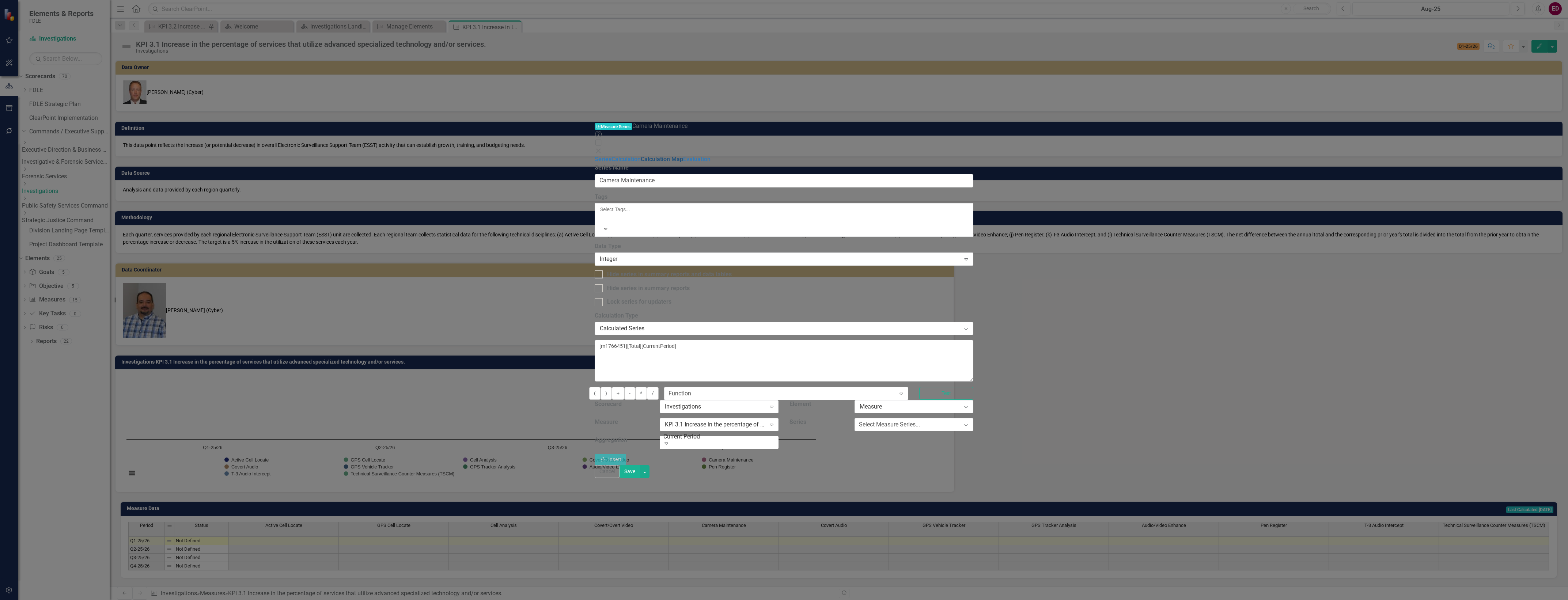
click at [640, 156] on link "Calculation Map" at bounding box center [662, 159] width 43 height 7
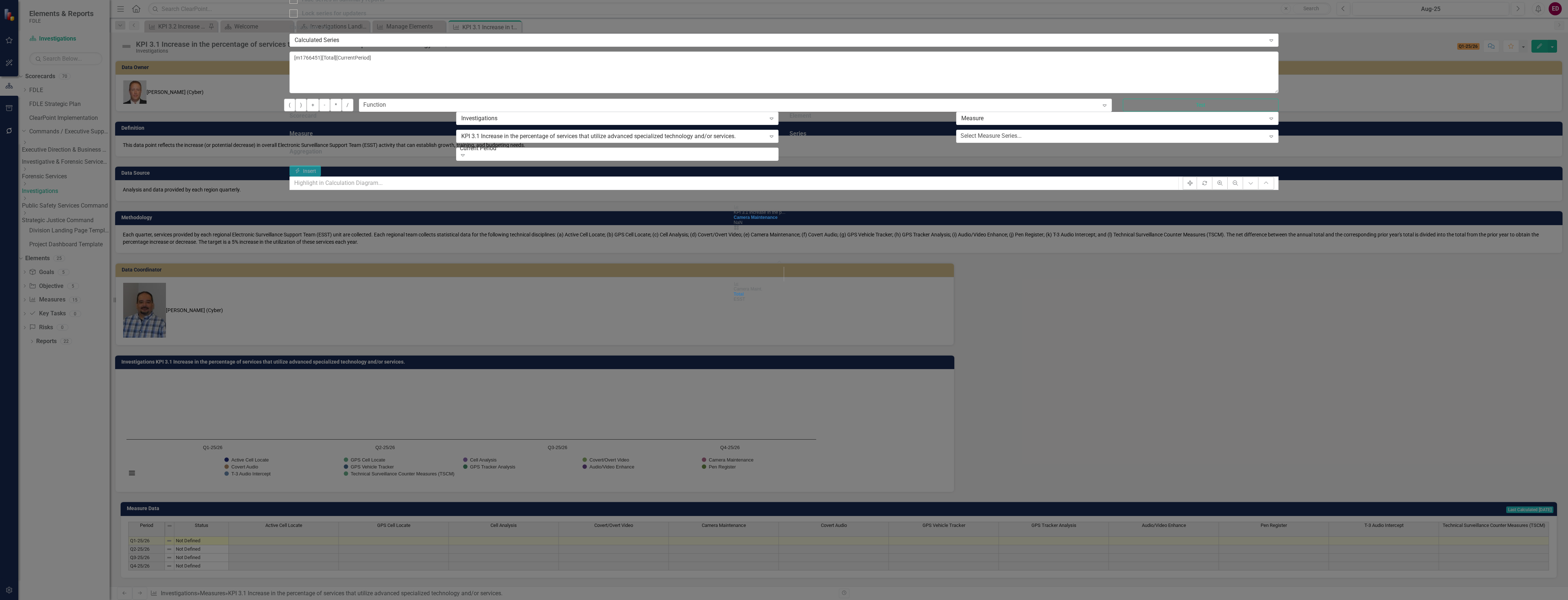
click at [791, 259] on foreignobject "Collapse Chart" at bounding box center [784, 266] width 15 height 15
click at [791, 495] on foreignobject "Expand Chart" at bounding box center [784, 502] width 15 height 15
click at [834, 489] on div "Total ESST" at bounding box center [784, 494] width 101 height 10
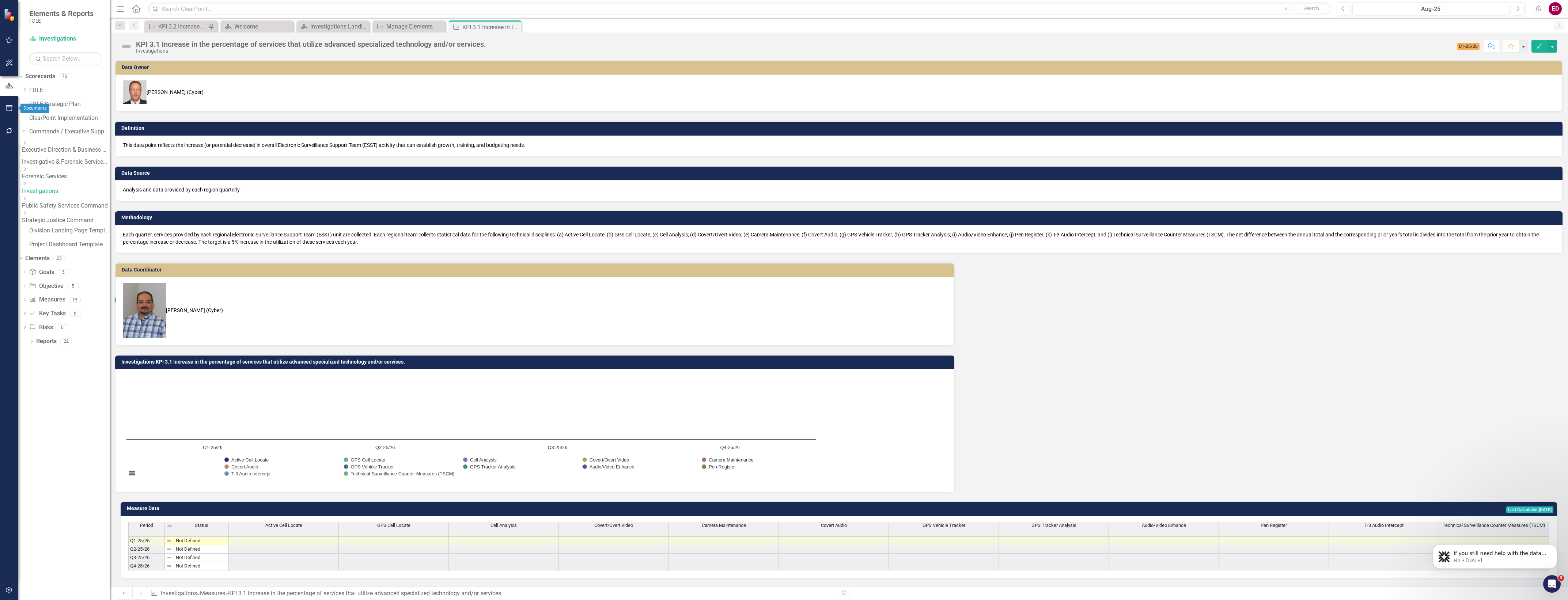
click at [0, 118] on div at bounding box center [9, 118] width 18 height 3
click at [4, 104] on button "button" at bounding box center [9, 108] width 16 height 16
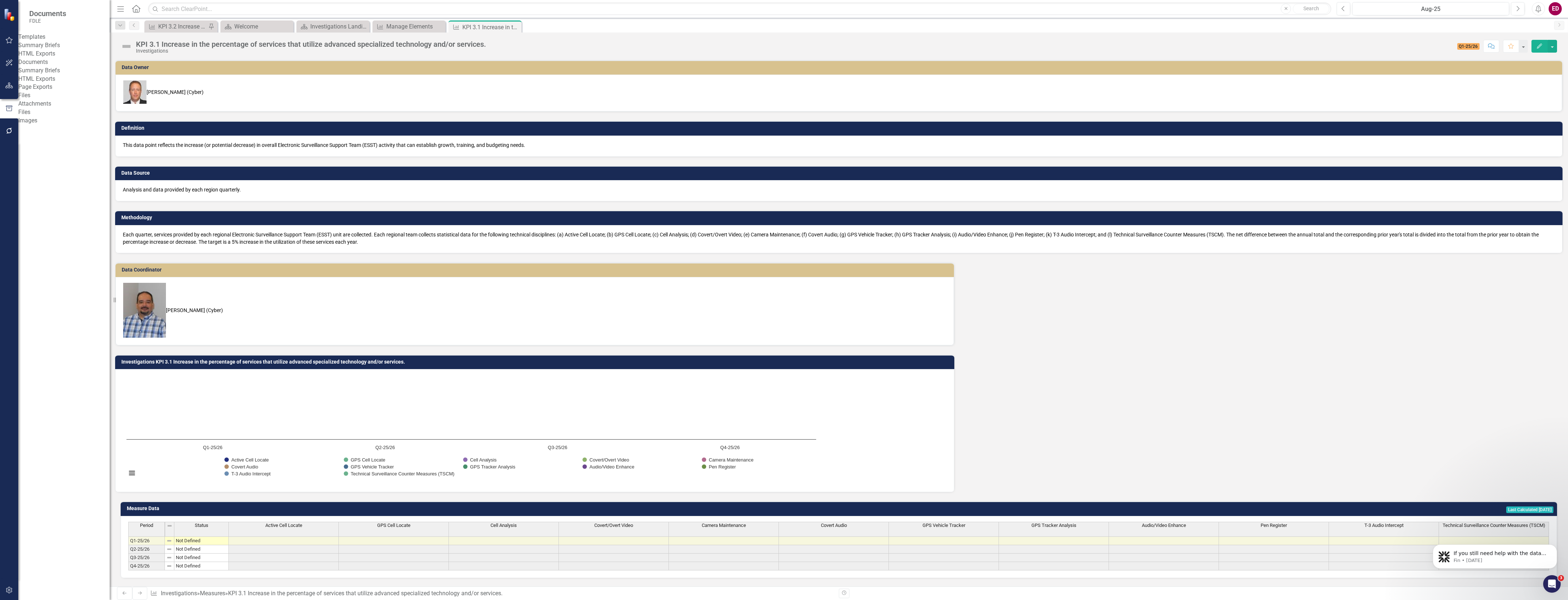
click at [10, 127] on button "button" at bounding box center [9, 131] width 16 height 16
click at [74, 50] on link "Reporting Workflows" at bounding box center [63, 45] width 91 height 8
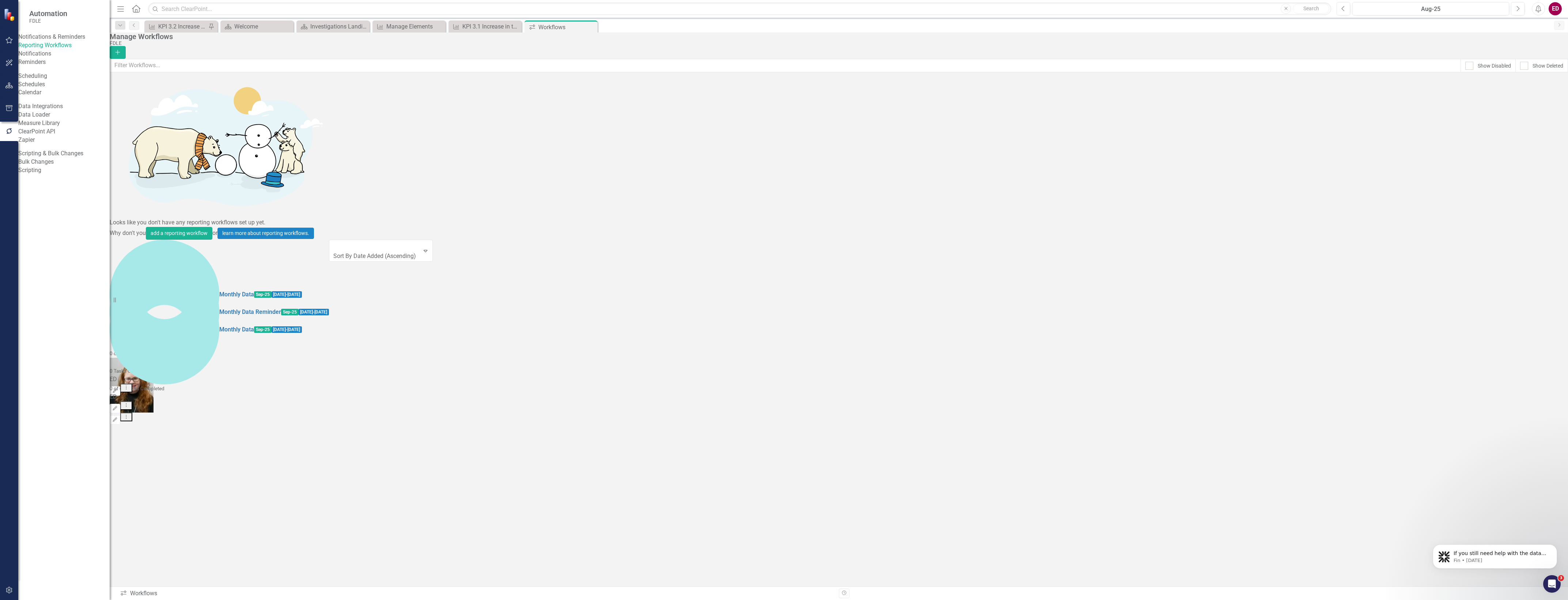
click at [132, 401] on button "Dropdown Menu" at bounding box center [126, 405] width 12 height 9
click at [117, 406] on icon "button" at bounding box center [115, 407] width 4 height 4
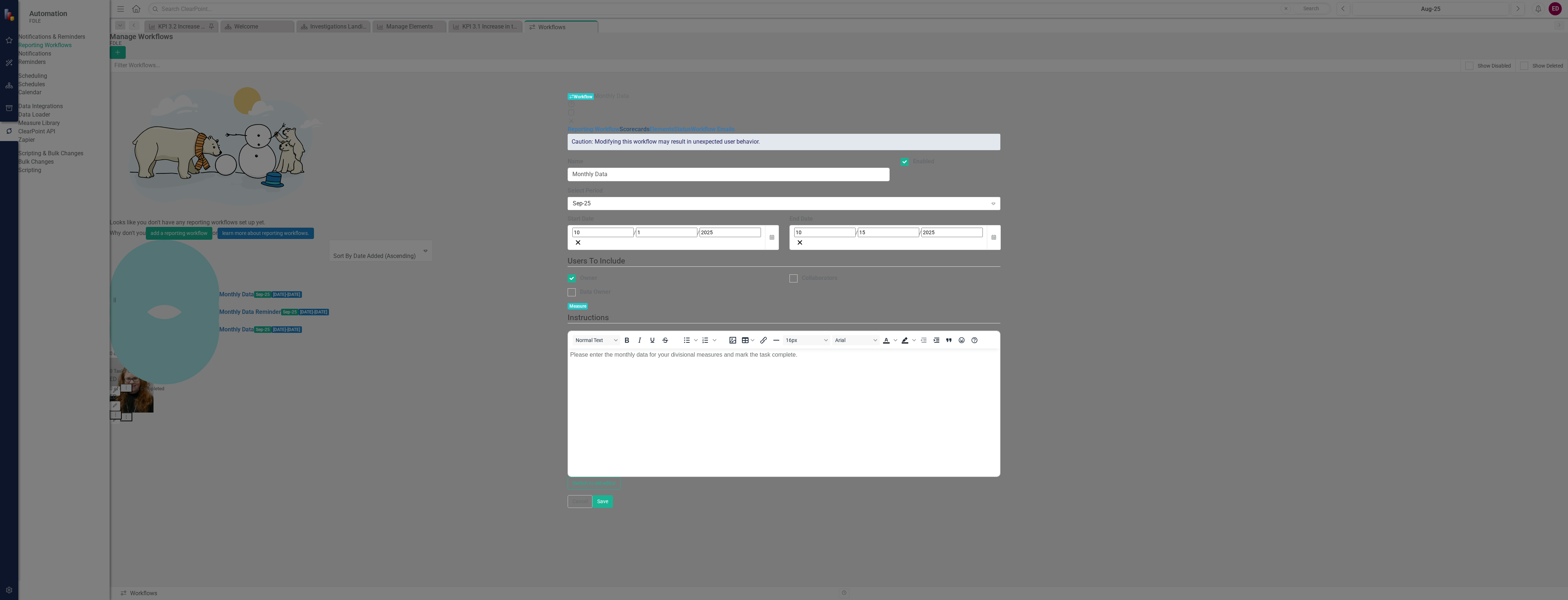
click at [619, 125] on link "Scorecards" at bounding box center [634, 129] width 30 height 7
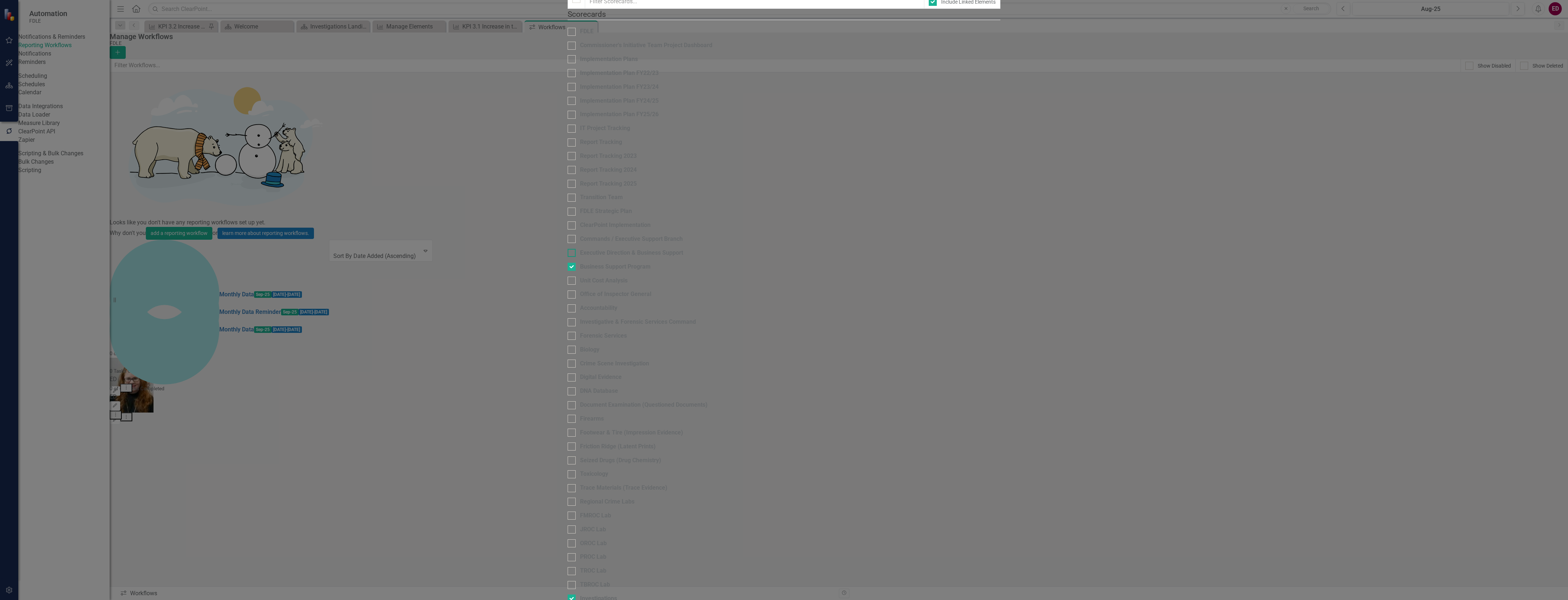
scroll to position [137, 0]
click at [580, 594] on div "Investigations" at bounding box center [598, 598] width 37 height 8
click at [567, 594] on input "Investigations" at bounding box center [570, 597] width 5 height 5
checkbox input "false"
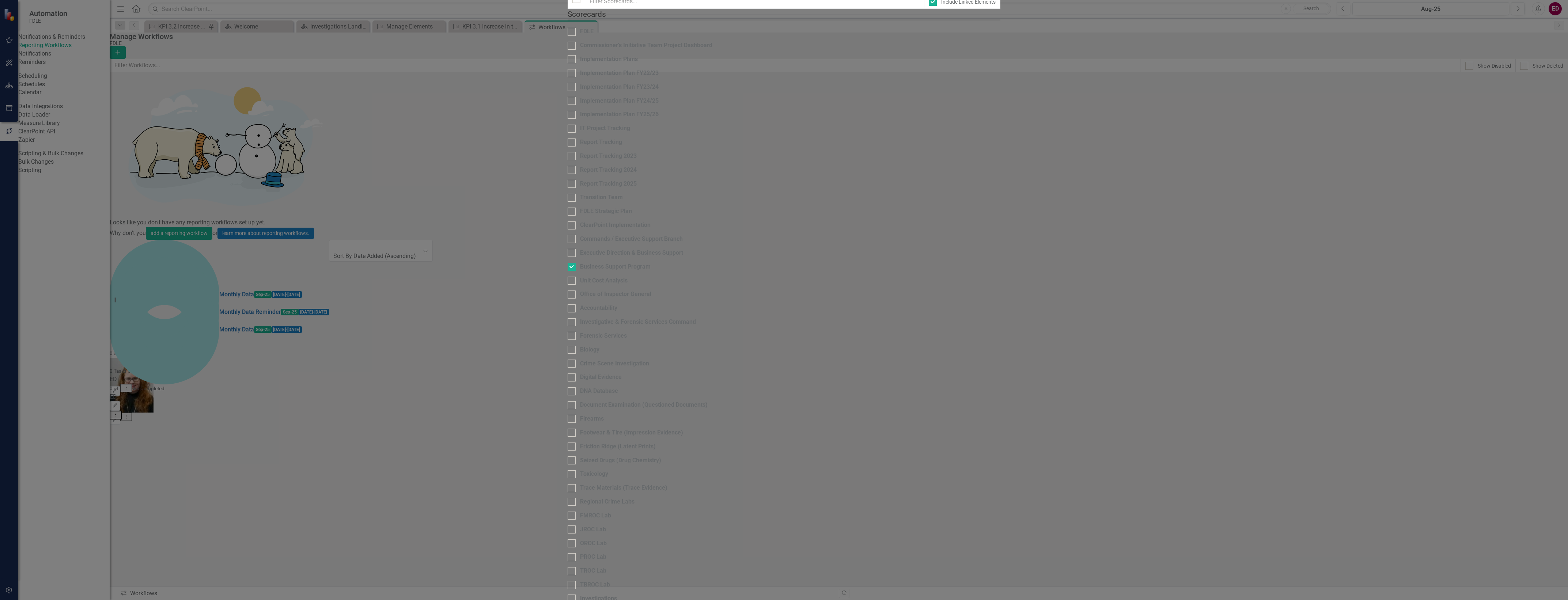
checkbox input "false"
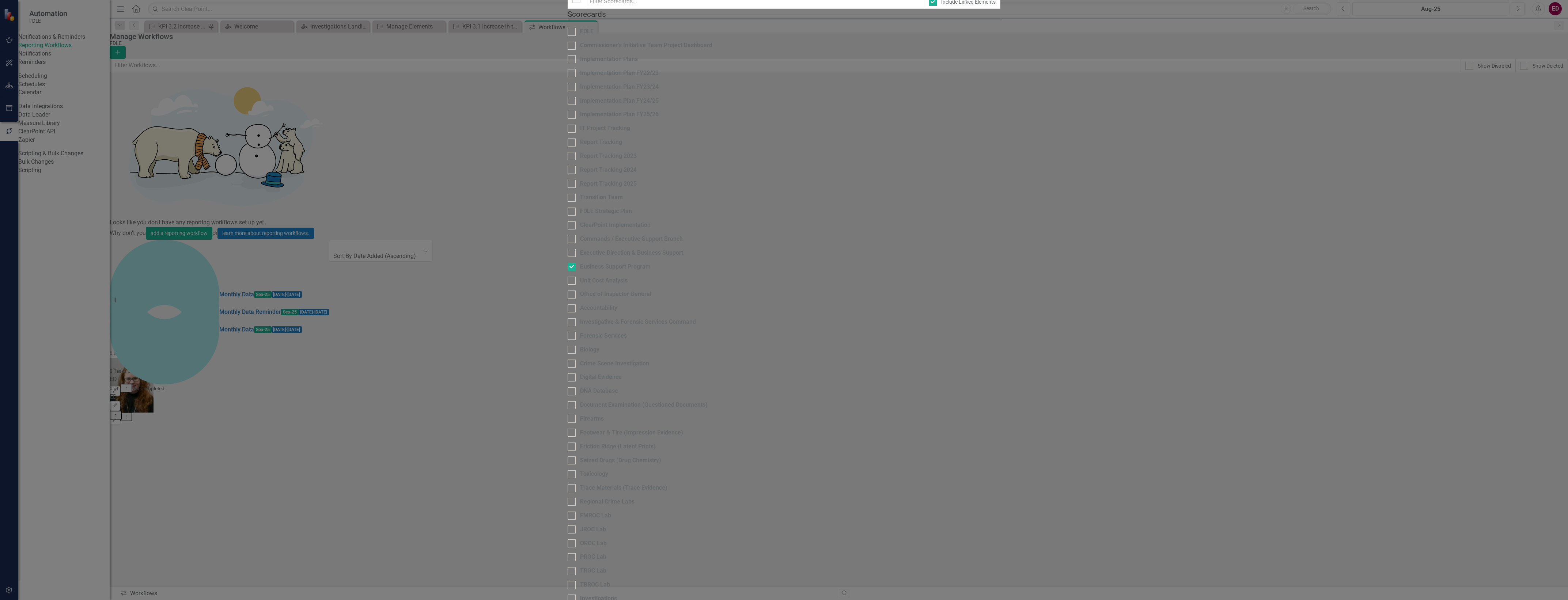
checkbox input "false"
click at [567, 390] on fieldset "Scorecards Please select the scorecards that you want to include in this workfl…" at bounding box center [784, 502] width 433 height 986
checkbox input "false"
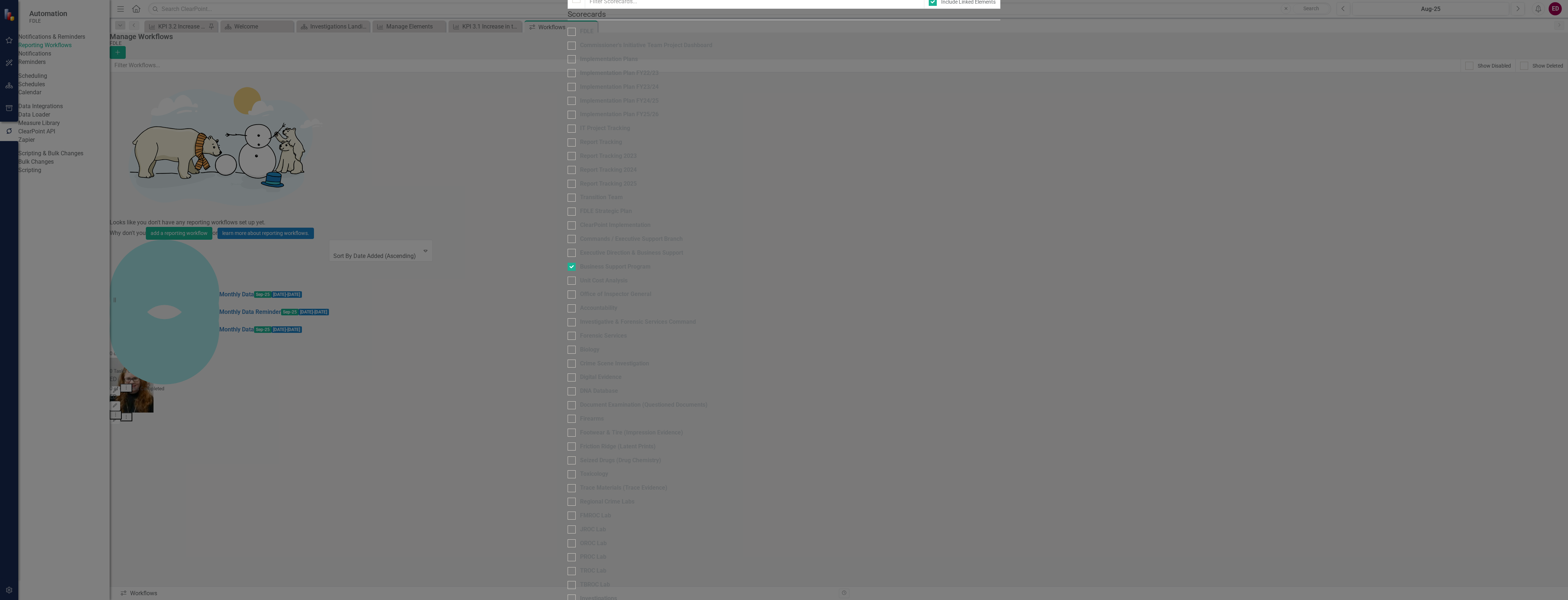
checkbox input "false"
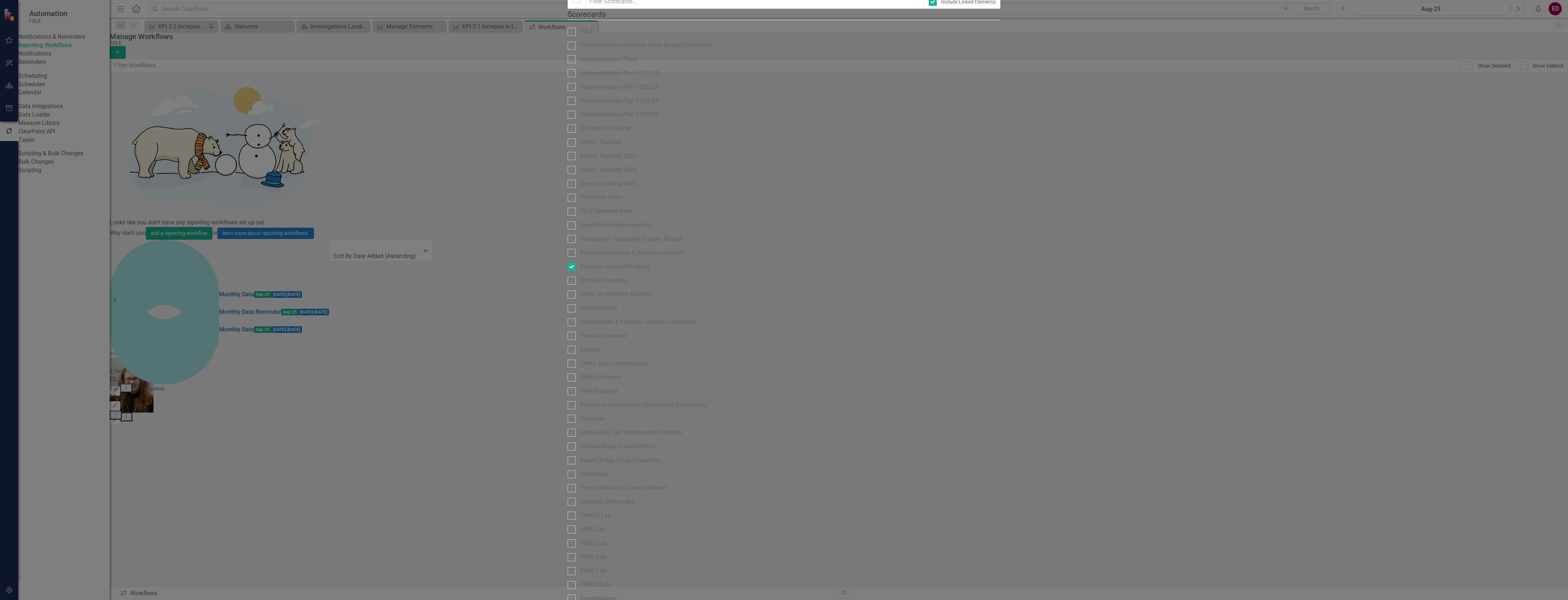
checkbox input "false"
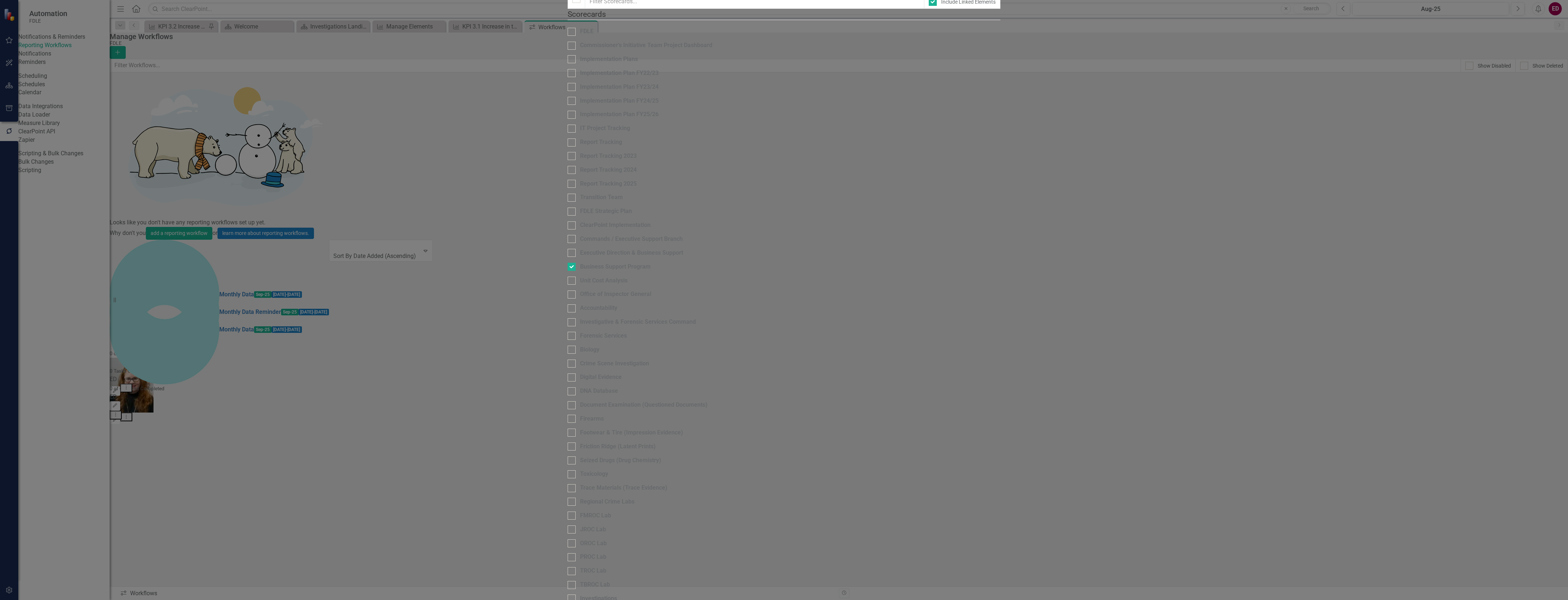
checkbox input "false"
checkbox input "true"
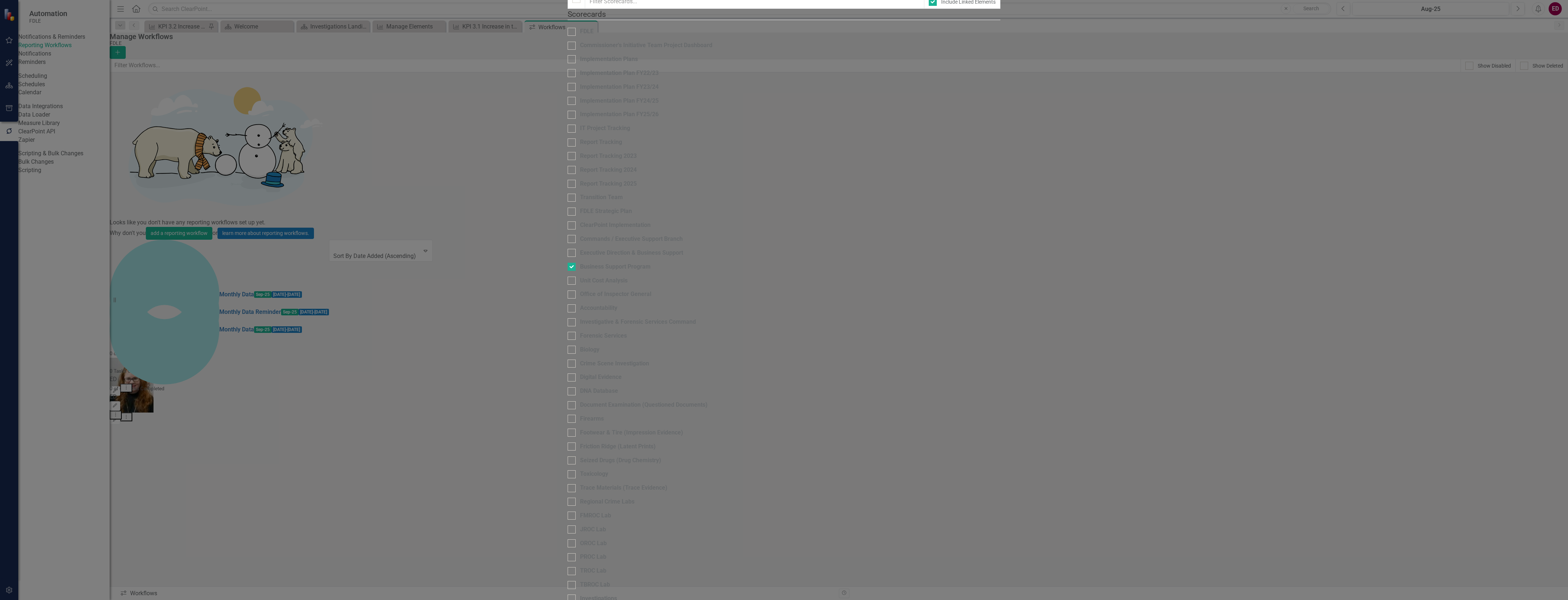
click at [567, 470] on fieldset "Scorecards Please select the scorecards that you want to include in this workfl…" at bounding box center [784, 502] width 433 height 986
checkbox input "true"
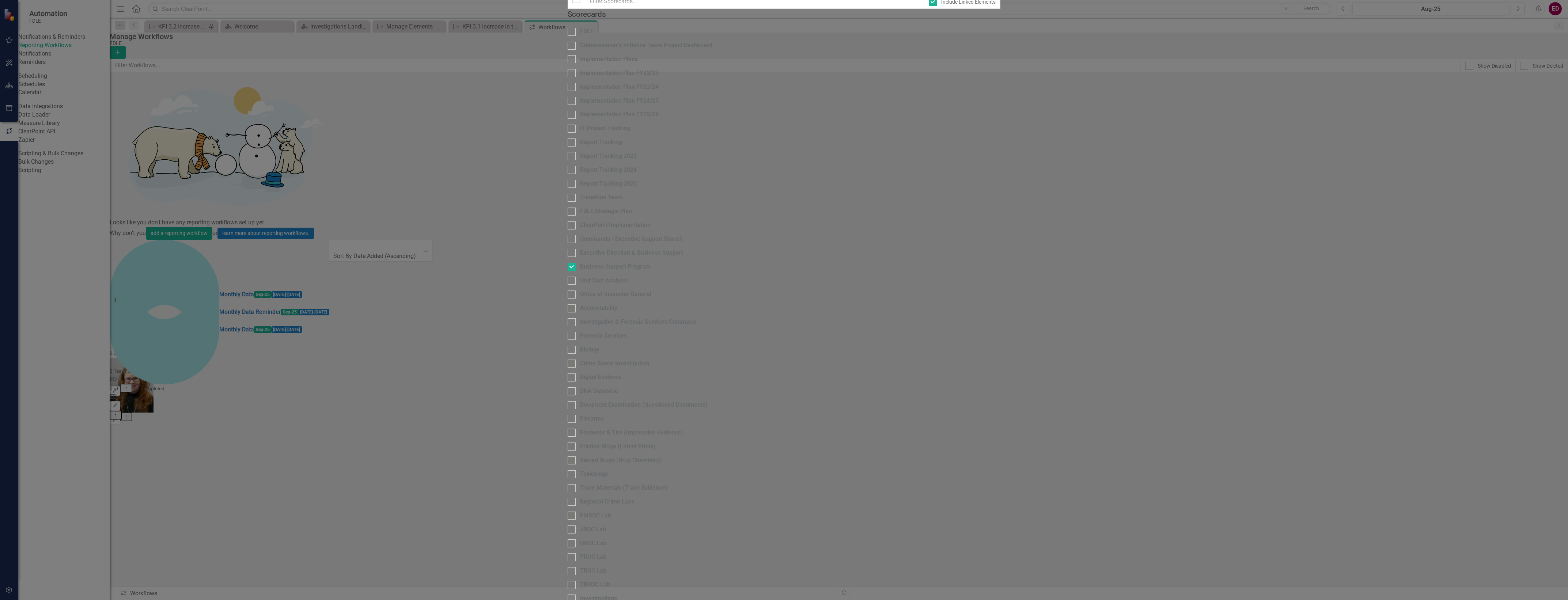
checkbox input "true"
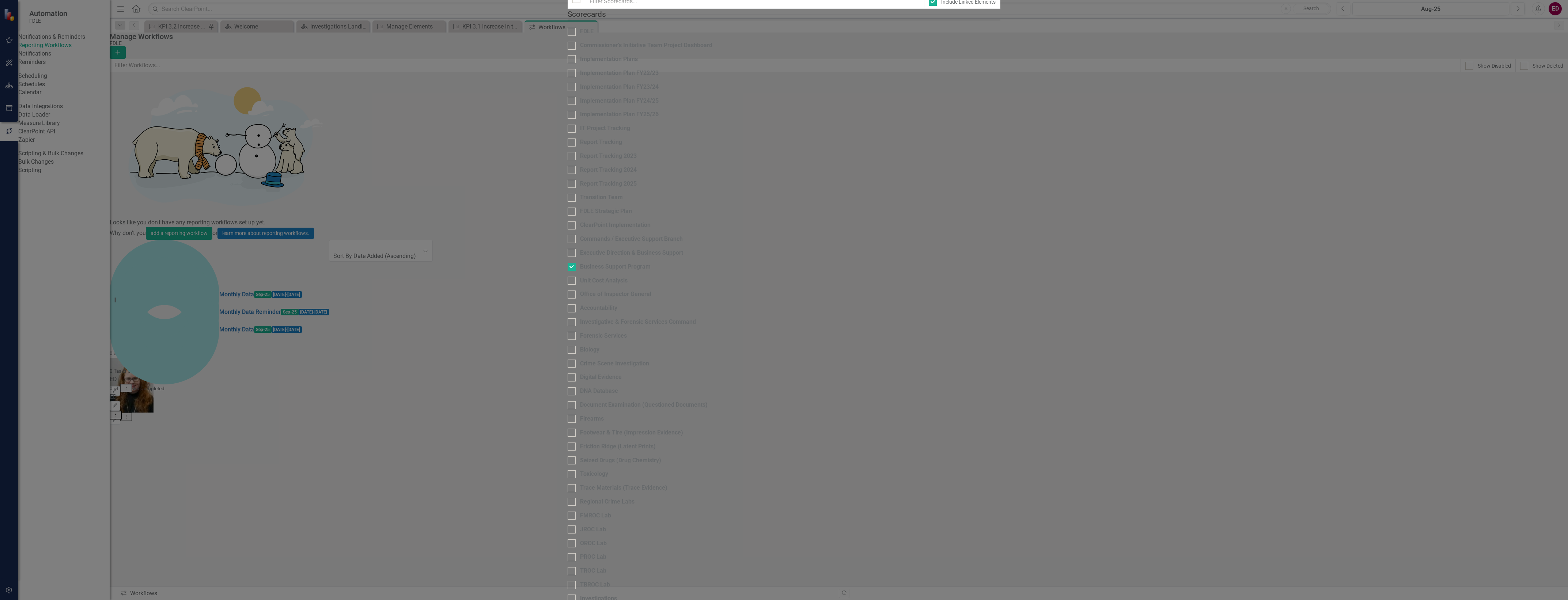
checkbox input "true"
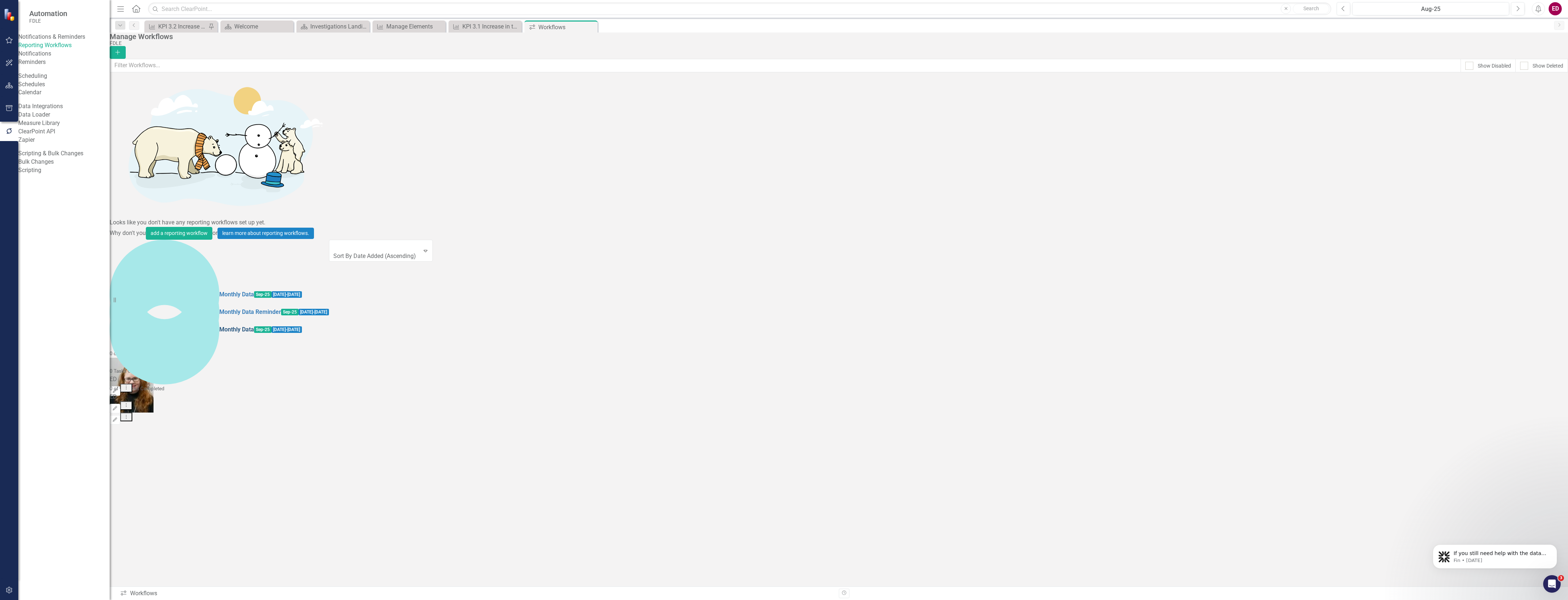
click at [219, 325] on link "Monthly Data" at bounding box center [236, 330] width 34 height 8
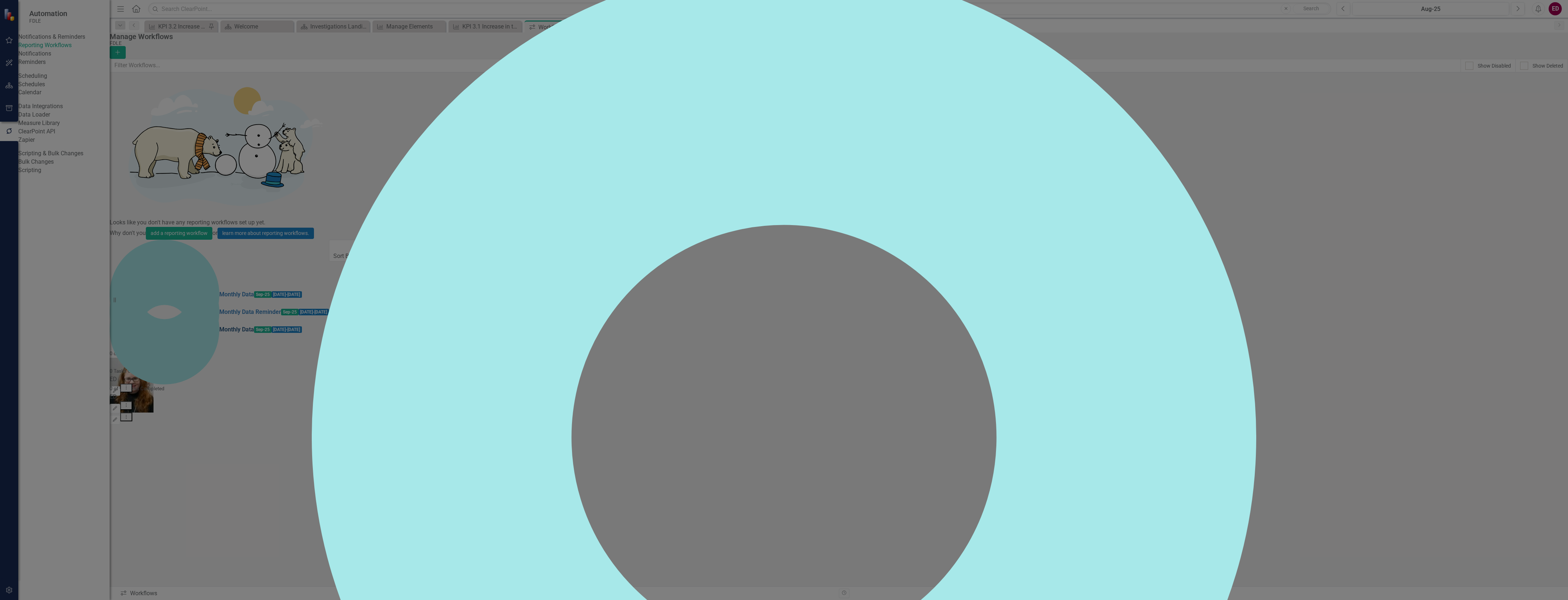
checkbox input "false"
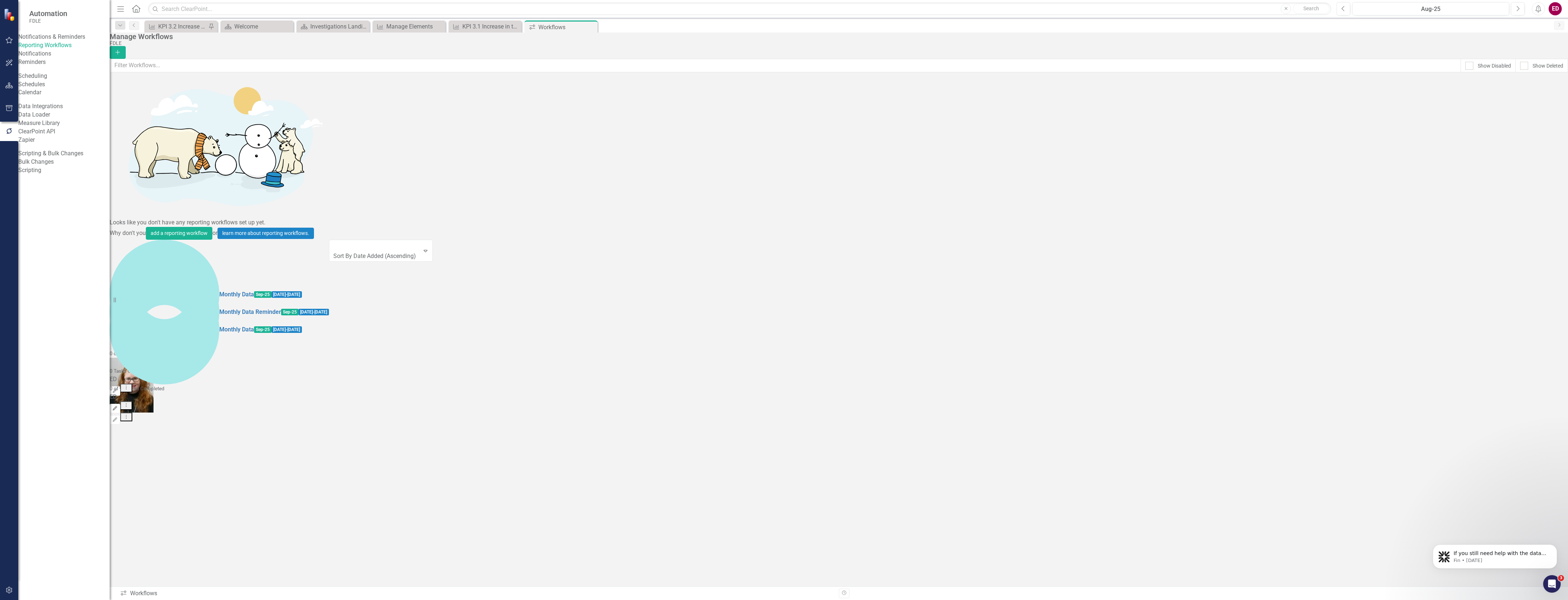
click at [117, 406] on icon "button" at bounding box center [115, 407] width 4 height 4
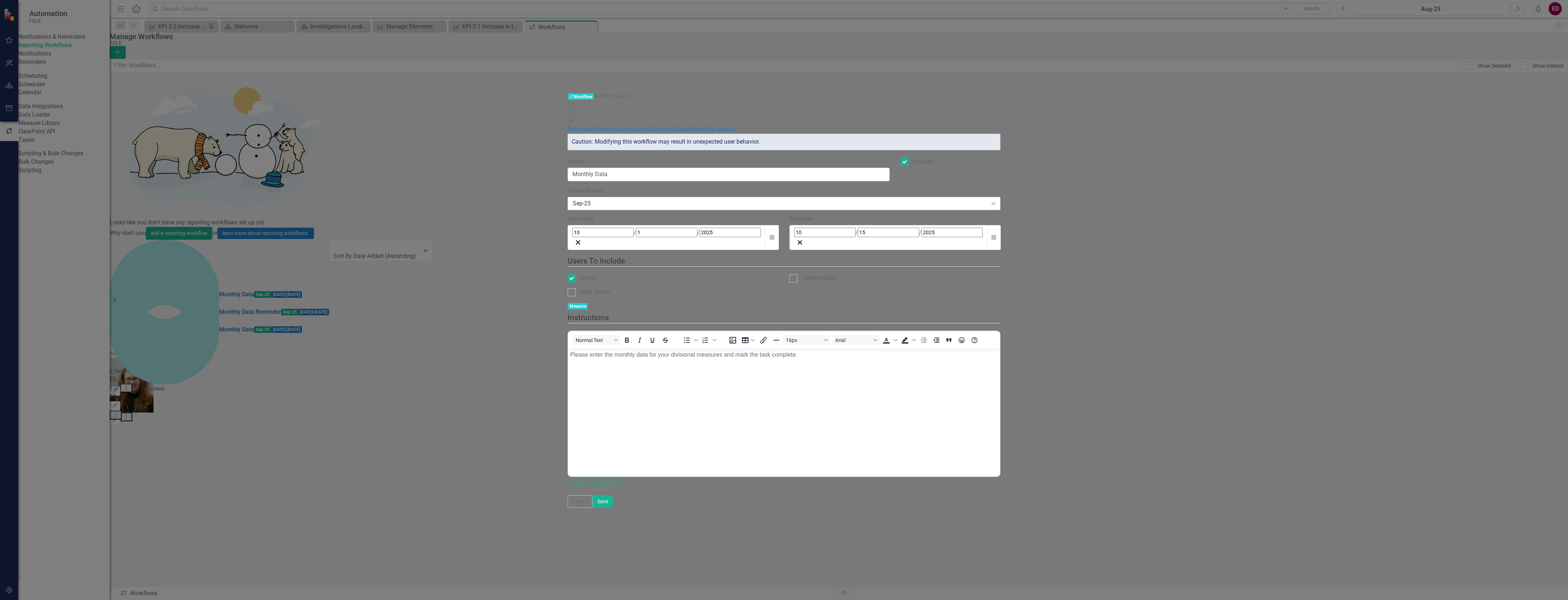
scroll to position [0, 0]
click at [674, 125] on link "Status" at bounding box center [682, 129] width 17 height 7
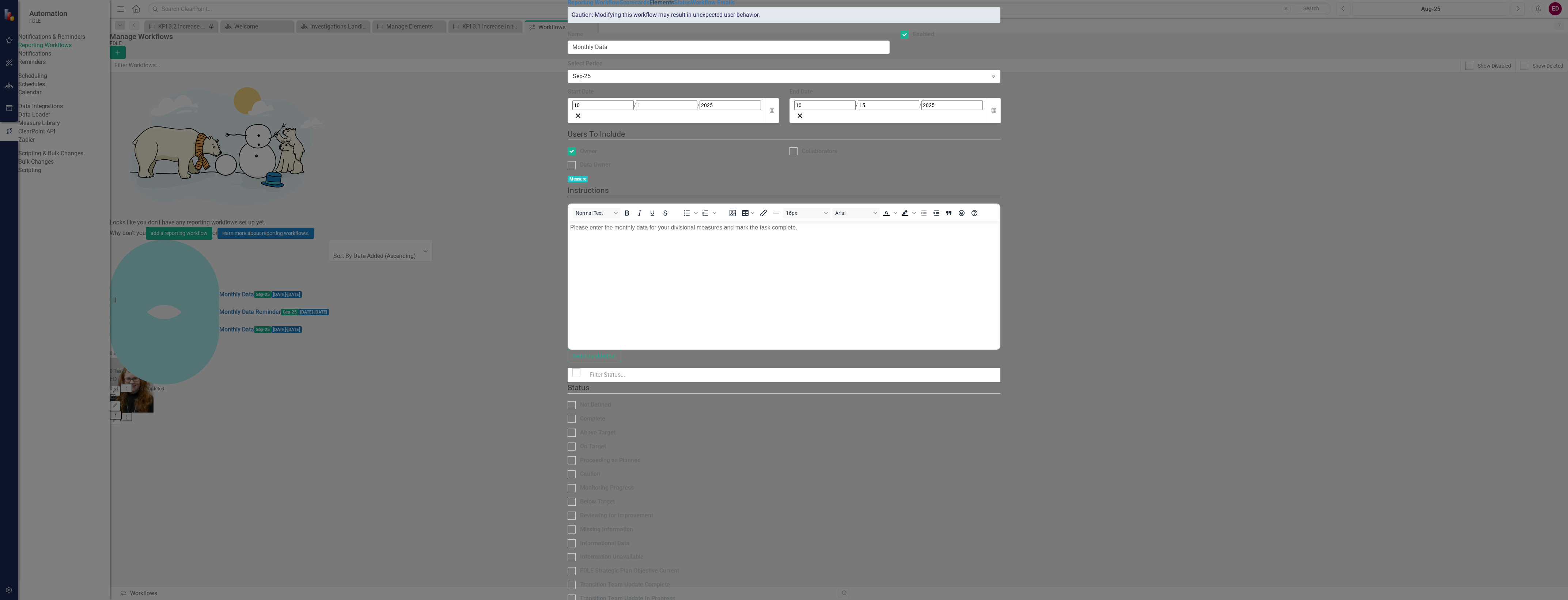
click at [650, 6] on link "Elements" at bounding box center [662, 2] width 25 height 7
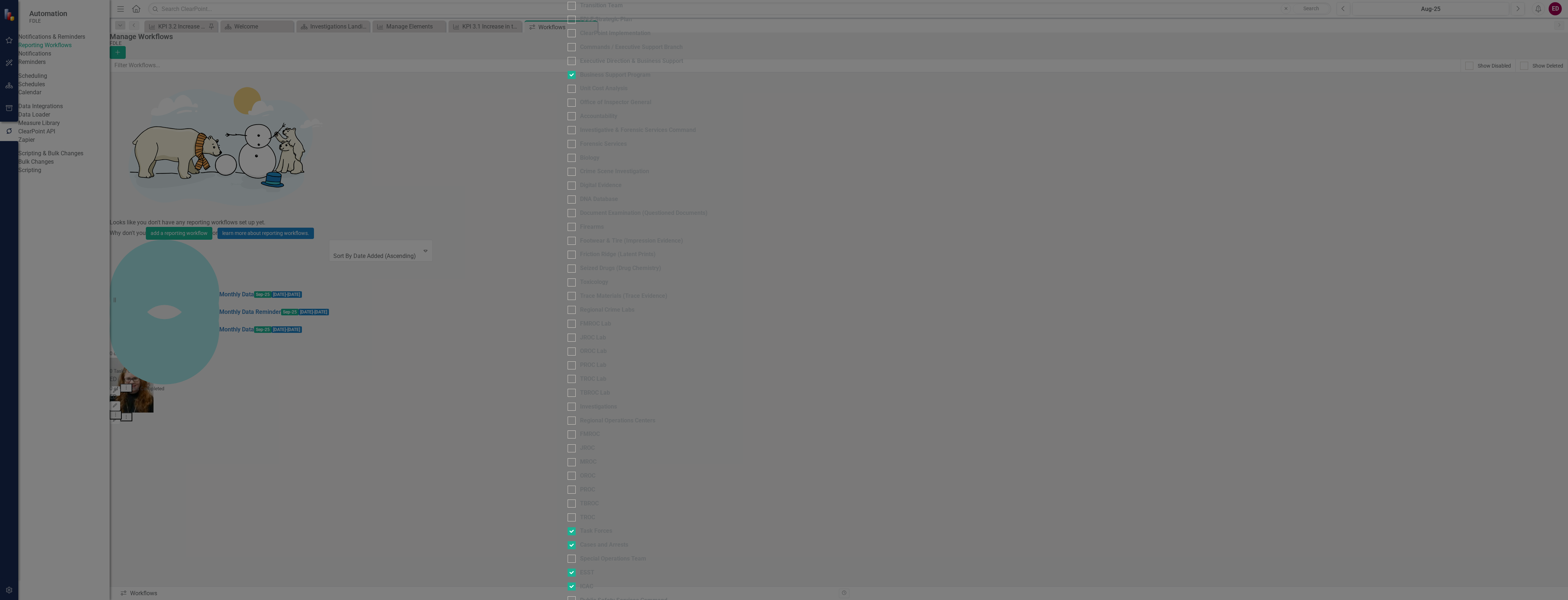
checkbox input "false"
click at [567, 309] on fieldset "Scorecards Please select the scorecards that you want to include in this workfl…" at bounding box center [784, 310] width 433 height 986
click at [567, 324] on fieldset "Scorecards Please select the scorecards that you want to include in this workfl…" at bounding box center [784, 310] width 433 height 986
click at [580, 541] on div "Cases and Arrests" at bounding box center [604, 545] width 48 height 8
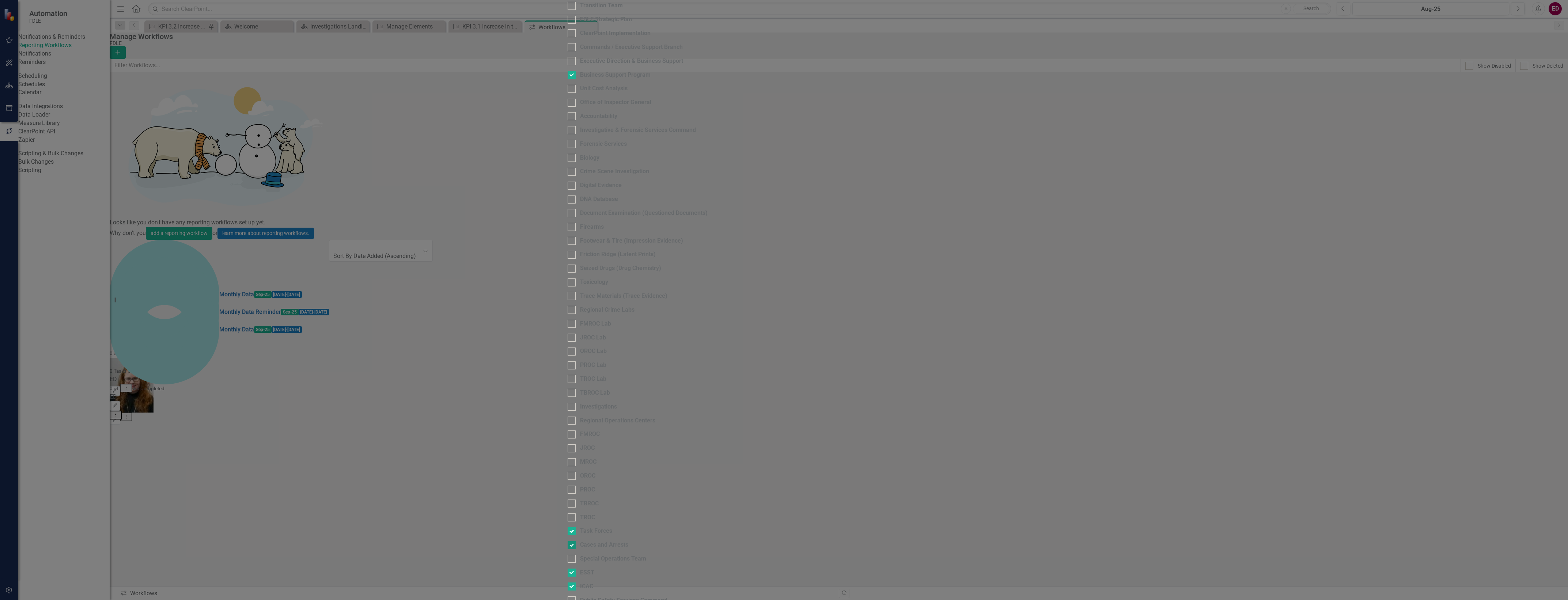
click at [567, 541] on input "Cases and Arrests" at bounding box center [570, 543] width 5 height 5
checkbox input "false"
click at [580, 527] on div "Task Forces" at bounding box center [595, 531] width 32 height 8
click at [567, 527] on input "Task Forces" at bounding box center [570, 530] width 5 height 5
checkbox input "false"
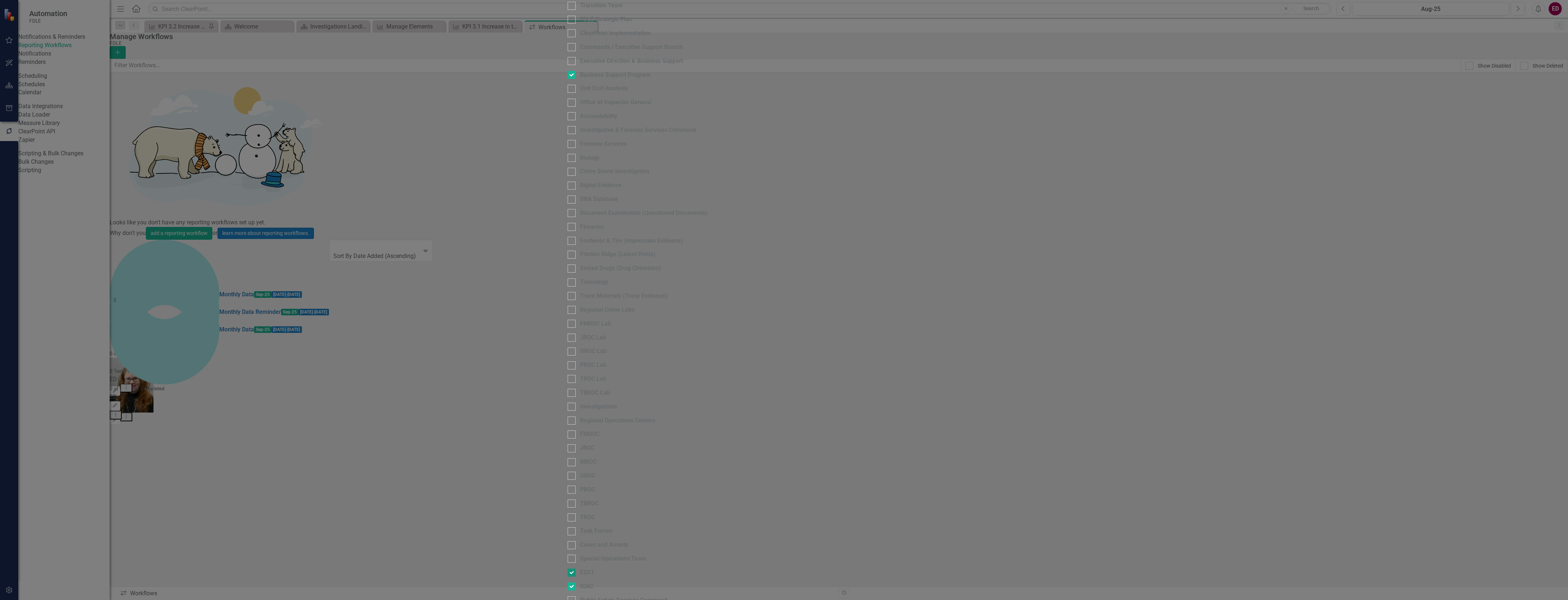
click at [567, 568] on div at bounding box center [572, 572] width 8 height 8
click at [567, 568] on input "ESST" at bounding box center [570, 570] width 5 height 5
checkbox input "false"
click at [567, 582] on div at bounding box center [572, 586] width 8 height 8
click at [567, 582] on input "ICAC" at bounding box center [570, 584] width 5 height 5
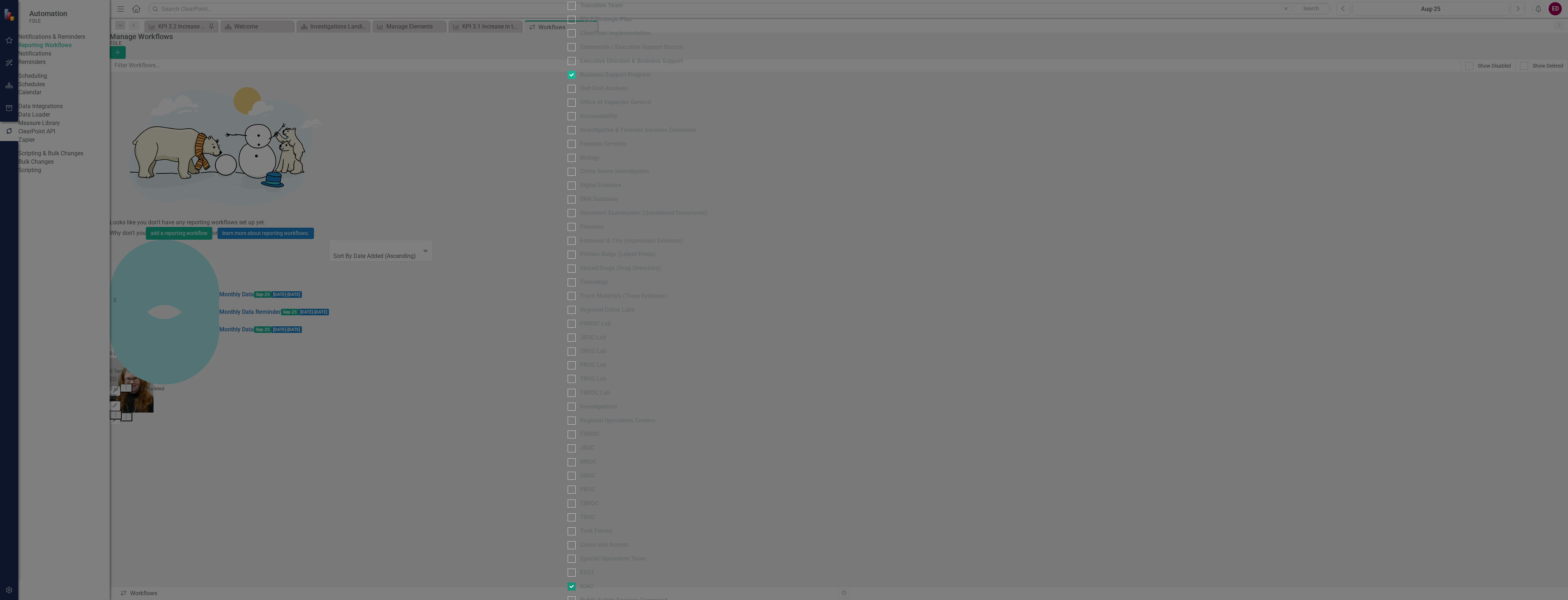
checkbox input "false"
checkbox input "true"
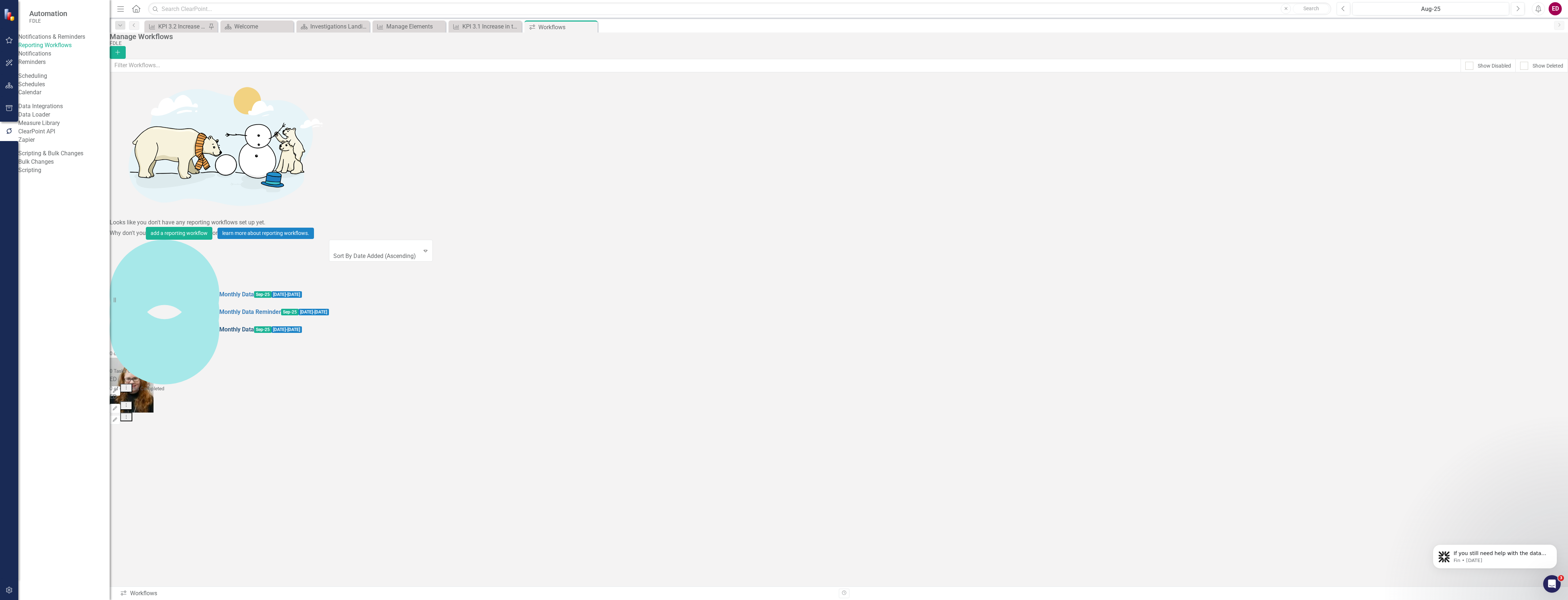
click at [219, 325] on link "Monthly Data" at bounding box center [236, 330] width 34 height 8
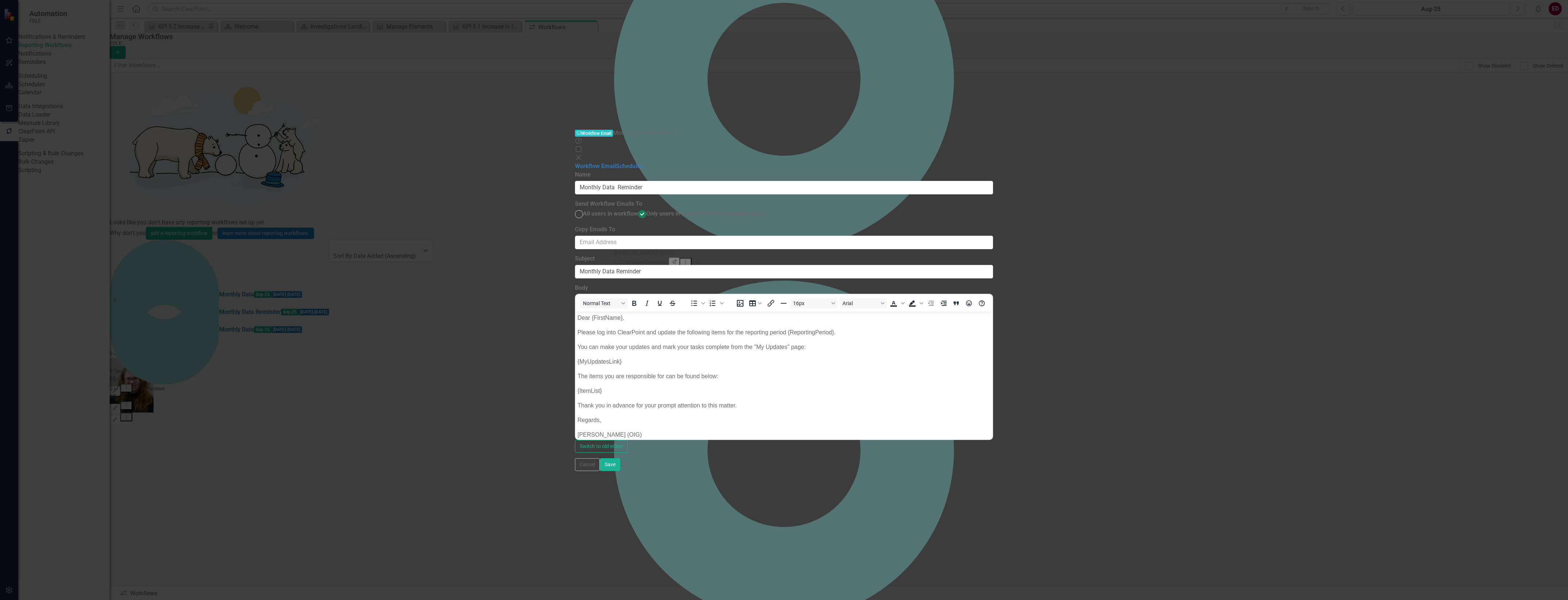
scroll to position [7, 0]
drag, startPoint x: 582, startPoint y: 426, endPoint x: 677, endPoint y: 423, distance: 95.0
click at [677, 423] on p "Jennifer Siddoway (OIG)" at bounding box center [784, 427] width 413 height 9
click at [616, 162] on link "Schedules" at bounding box center [629, 166] width 27 height 7
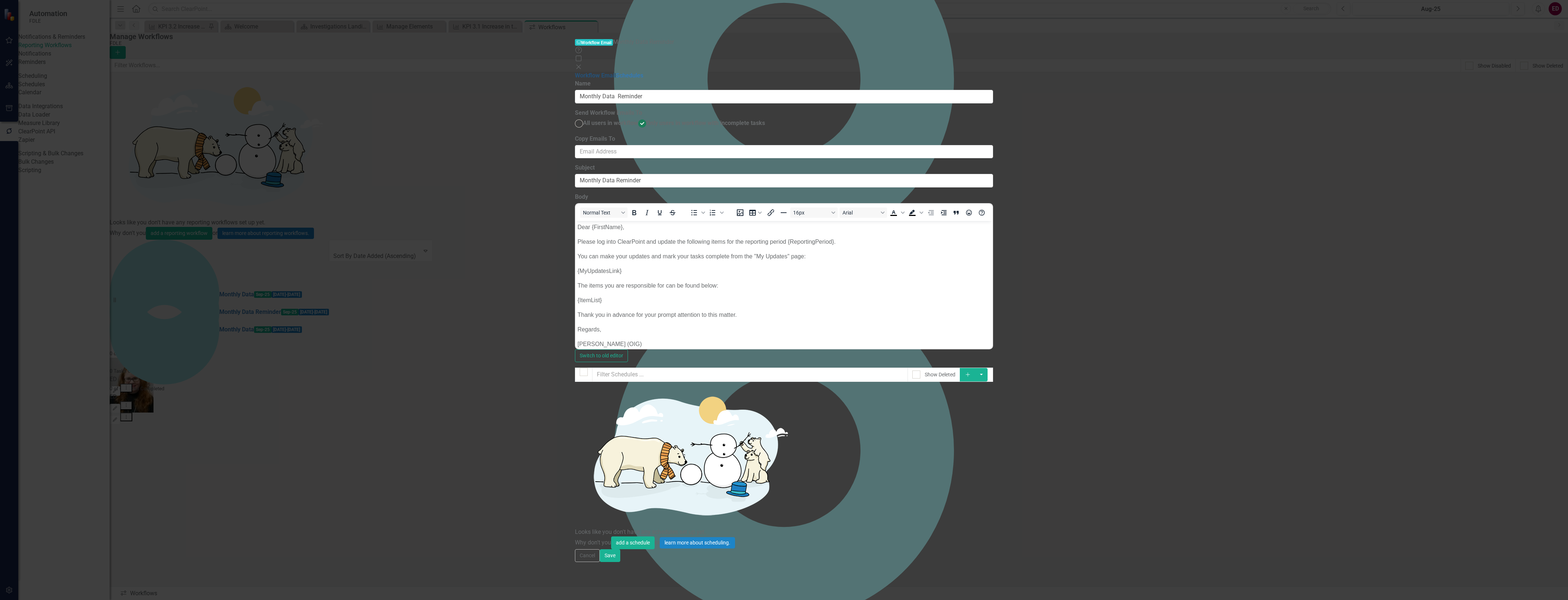
click at [575, 72] on link "Workflow Email" at bounding box center [595, 75] width 41 height 7
click at [616, 72] on link "Schedules" at bounding box center [629, 75] width 27 height 7
click at [575, 72] on link "Workflow Email" at bounding box center [595, 75] width 41 height 7
click at [620, 561] on button "Save" at bounding box center [609, 556] width 21 height 13
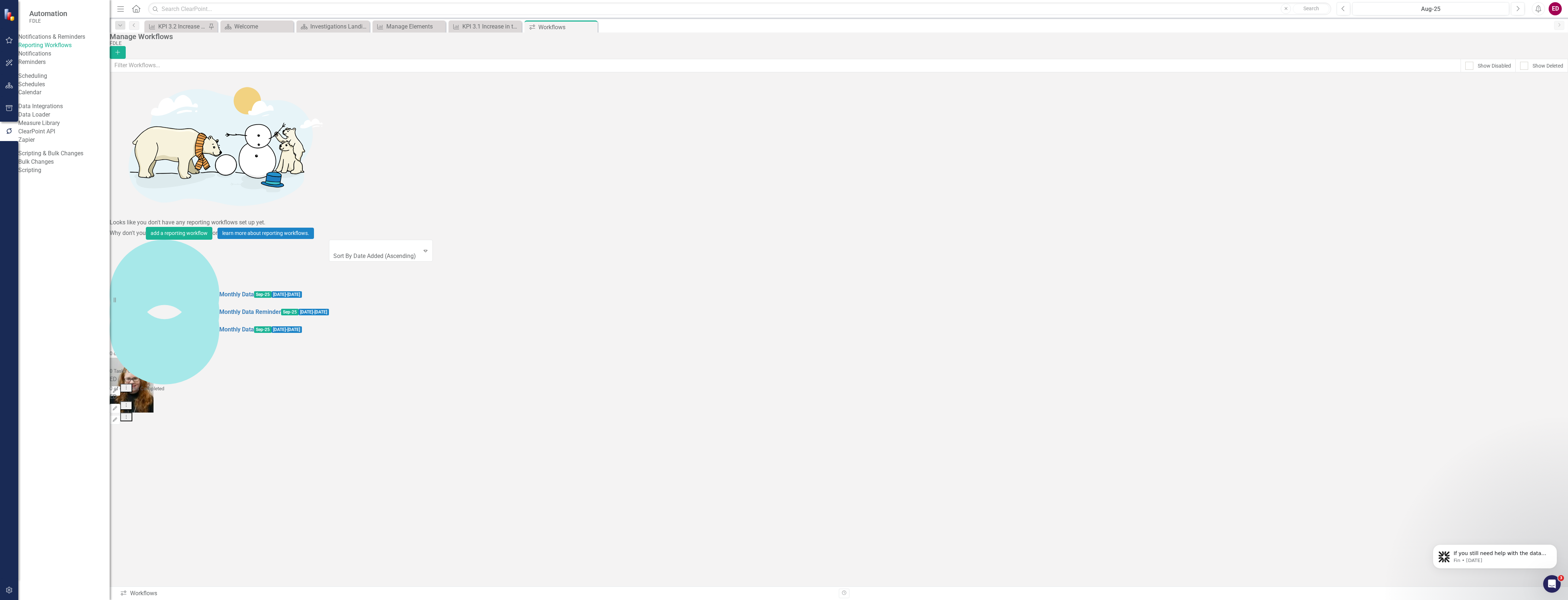
click at [130, 402] on icon "Dropdown Menu" at bounding box center [126, 405] width 7 height 5
click at [132, 412] on button "Dropdown Menu" at bounding box center [126, 416] width 12 height 9
click at [1527, 121] on link "Edit Edit Workflow" at bounding box center [1517, 118] width 67 height 13
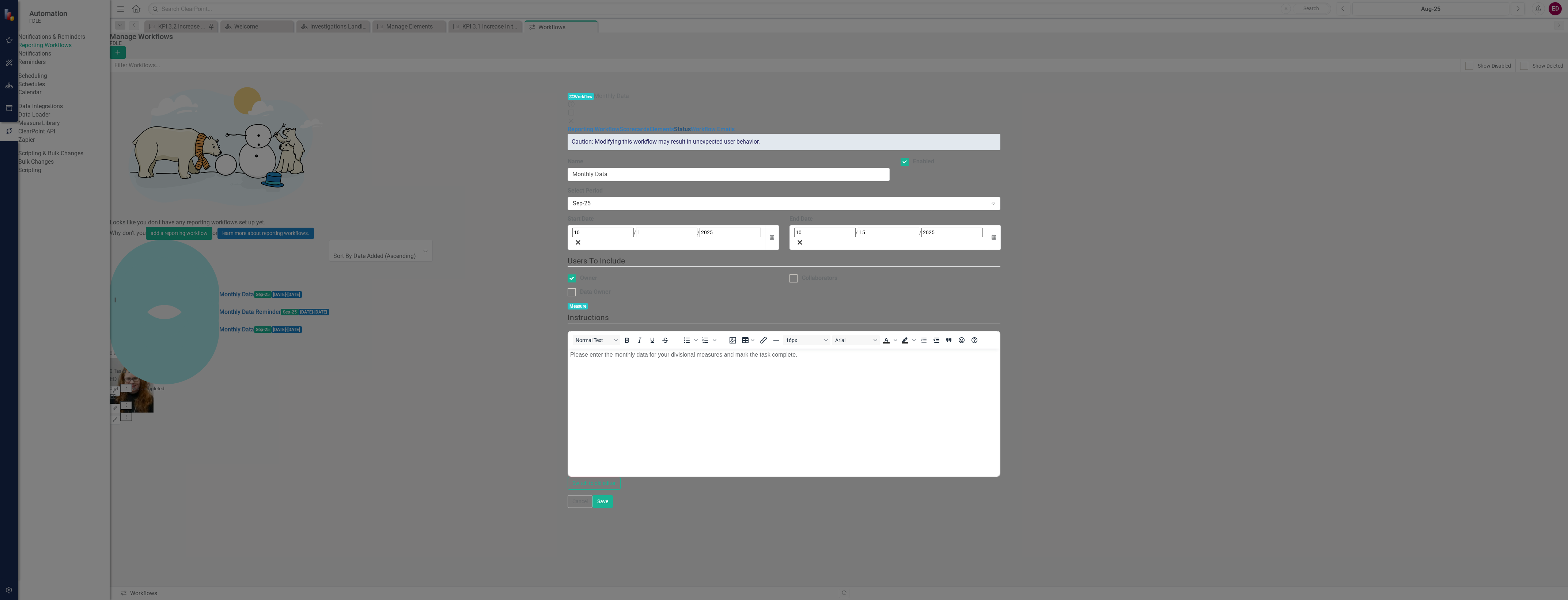
click at [674, 125] on link "Status" at bounding box center [682, 129] width 17 height 7
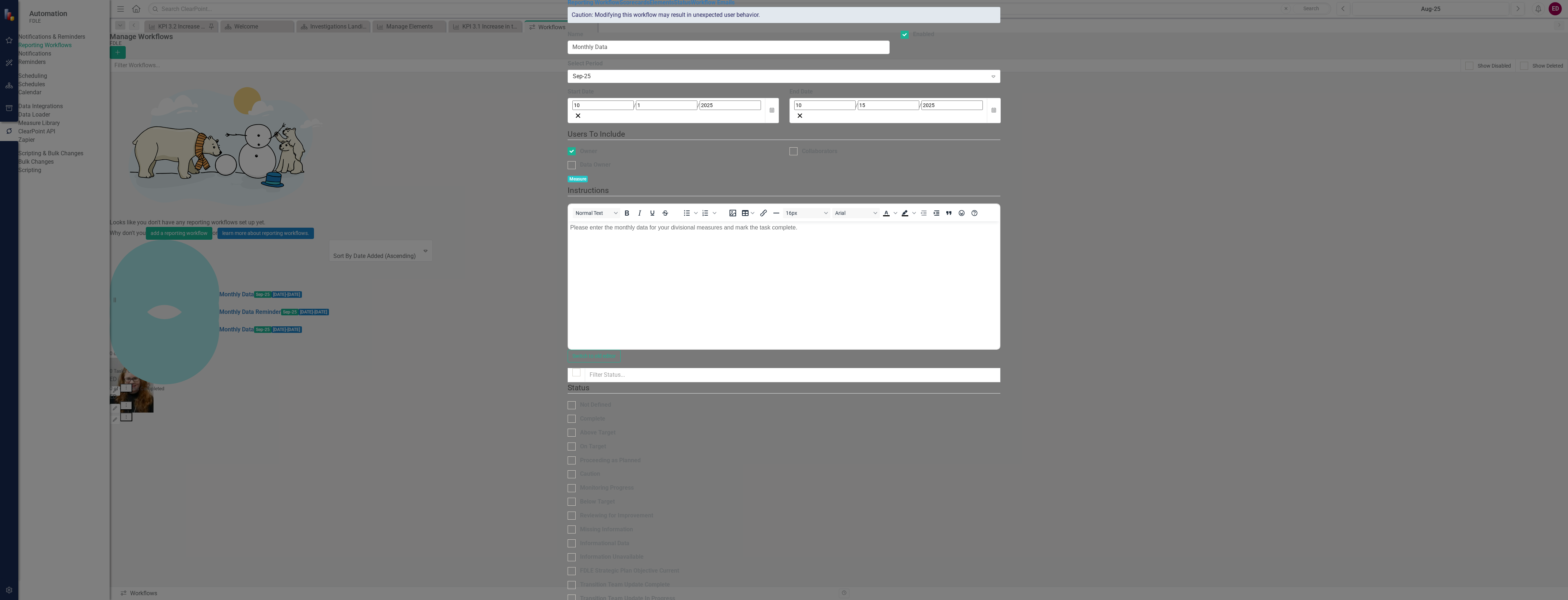
click at [567, 7] on div "Reporting Workflow Scorecards Elements Status Workflow Emails" at bounding box center [784, 2] width 433 height 8
click at [691, 6] on link "Workflow Emails" at bounding box center [712, 2] width 43 height 7
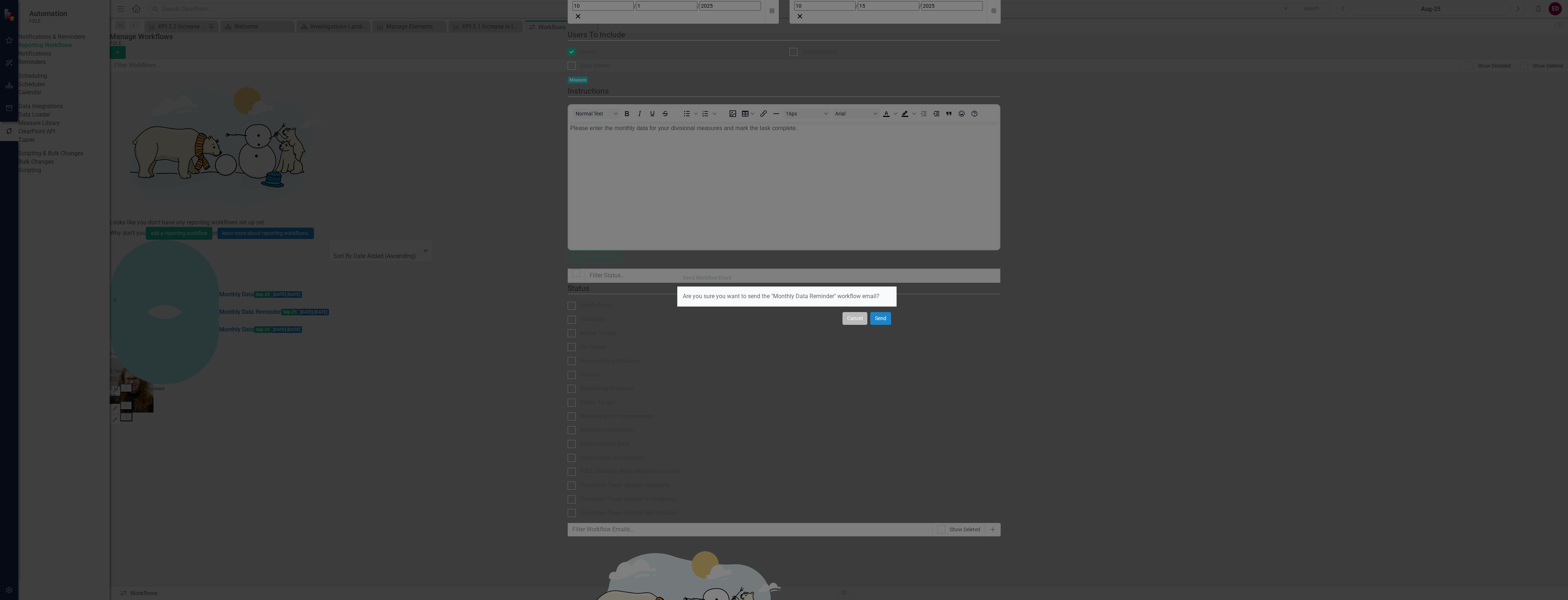
click at [856, 319] on button "Cancel" at bounding box center [855, 319] width 25 height 13
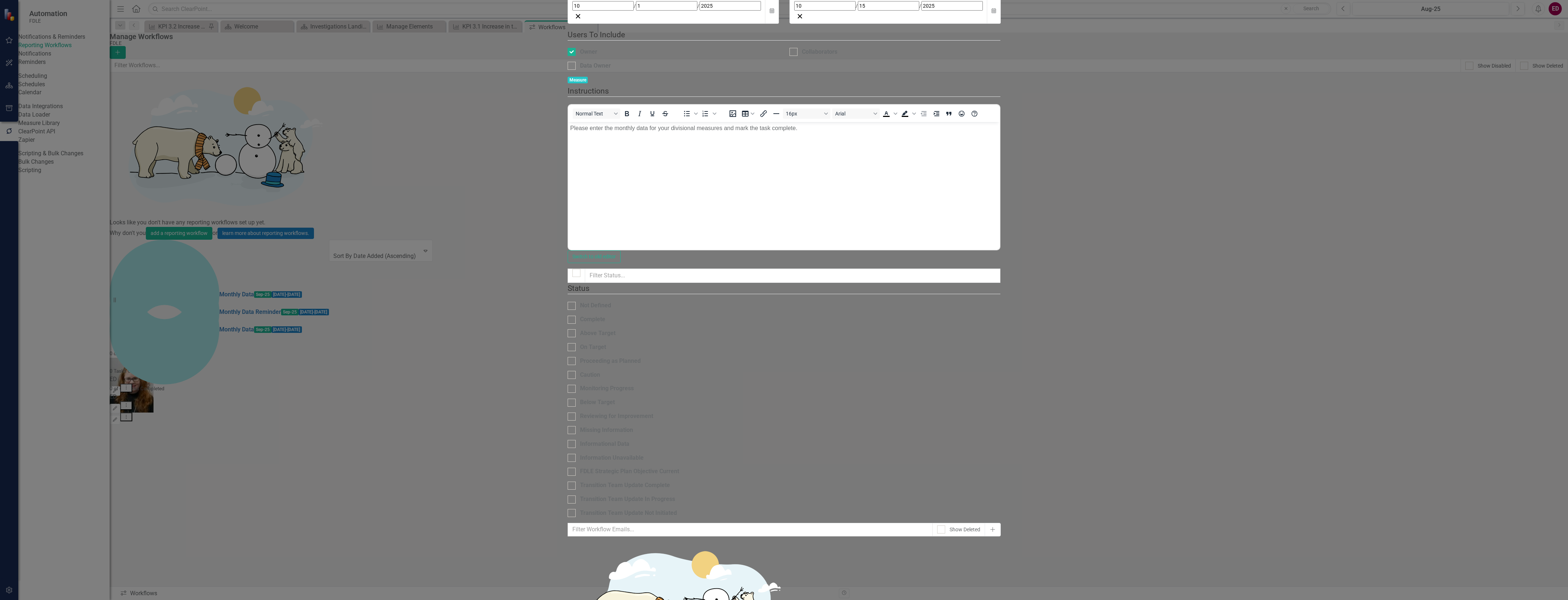
click at [1541, 72] on link "Edit Edit Workflow Email" at bounding box center [1502, 79] width 84 height 13
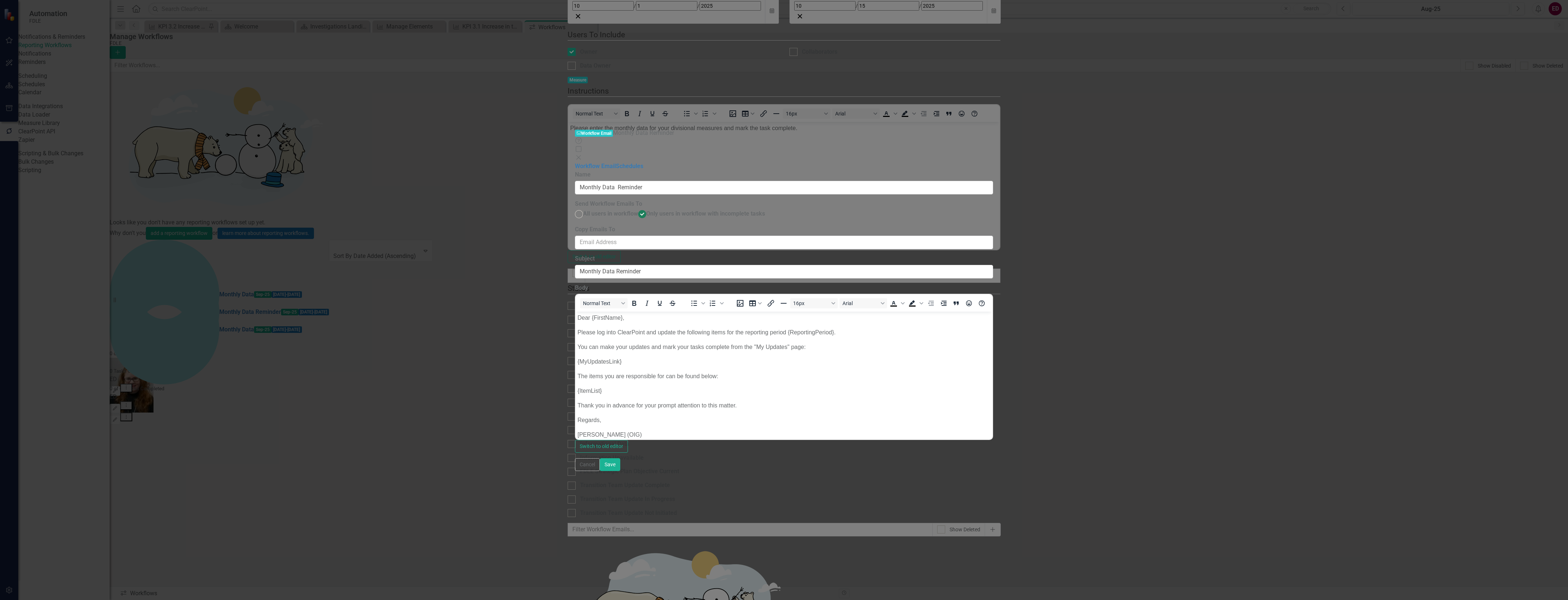
scroll to position [7, 0]
click at [616, 162] on link "Schedules" at bounding box center [629, 166] width 27 height 7
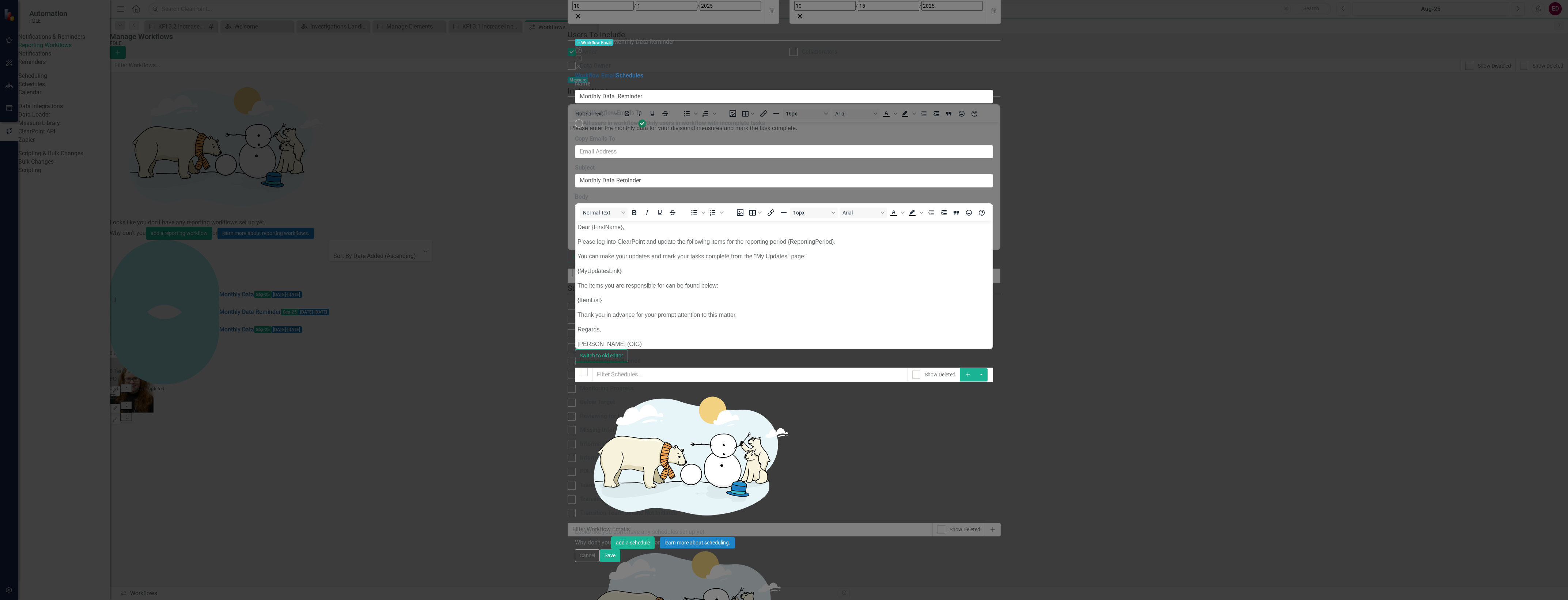
click at [575, 72] on link "Workflow Email" at bounding box center [595, 75] width 41 height 7
click at [599, 561] on button "Cancel" at bounding box center [587, 556] width 25 height 13
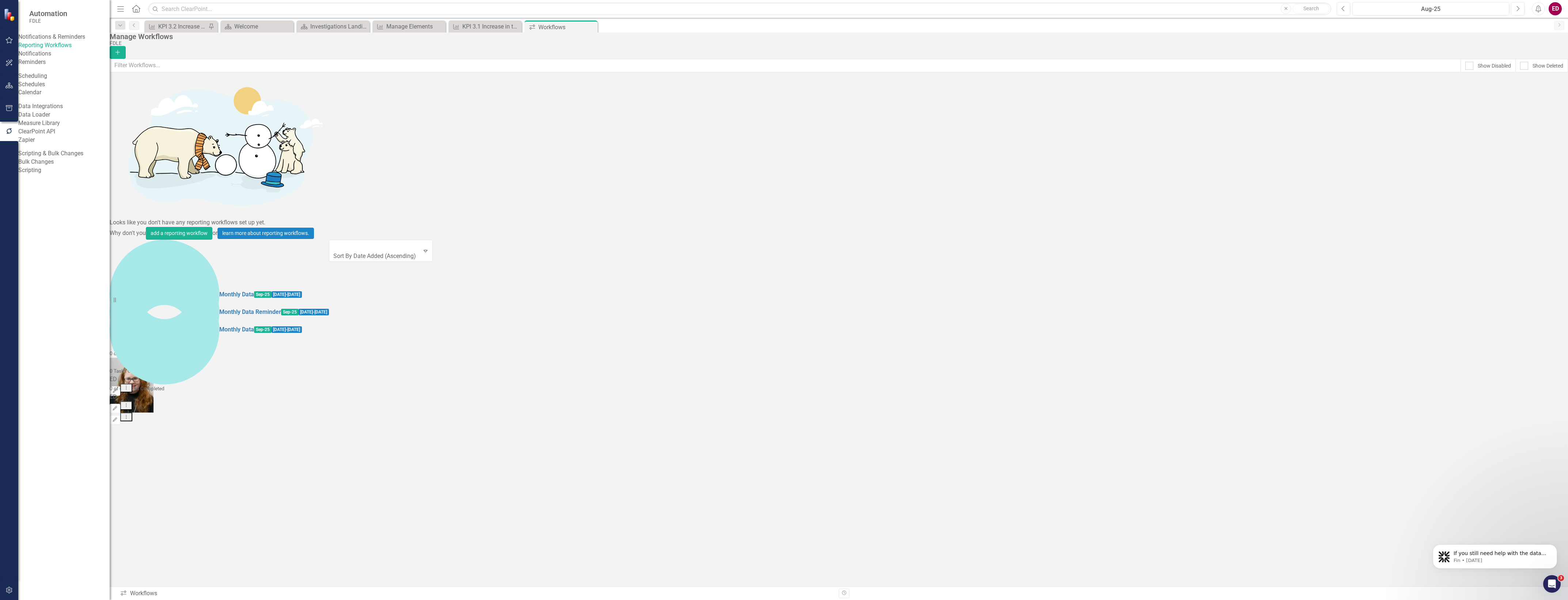
click at [132, 384] on button "Dropdown Menu" at bounding box center [126, 388] width 12 height 9
click at [1547, 169] on link "Trash Delete Workflow" at bounding box center [1517, 168] width 67 height 13
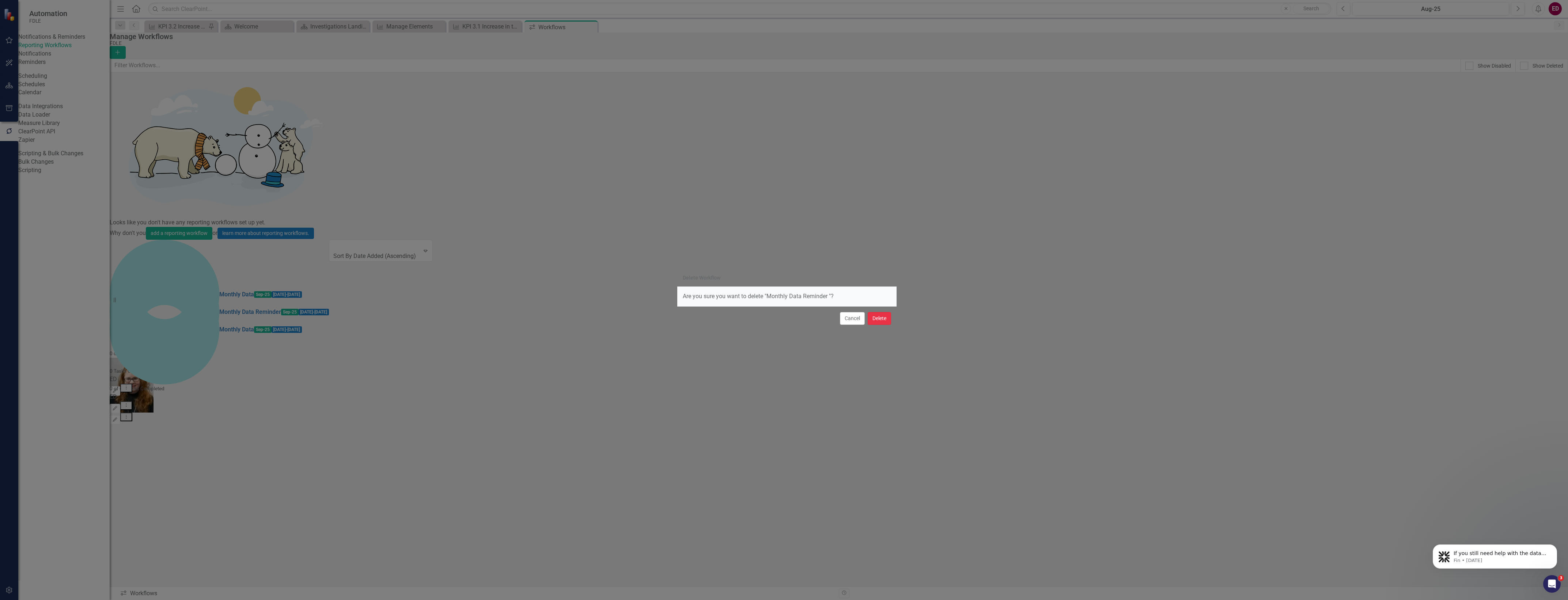
click at [880, 320] on button "Delete" at bounding box center [879, 319] width 24 height 13
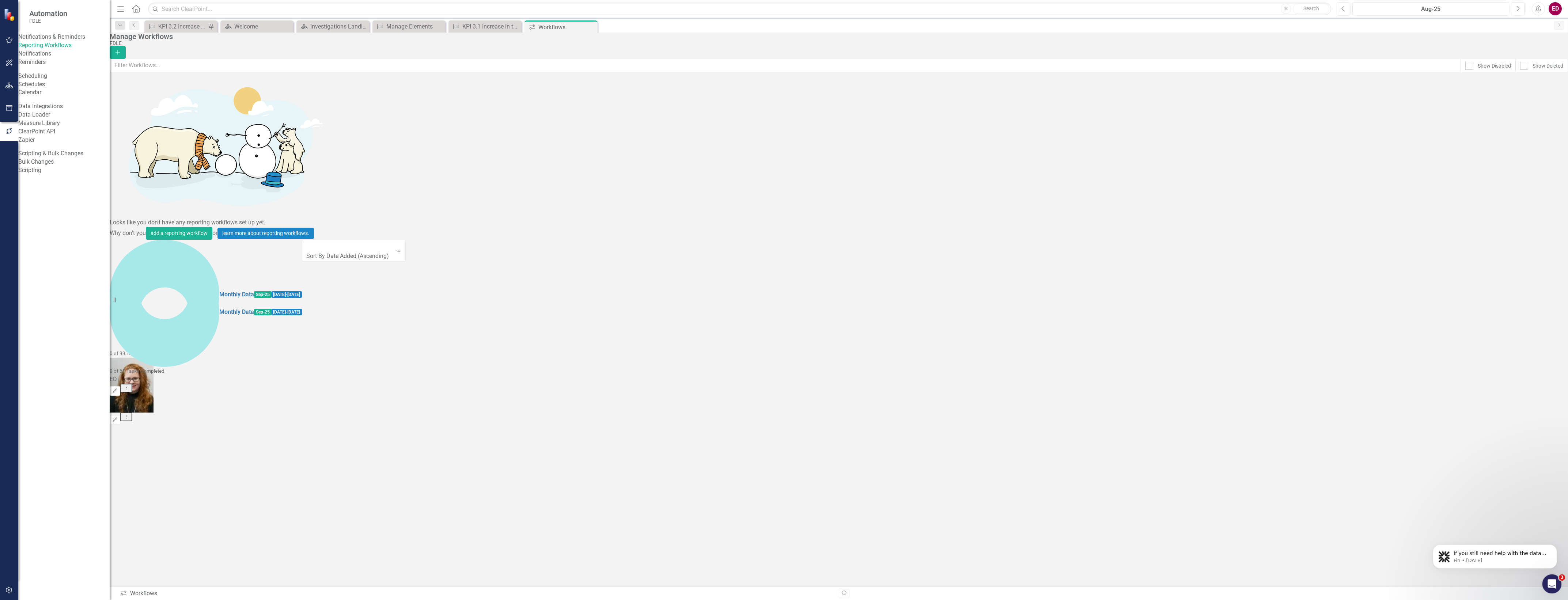
click at [1552, 581] on icon "Open Intercom Messenger" at bounding box center [1551, 583] width 12 height 12
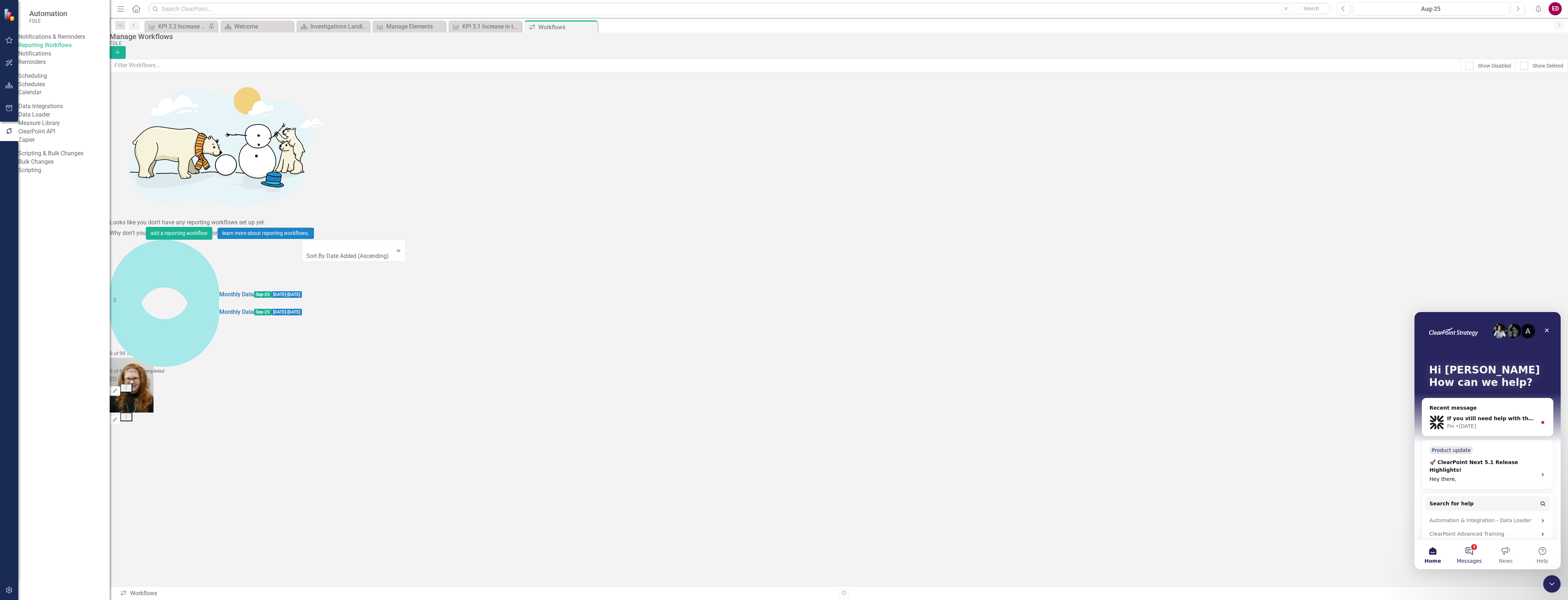
click at [1470, 547] on button "3 Messages" at bounding box center [1469, 555] width 37 height 30
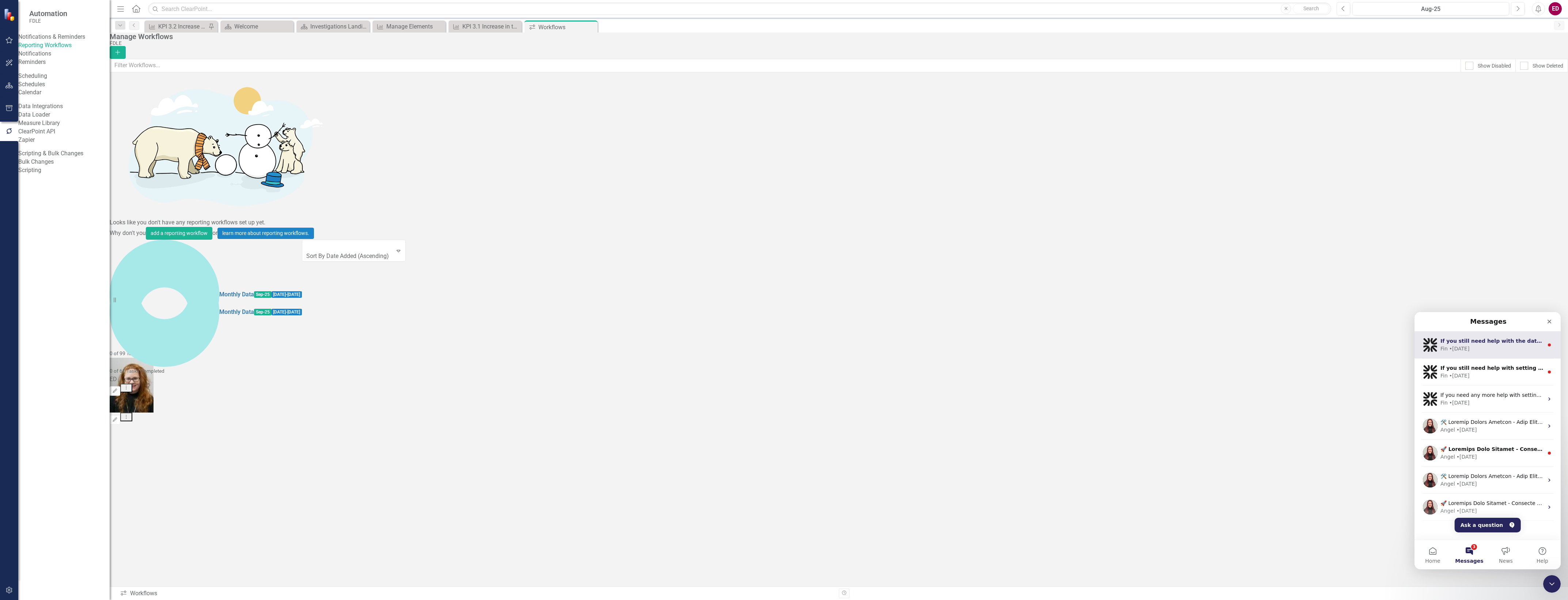
click at [1490, 343] on div "If you still need help with the data entry issue despite administrator access, …" at bounding box center [1492, 340] width 103 height 7
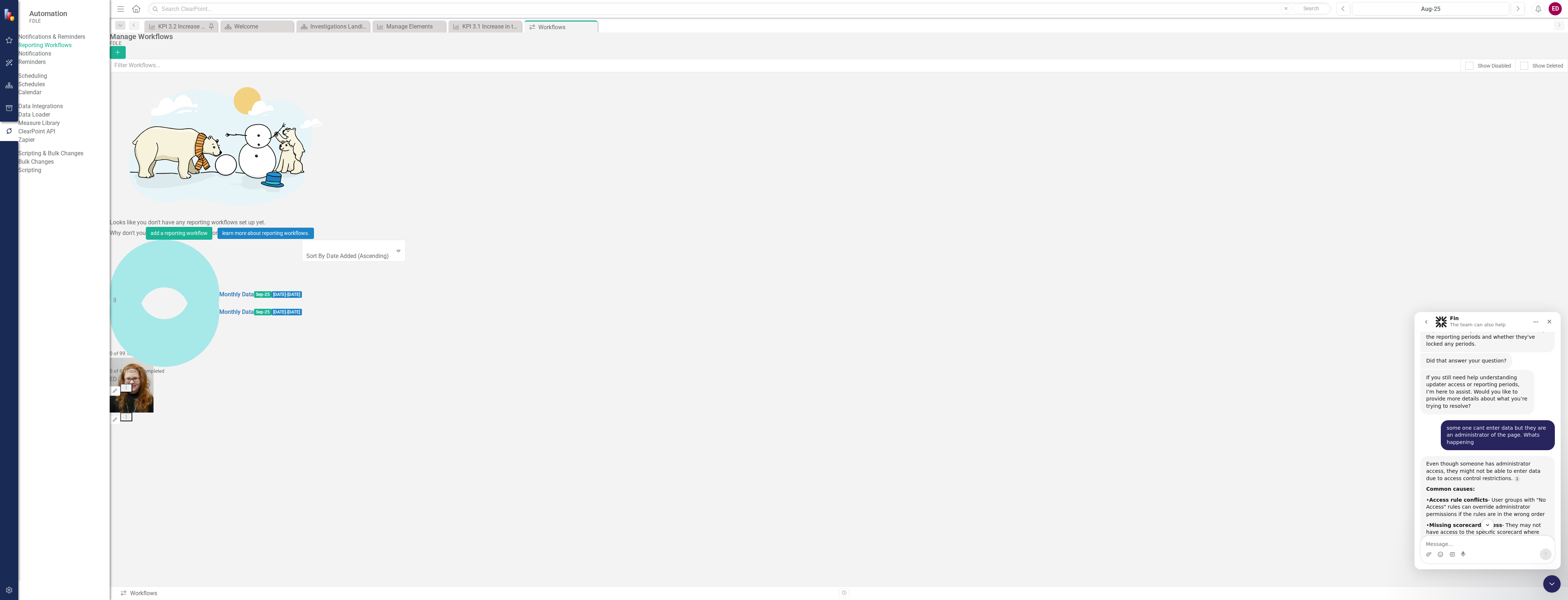
scroll to position [438, 0]
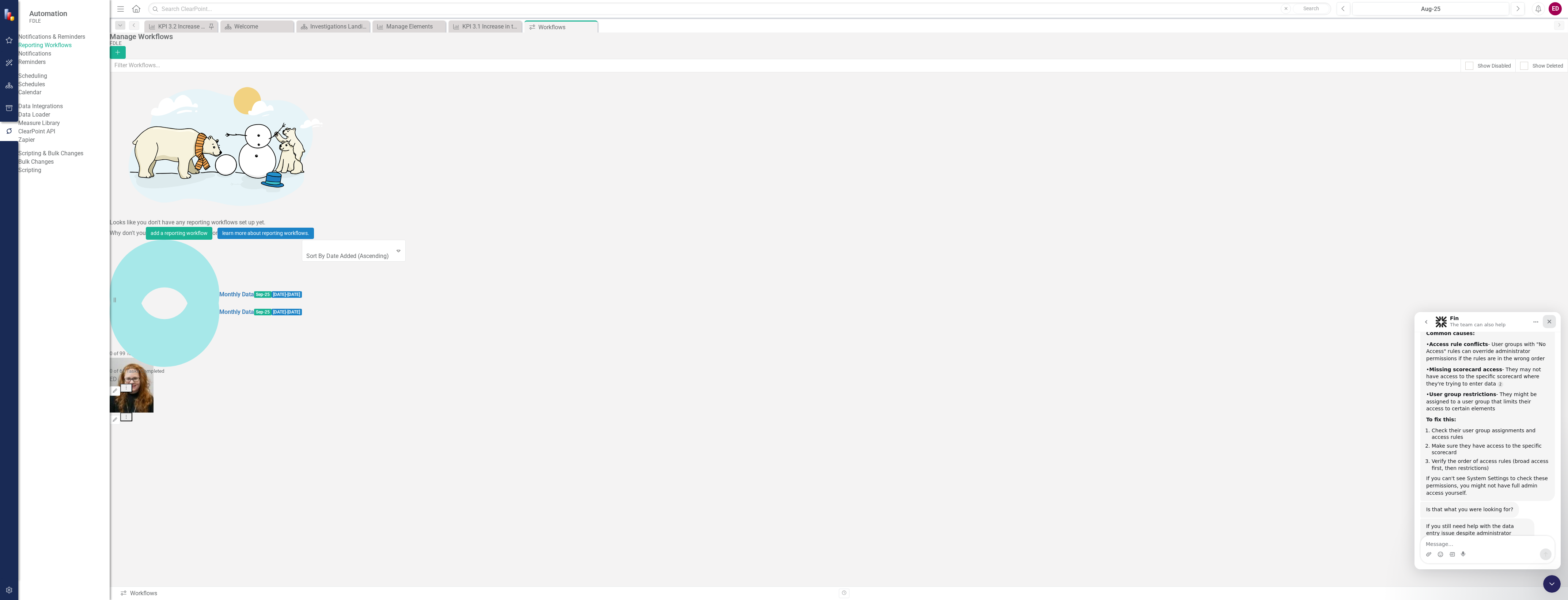
click at [1545, 320] on div "Close" at bounding box center [1549, 321] width 13 height 13
